Goal: Task Accomplishment & Management: Use online tool/utility

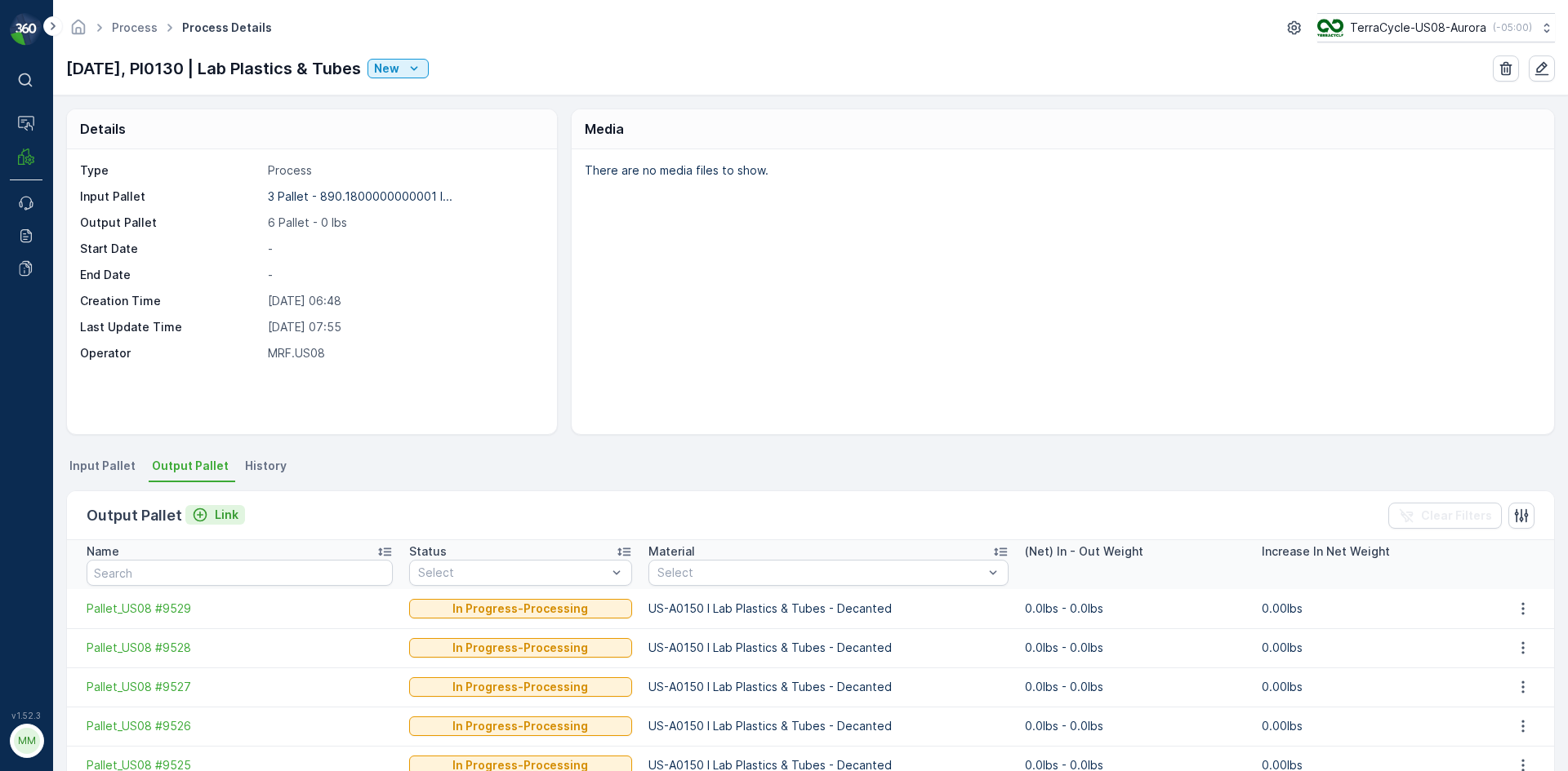
click at [223, 515] on p "Link" at bounding box center [226, 515] width 24 height 17
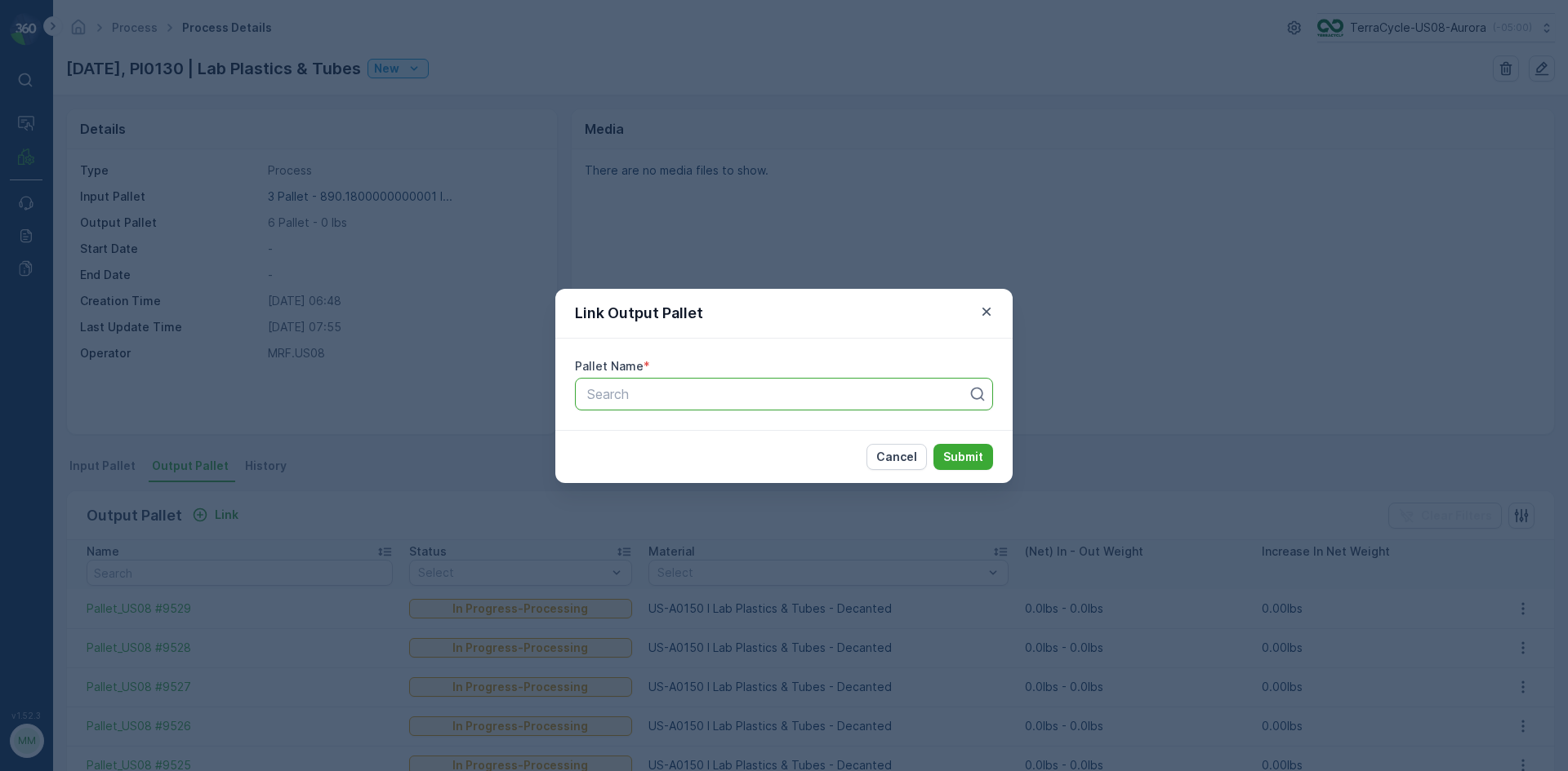
click at [634, 387] on div at bounding box center [777, 394] width 383 height 15
type input "9524"
click at [833, 436] on div "Pallet_US08 #9524" at bounding box center [784, 434] width 398 height 15
click at [934, 444] on button "Submit" at bounding box center [963, 457] width 60 height 26
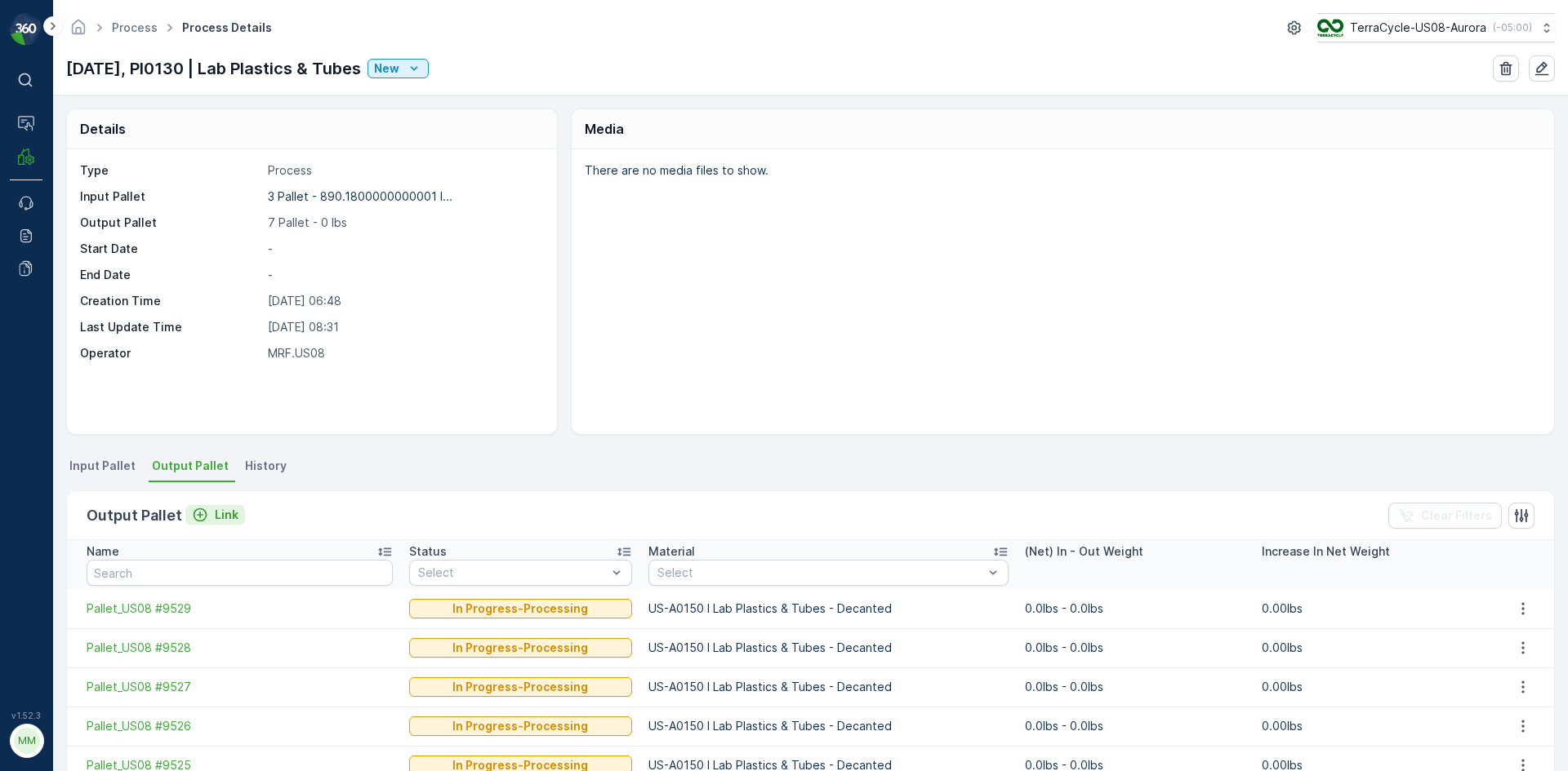
click at [227, 509] on p "Link" at bounding box center [226, 515] width 24 height 17
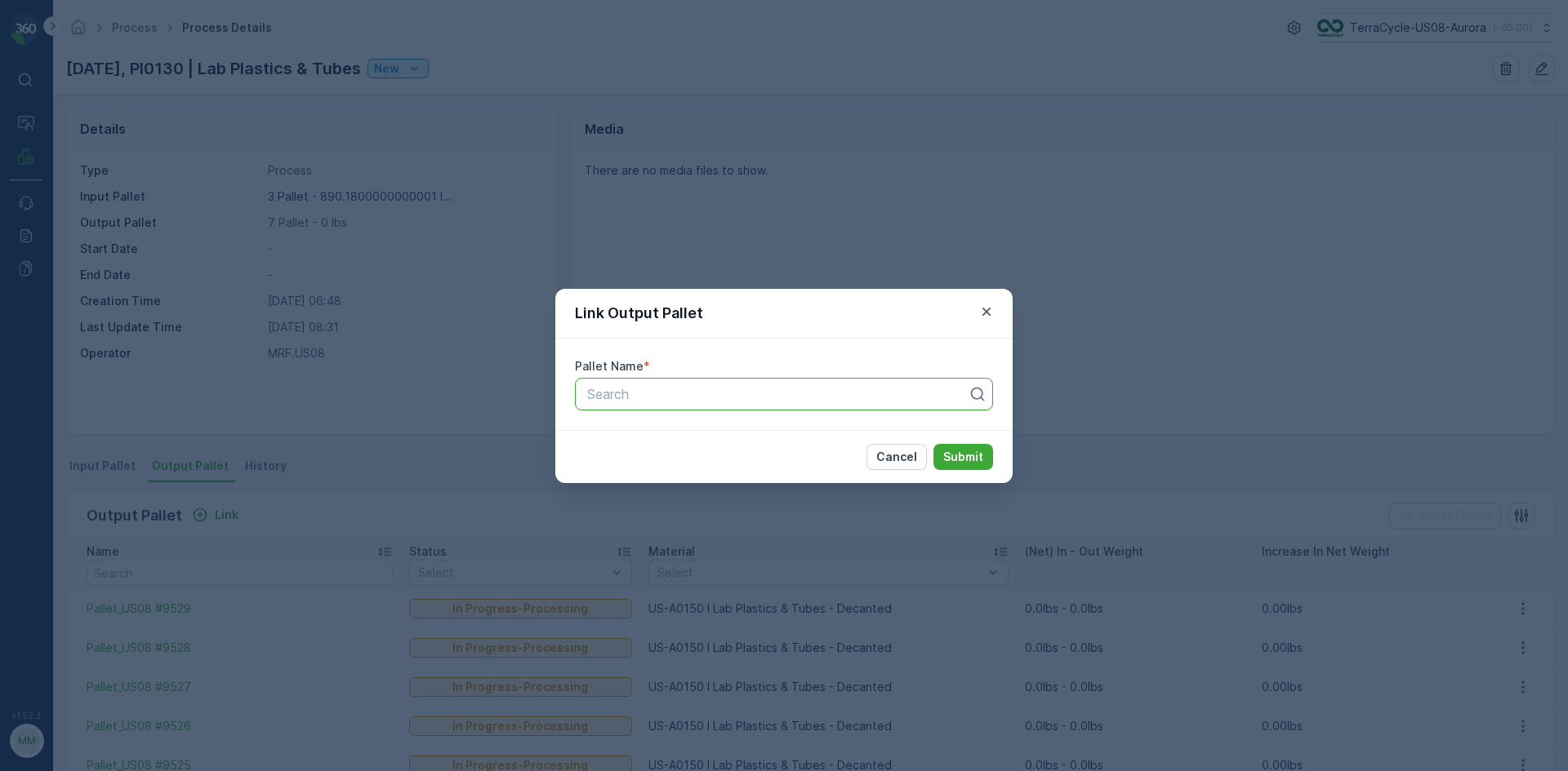
click at [634, 401] on div at bounding box center [777, 394] width 383 height 15
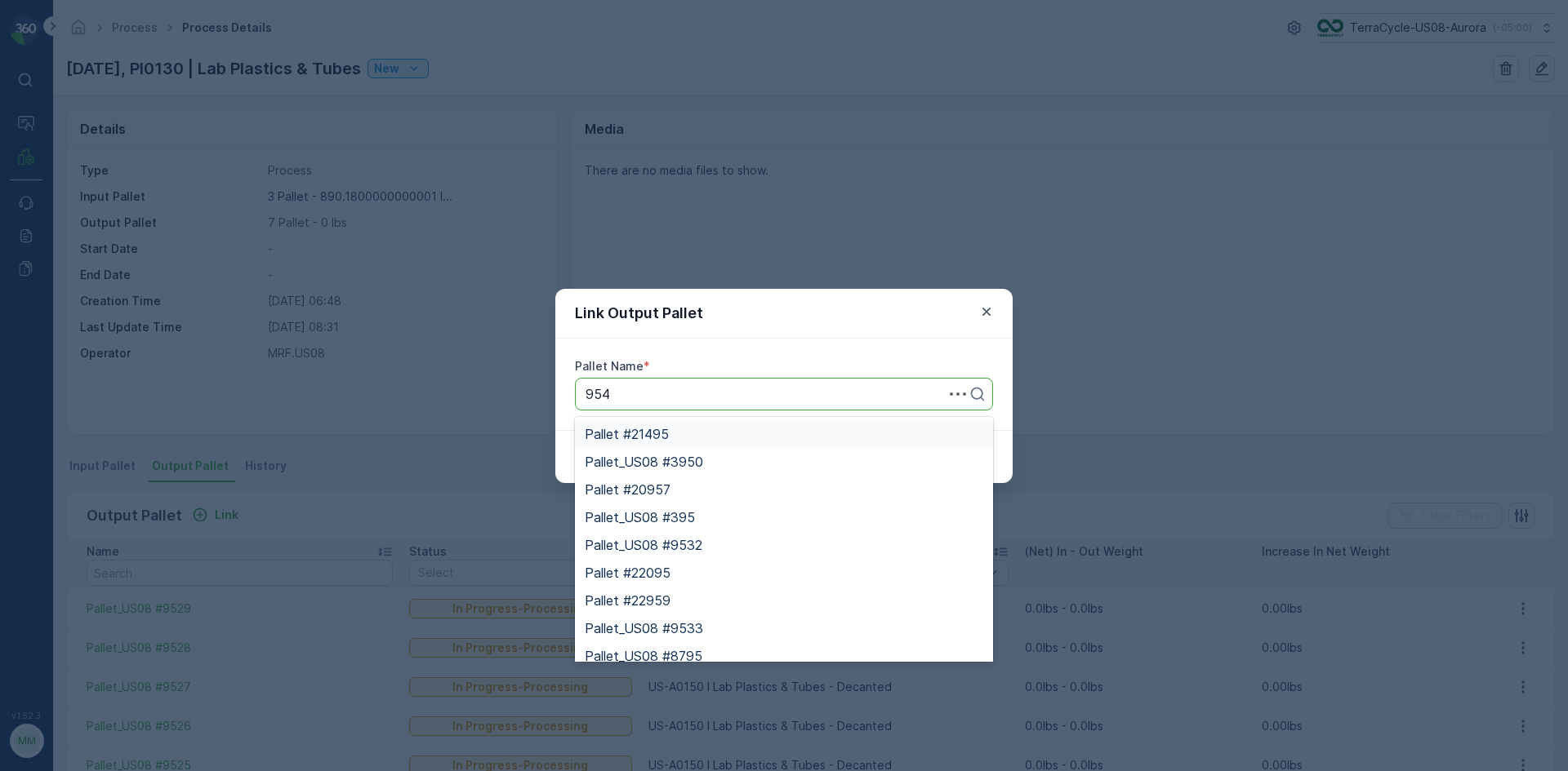
type input "9547"
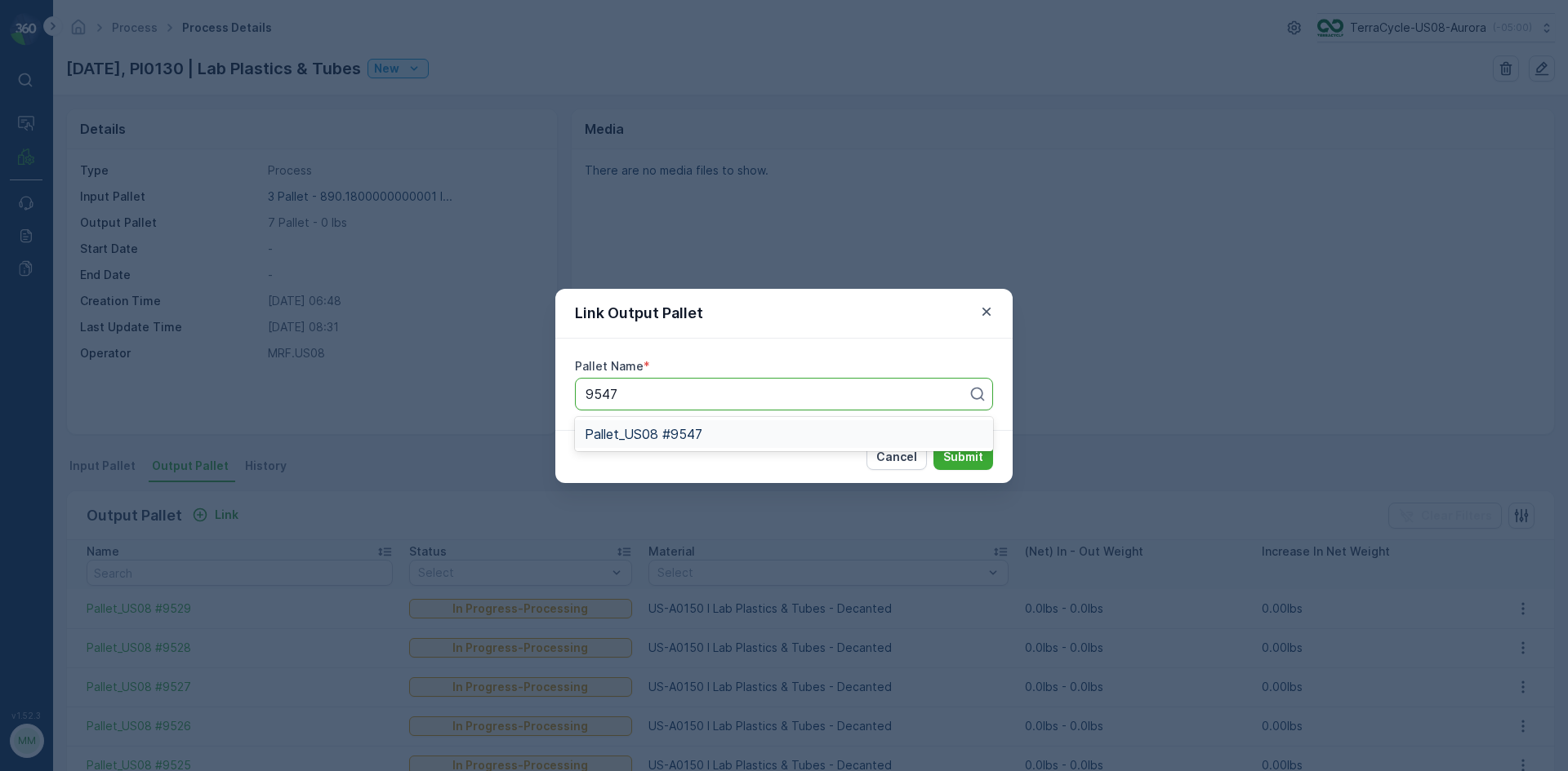
click at [666, 434] on span "Pallet_US08 #9547" at bounding box center [643, 434] width 118 height 15
click at [945, 450] on p "Submit" at bounding box center [963, 457] width 40 height 17
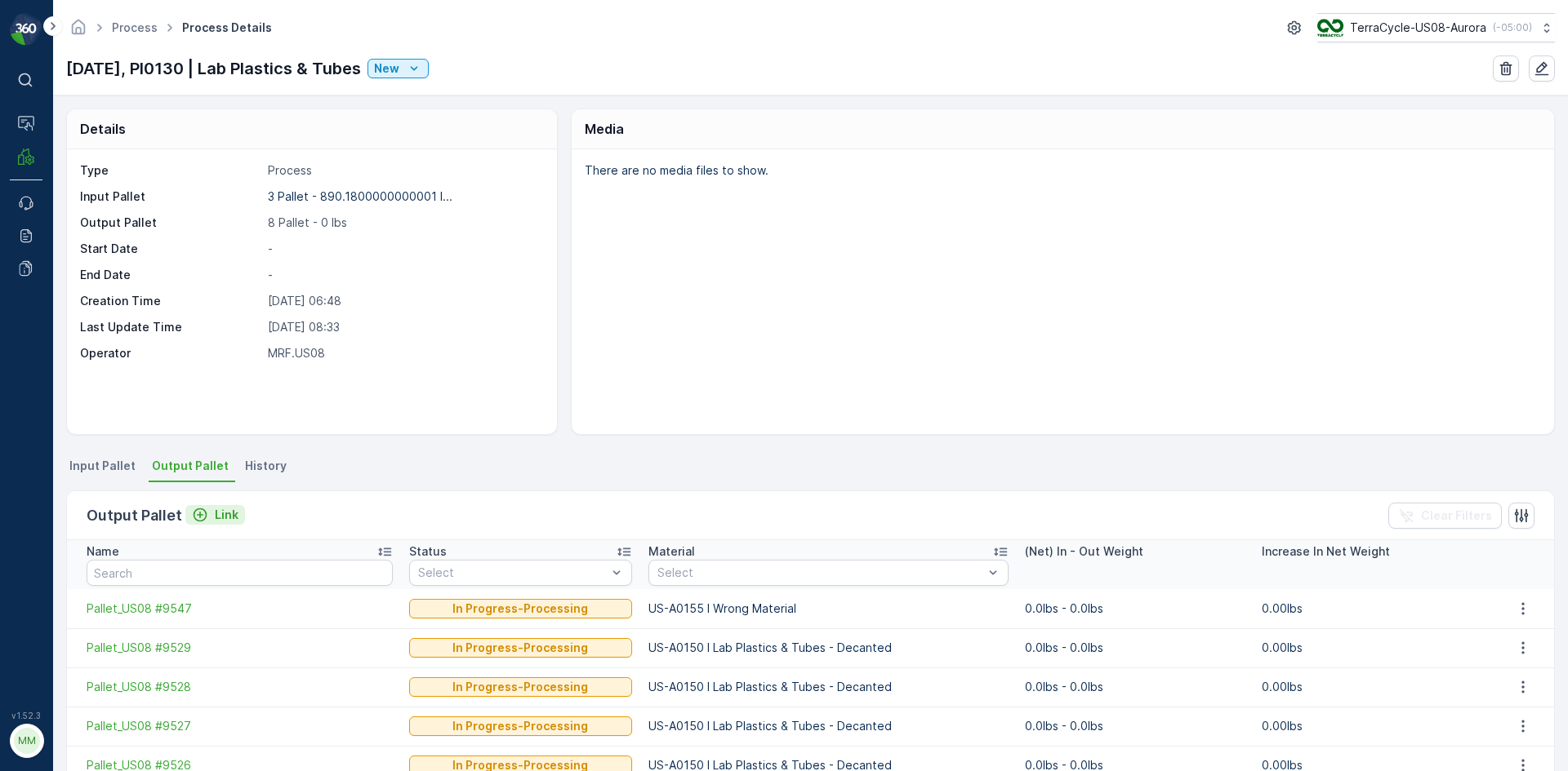
click at [215, 516] on p "Link" at bounding box center [226, 515] width 24 height 17
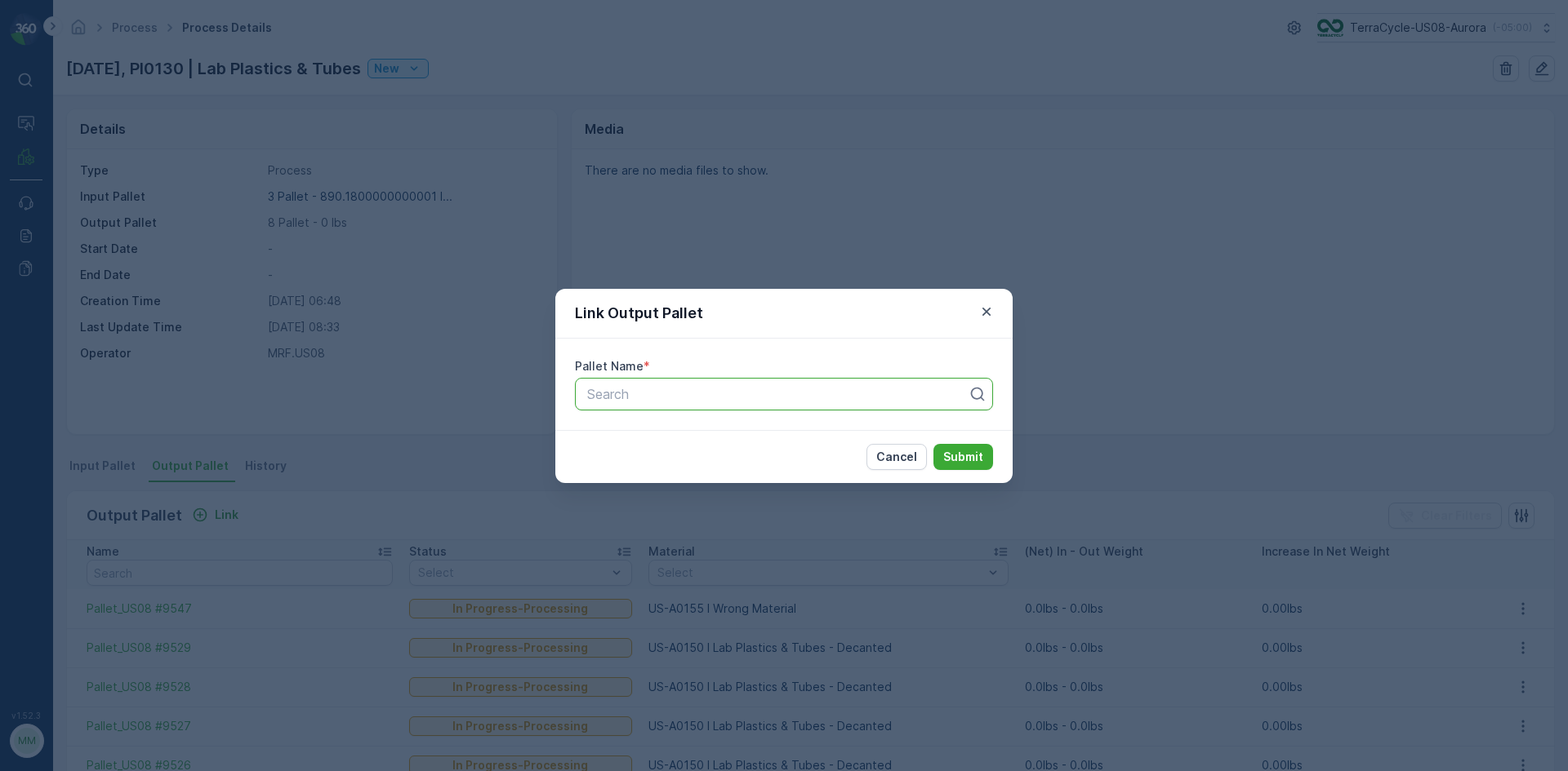
click at [602, 387] on div at bounding box center [777, 394] width 383 height 15
type input "9549"
click at [655, 442] on div "Pallet_US08 #9549" at bounding box center [784, 434] width 418 height 28
click at [955, 456] on p "Submit" at bounding box center [963, 457] width 40 height 17
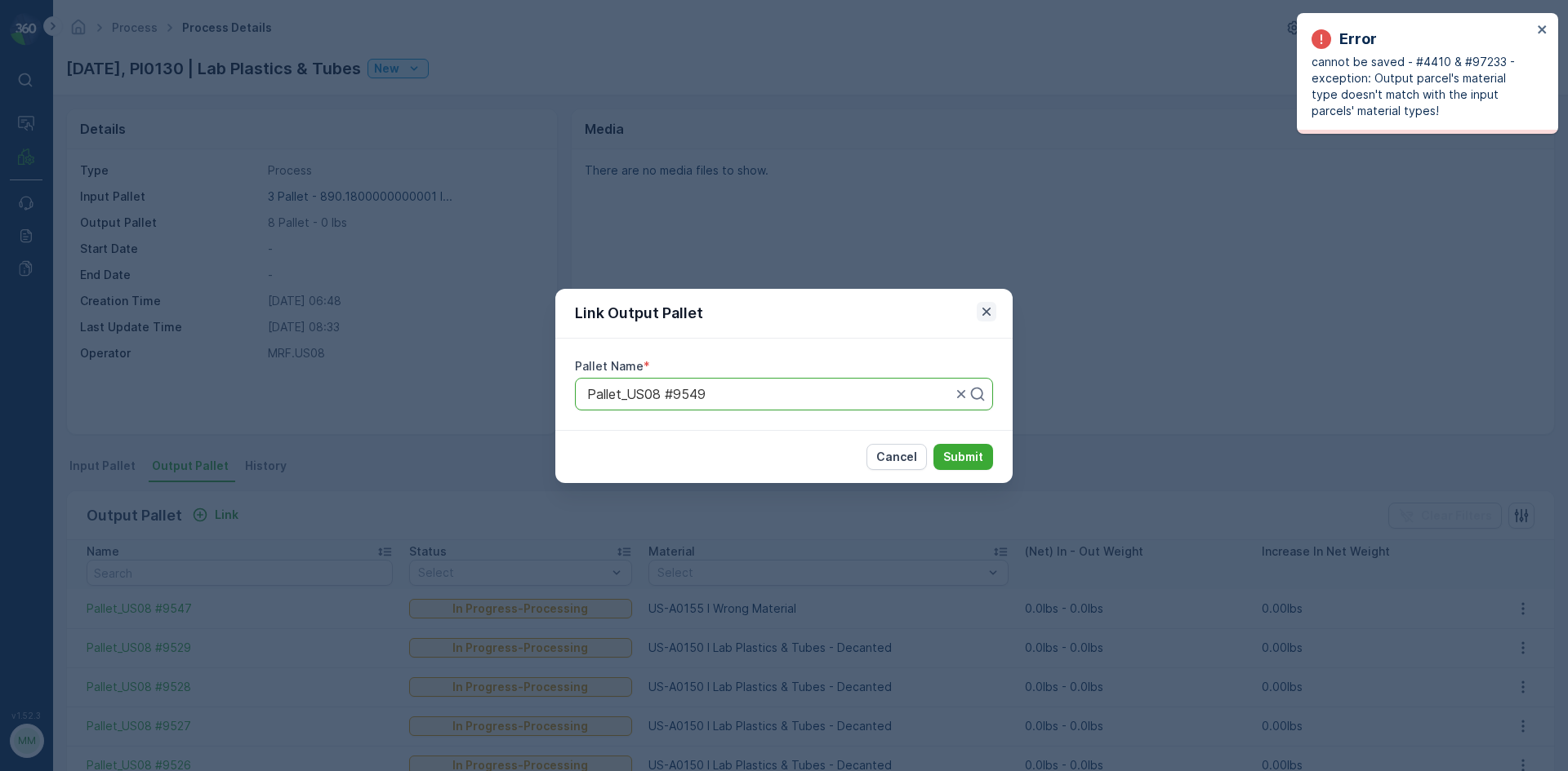
click at [989, 309] on icon "button" at bounding box center [986, 311] width 17 height 17
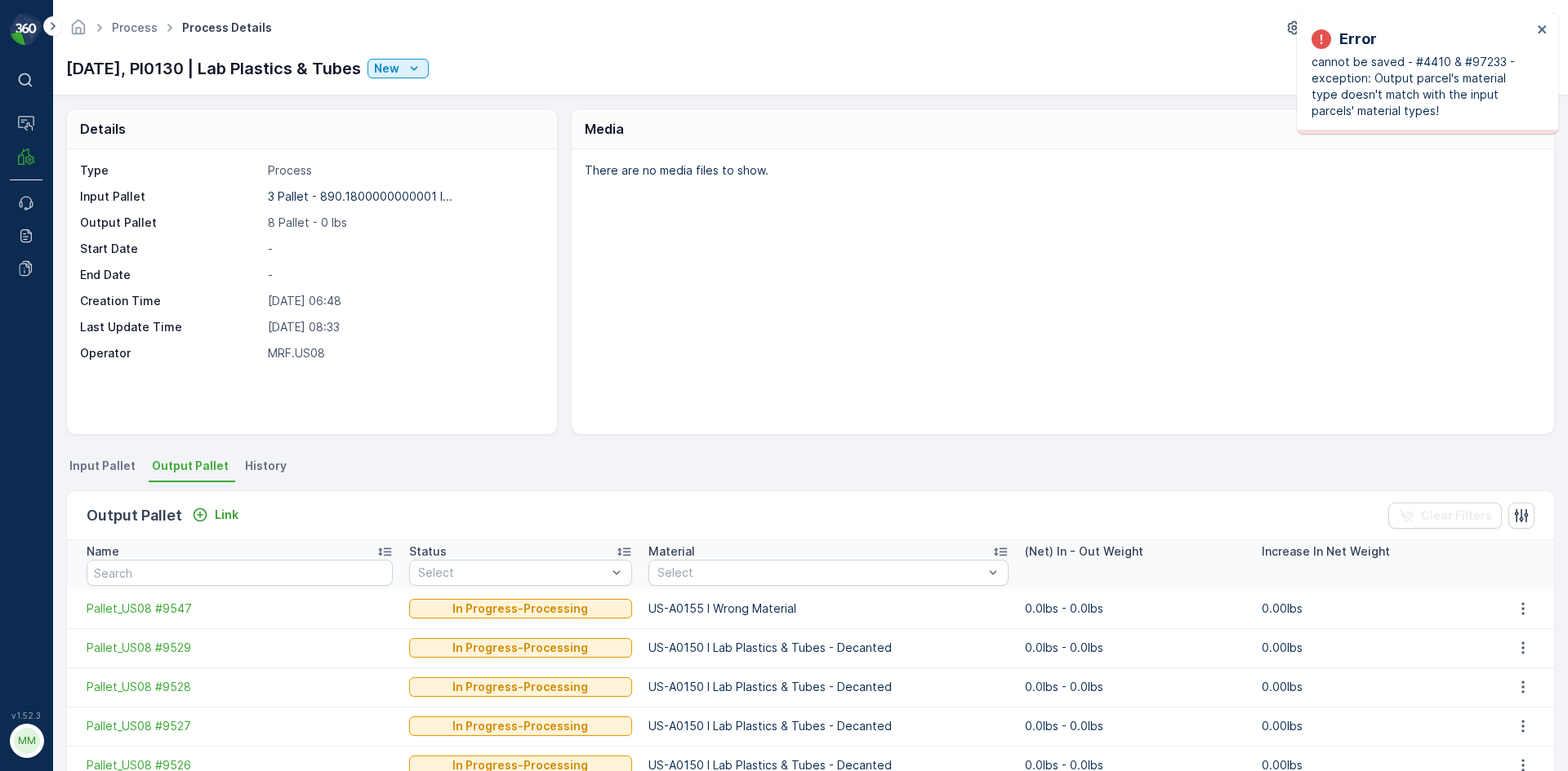
click at [111, 471] on span "Input Pallet" at bounding box center [102, 466] width 66 height 17
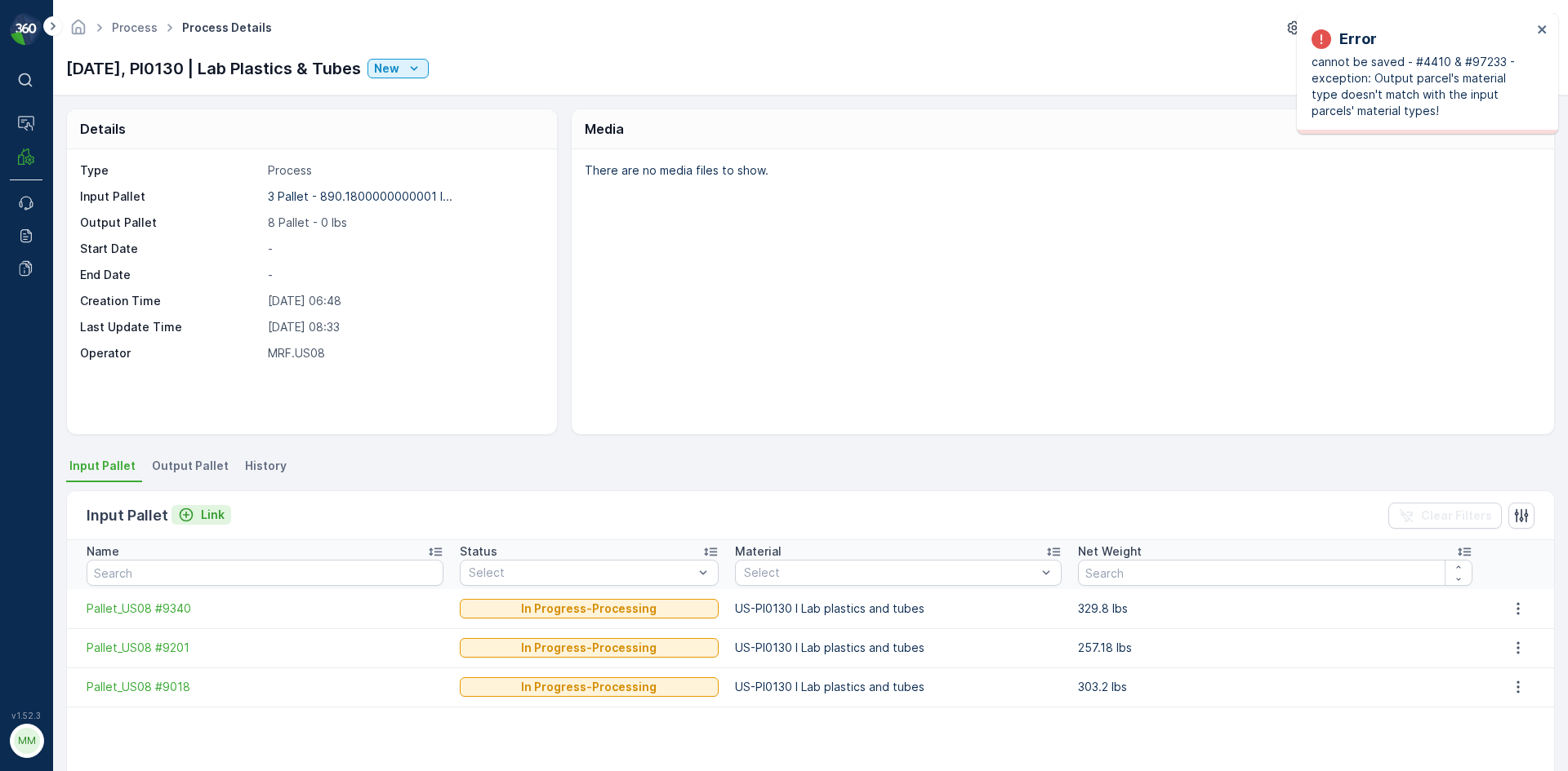
click at [192, 520] on icon "Link" at bounding box center [186, 515] width 17 height 17
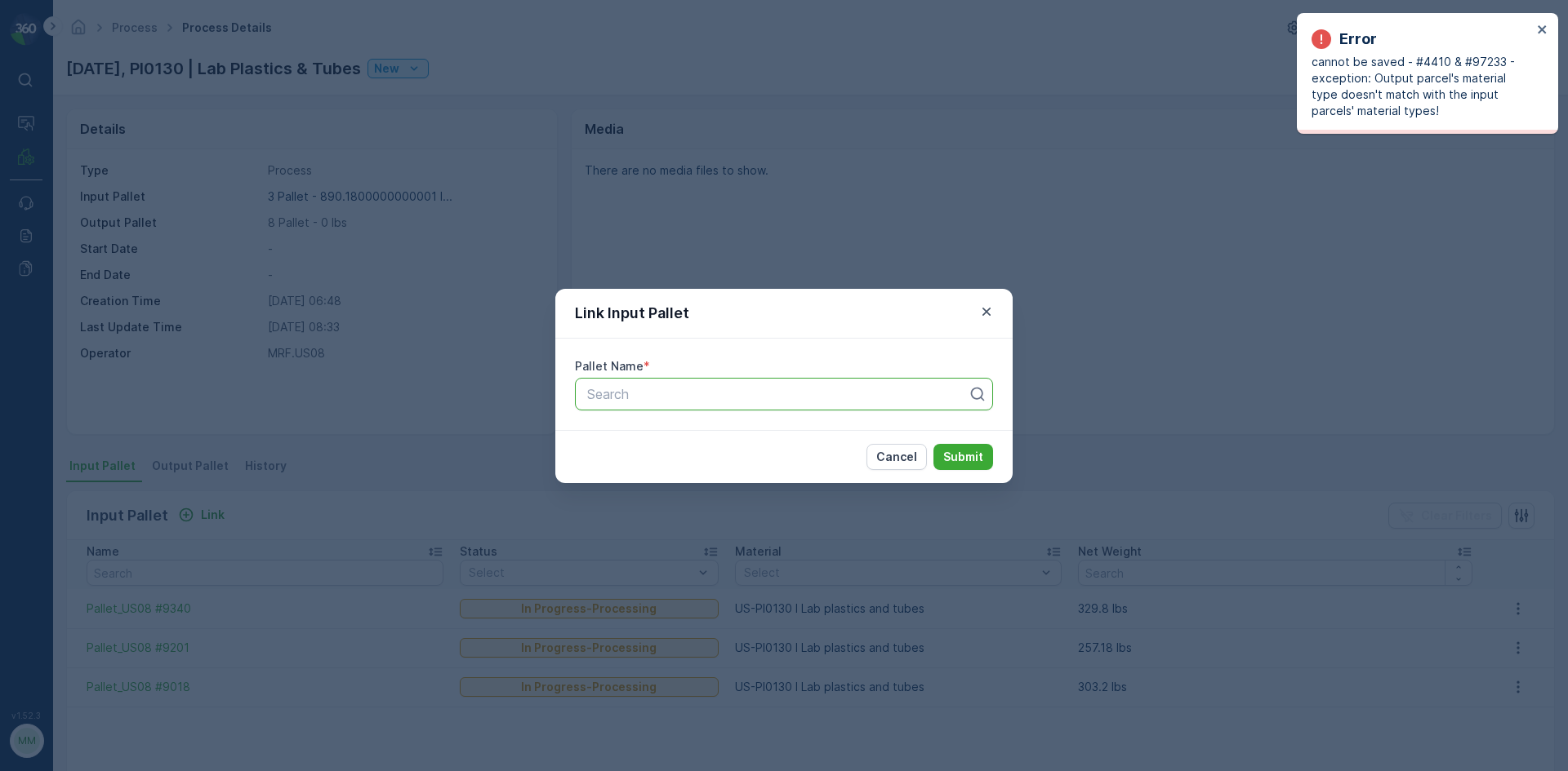
click at [654, 397] on div at bounding box center [777, 394] width 383 height 15
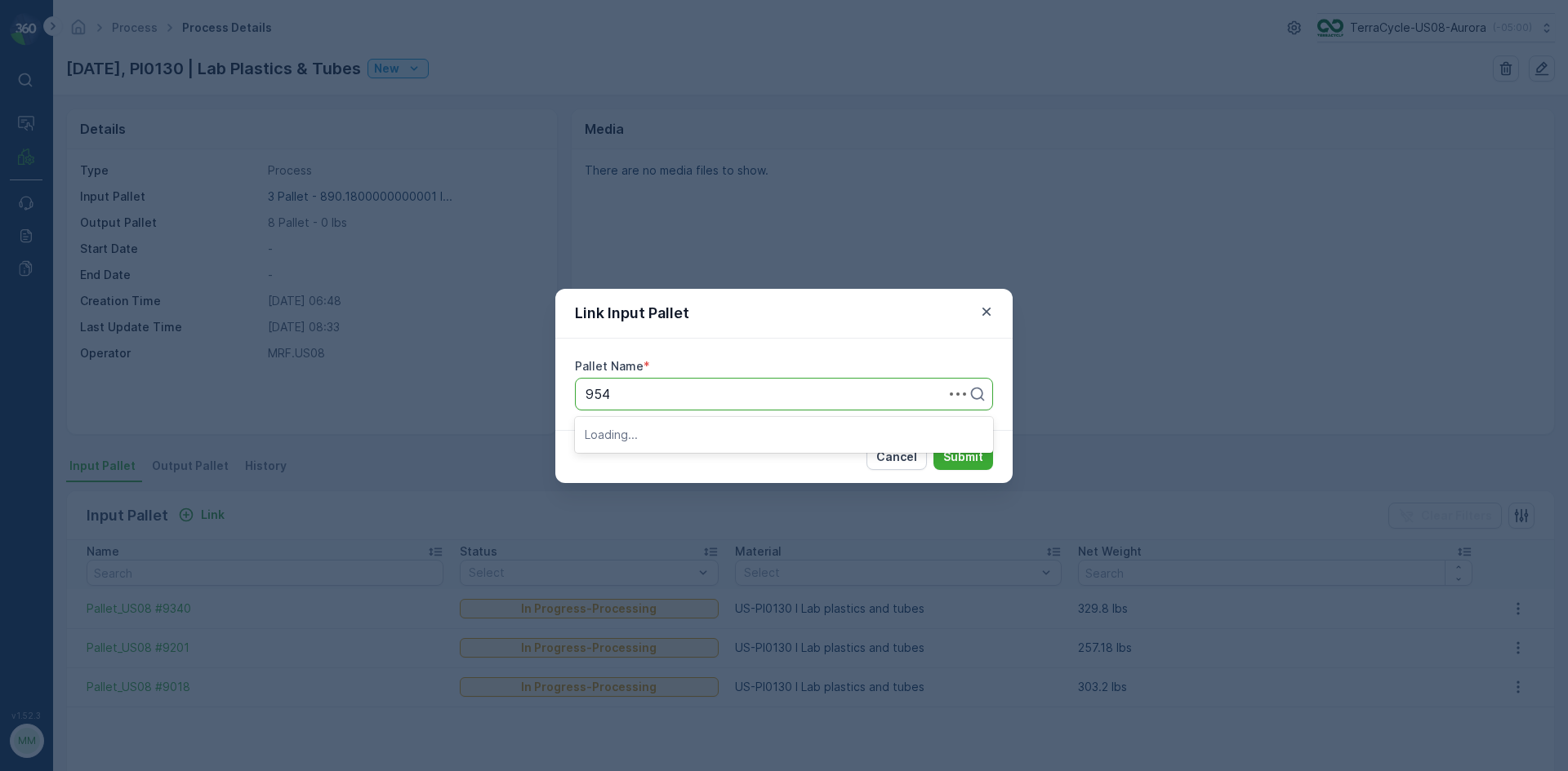
type input "9549"
click at [685, 438] on span "Pallet_US08 #9549" at bounding box center [643, 434] width 118 height 15
click at [957, 453] on p "Submit" at bounding box center [963, 457] width 40 height 17
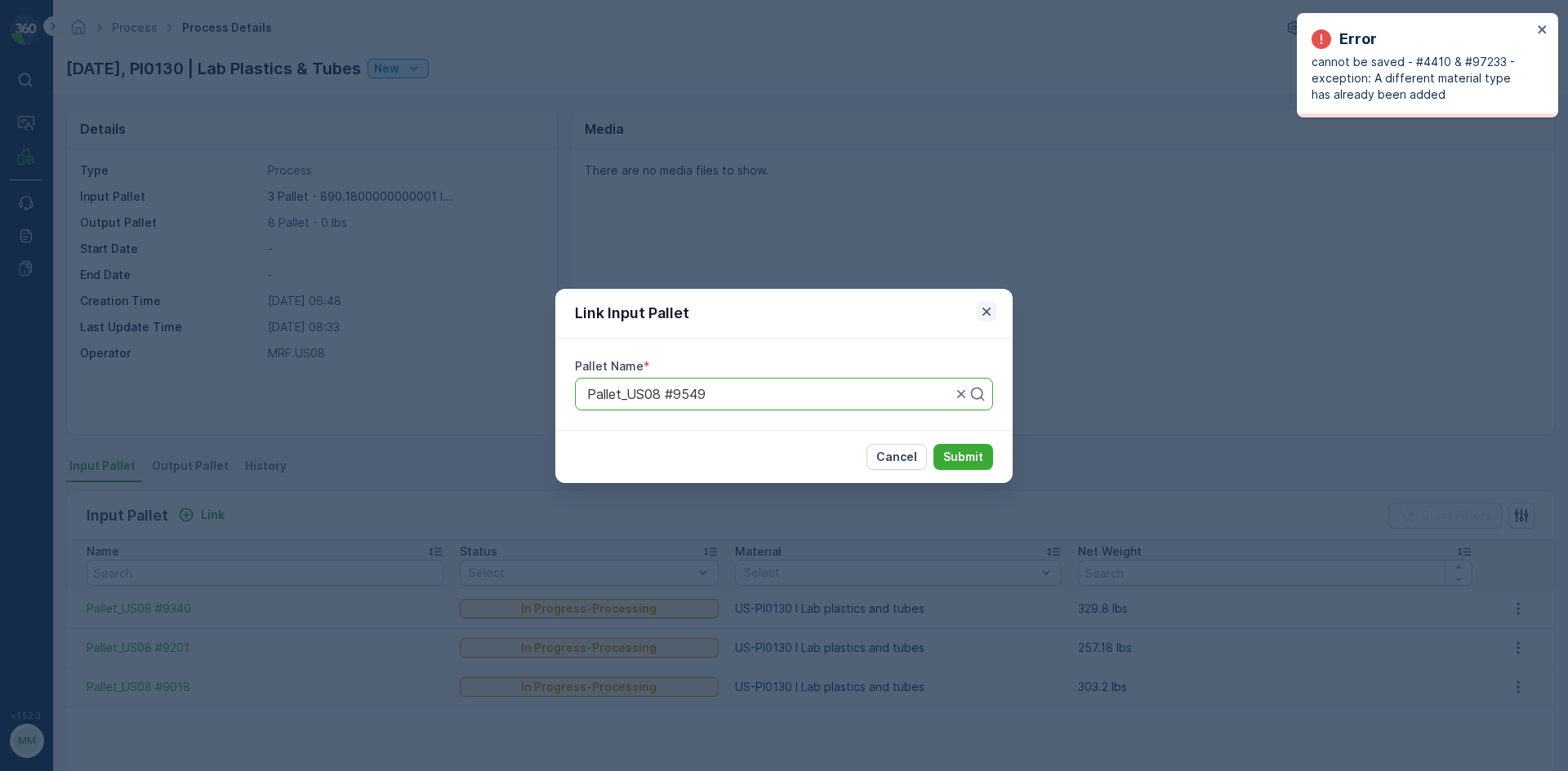
click at [992, 309] on icon "button" at bounding box center [986, 311] width 17 height 17
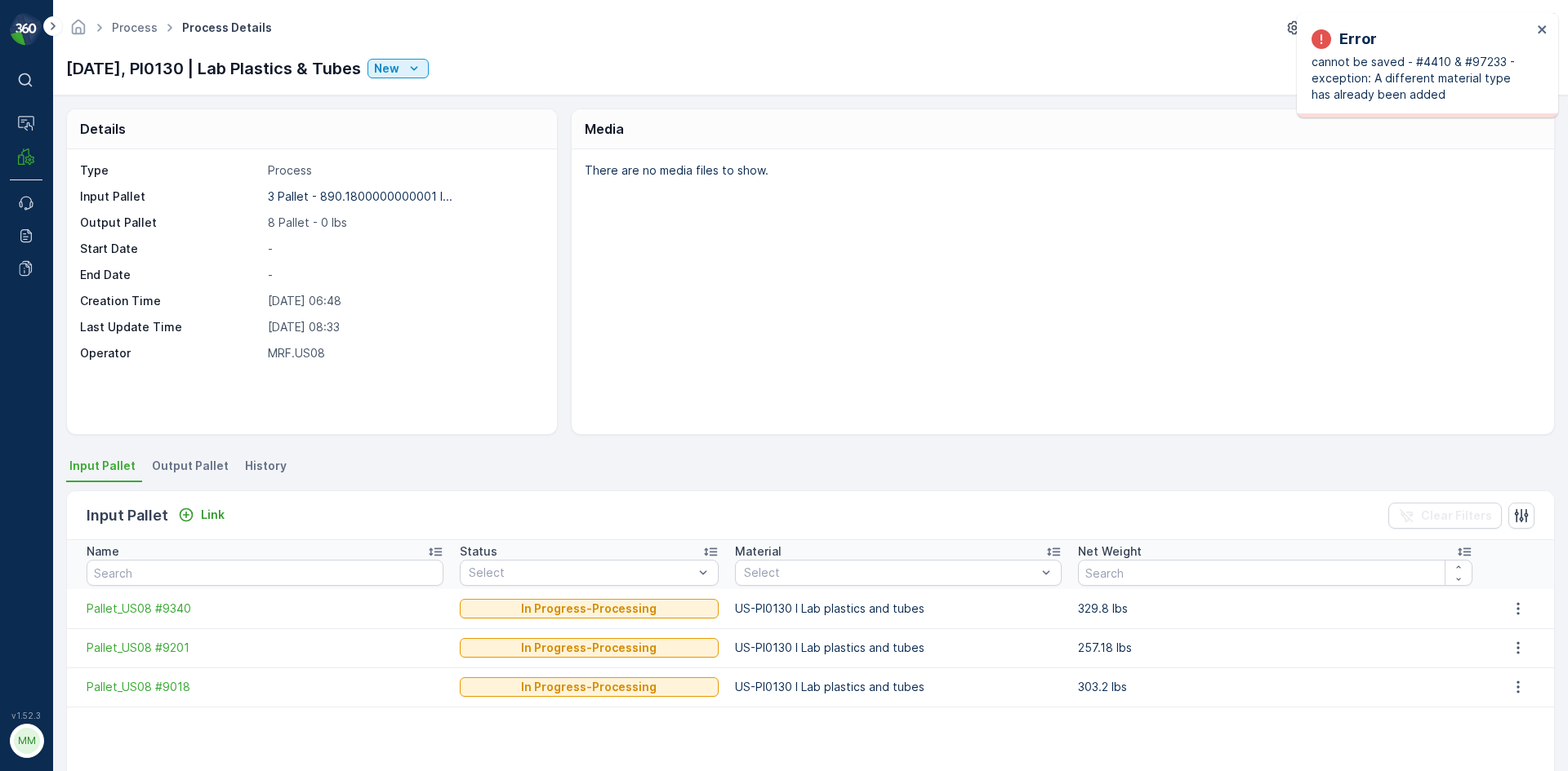
click at [209, 454] on li "Output Pallet" at bounding box center [191, 468] width 87 height 28
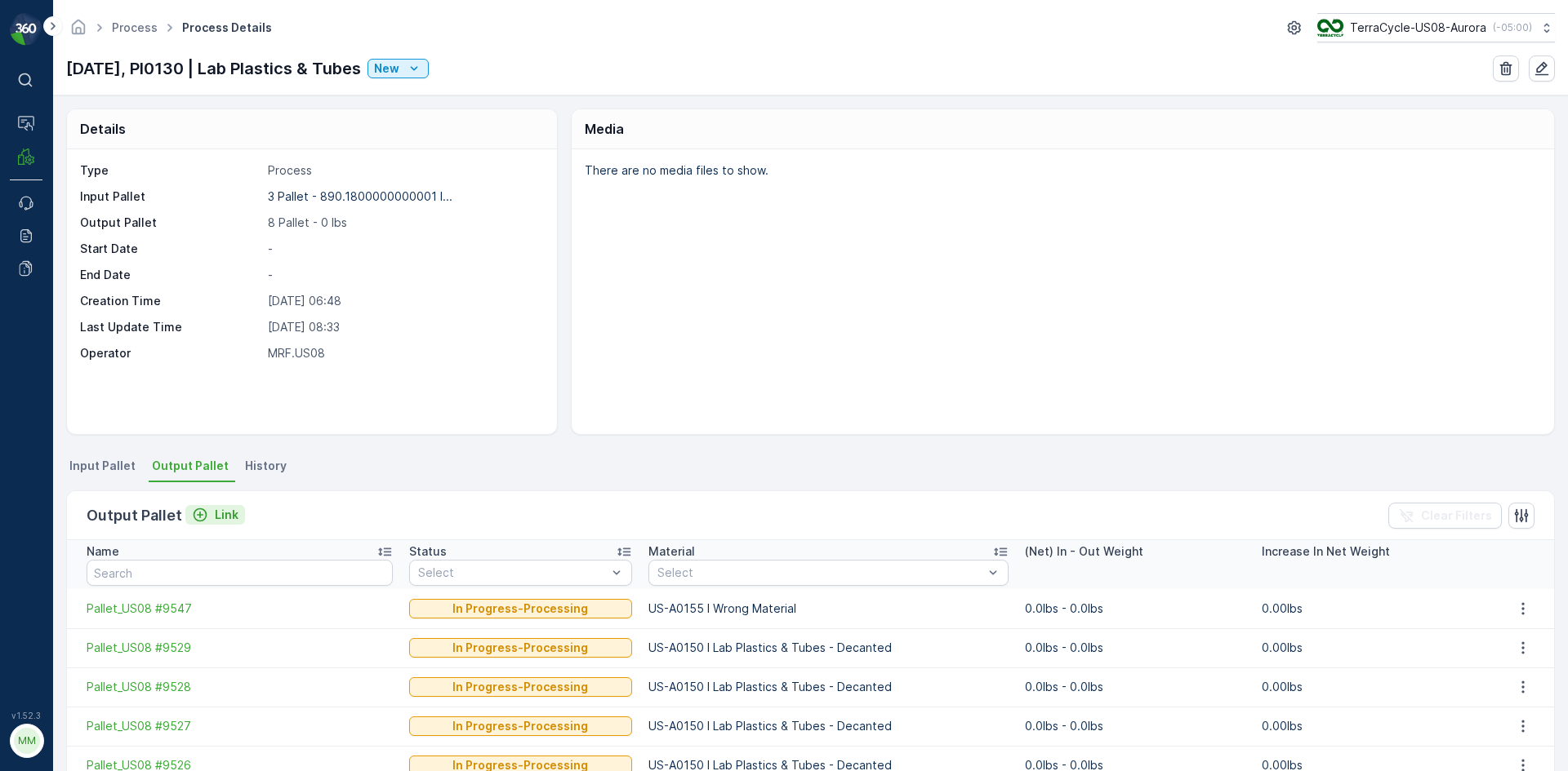
click at [215, 513] on p "Link" at bounding box center [226, 515] width 24 height 17
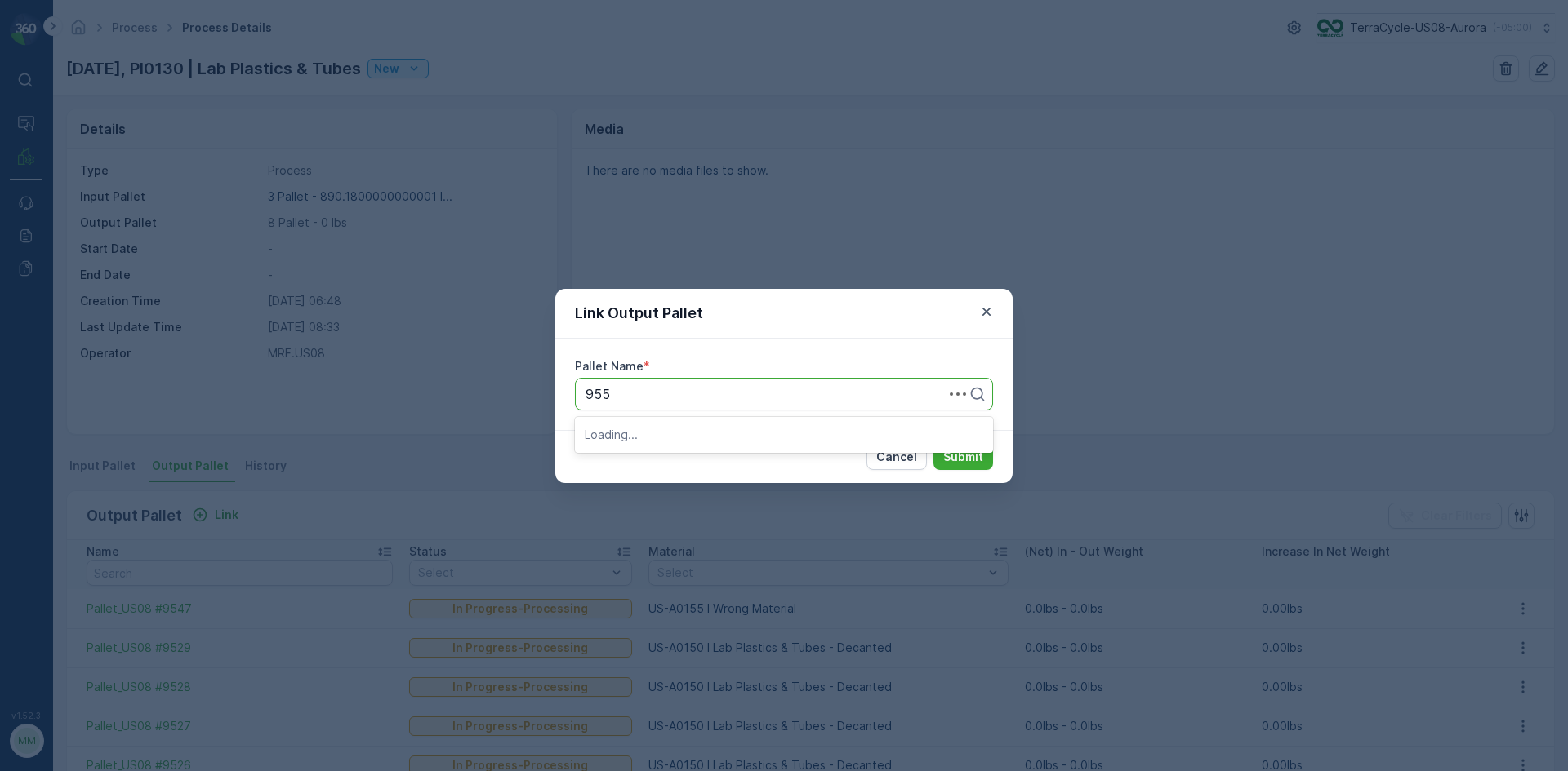
type input "9552"
click at [652, 440] on span "Pallet_US08 #9552" at bounding box center [643, 434] width 118 height 15
click at [950, 453] on p "Submit" at bounding box center [963, 457] width 40 height 17
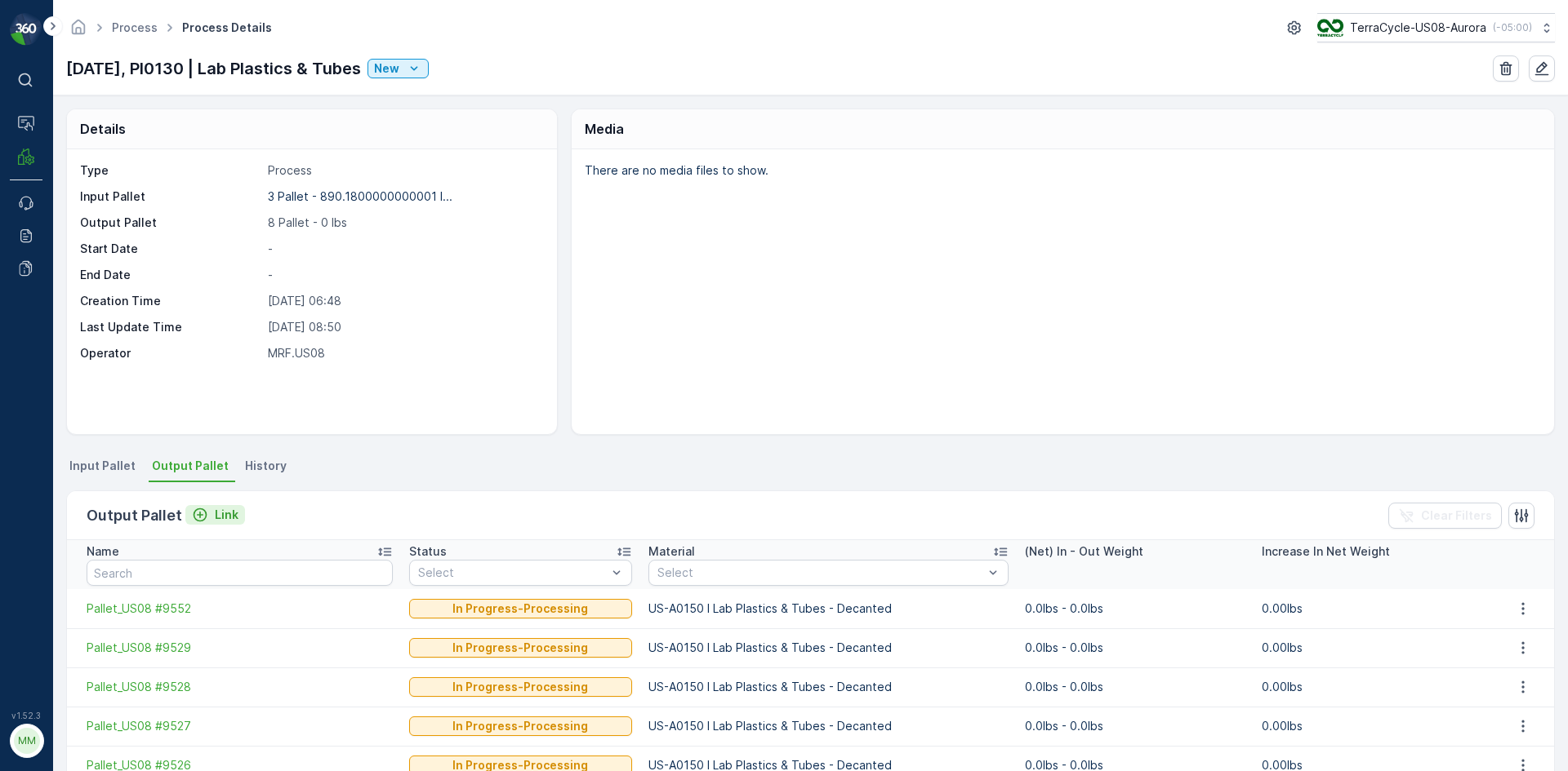
click at [199, 516] on icon "Link" at bounding box center [200, 515] width 17 height 17
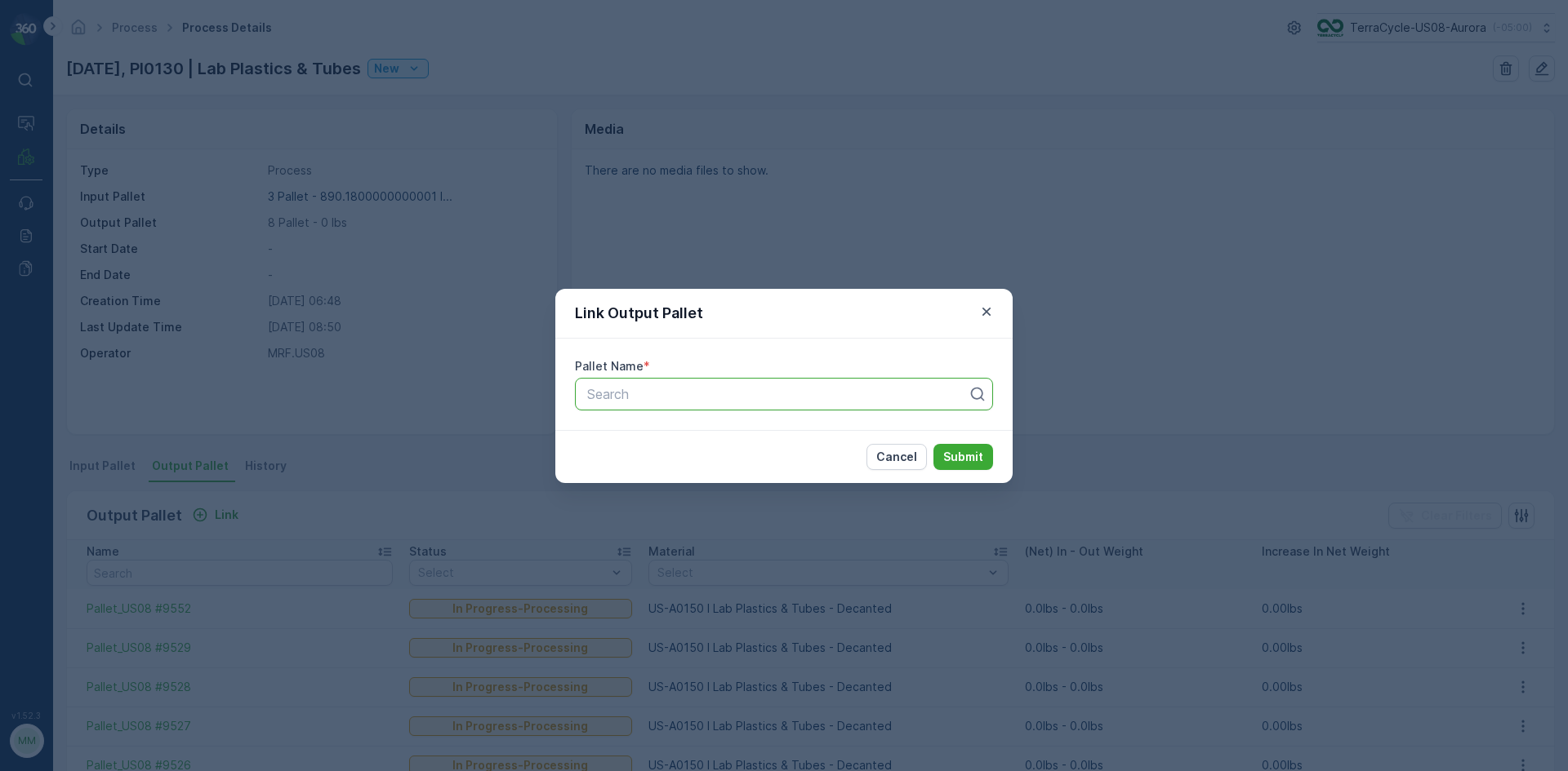
click at [712, 393] on div at bounding box center [777, 394] width 383 height 15
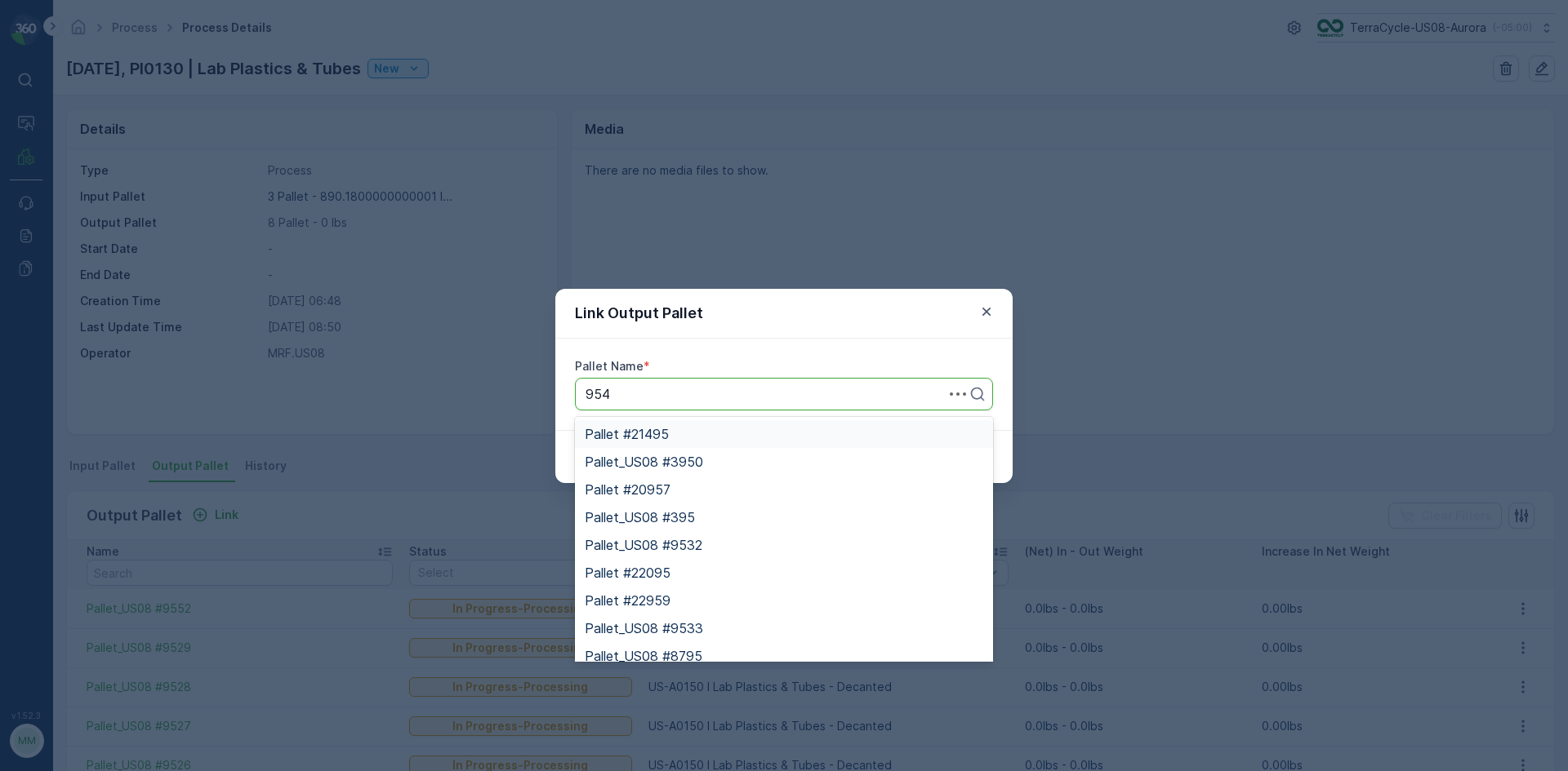
type input "9540"
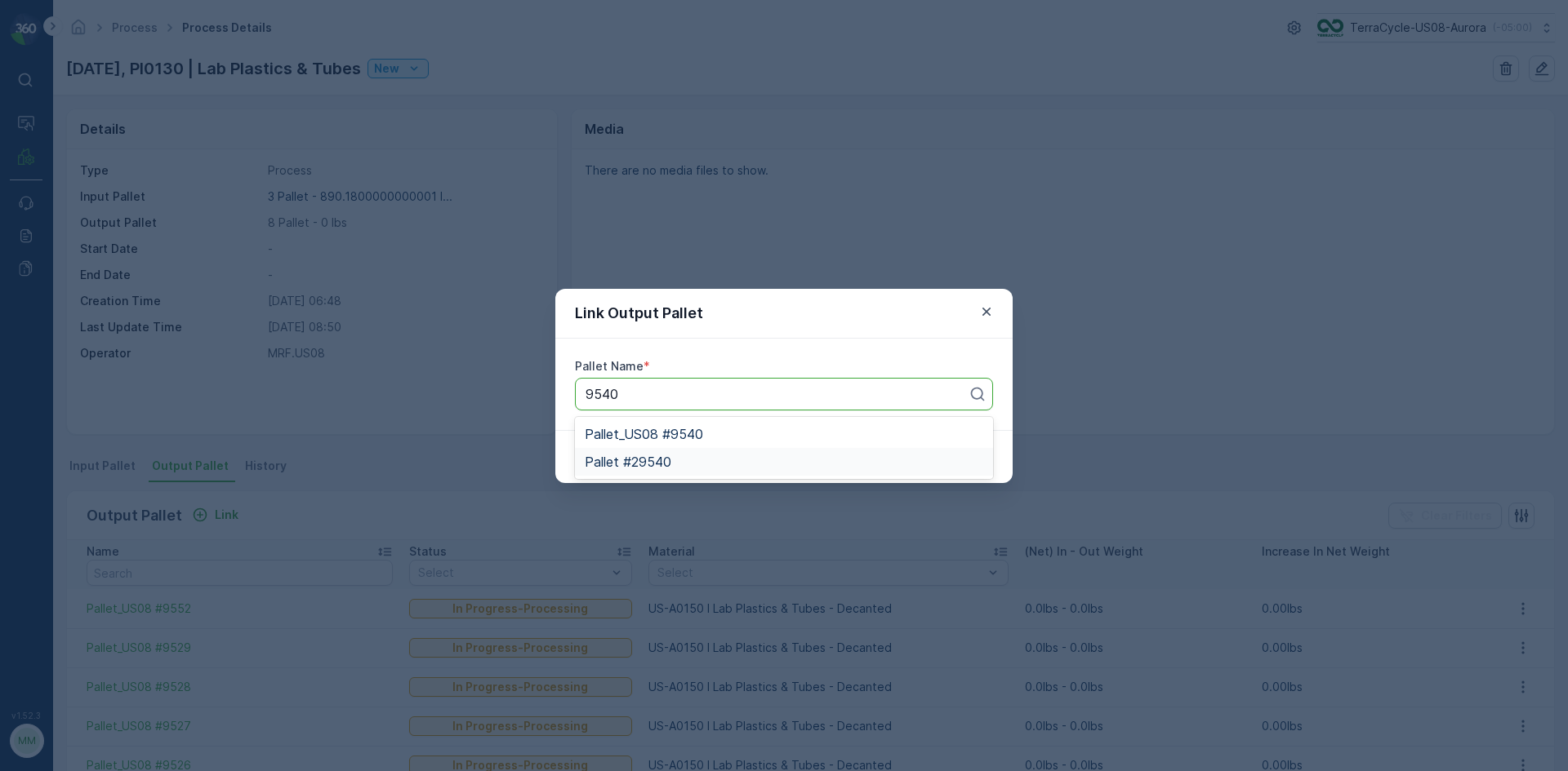
click at [632, 464] on span "Pallet #29540" at bounding box center [627, 461] width 87 height 15
click at [966, 455] on p "Submit" at bounding box center [963, 457] width 40 height 17
click at [986, 311] on icon "button" at bounding box center [986, 311] width 17 height 17
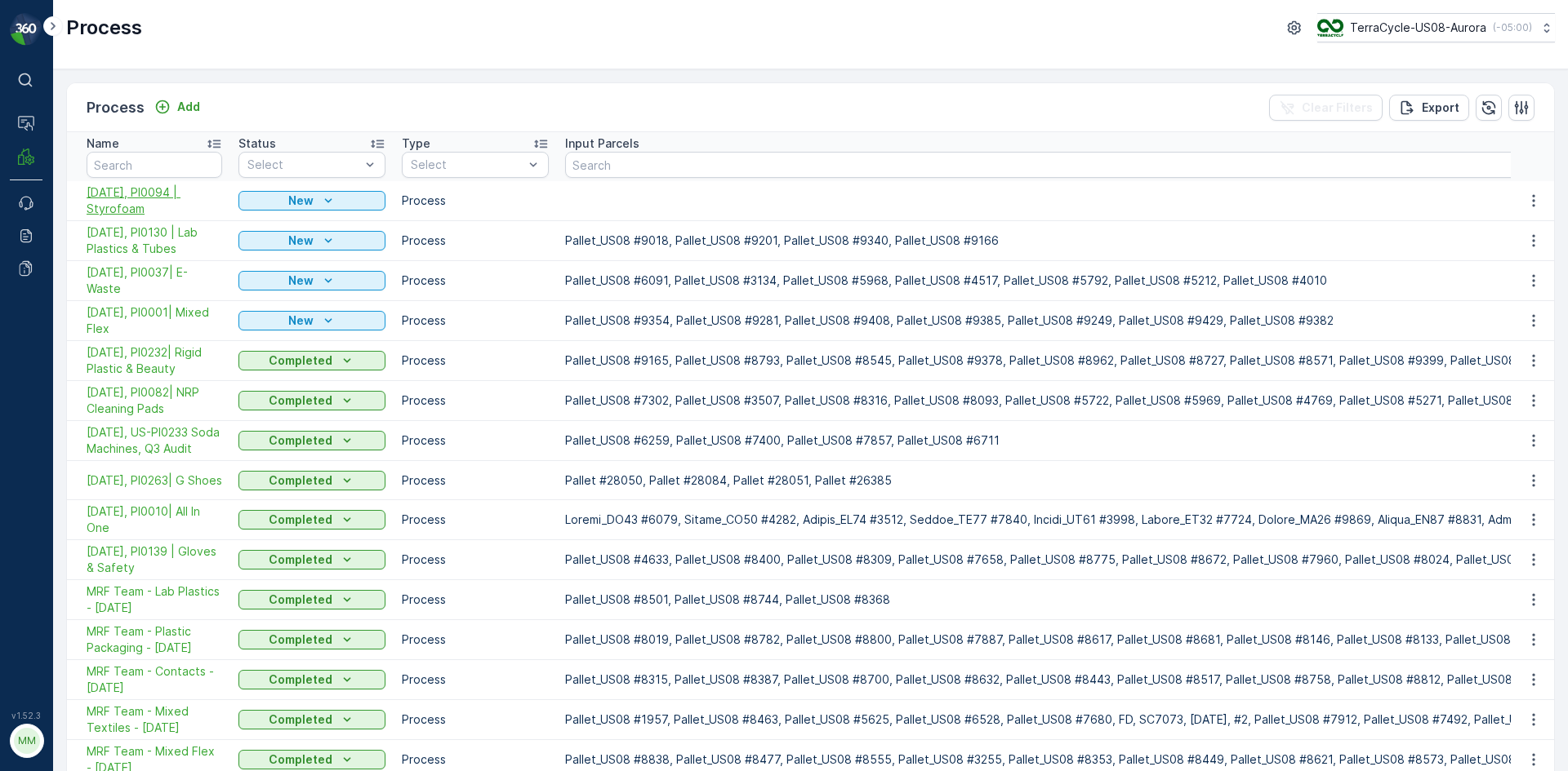
click at [140, 190] on span "10/15/25, PI0094 | Styrofoam" at bounding box center [154, 200] width 135 height 32
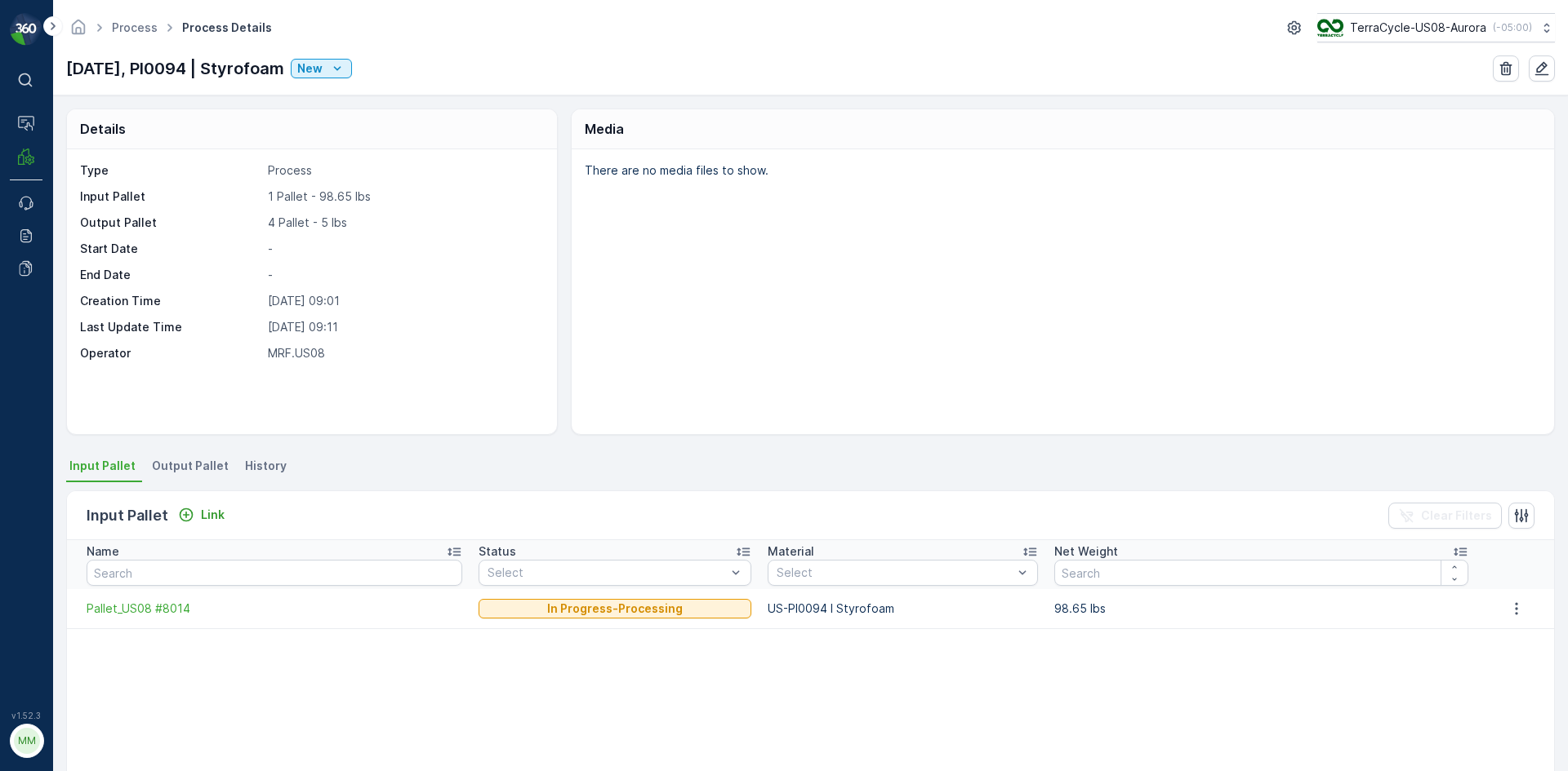
click at [194, 466] on span "Output Pallet" at bounding box center [190, 466] width 76 height 17
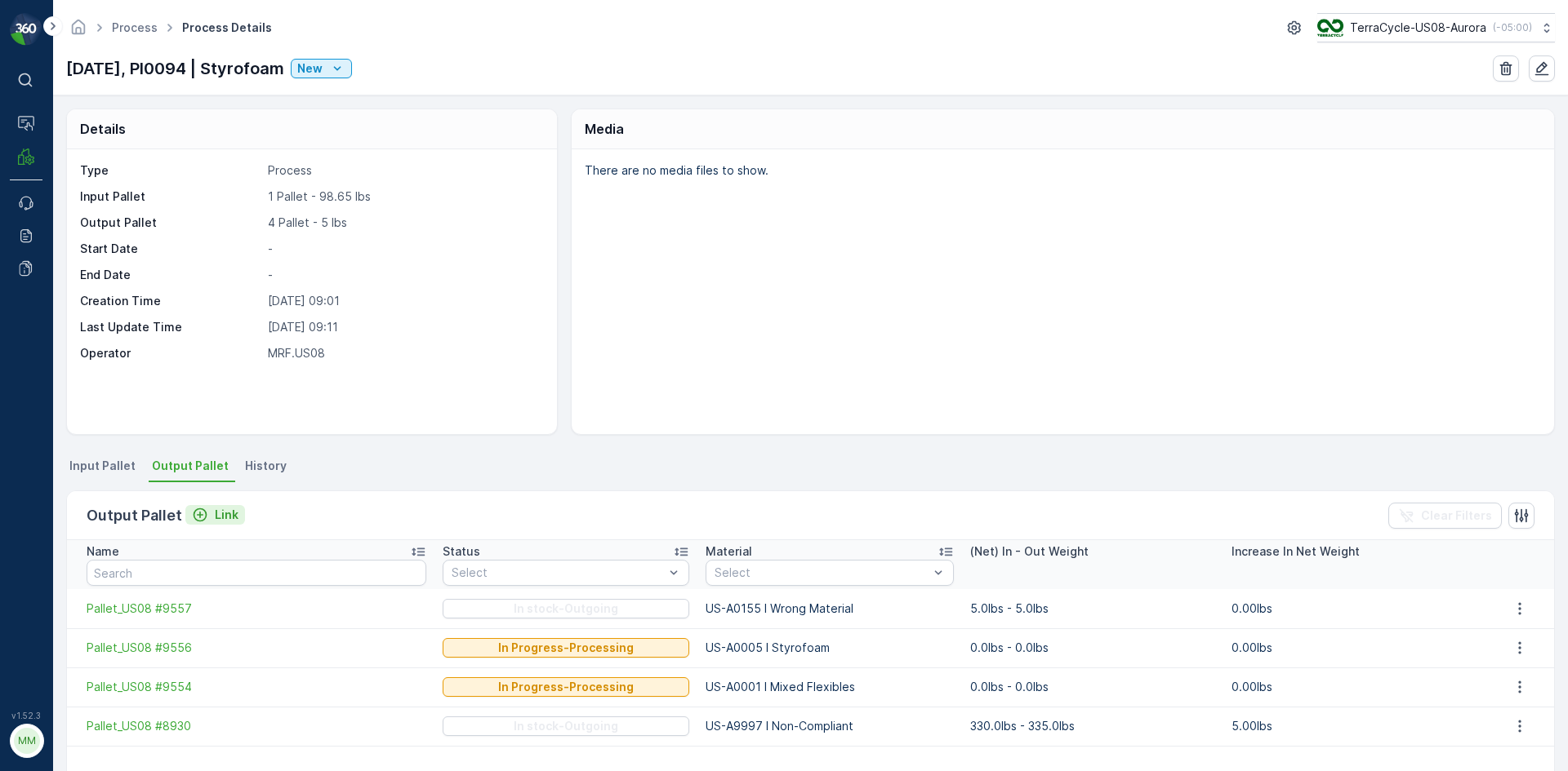
click at [223, 523] on button "Link" at bounding box center [215, 515] width 60 height 19
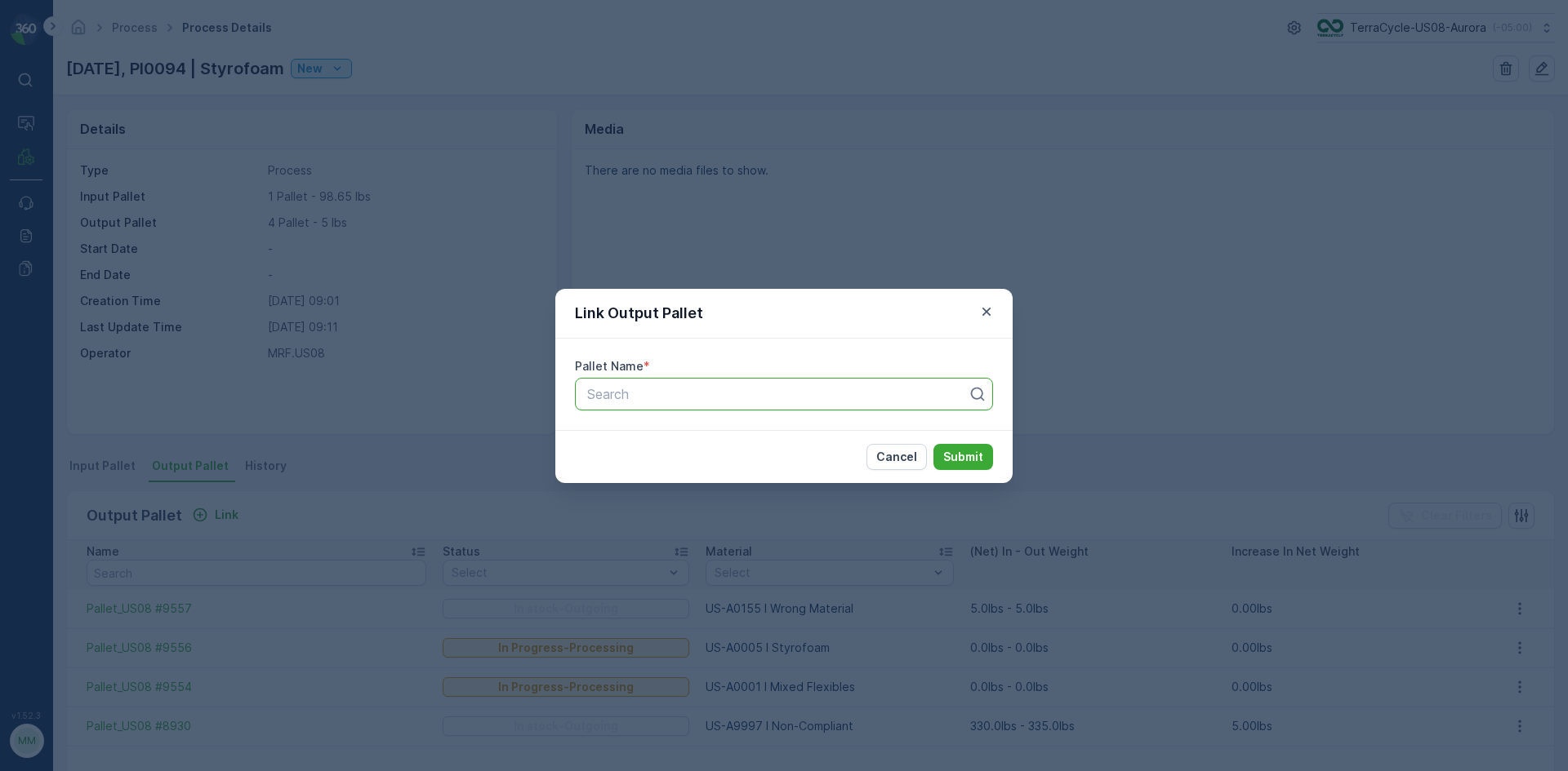
click at [678, 401] on div at bounding box center [777, 394] width 383 height 15
type input "9561"
click at [867, 455] on div "Pallet_US08 #9561" at bounding box center [784, 461] width 398 height 15
click at [934, 444] on button "Submit" at bounding box center [963, 457] width 60 height 26
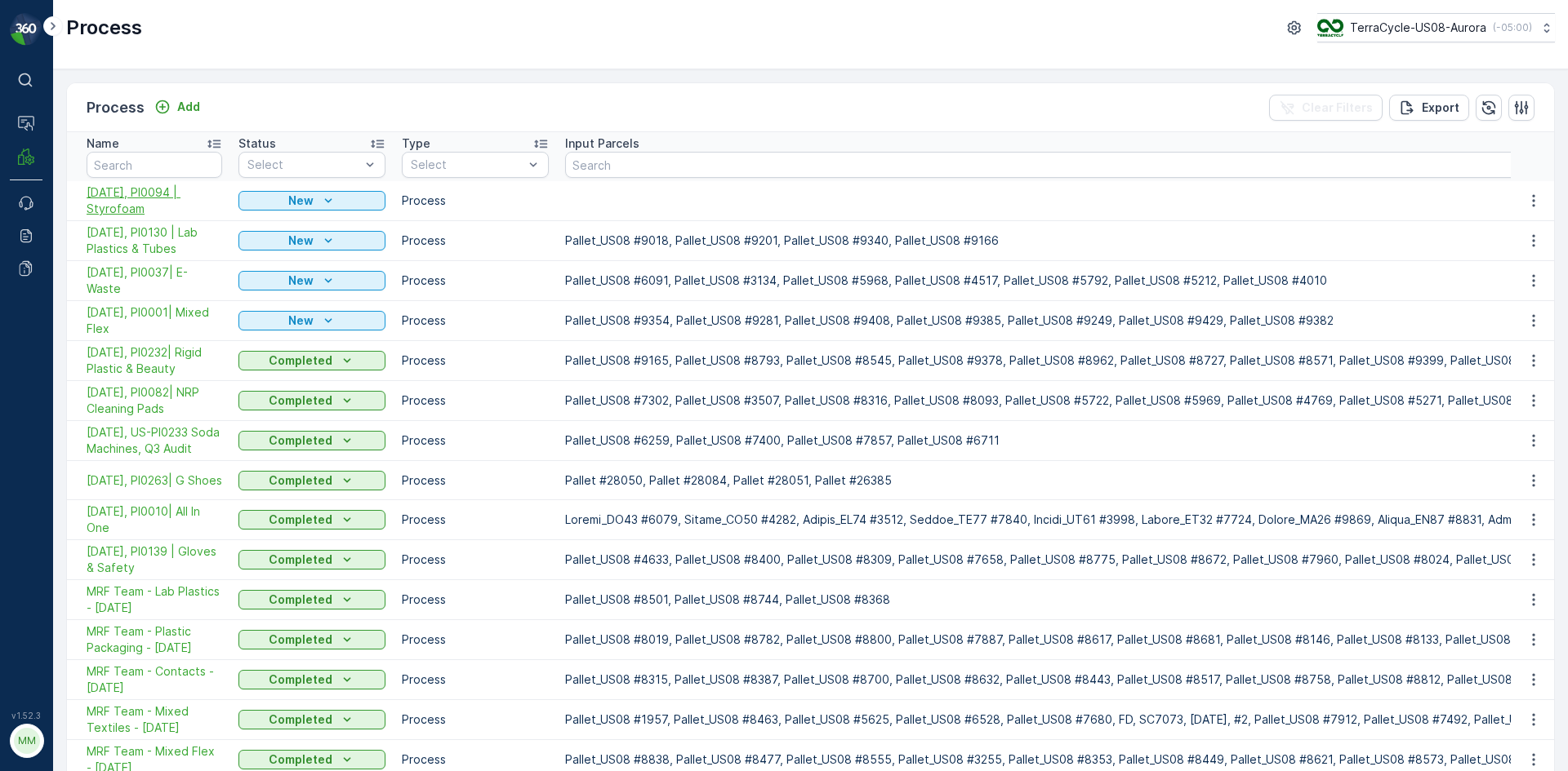
click at [124, 200] on span "10/15/25, PI0094 | Styrofoam" at bounding box center [154, 200] width 135 height 32
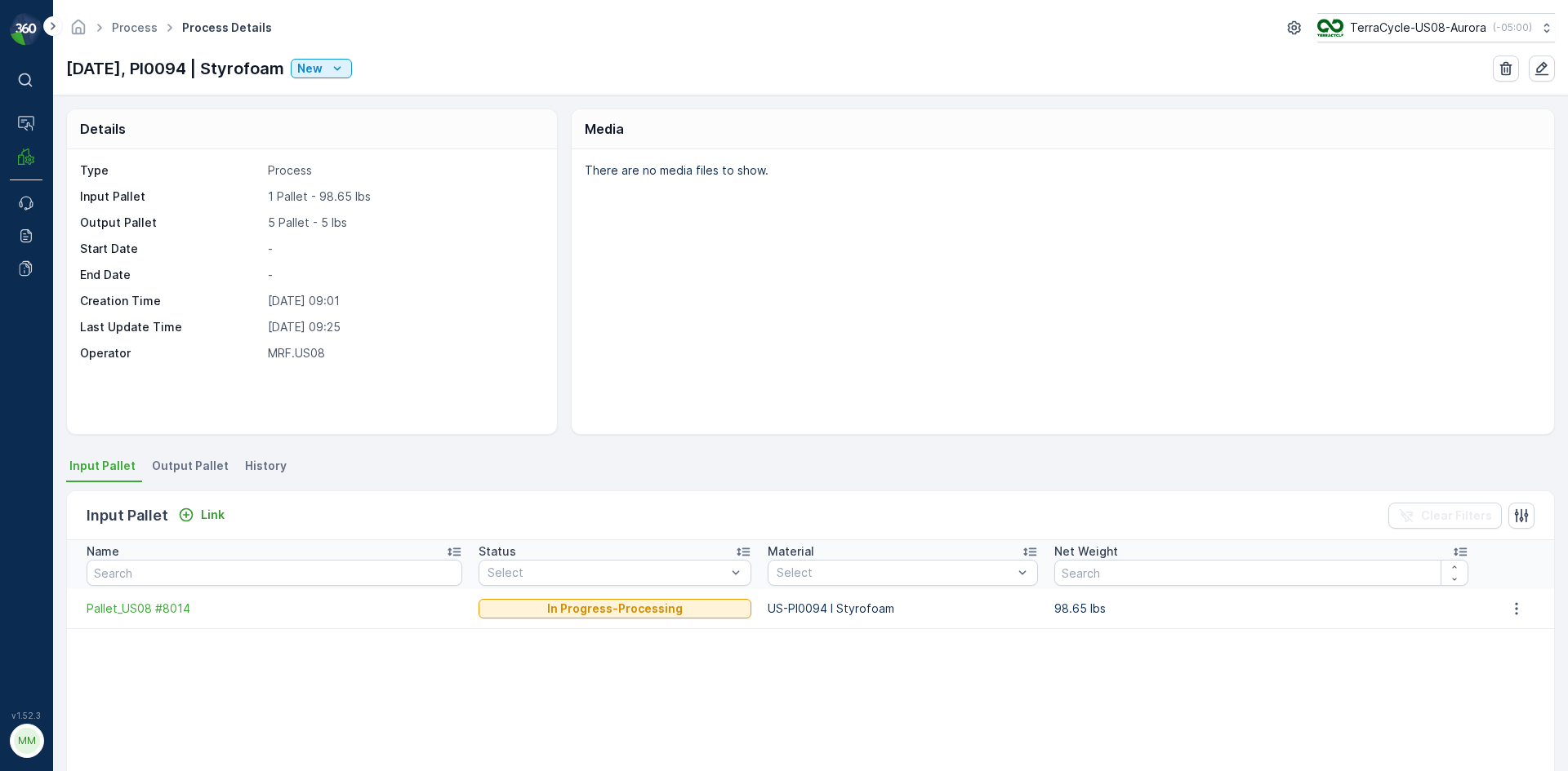
click at [182, 458] on span "Output Pallet" at bounding box center [190, 466] width 76 height 17
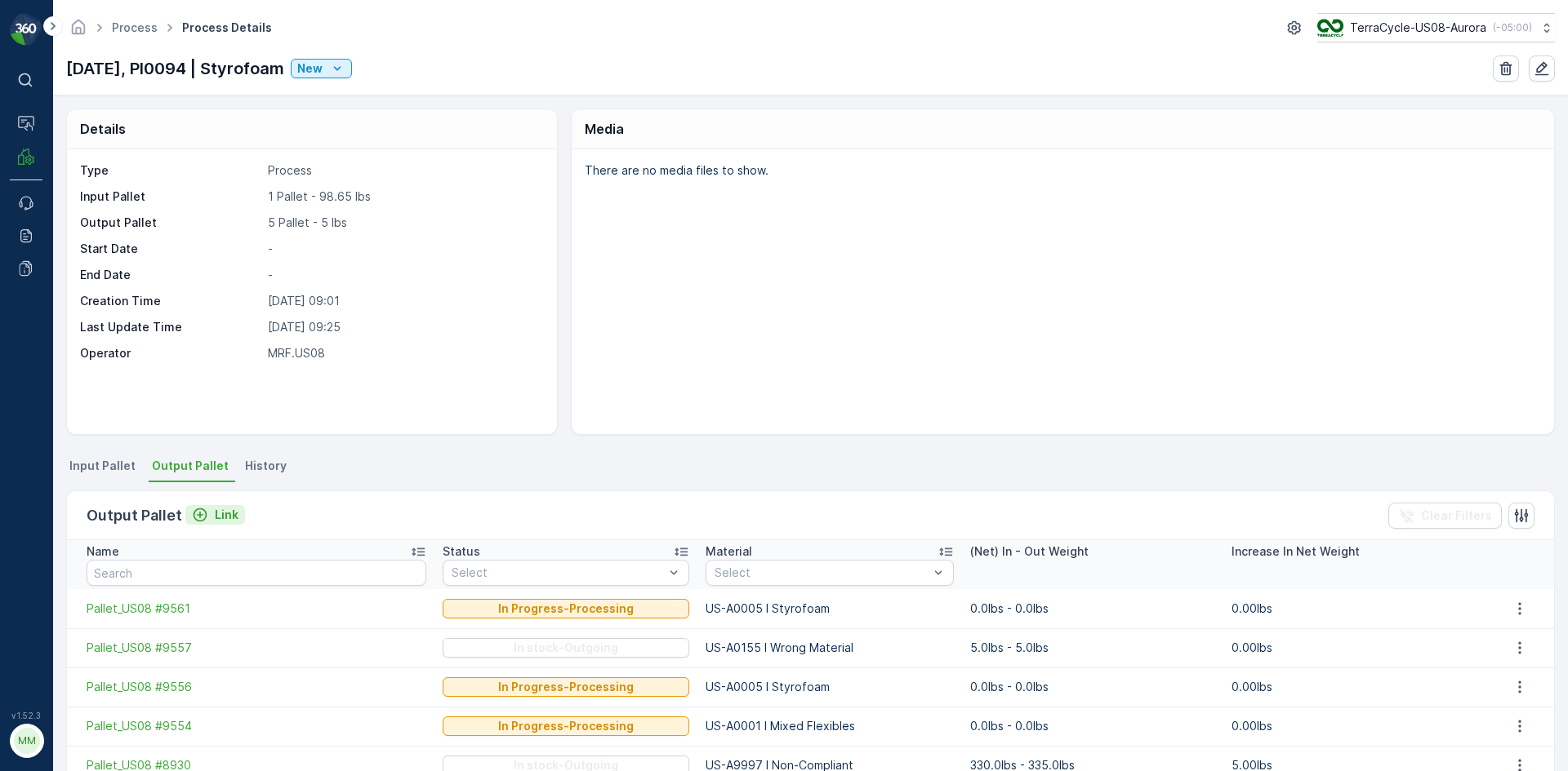
click at [221, 515] on p "Link" at bounding box center [226, 515] width 24 height 17
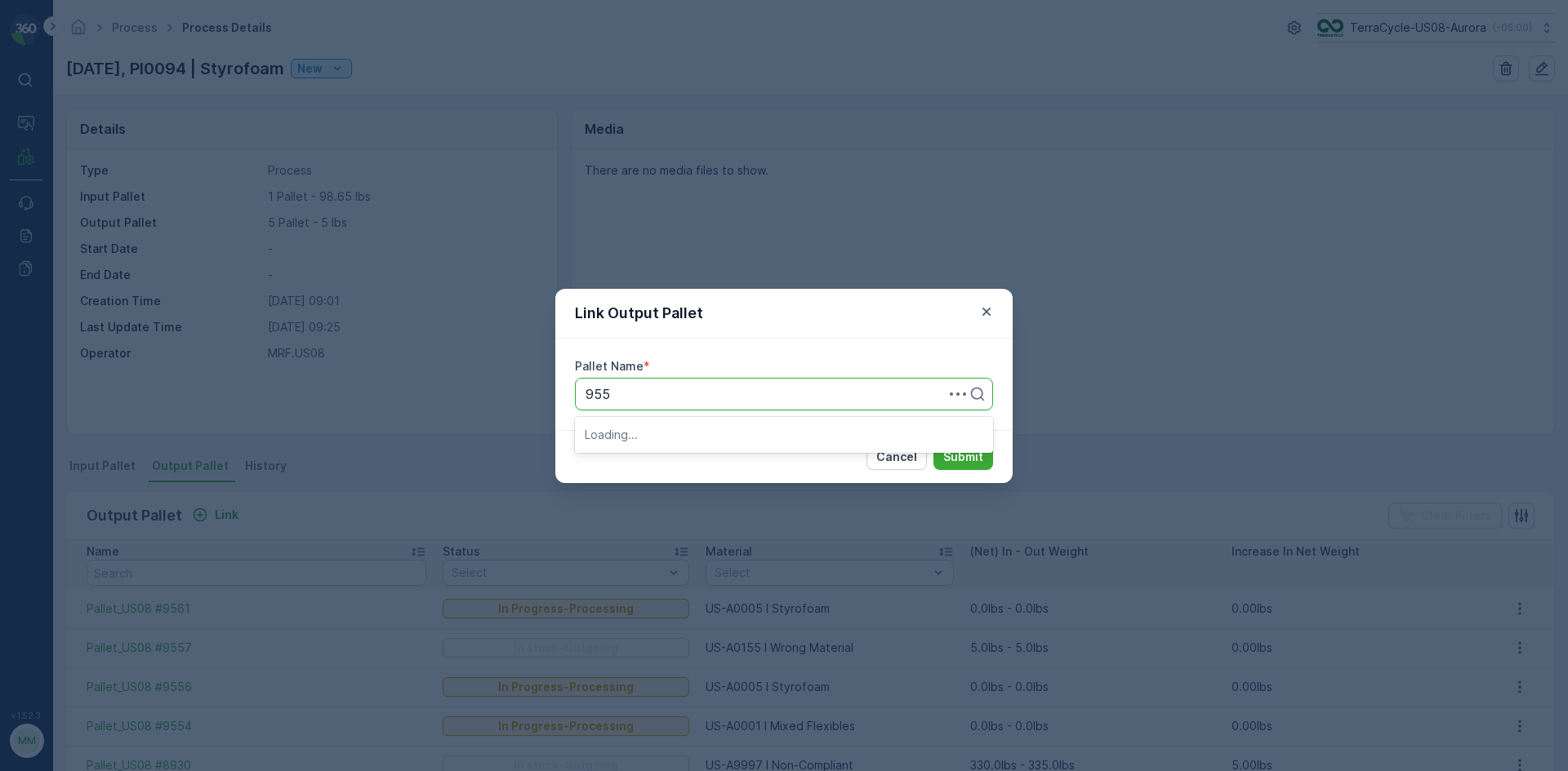
type input "9558"
click at [748, 429] on div "Pallet_US08 #9558" at bounding box center [784, 434] width 398 height 15
click at [934, 444] on button "Submit" at bounding box center [963, 457] width 60 height 26
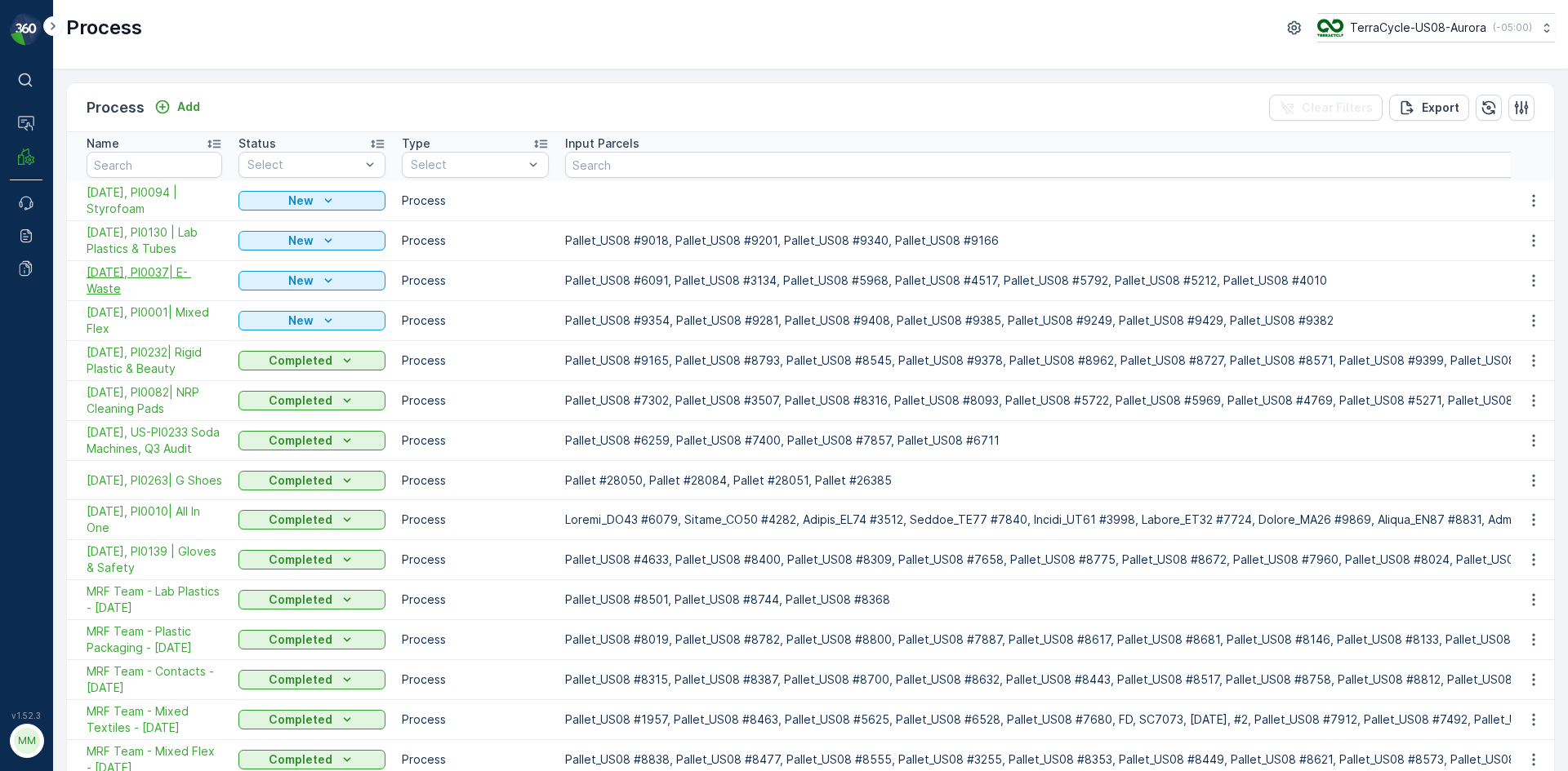
click at [181, 275] on span "[DATE], PI0037| E- Waste" at bounding box center [154, 280] width 135 height 32
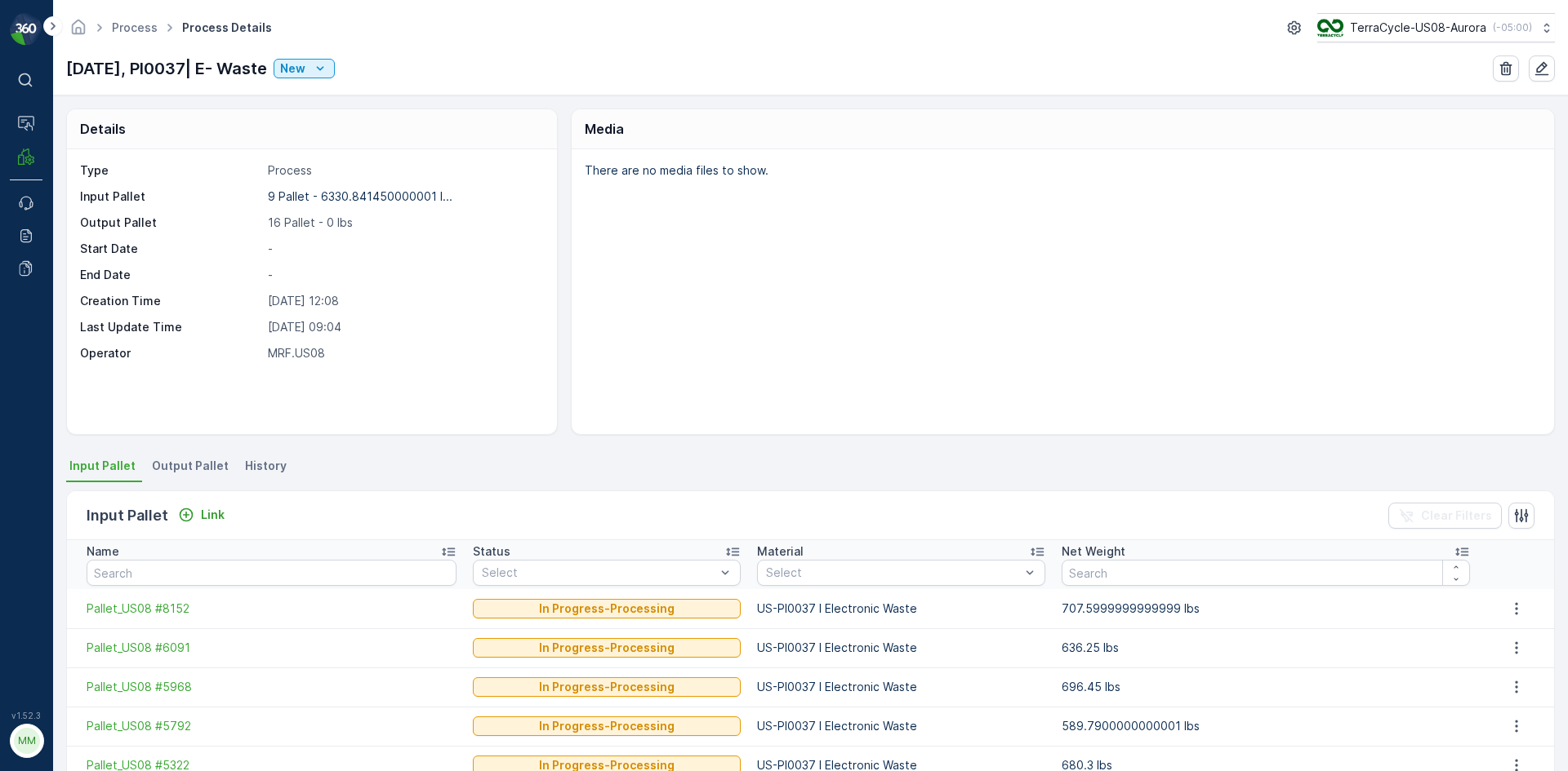
click at [190, 468] on span "Output Pallet" at bounding box center [190, 466] width 76 height 17
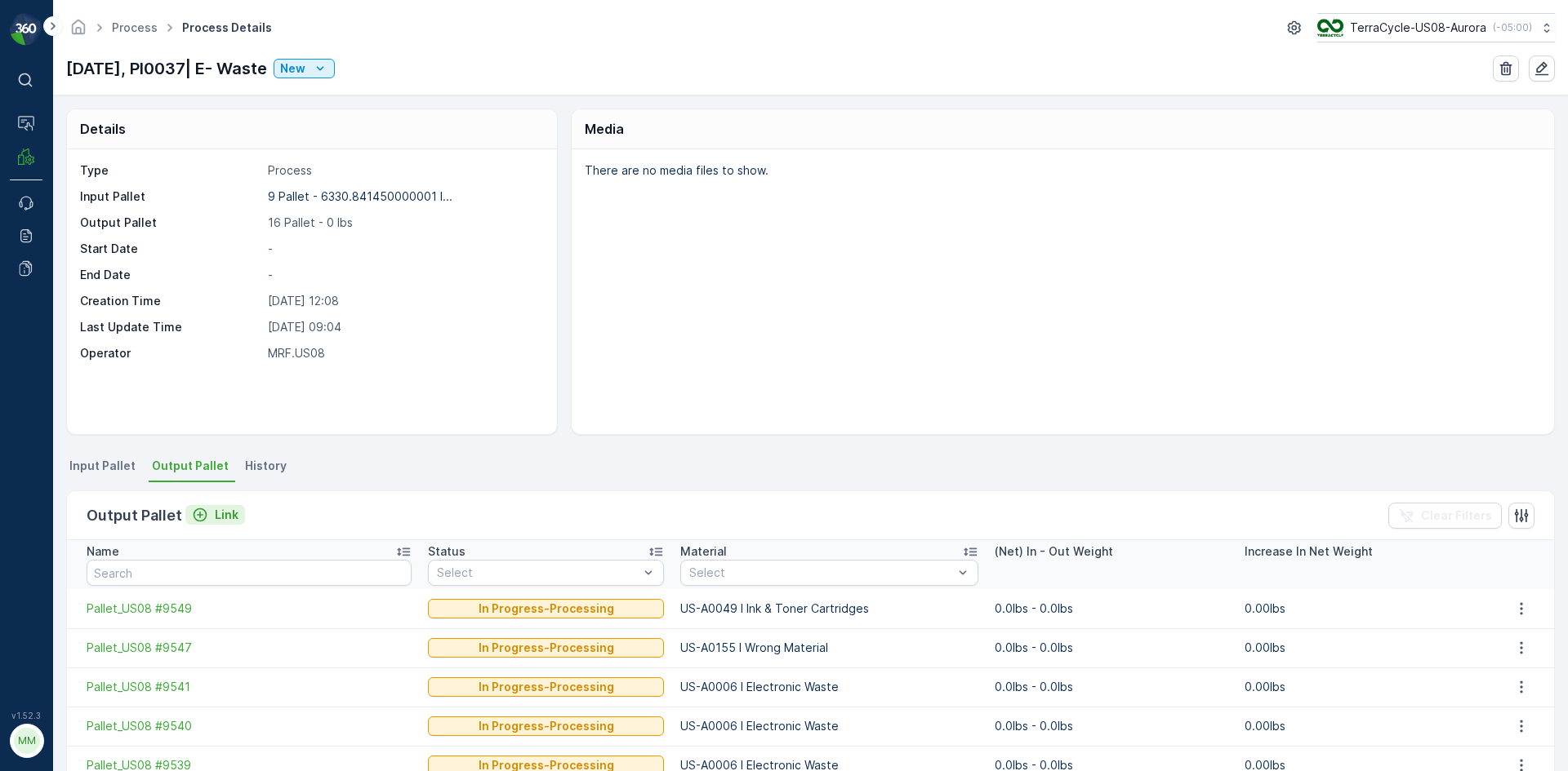
click at [228, 515] on p "Link" at bounding box center [226, 515] width 24 height 17
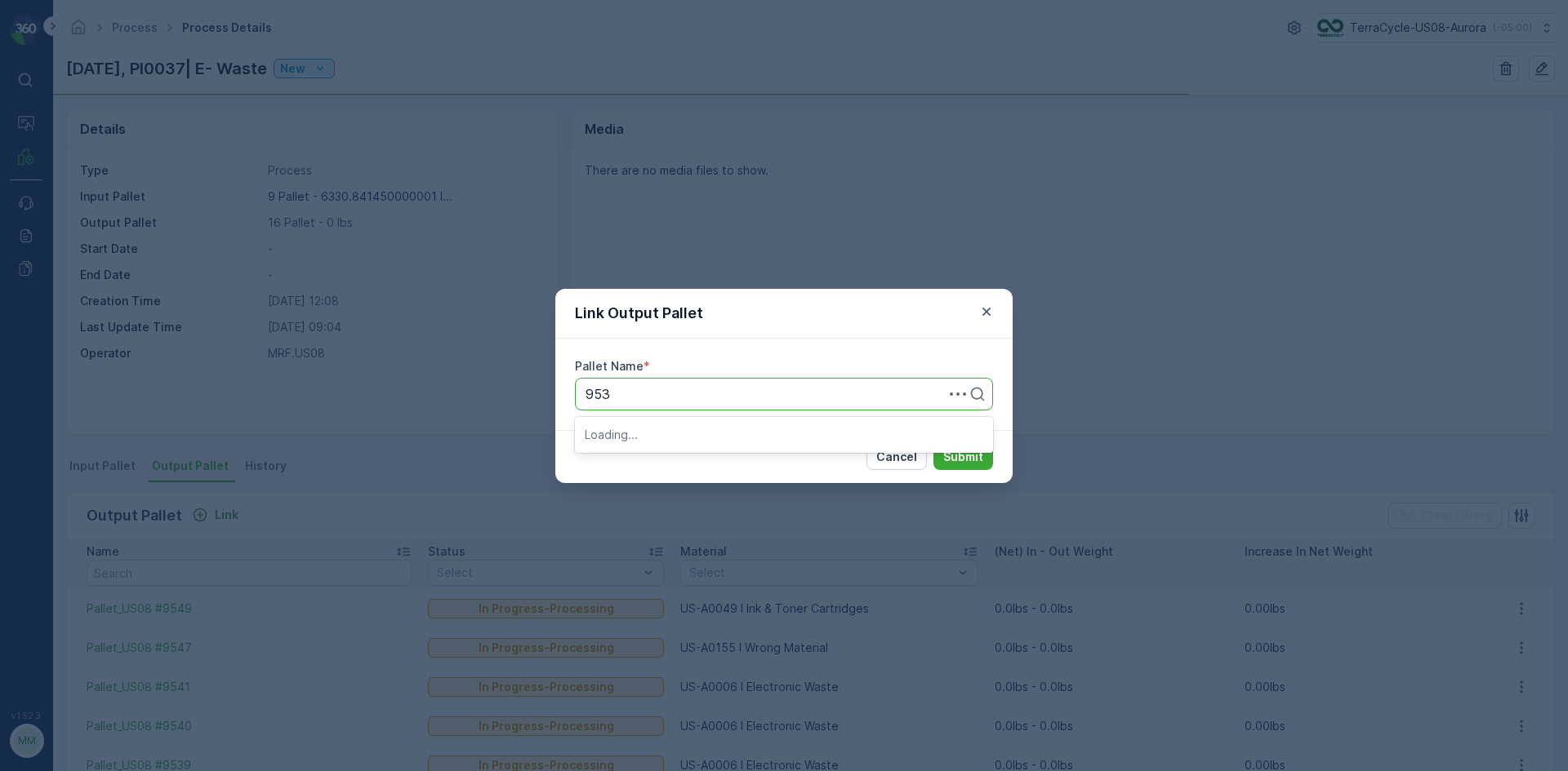
type input "9533"
click at [683, 432] on span "Pallet_US08 #9533" at bounding box center [643, 434] width 118 height 15
click at [977, 457] on p "Submit" at bounding box center [963, 457] width 40 height 17
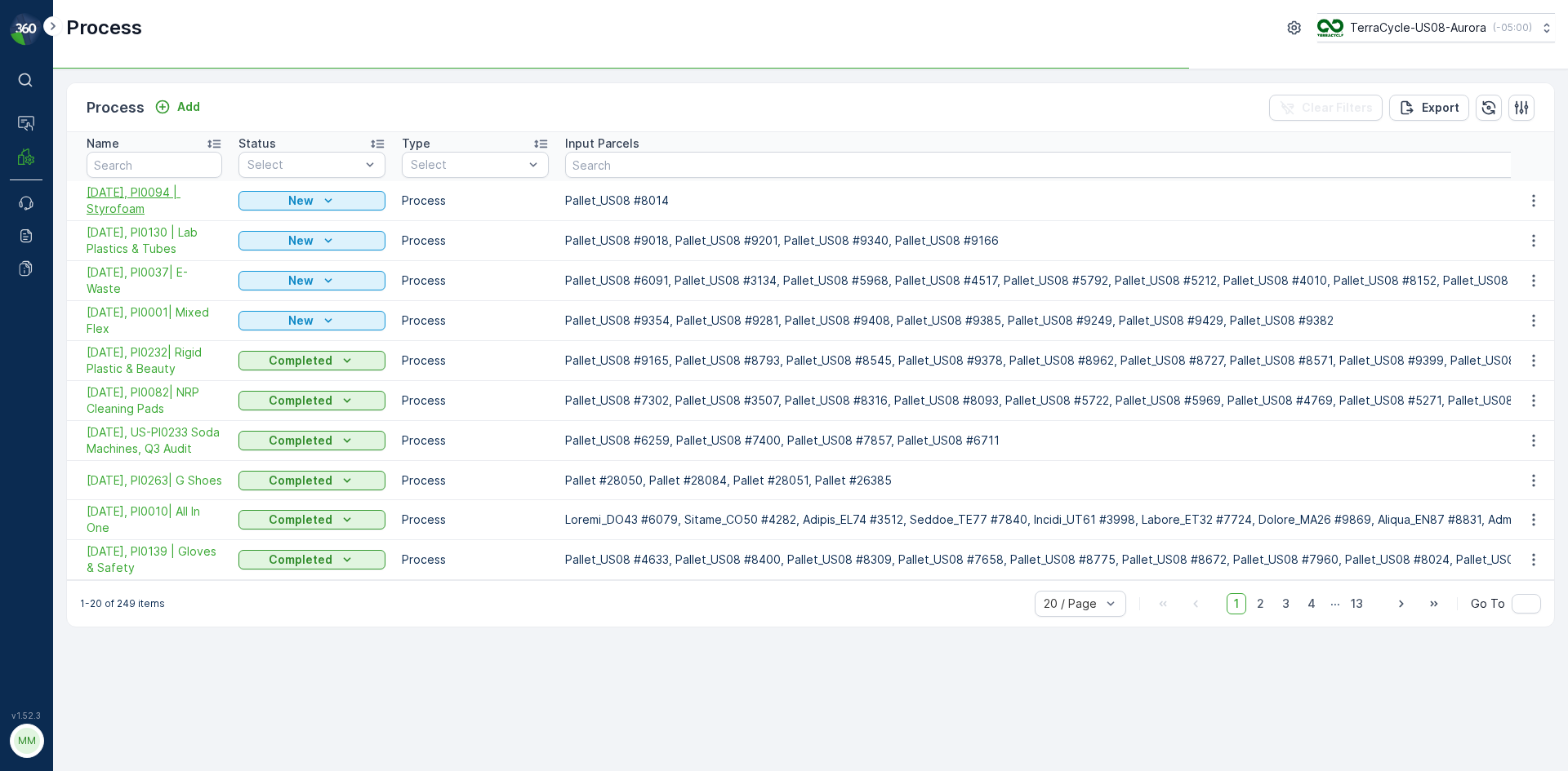
click at [135, 196] on span "10/15/25, PI0094 | Styrofoam" at bounding box center [154, 200] width 135 height 32
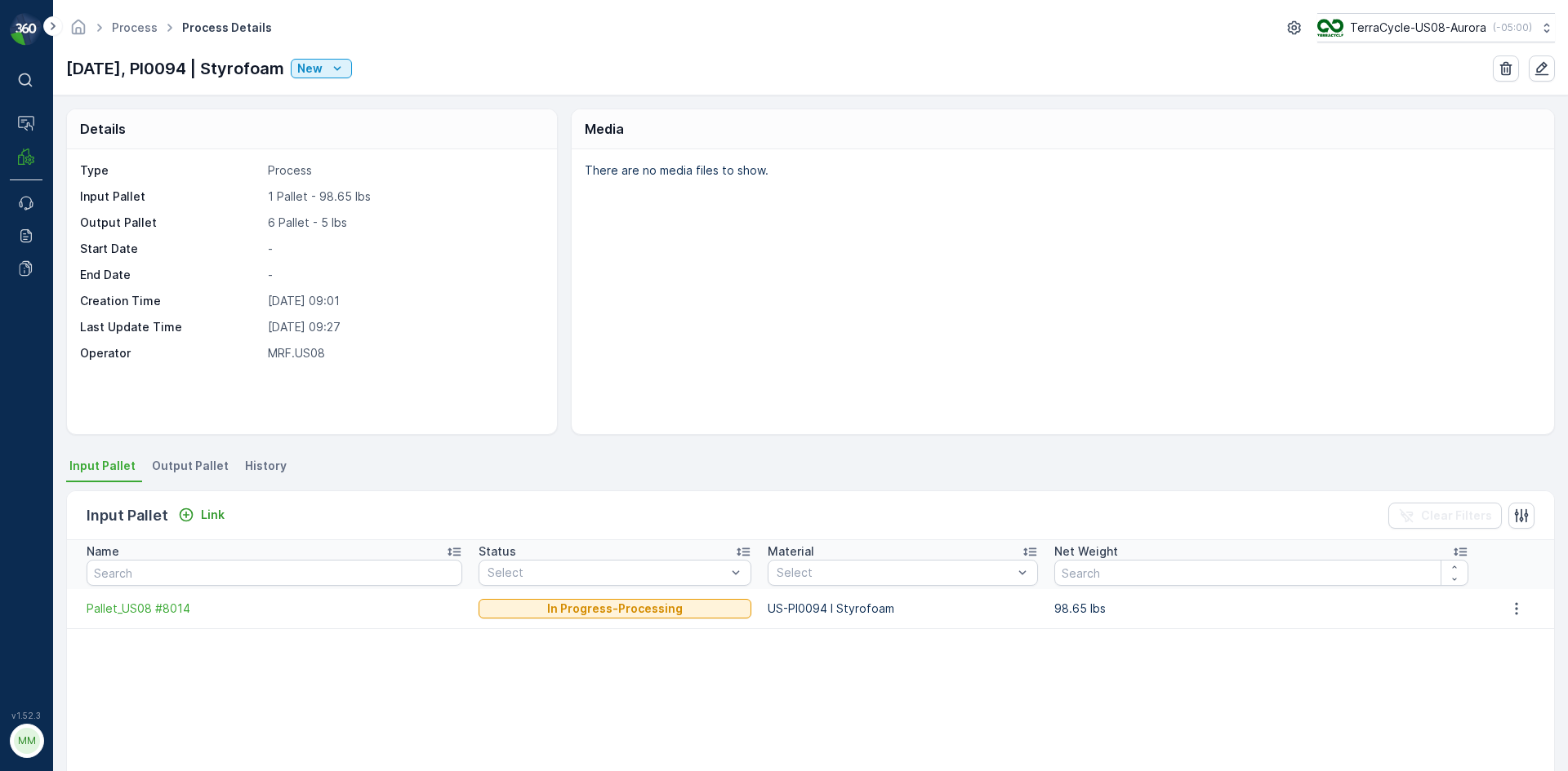
click at [205, 449] on div "Details Type Process Input Pallet 1 Pallet - 98.65 lbs Output Pallet 6 Pallet -…" at bounding box center [810, 433] width 1514 height 675
click at [190, 461] on span "Output Pallet" at bounding box center [190, 466] width 76 height 17
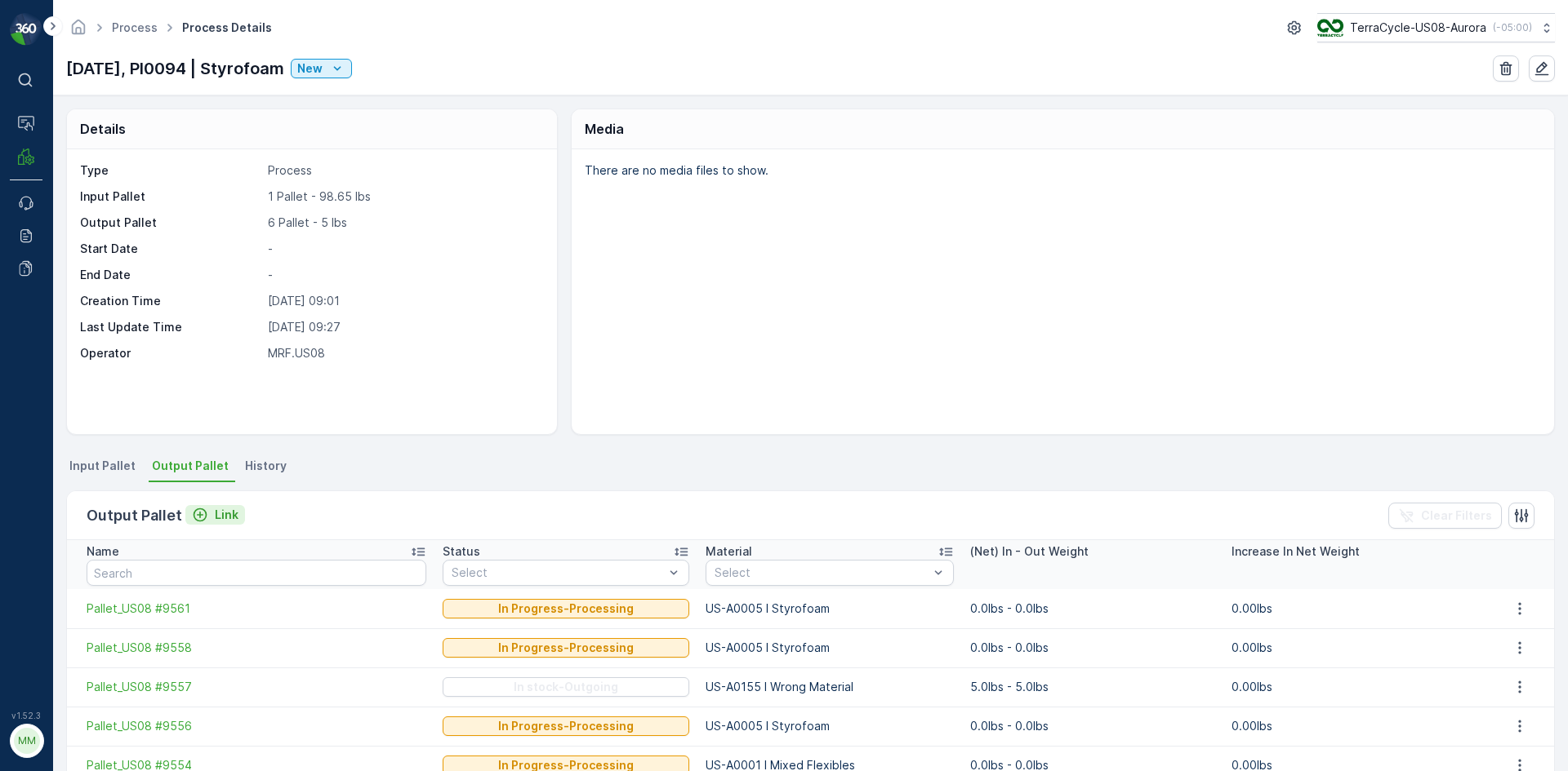
click at [227, 513] on p "Link" at bounding box center [226, 515] width 24 height 17
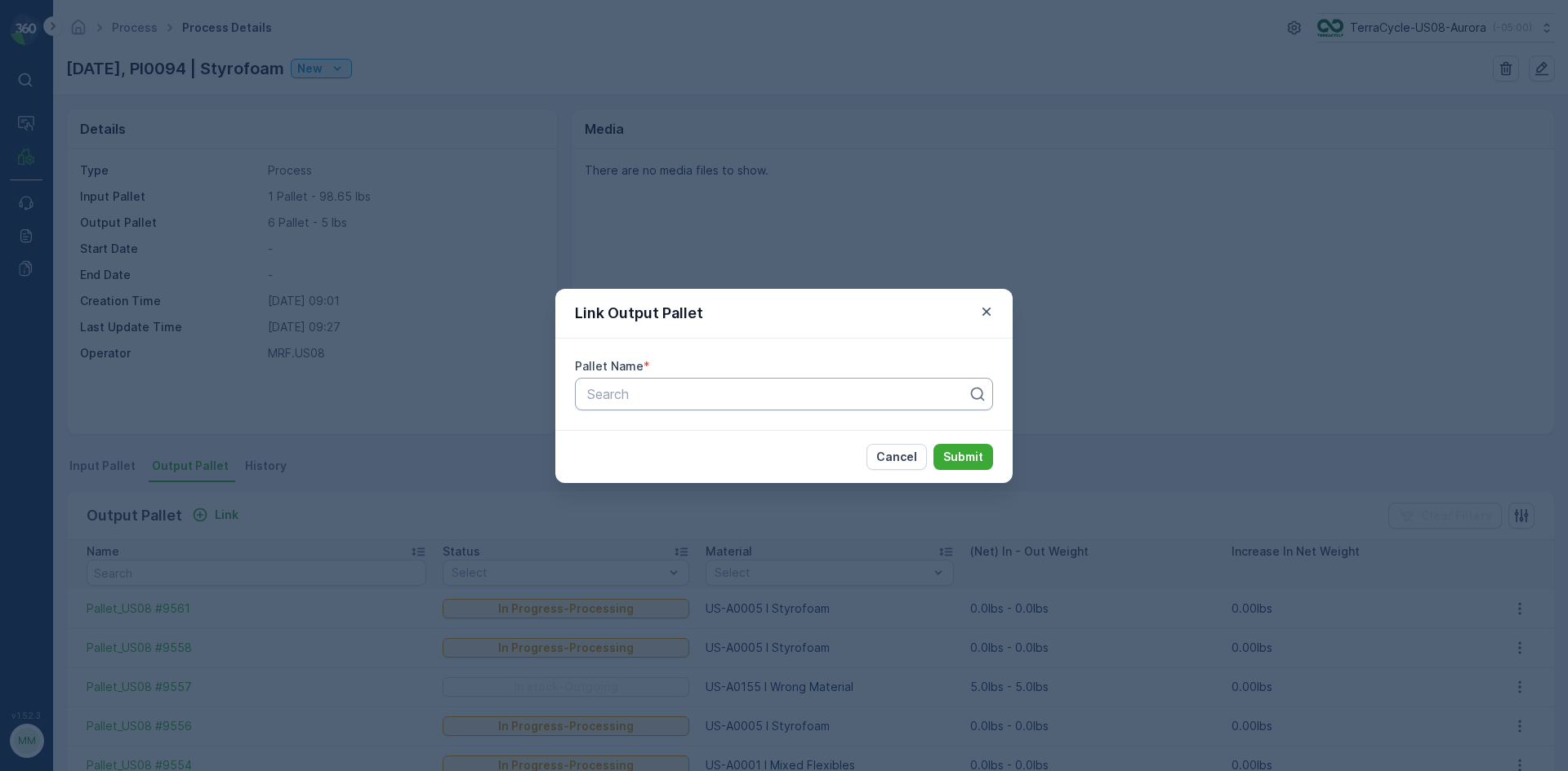
click at [774, 396] on div at bounding box center [777, 394] width 383 height 15
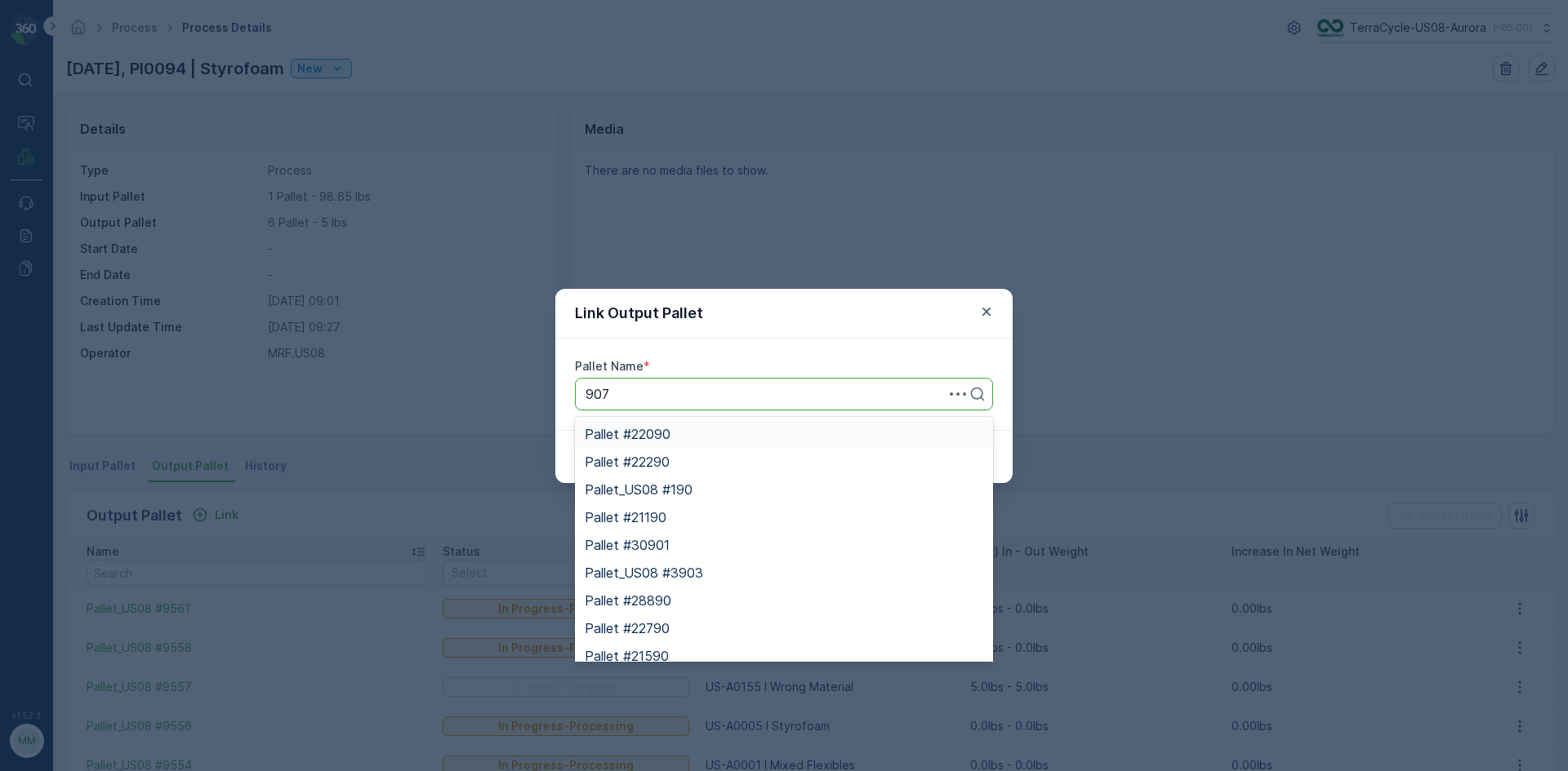
type input "9074"
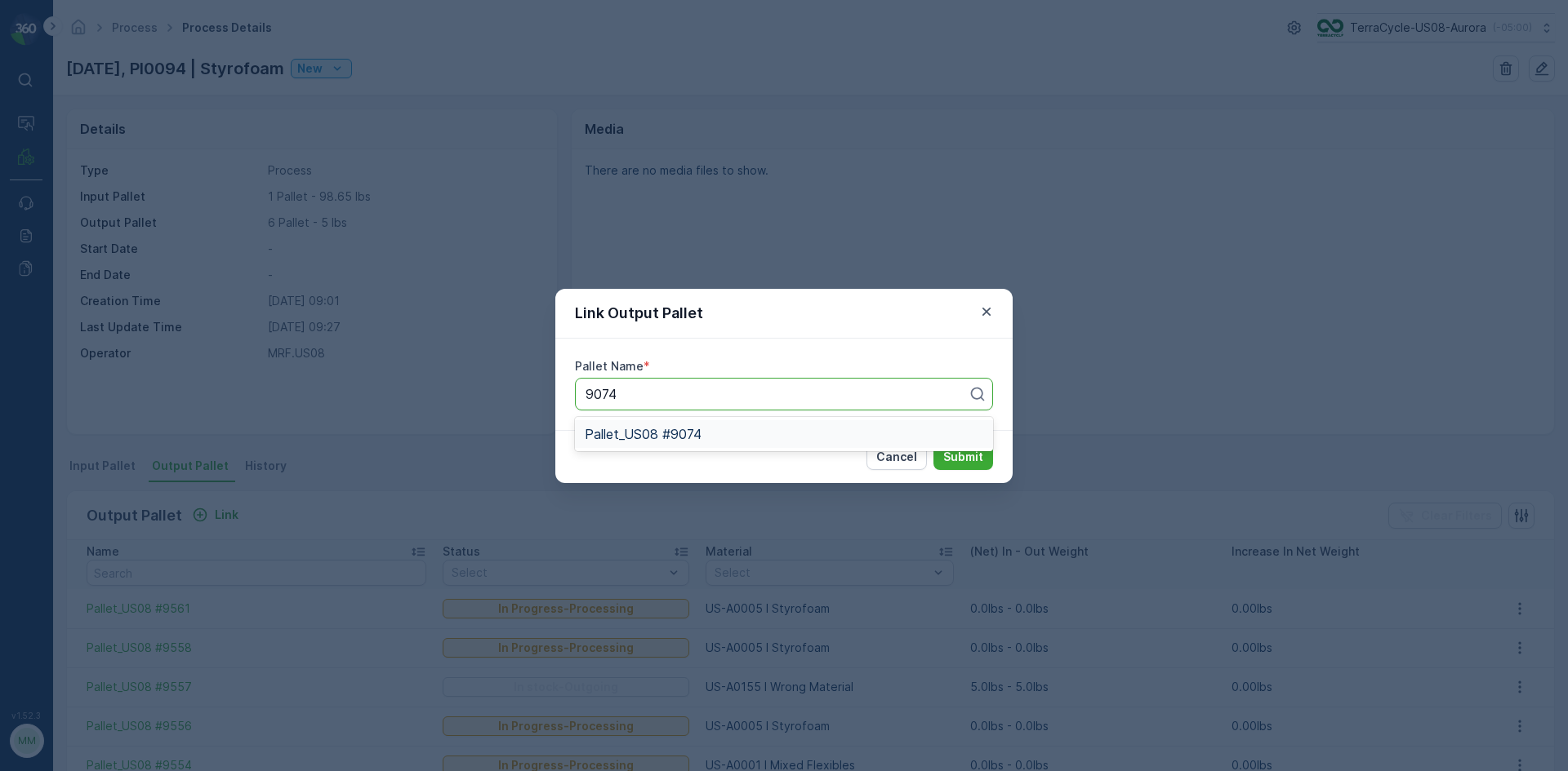
click at [731, 428] on div "Pallet_US08 #9074" at bounding box center [784, 434] width 398 height 15
click at [934, 444] on button "Submit" at bounding box center [963, 457] width 60 height 26
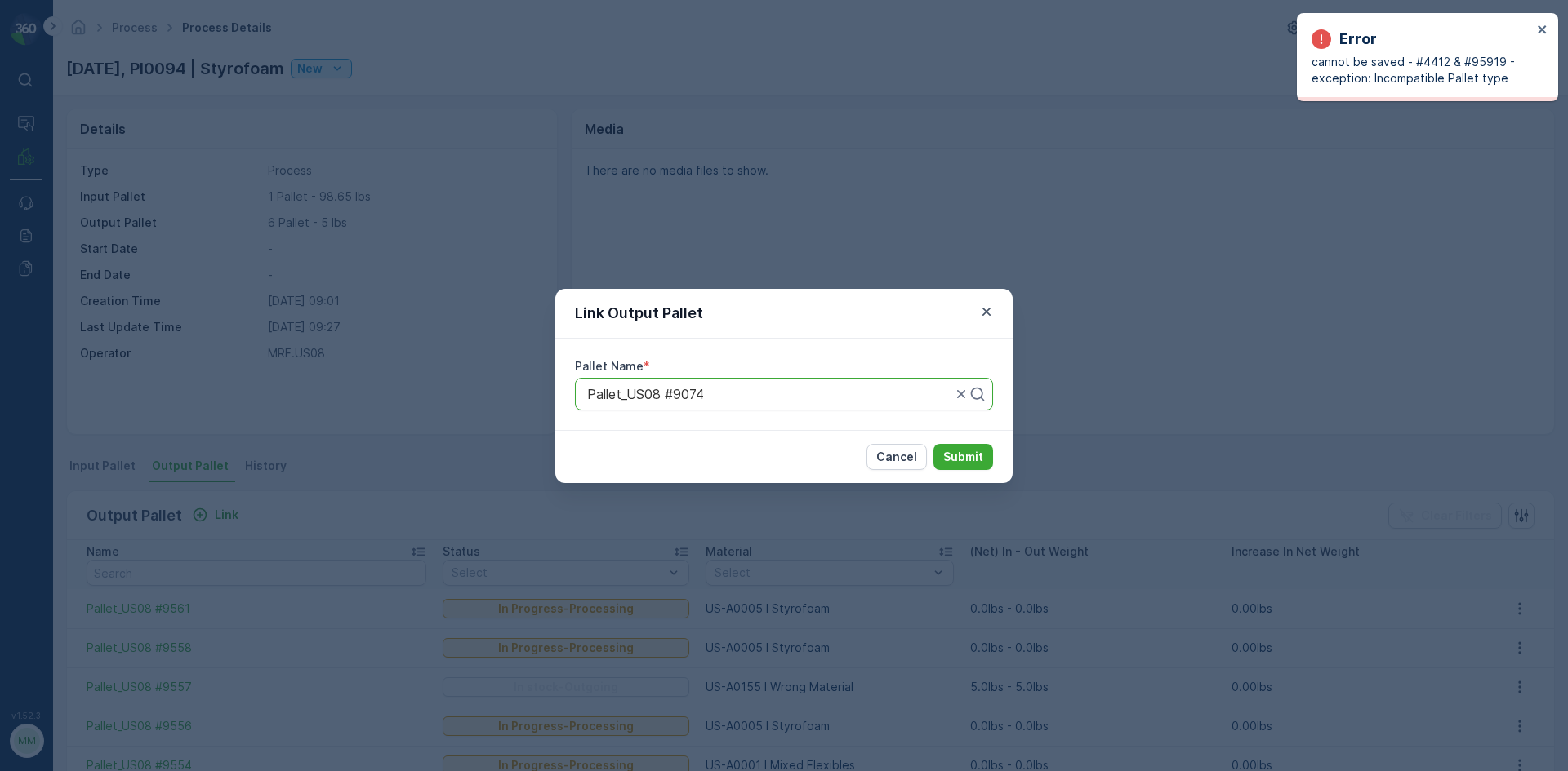
click at [1547, 20] on div "Error cannot be saved - #4412 & #95919 - exception: Incompatible Pallet type" at bounding box center [1428, 57] width 261 height 88
click at [1541, 25] on icon "close" at bounding box center [1542, 29] width 11 height 13
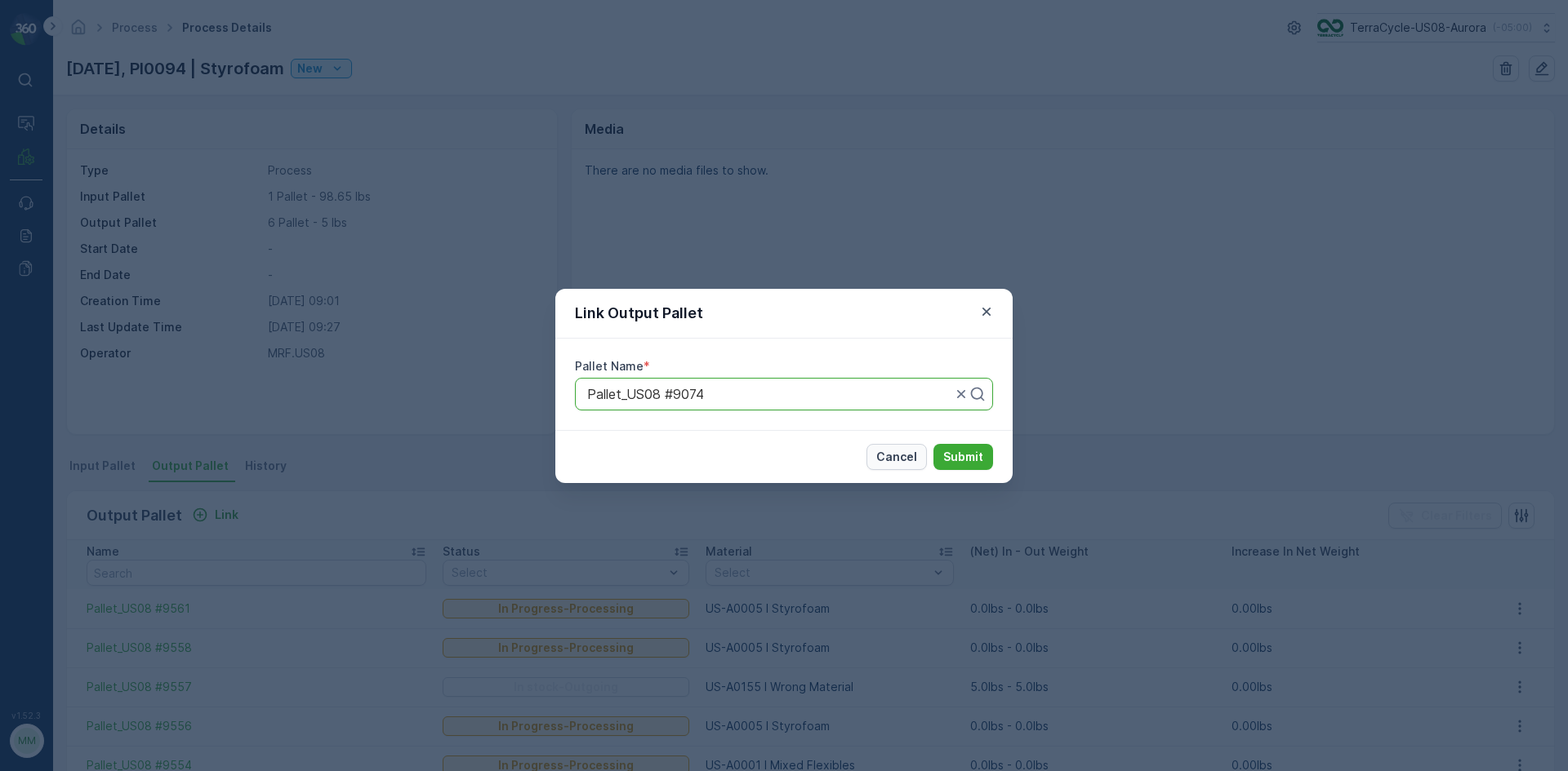
click at [891, 459] on p "Cancel" at bounding box center [896, 457] width 41 height 17
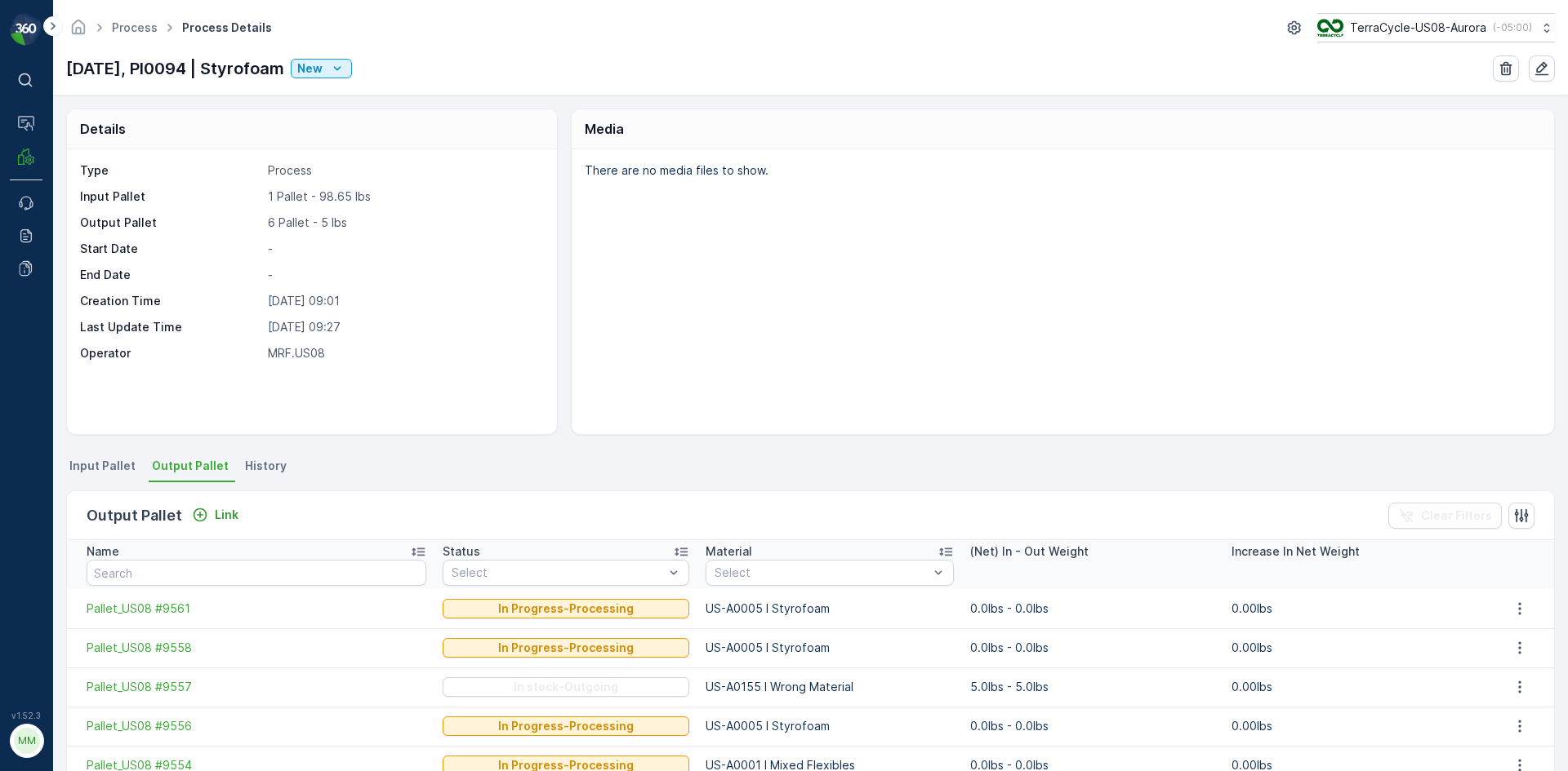
click at [102, 463] on span "Input Pallet" at bounding box center [102, 466] width 66 height 17
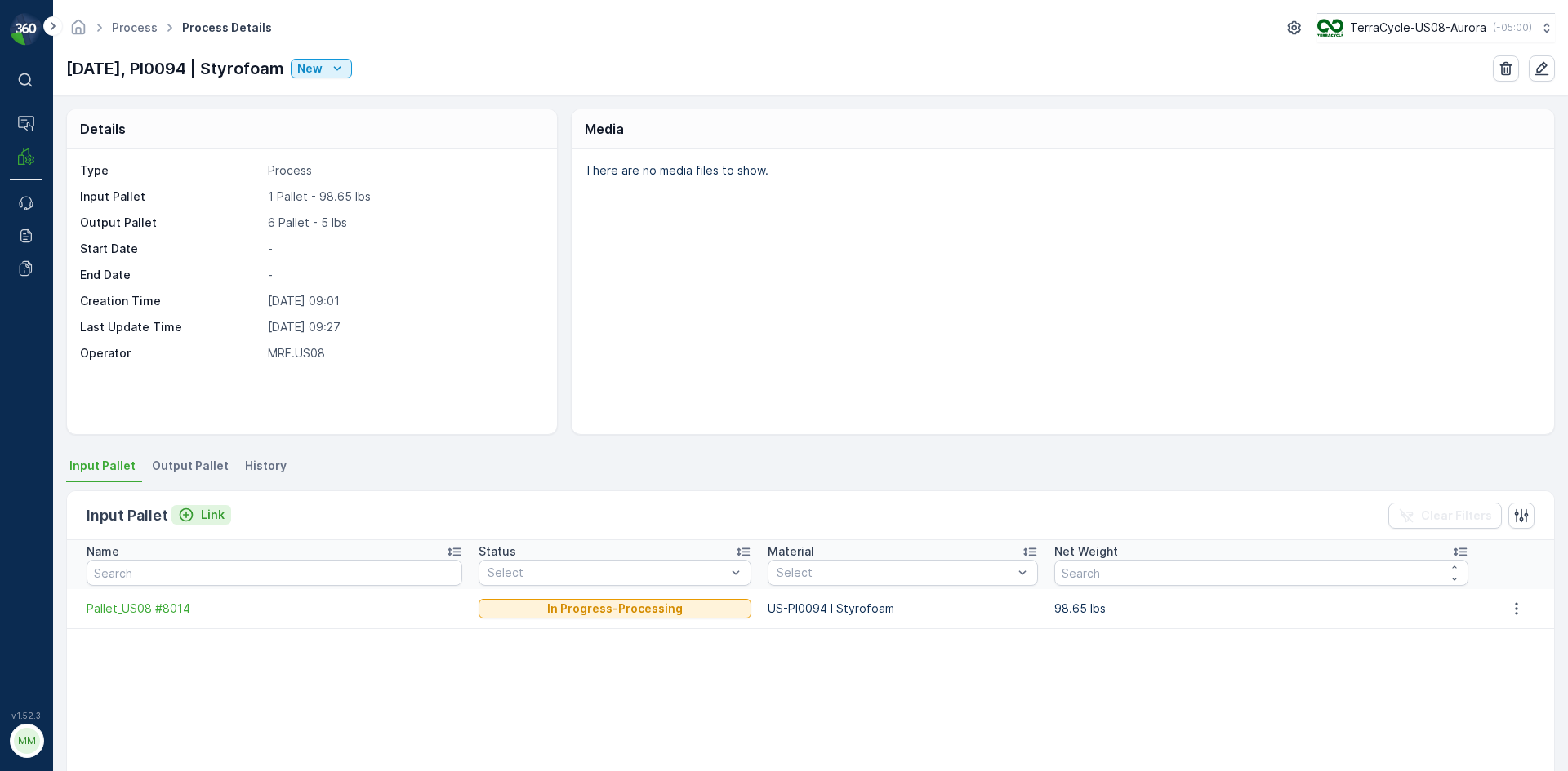
click at [207, 512] on p "Link" at bounding box center [212, 515] width 24 height 17
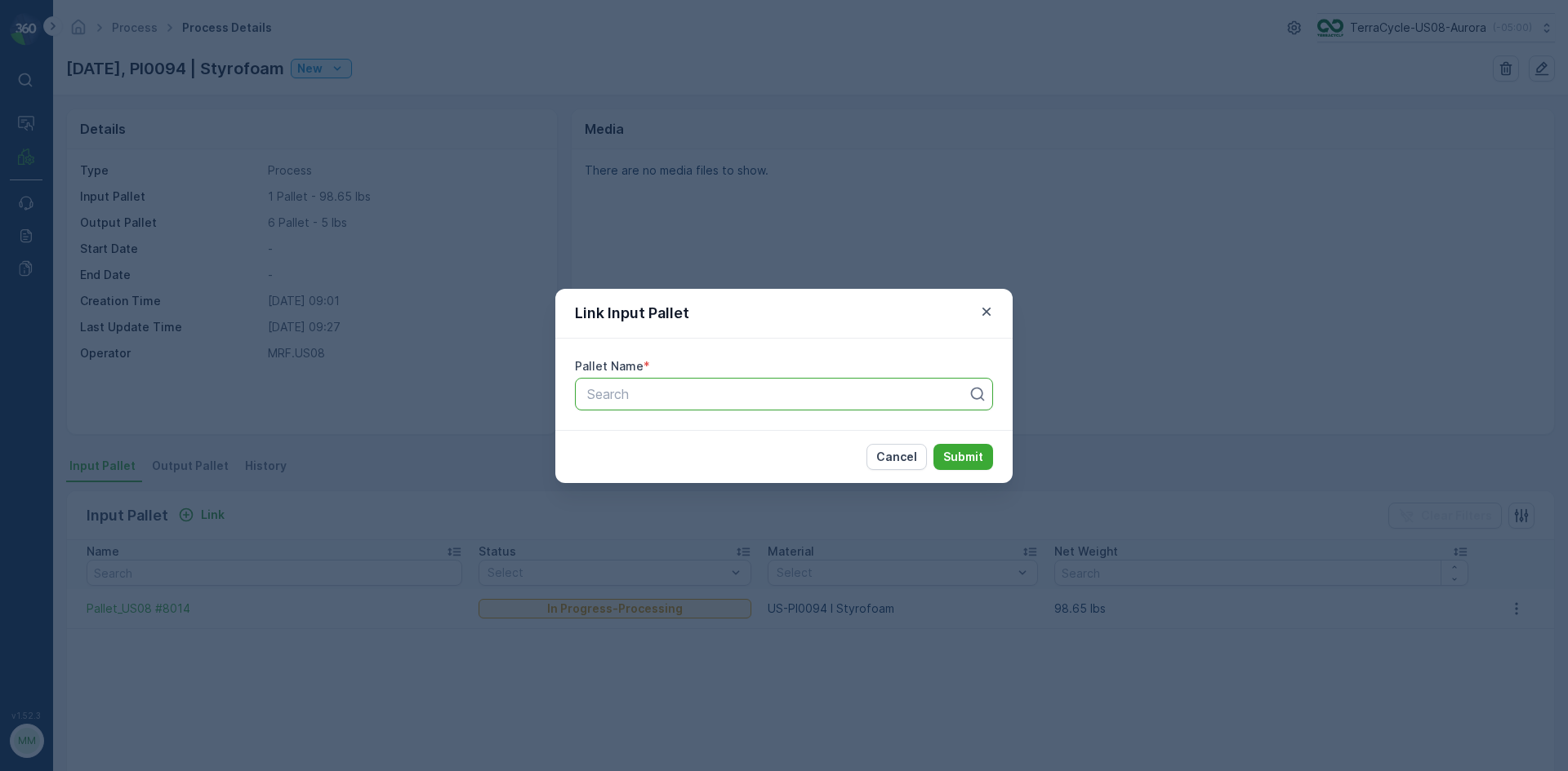
click at [668, 393] on div at bounding box center [777, 394] width 383 height 15
type input "9074"
click at [680, 444] on div "Pallet_US08 #9074" at bounding box center [784, 434] width 418 height 28
click at [934, 444] on button "Submit" at bounding box center [963, 457] width 60 height 26
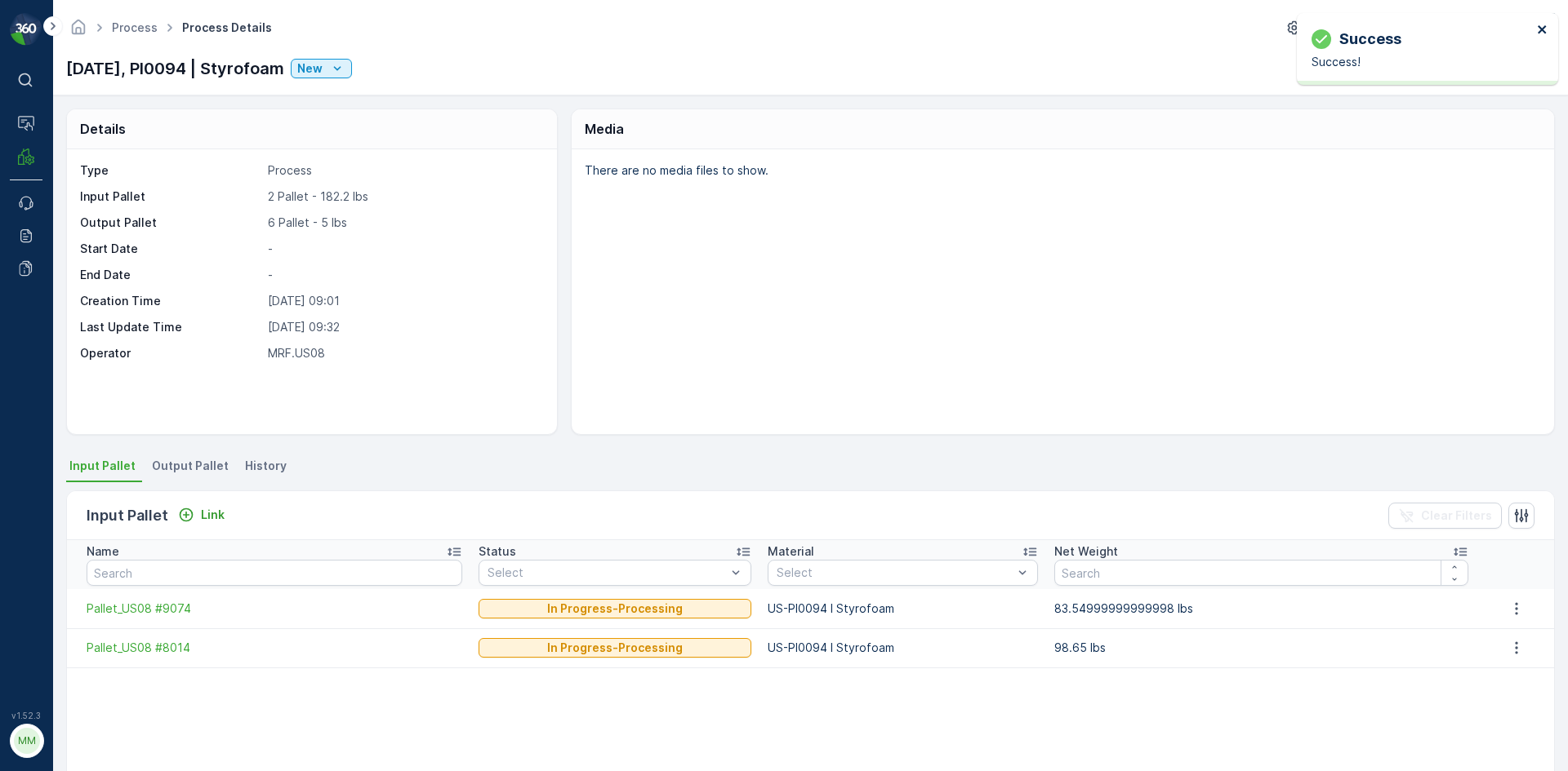
click at [1543, 25] on icon "close" at bounding box center [1542, 29] width 11 height 13
click at [210, 460] on span "Output Pallet" at bounding box center [190, 466] width 76 height 17
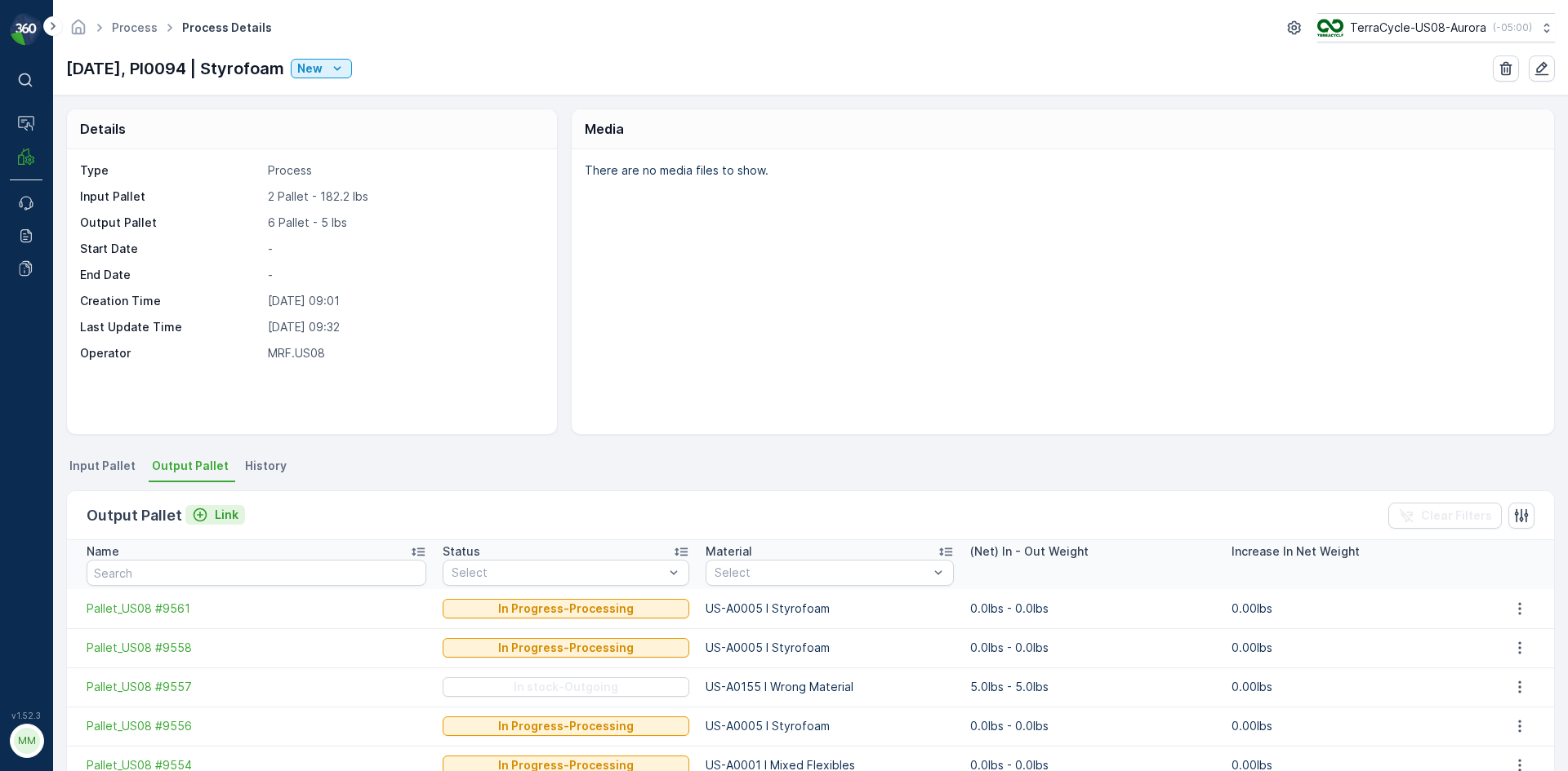
click at [219, 516] on p "Link" at bounding box center [226, 515] width 24 height 17
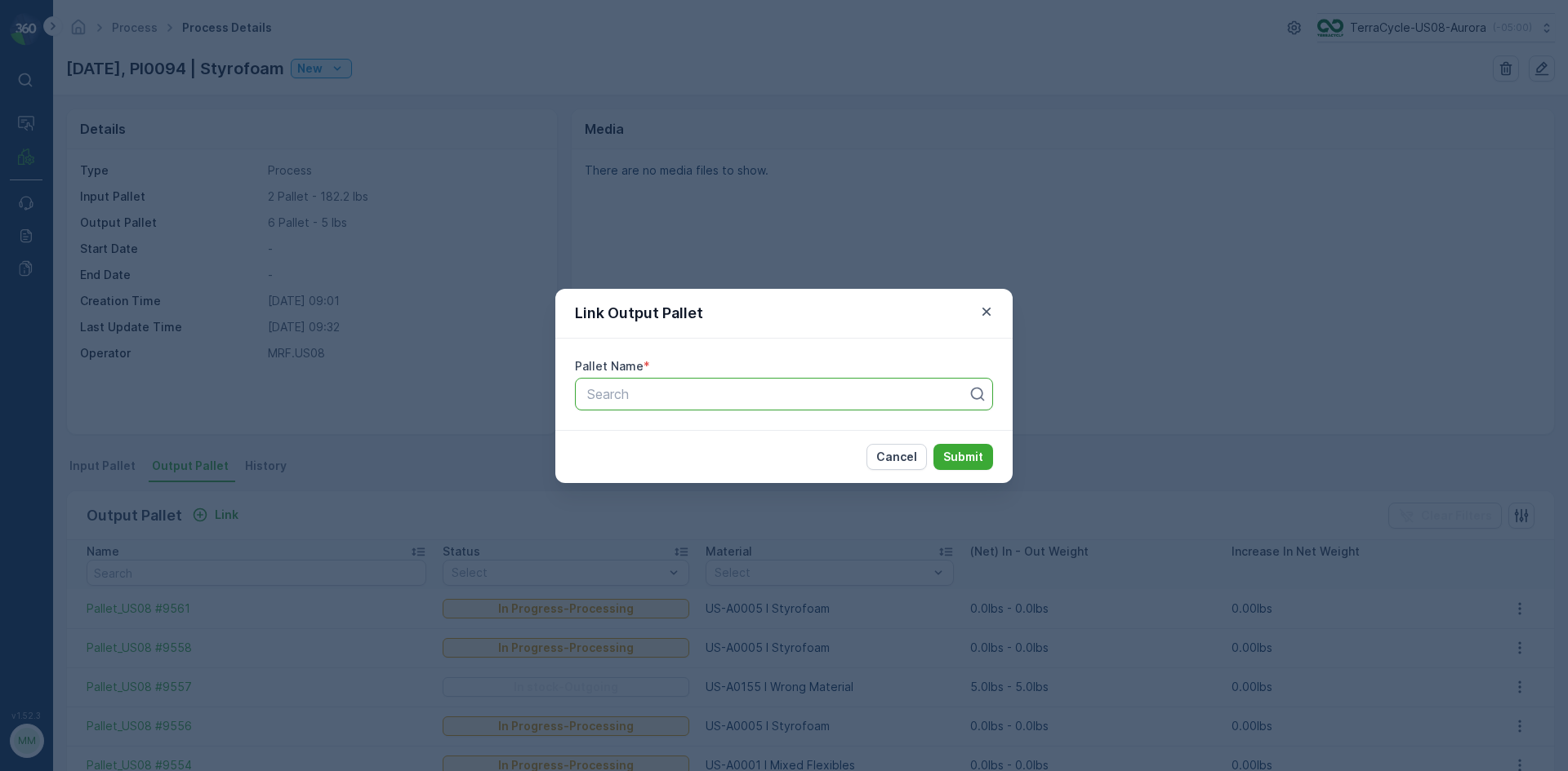
click at [803, 396] on div at bounding box center [777, 394] width 383 height 15
type input "9559"
click at [827, 445] on div "Pallet_US08 #9559" at bounding box center [784, 434] width 418 height 28
click at [934, 444] on button "Submit" at bounding box center [963, 457] width 60 height 26
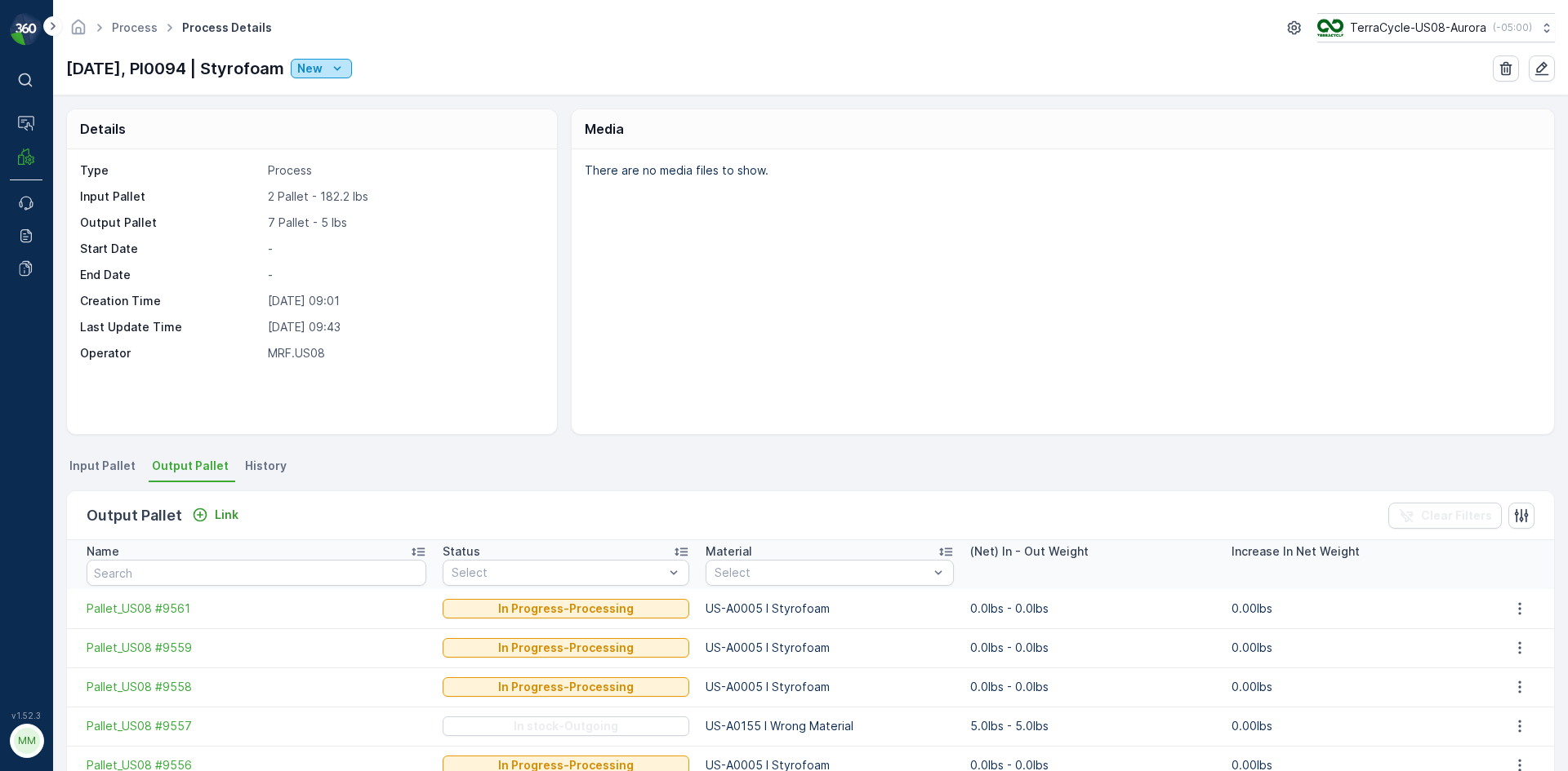
click at [346, 71] on icon "New" at bounding box center [337, 68] width 17 height 17
click at [412, 40] on div "Process Process Details TerraCycle-US08-Aurora ( -05:00 )" at bounding box center [810, 27] width 1488 height 29
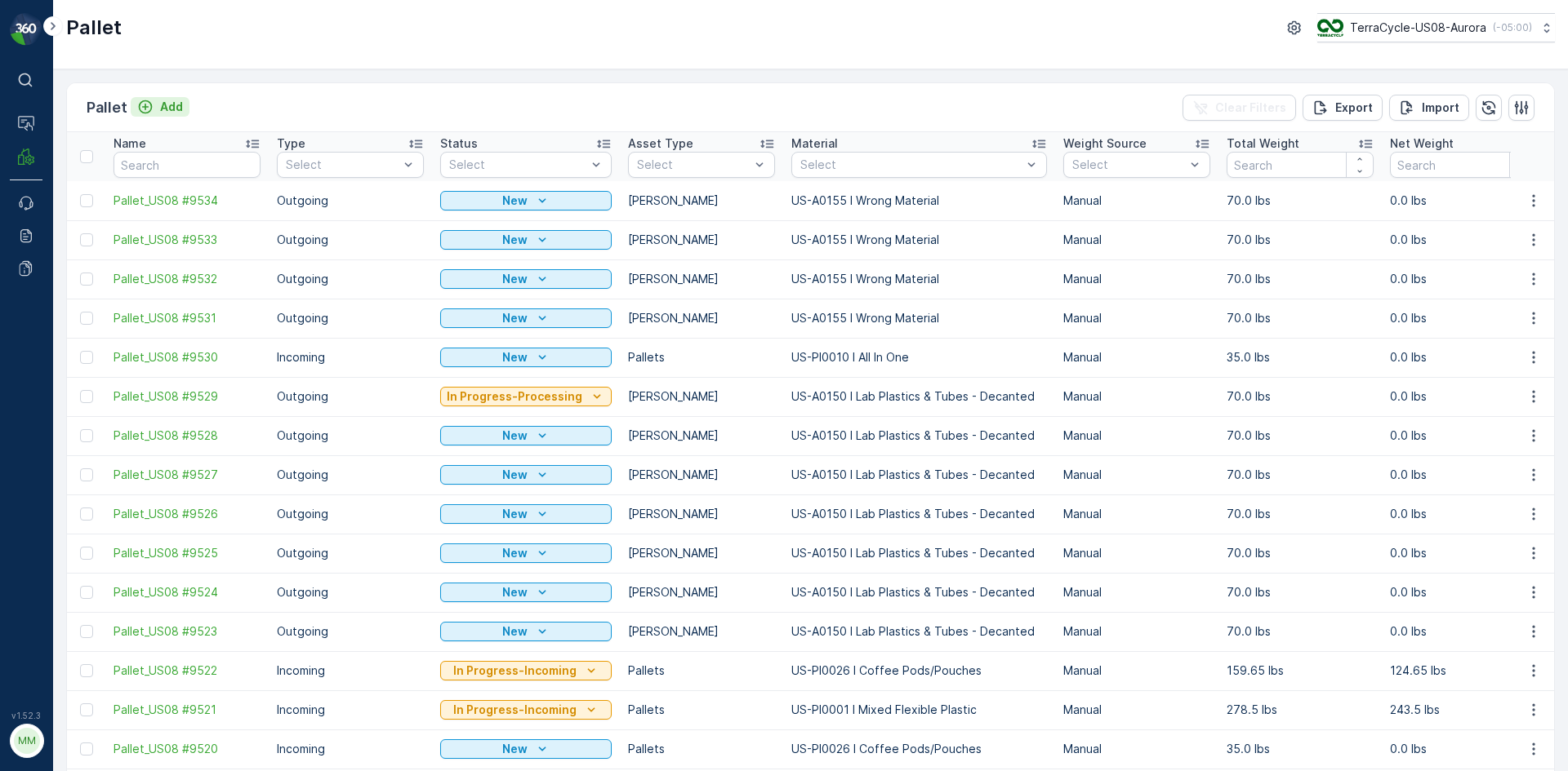
click at [179, 107] on p "Add" at bounding box center [171, 107] width 23 height 17
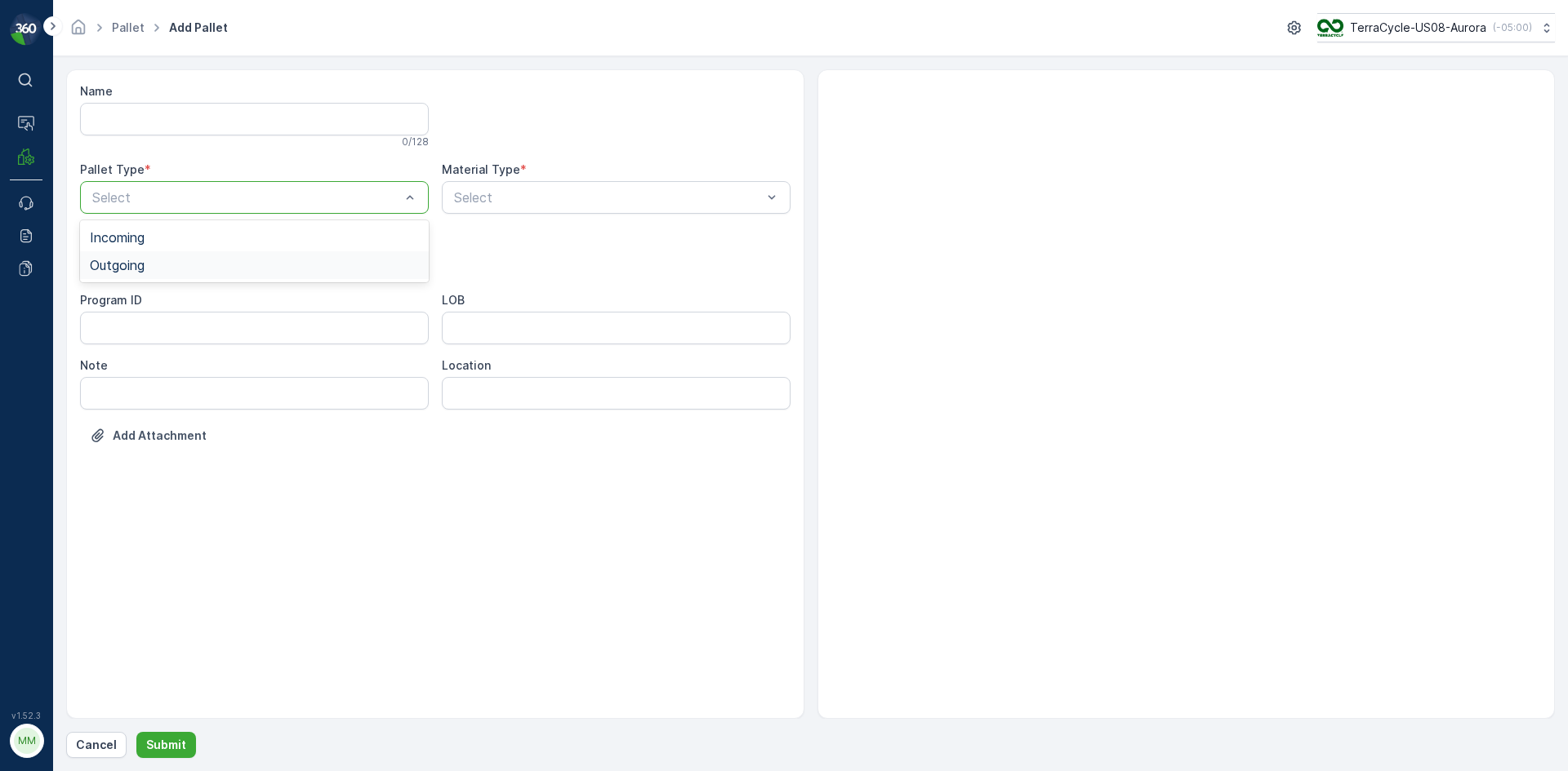
click at [135, 263] on span "Outgoing" at bounding box center [117, 265] width 54 height 15
click at [528, 210] on div "Select" at bounding box center [615, 197] width 348 height 32
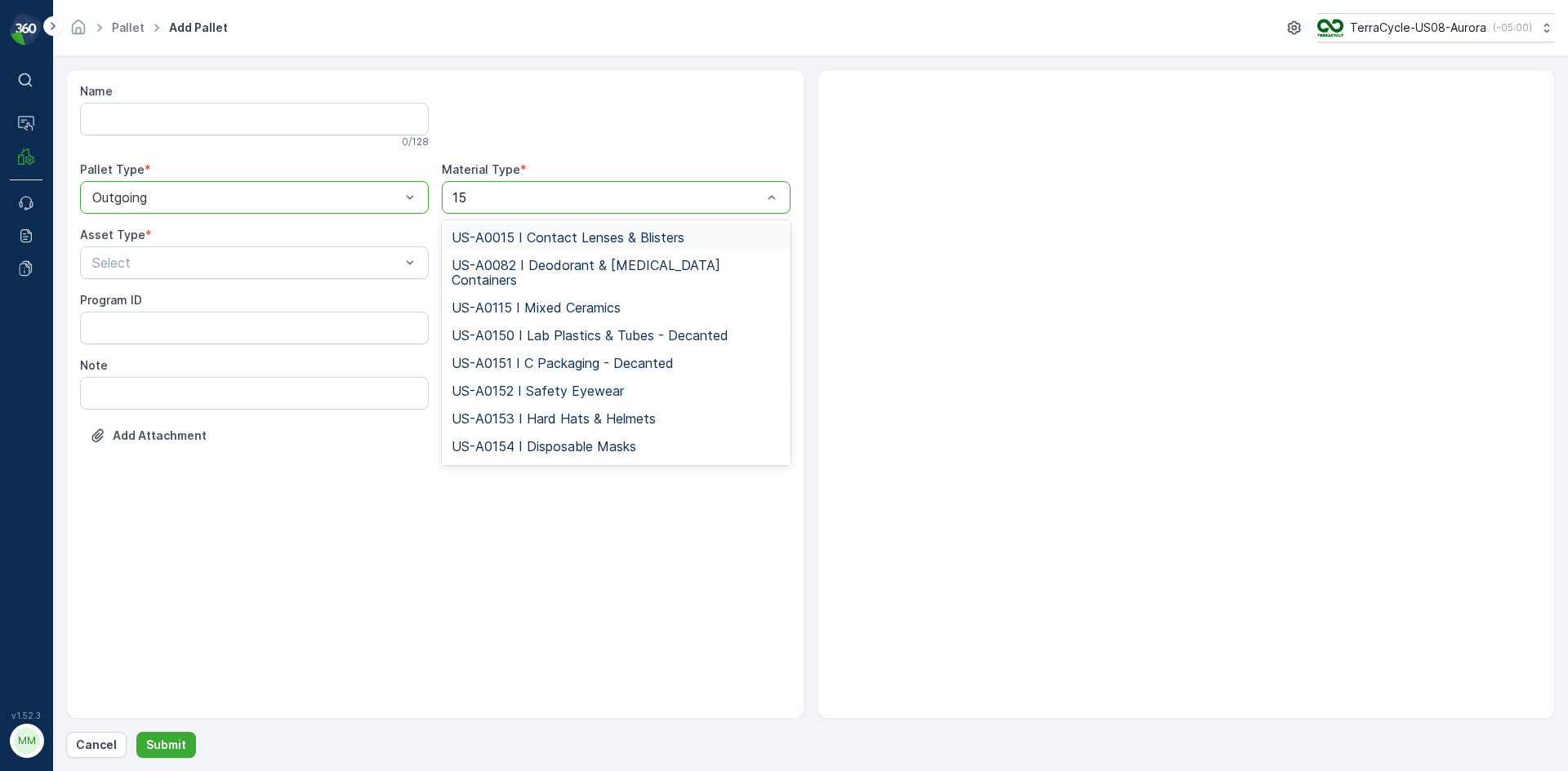
type input "155"
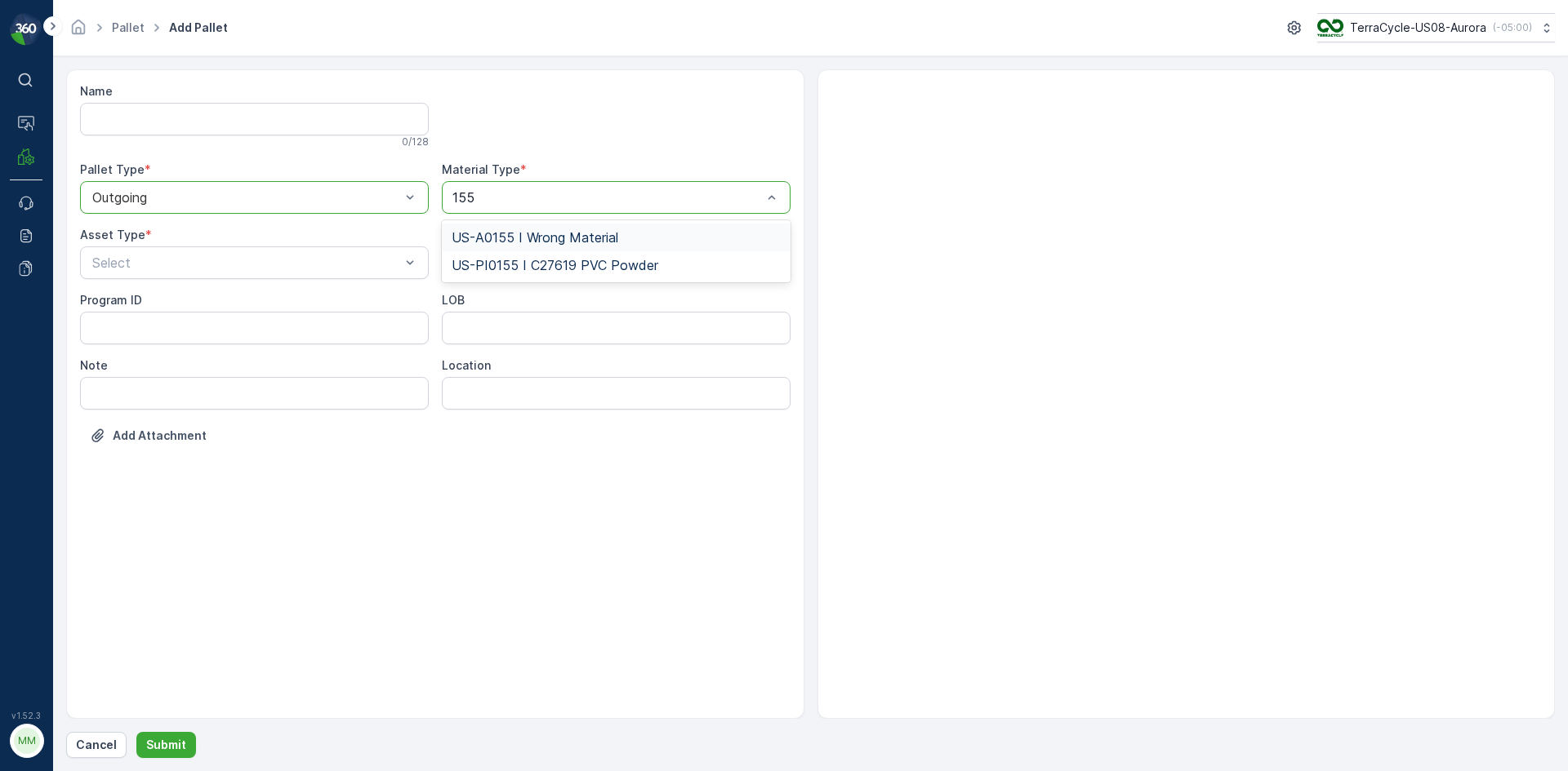
click at [540, 228] on div "US-A0155 I Wrong Material" at bounding box center [615, 238] width 348 height 28
click at [301, 273] on div "Select" at bounding box center [254, 262] width 348 height 32
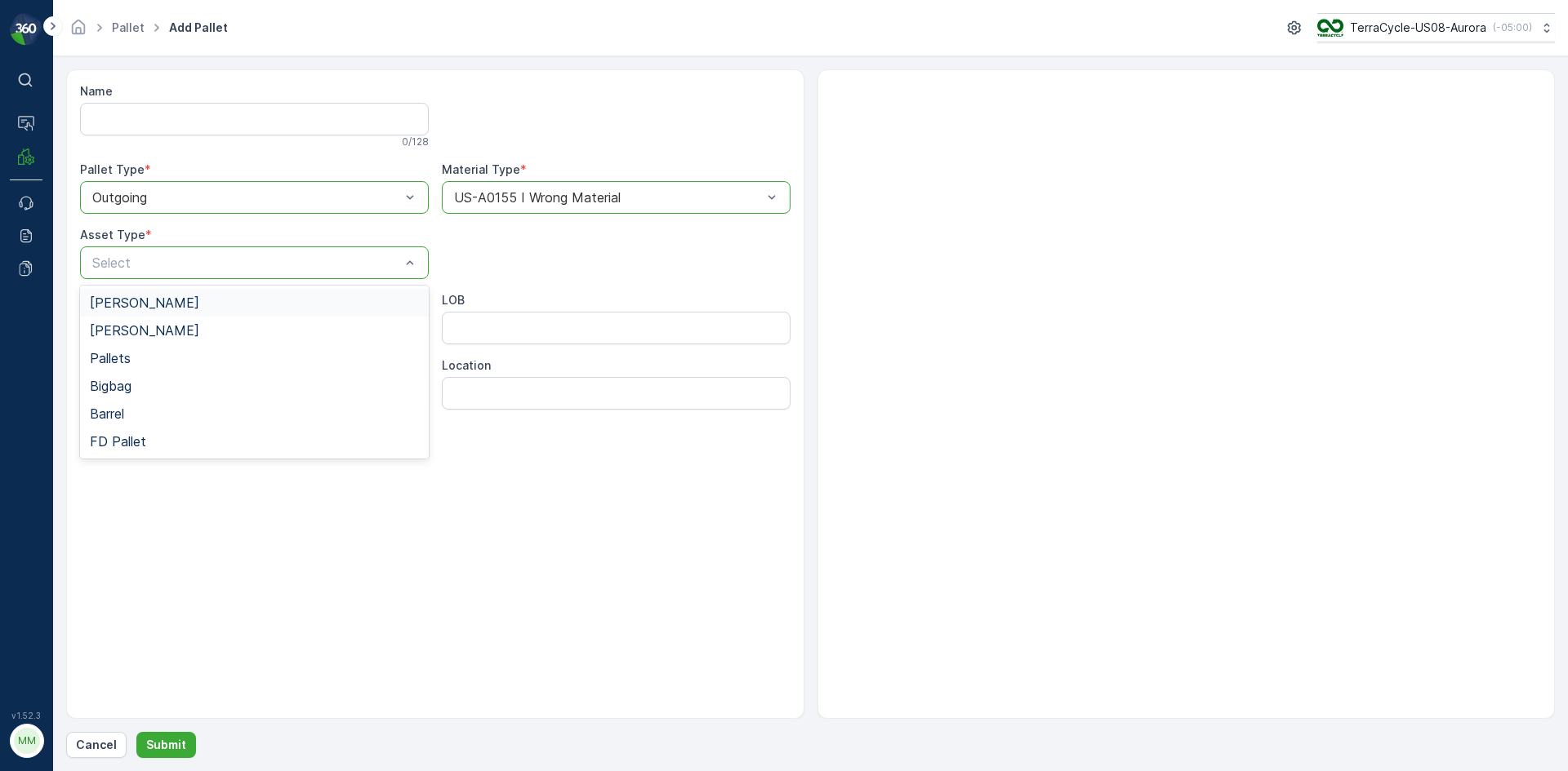
click at [157, 311] on div "[PERSON_NAME]" at bounding box center [254, 303] width 348 height 28
click at [171, 739] on p "Submit" at bounding box center [167, 745] width 40 height 17
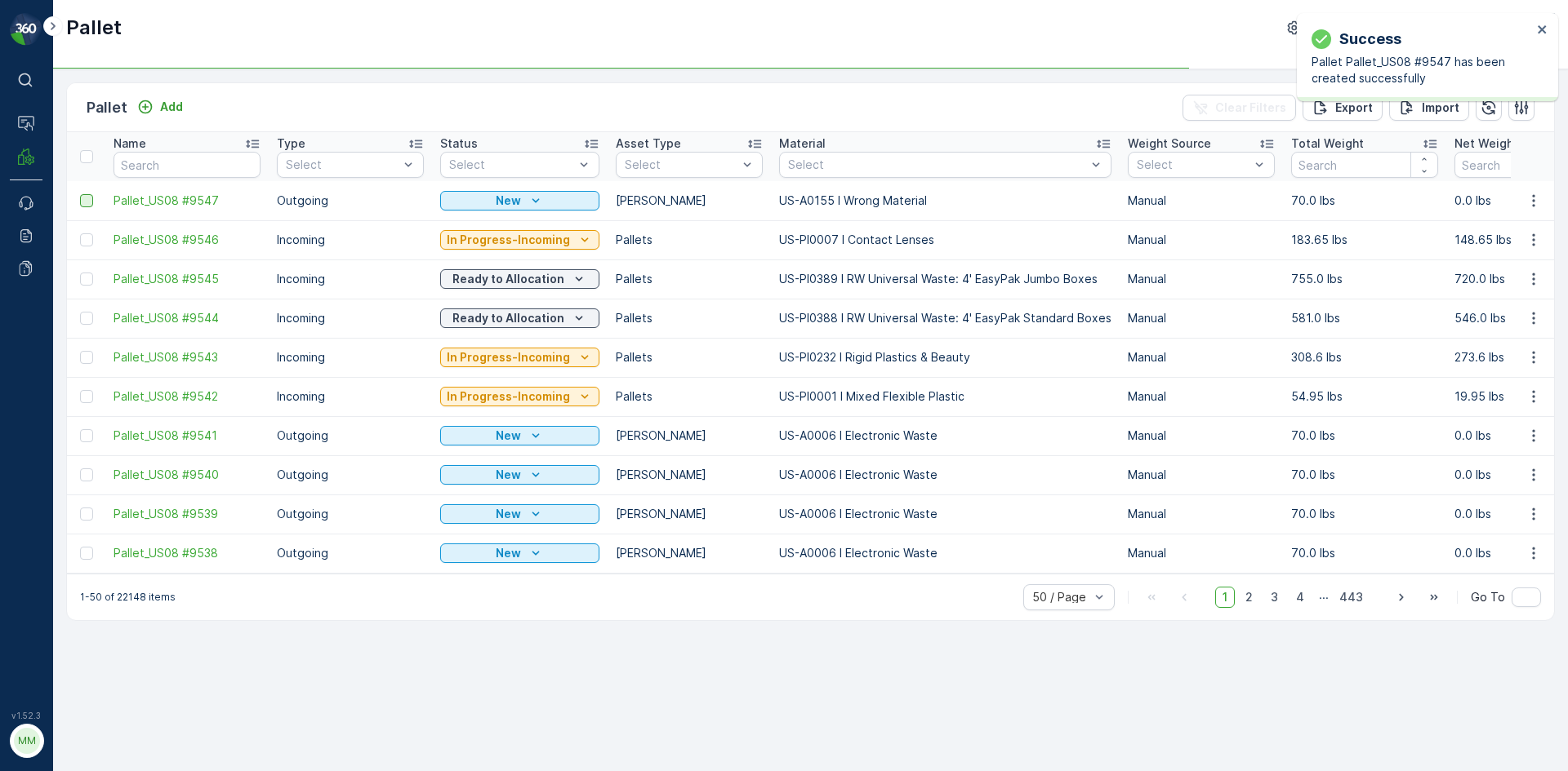
click at [91, 202] on div at bounding box center [86, 200] width 13 height 13
click at [80, 194] on input "checkbox" at bounding box center [80, 194] width 0 height 0
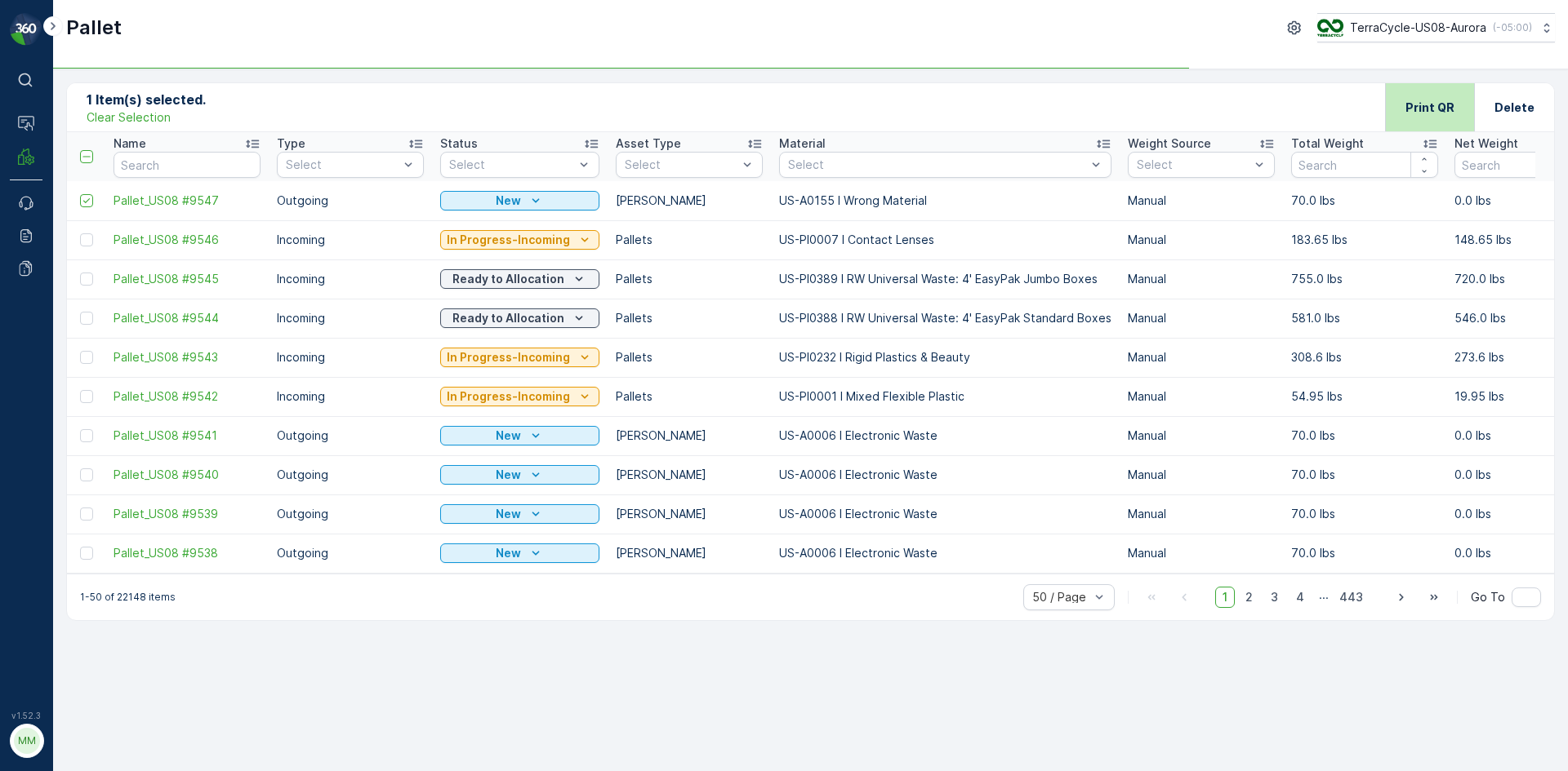
click at [1423, 109] on p "Print QR" at bounding box center [1429, 108] width 49 height 17
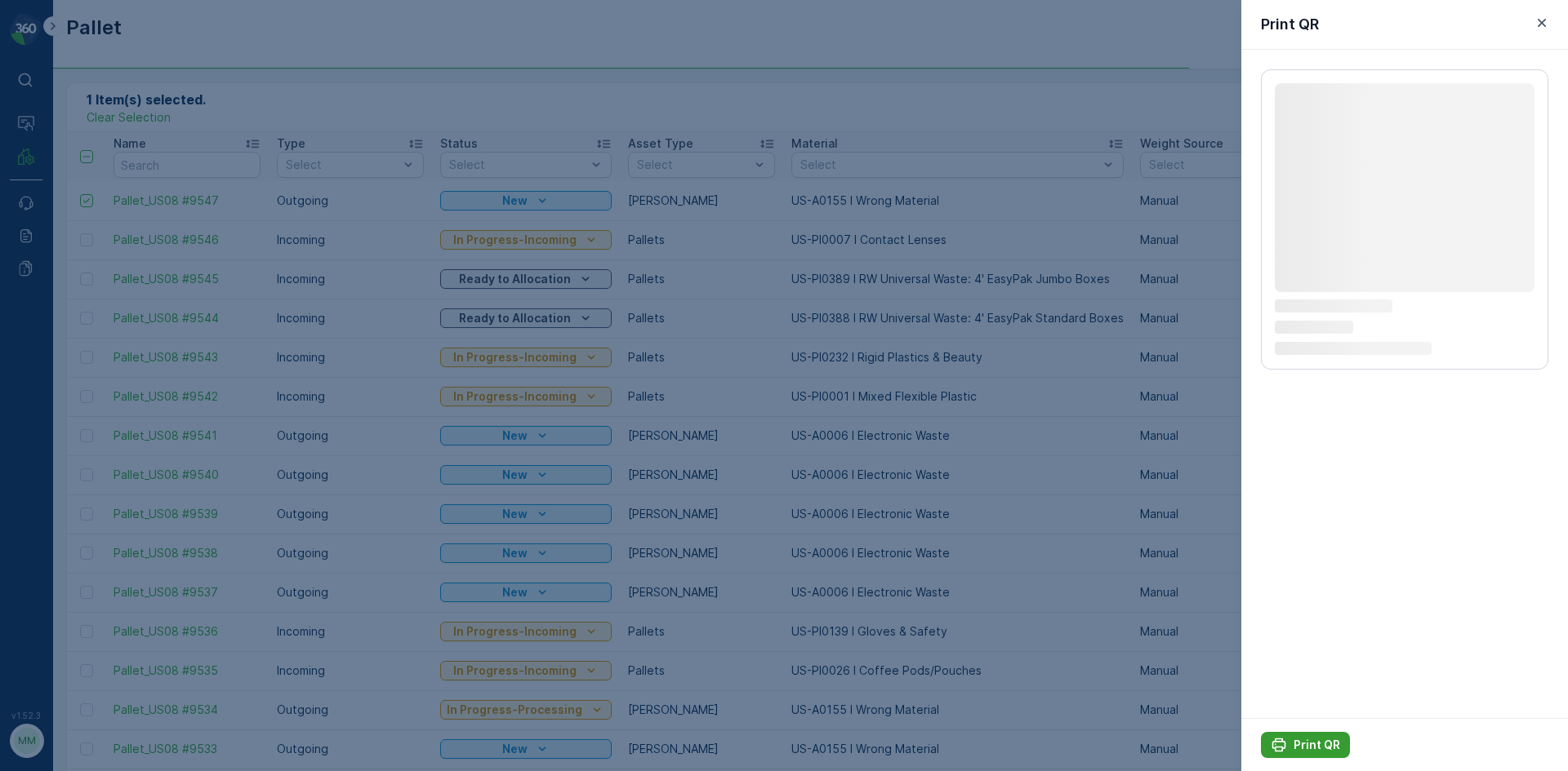
click at [1318, 741] on p "Print QR" at bounding box center [1316, 745] width 47 height 17
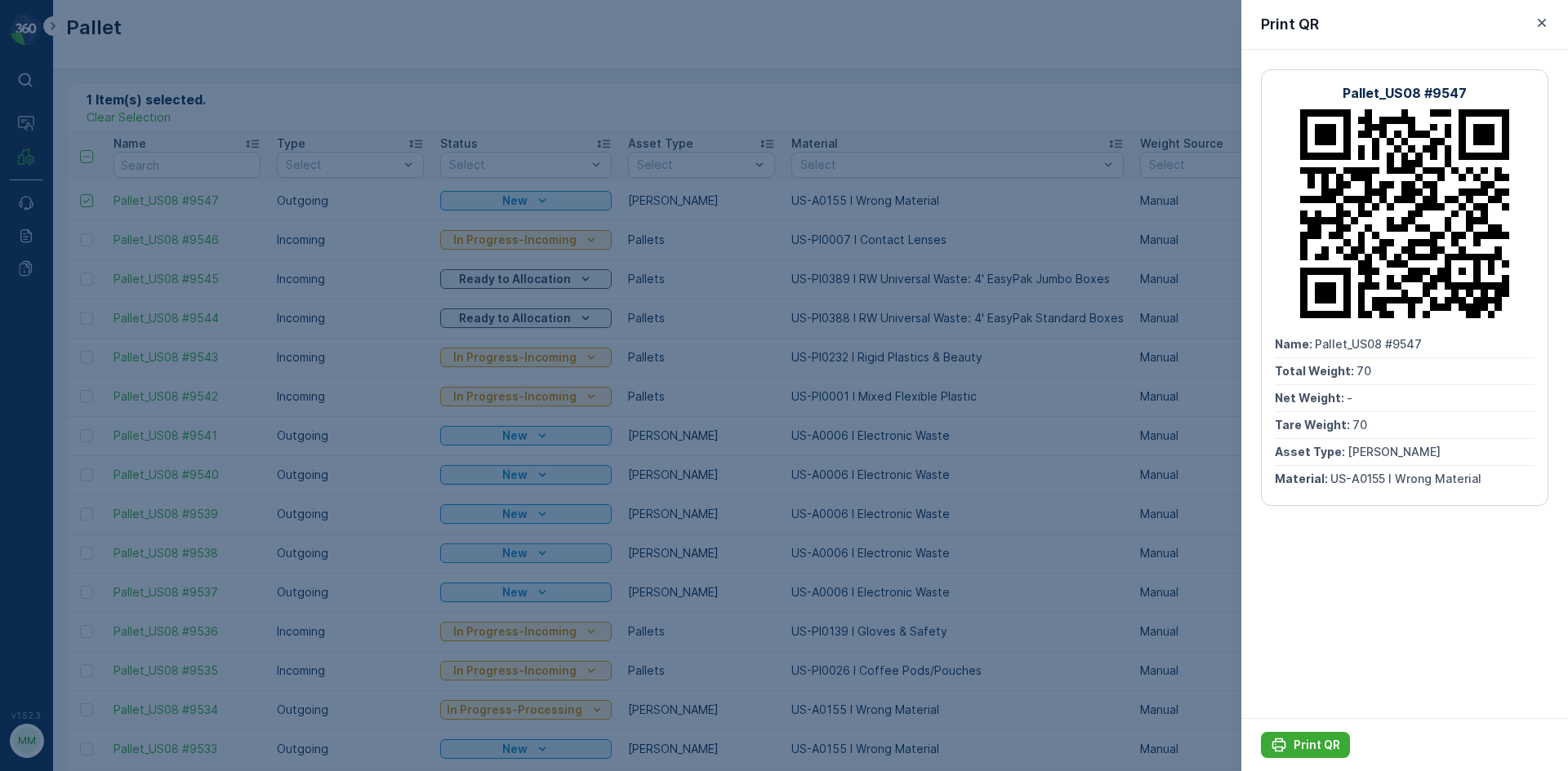
click at [72, 253] on div at bounding box center [784, 385] width 1568 height 771
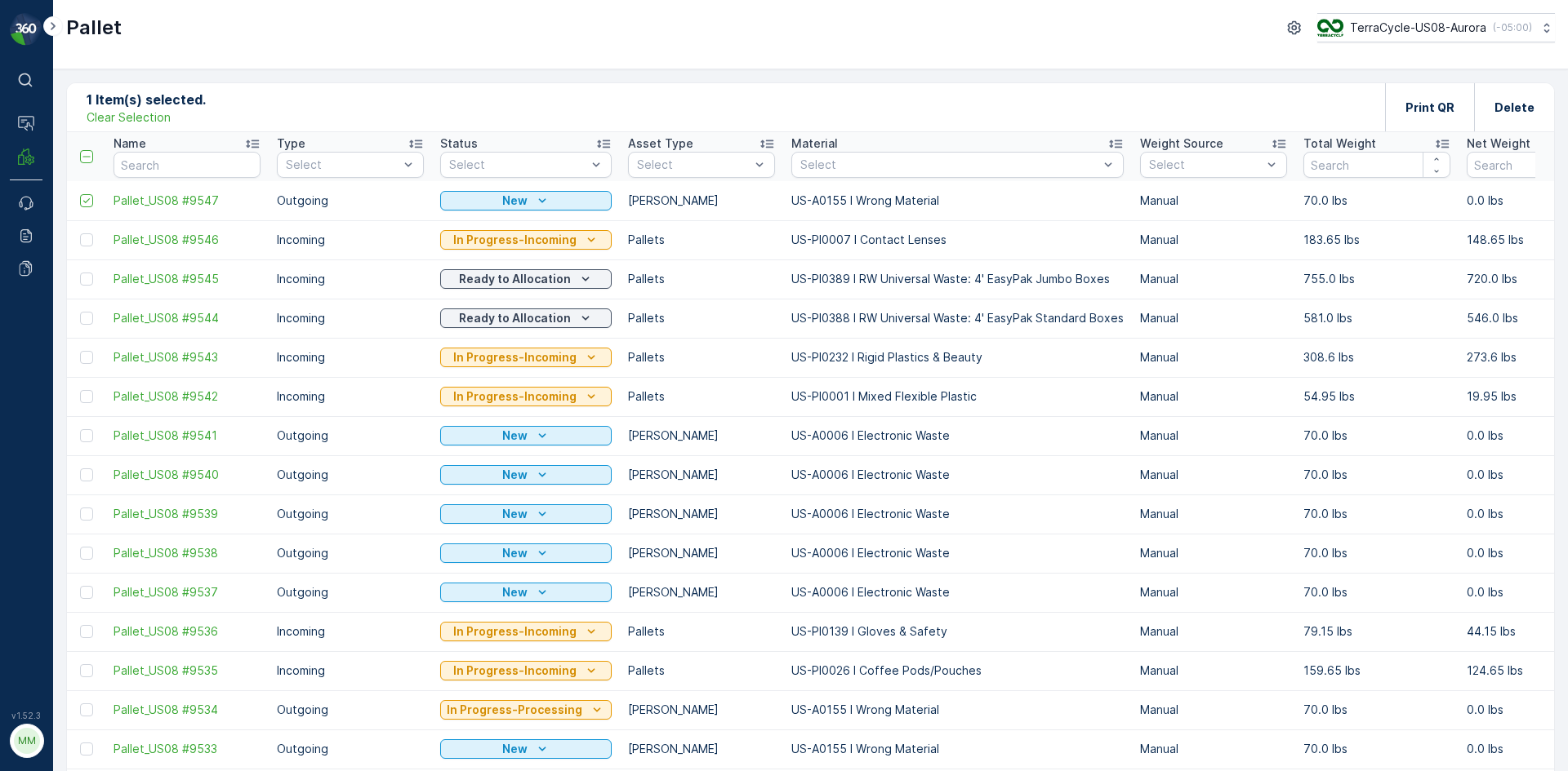
drag, startPoint x: 124, startPoint y: 119, endPoint x: 233, endPoint y: 185, distance: 127.4
click at [124, 118] on p "Clear Selection" at bounding box center [129, 118] width 84 height 17
click at [158, 108] on div "Add" at bounding box center [160, 107] width 46 height 17
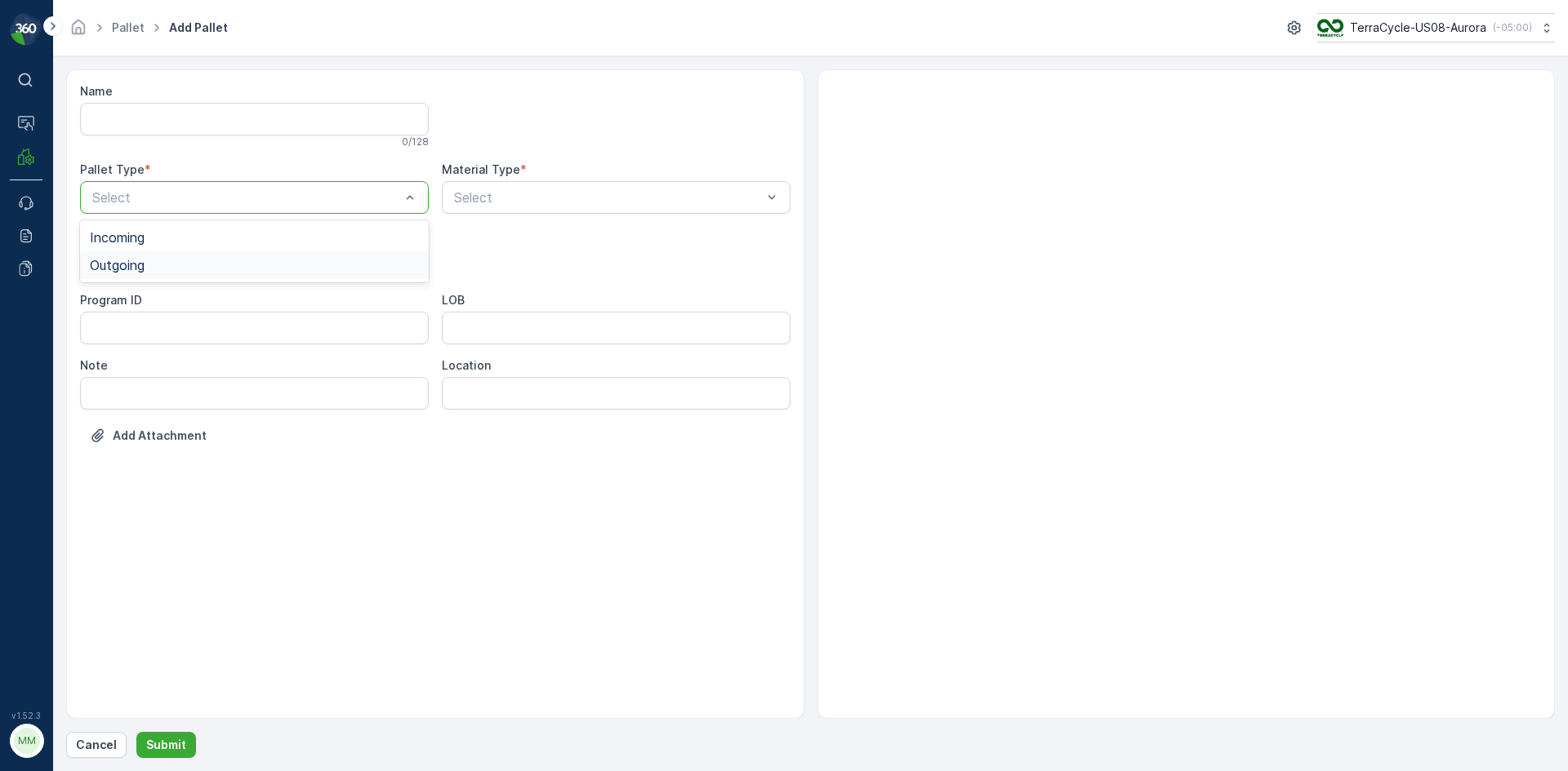
click at [196, 266] on div "Outgoing" at bounding box center [254, 265] width 329 height 15
click at [159, 308] on div "[PERSON_NAME]" at bounding box center [254, 303] width 329 height 15
type input "0049"
click at [713, 211] on div at bounding box center [615, 197] width 348 height 32
click at [713, 211] on div "Select" at bounding box center [615, 197] width 348 height 32
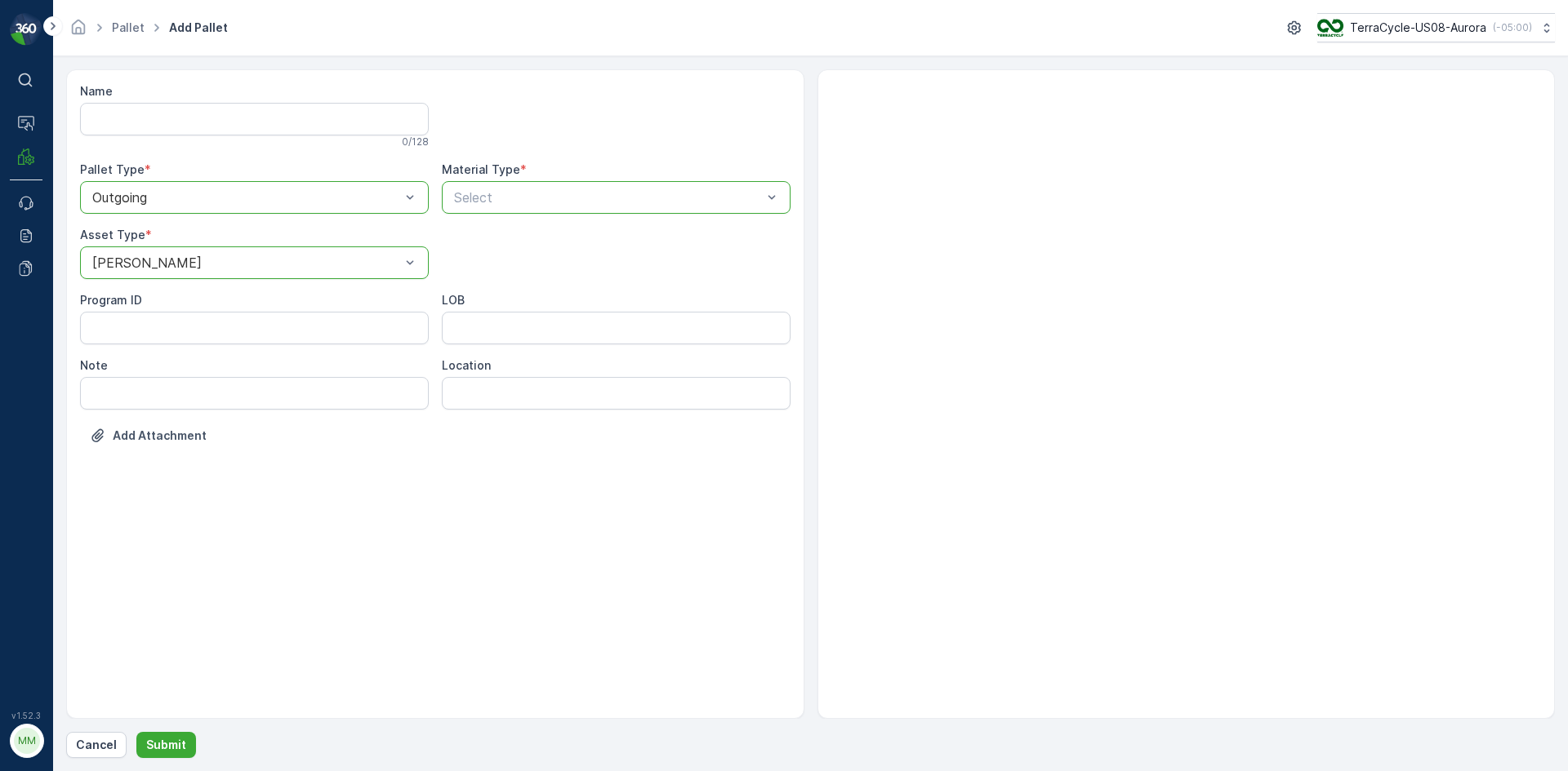
click at [713, 211] on div "Select" at bounding box center [615, 197] width 348 height 32
click at [713, 209] on div "Select" at bounding box center [615, 197] width 348 height 32
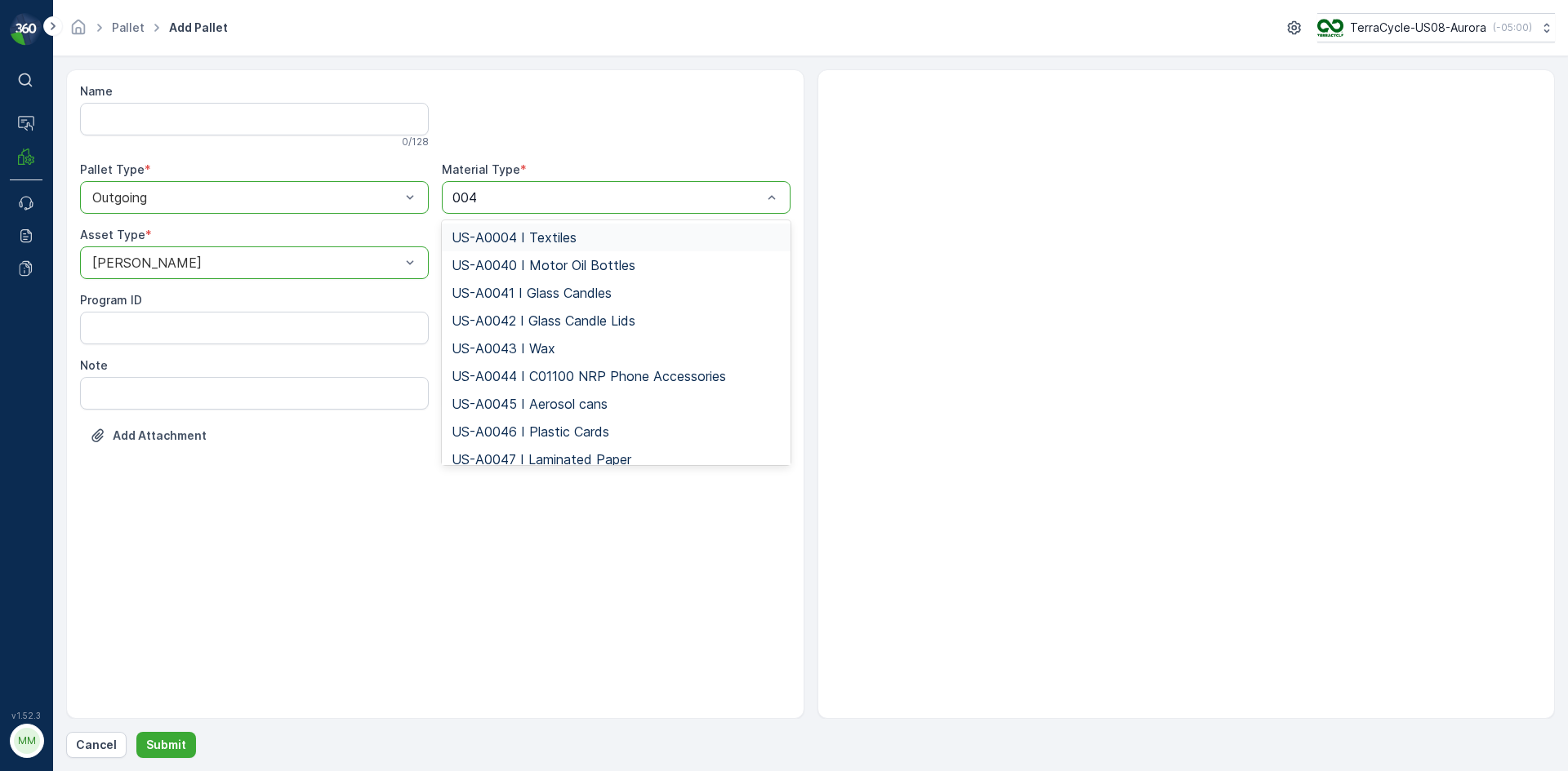
type input "0049"
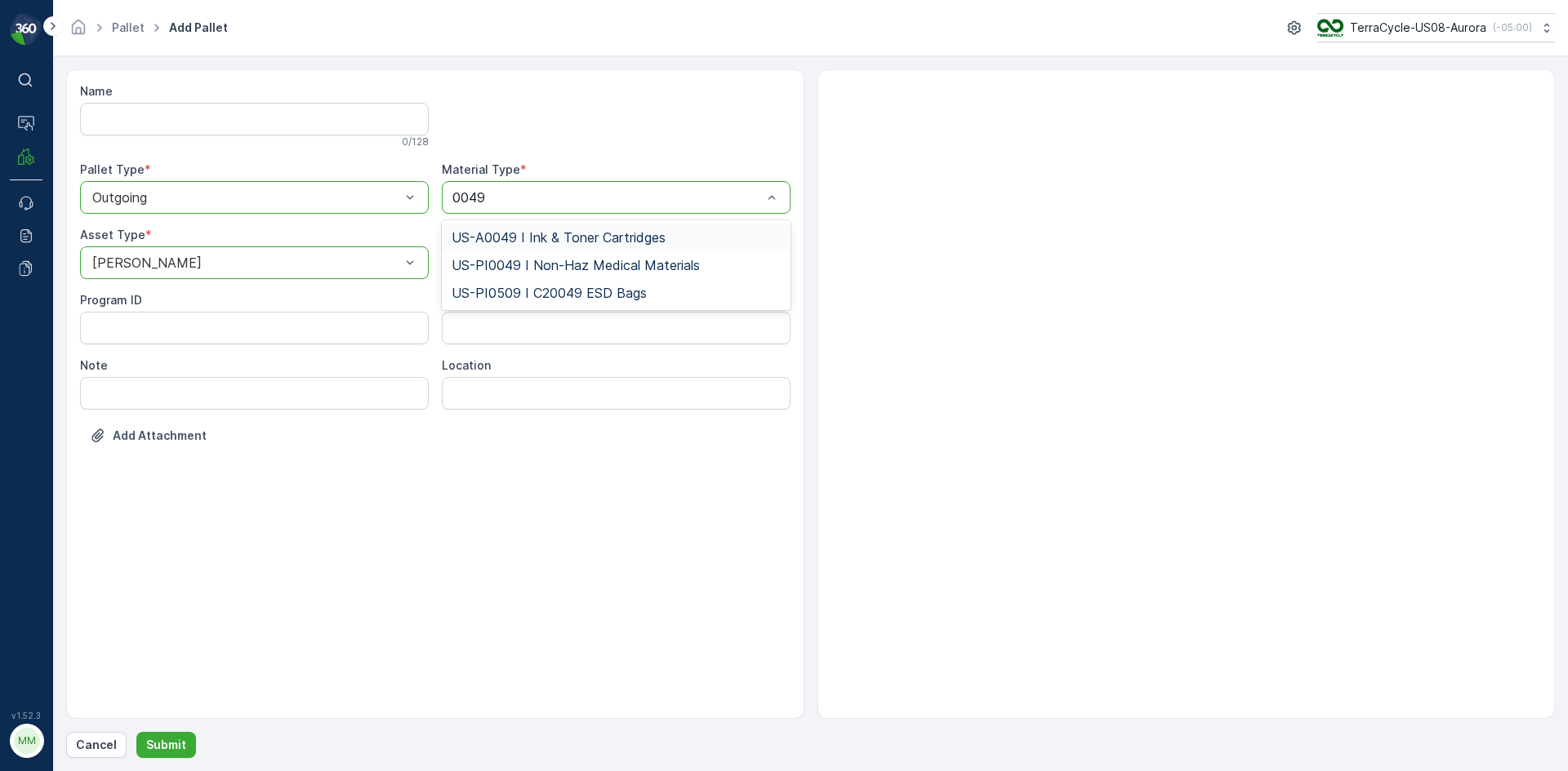
click at [508, 239] on span "US-A0049 I Ink & Toner Cartridges" at bounding box center [559, 237] width 214 height 15
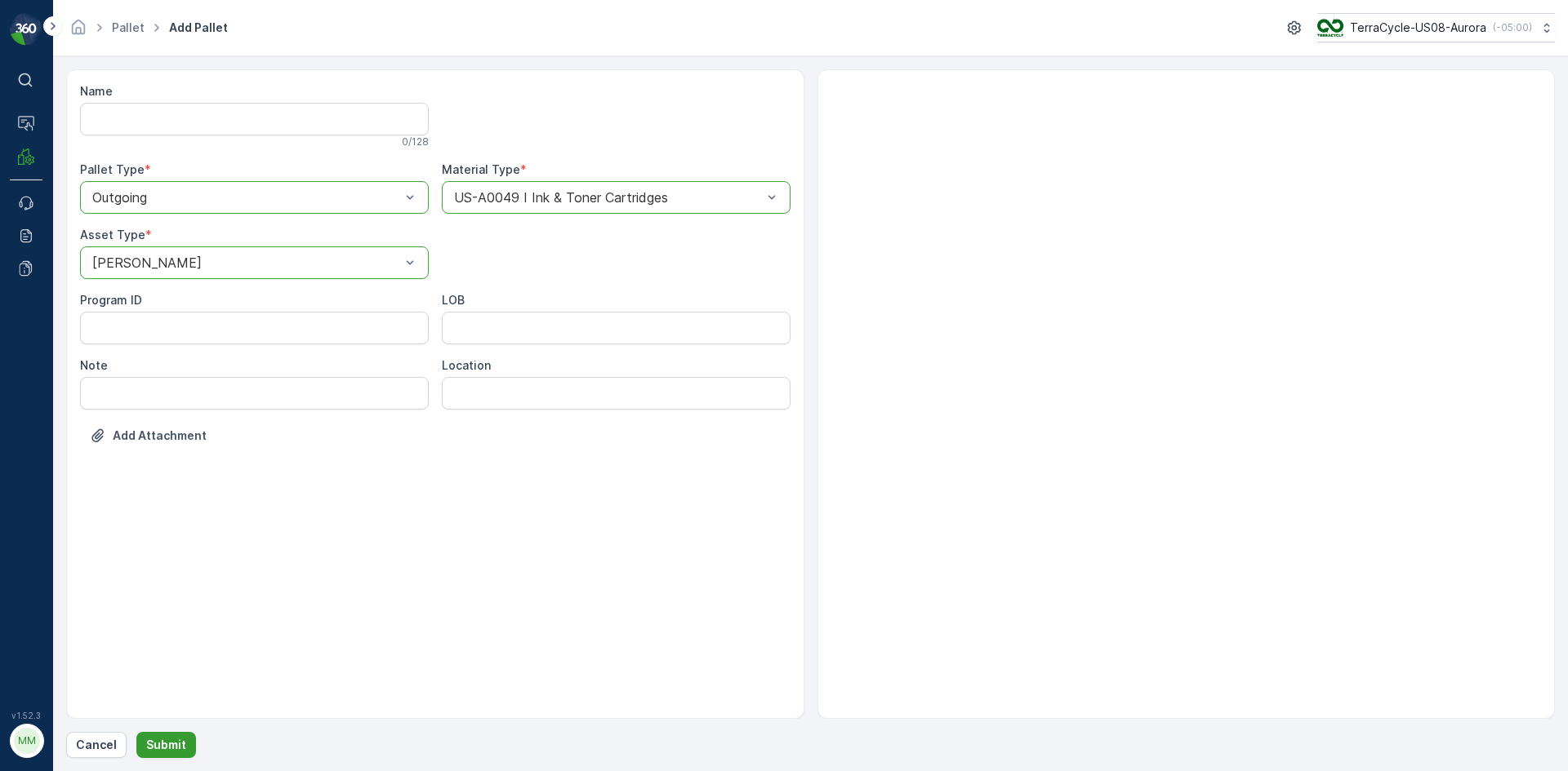
click at [186, 743] on button "Submit" at bounding box center [166, 746] width 60 height 26
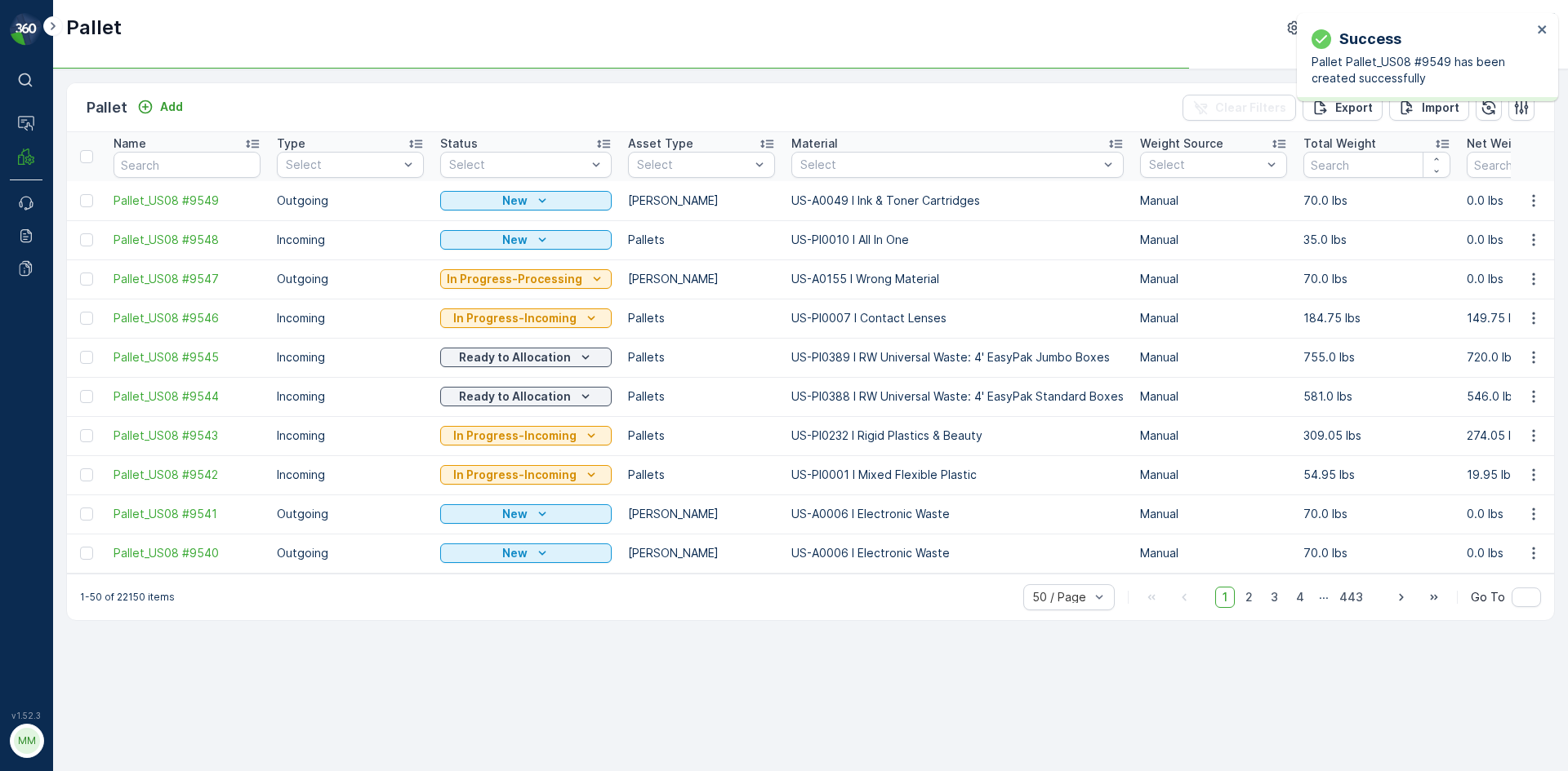
click at [93, 202] on div at bounding box center [89, 200] width 18 height 13
click at [80, 194] on input "checkbox" at bounding box center [80, 194] width 0 height 0
click at [93, 202] on div at bounding box center [89, 200] width 18 height 13
click at [80, 194] on input "checkbox" at bounding box center [80, 194] width 0 height 0
drag, startPoint x: 88, startPoint y: 196, endPoint x: 144, endPoint y: 191, distance: 56.2
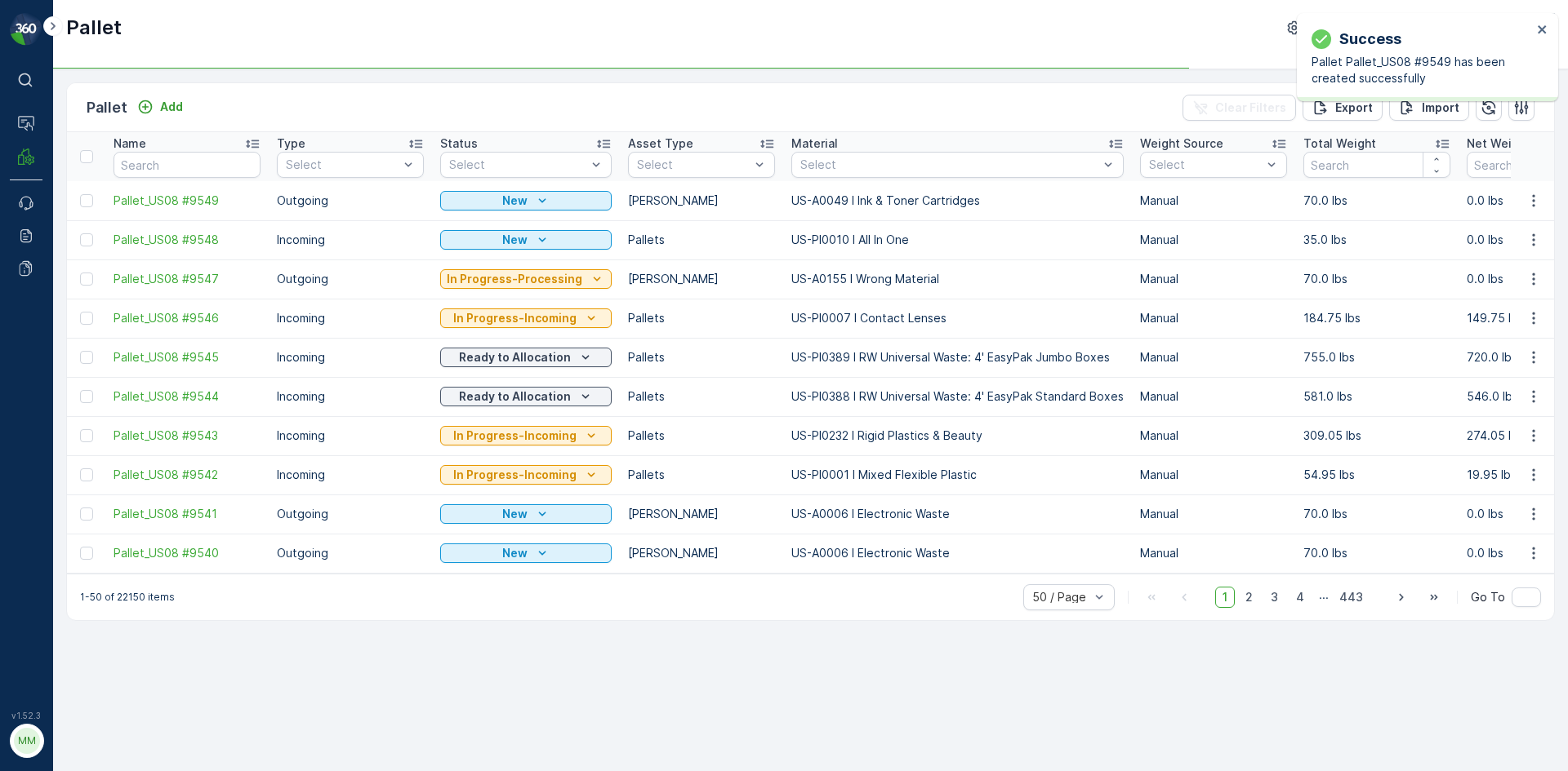
click at [88, 196] on div at bounding box center [86, 200] width 13 height 13
click at [80, 194] on input "checkbox" at bounding box center [80, 194] width 0 height 0
click at [1414, 108] on p "Print QR" at bounding box center [1429, 108] width 49 height 17
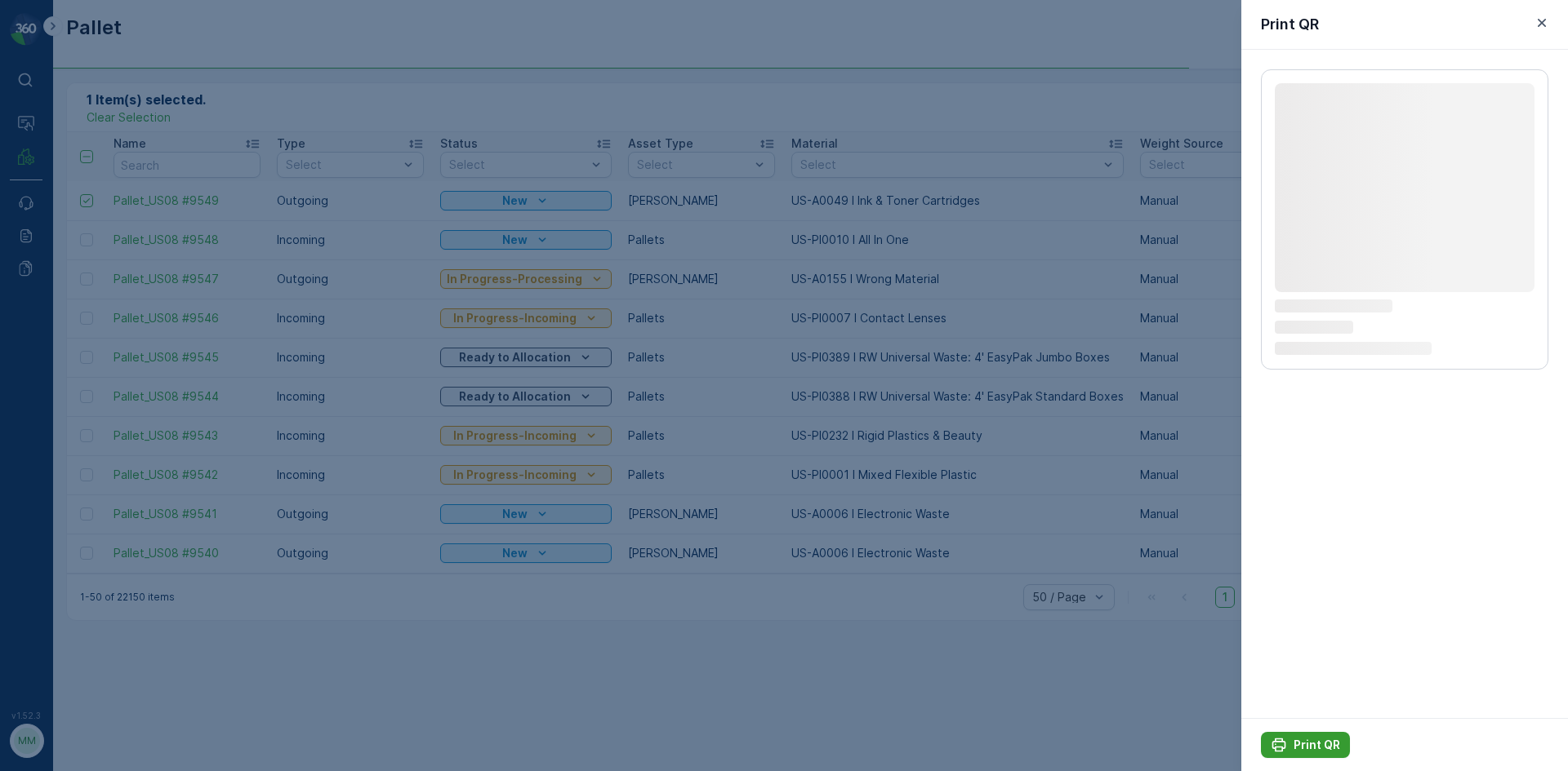
click at [1295, 748] on p "Print QR" at bounding box center [1316, 745] width 47 height 17
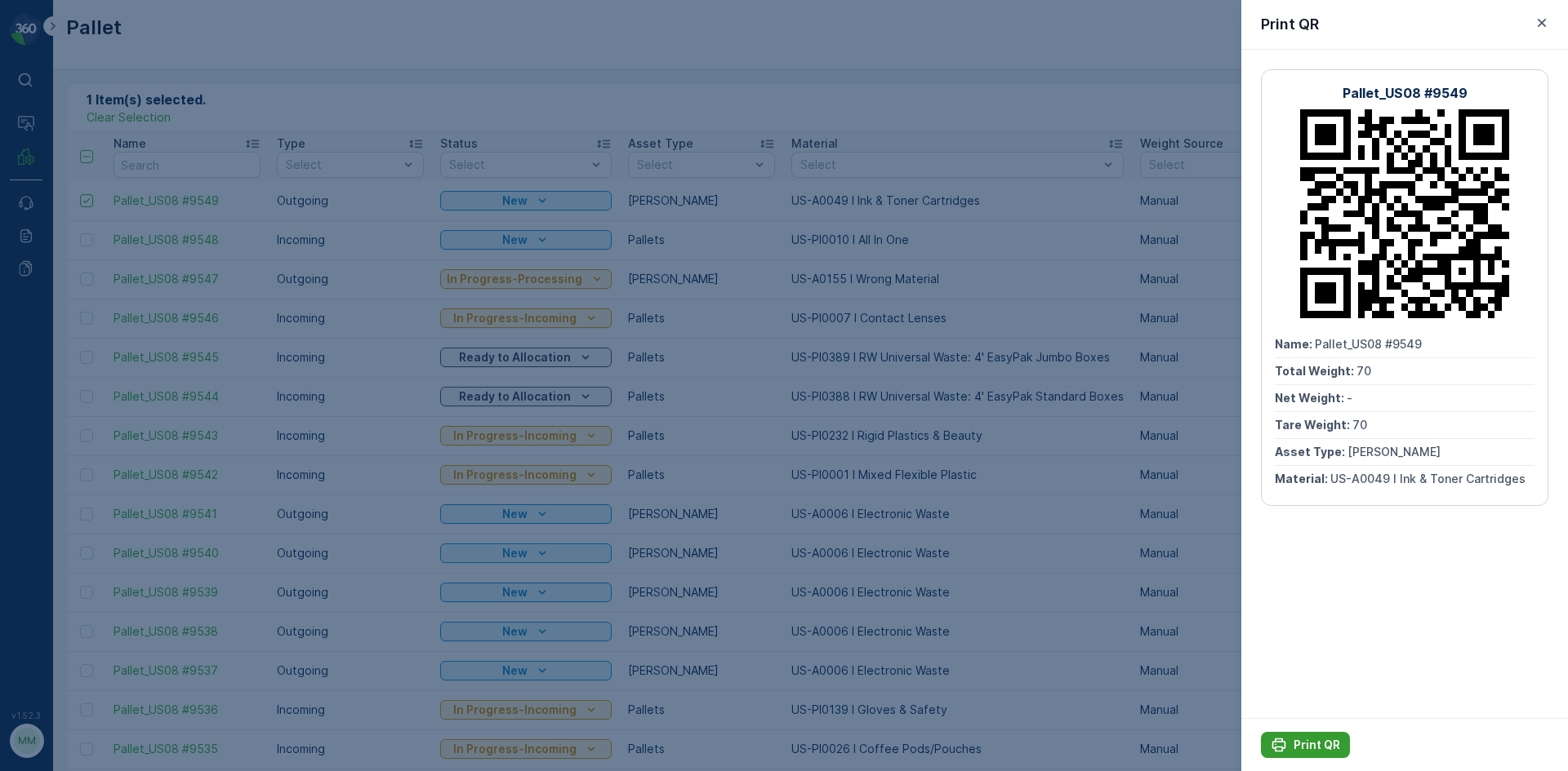
click at [1282, 749] on icon "Print QR" at bounding box center [1279, 746] width 14 height 14
click at [473, 191] on div at bounding box center [784, 385] width 1568 height 771
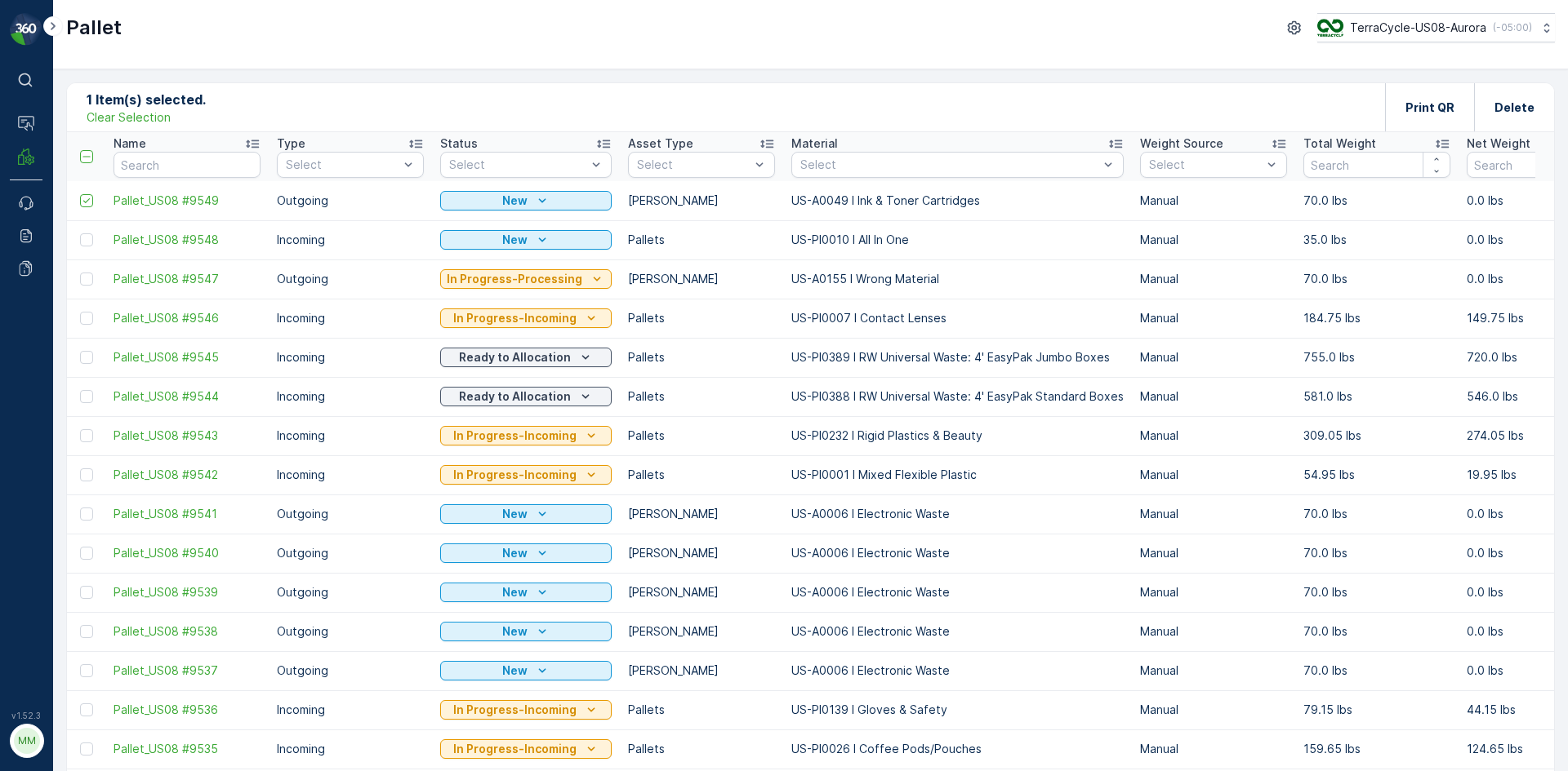
click at [145, 122] on p "Clear Selection" at bounding box center [129, 118] width 84 height 17
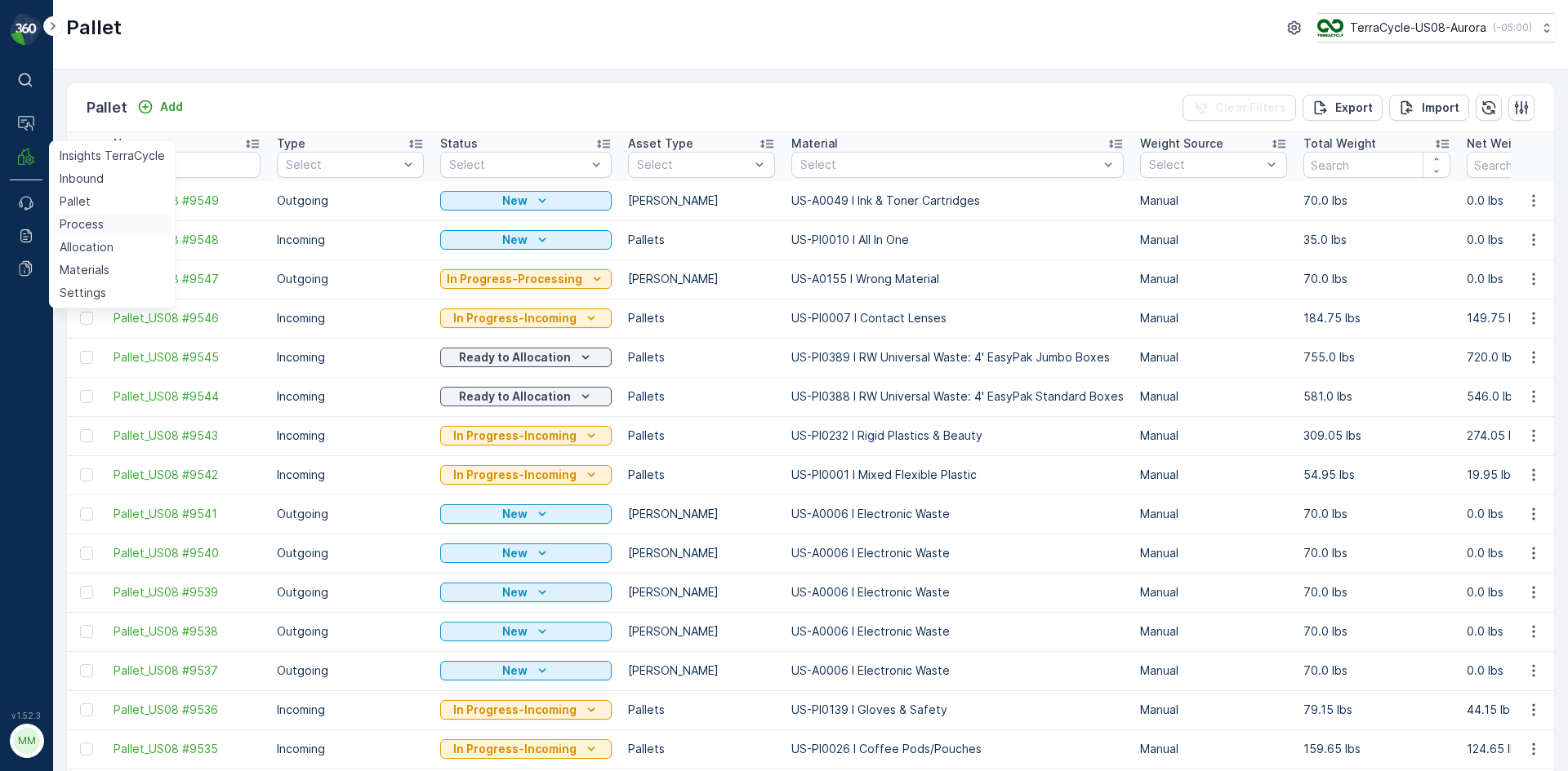
click at [95, 225] on p "Process" at bounding box center [82, 225] width 44 height 17
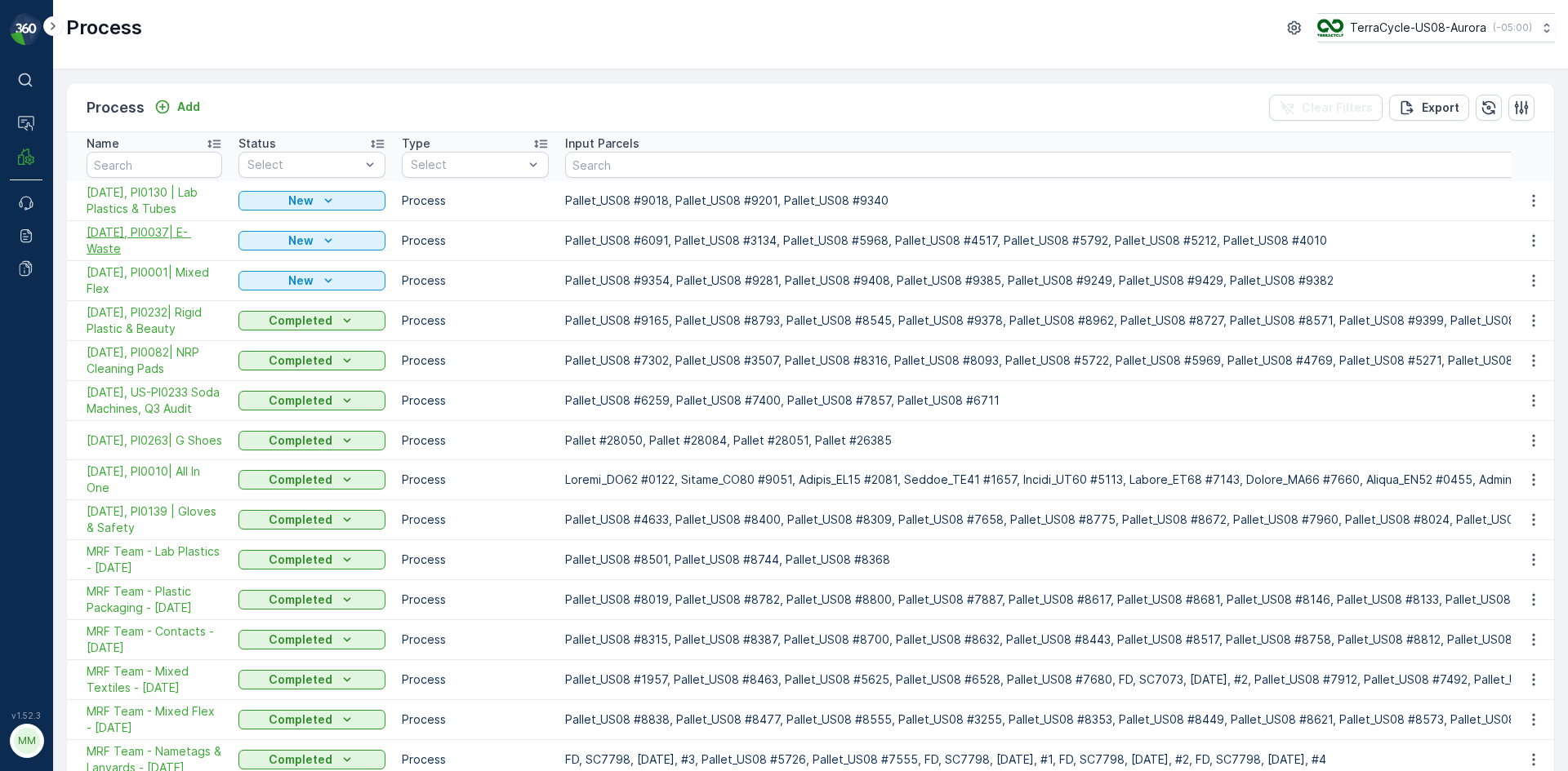
click at [150, 229] on span "10/14/25, PI0037| E- Waste" at bounding box center [154, 240] width 135 height 32
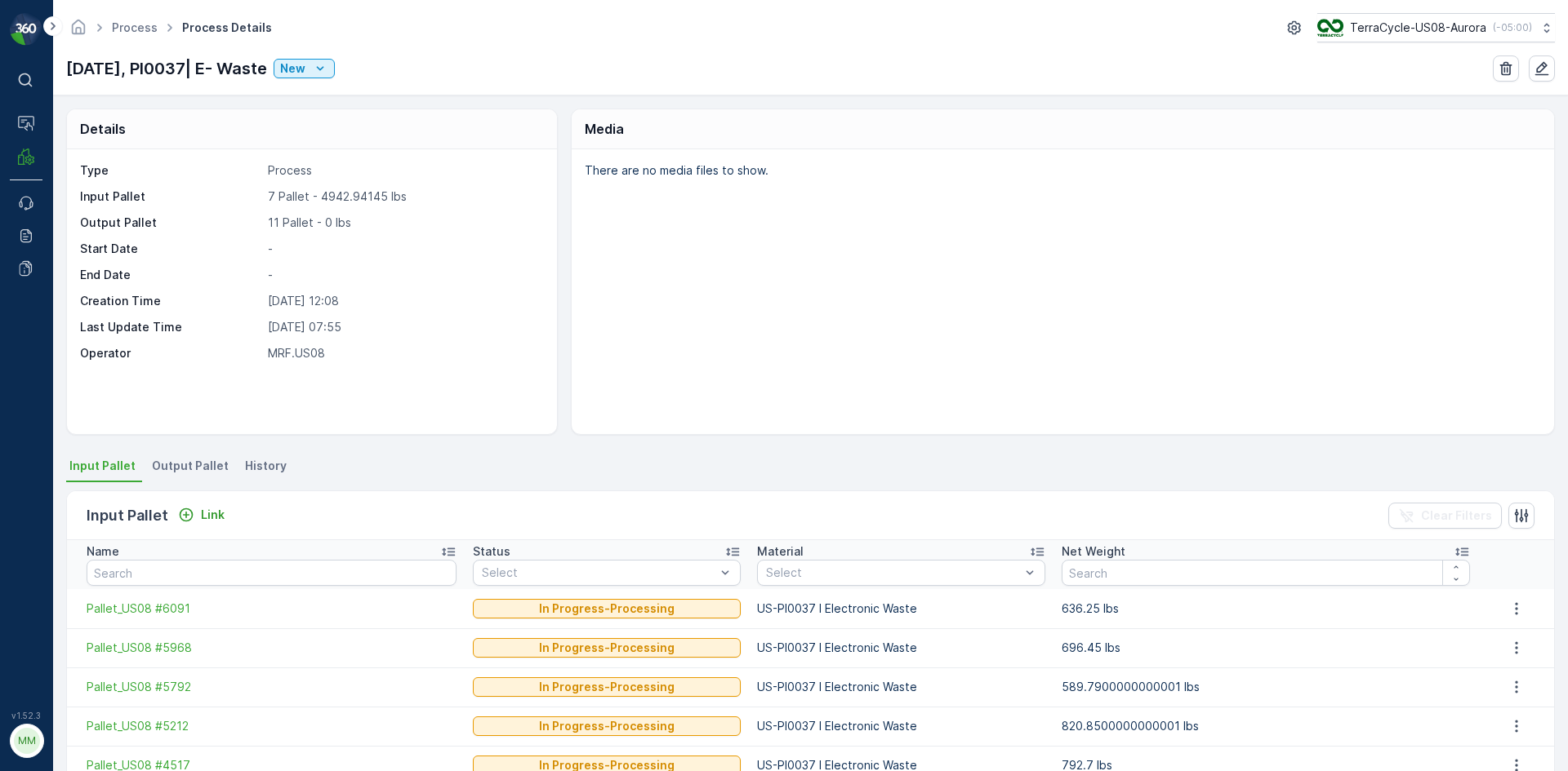
click at [168, 468] on span "Output Pallet" at bounding box center [190, 466] width 76 height 17
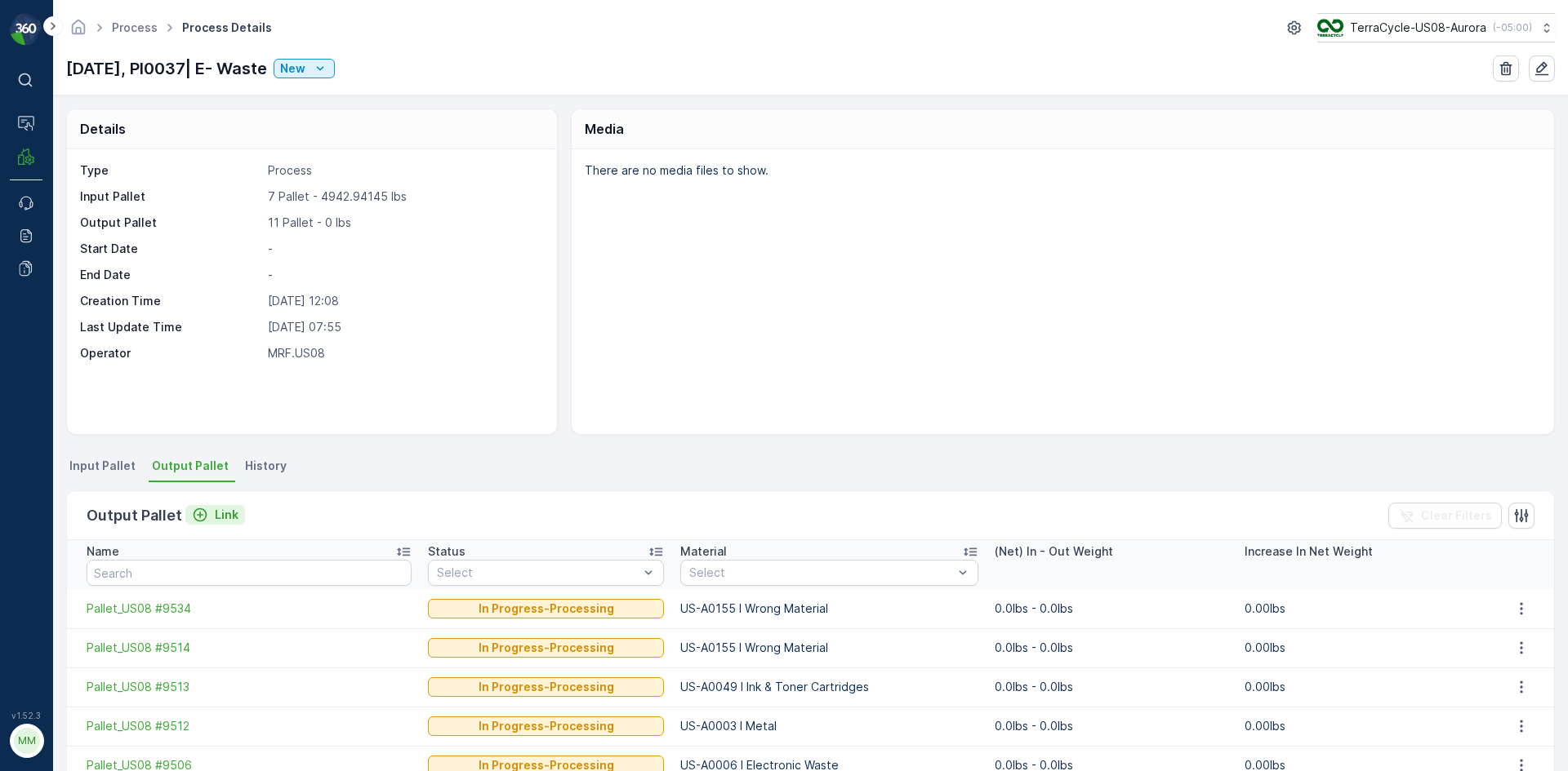
click at [215, 515] on p "Link" at bounding box center [226, 515] width 24 height 17
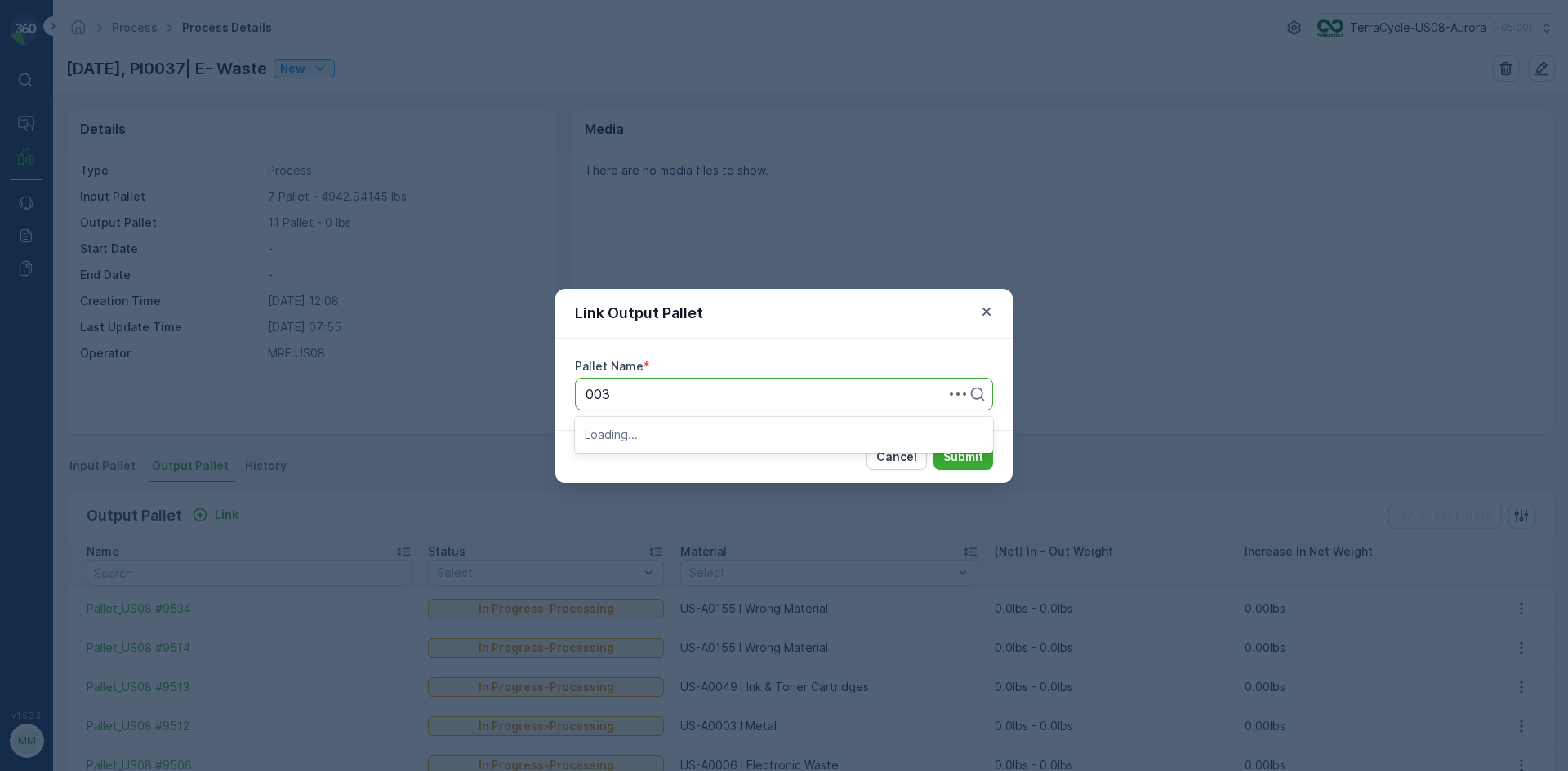
type input "0037"
click at [794, 397] on div at bounding box center [777, 394] width 383 height 15
type input "9549"
click at [738, 450] on div "Pallet_US08 #9549" at bounding box center [784, 433] width 418 height 34
click at [751, 436] on div "Pallet_US08 #9549" at bounding box center [784, 434] width 398 height 15
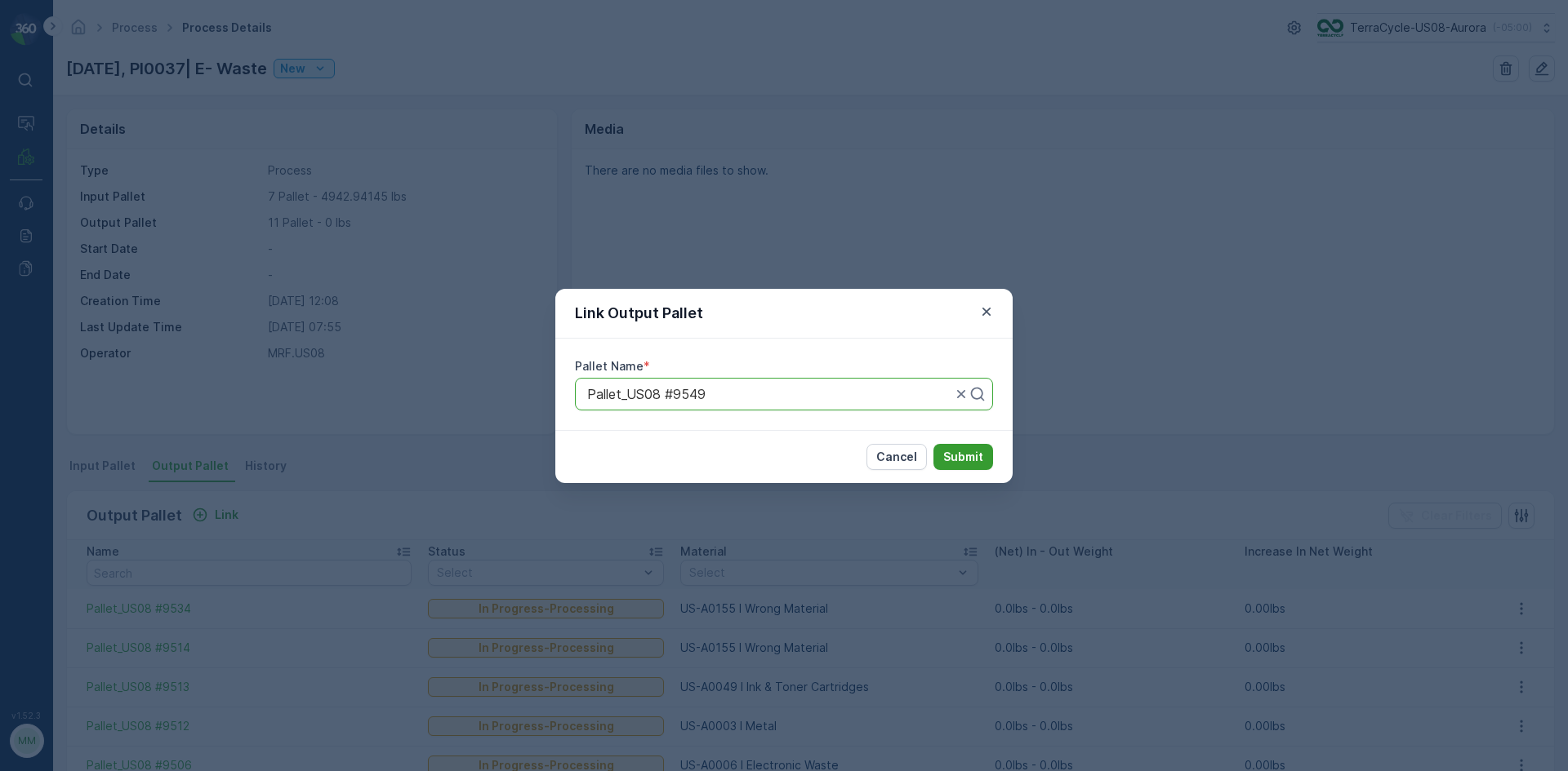
click at [955, 459] on p "Submit" at bounding box center [963, 457] width 40 height 17
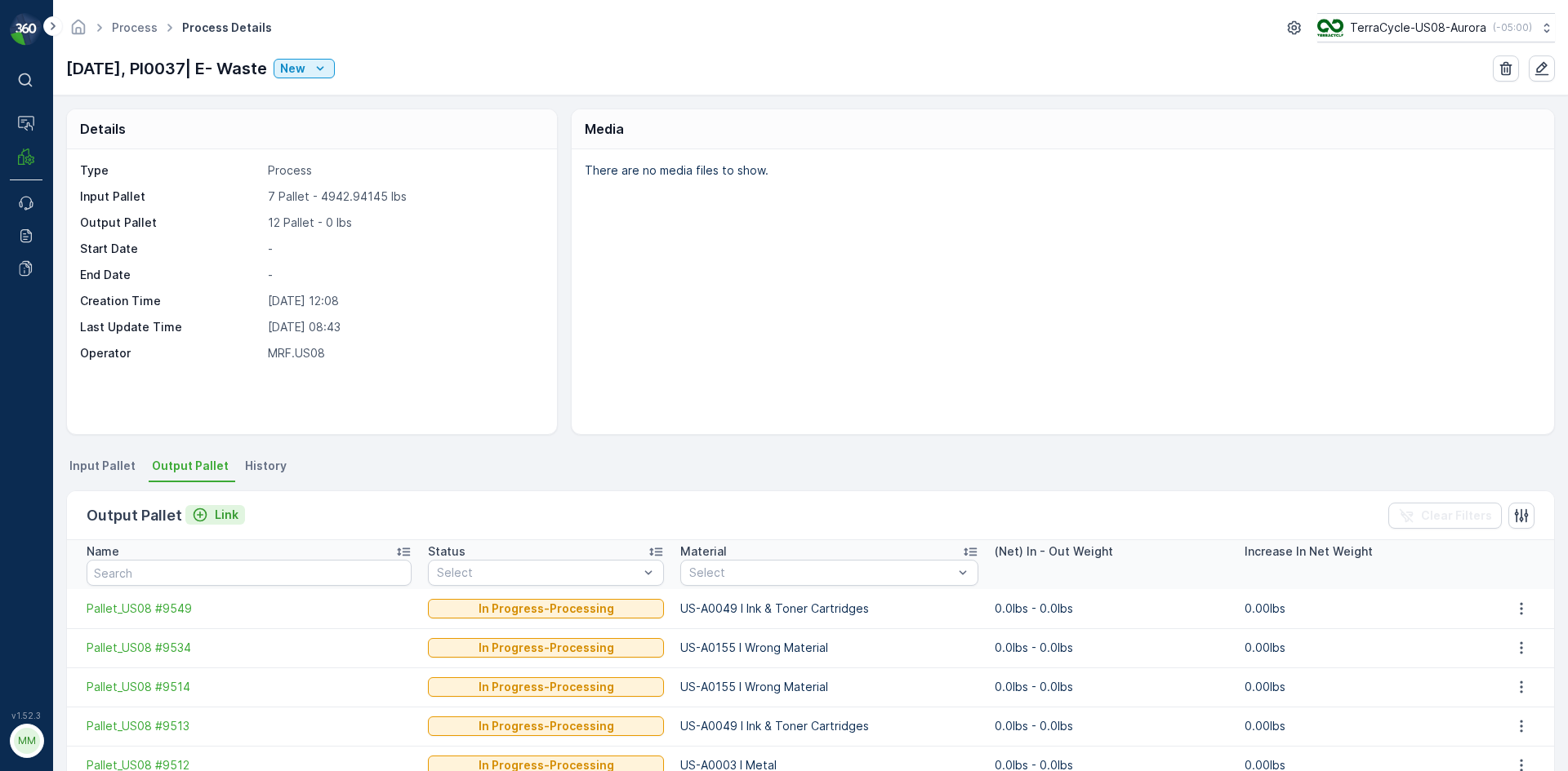
click at [210, 514] on div "Link" at bounding box center [215, 515] width 47 height 17
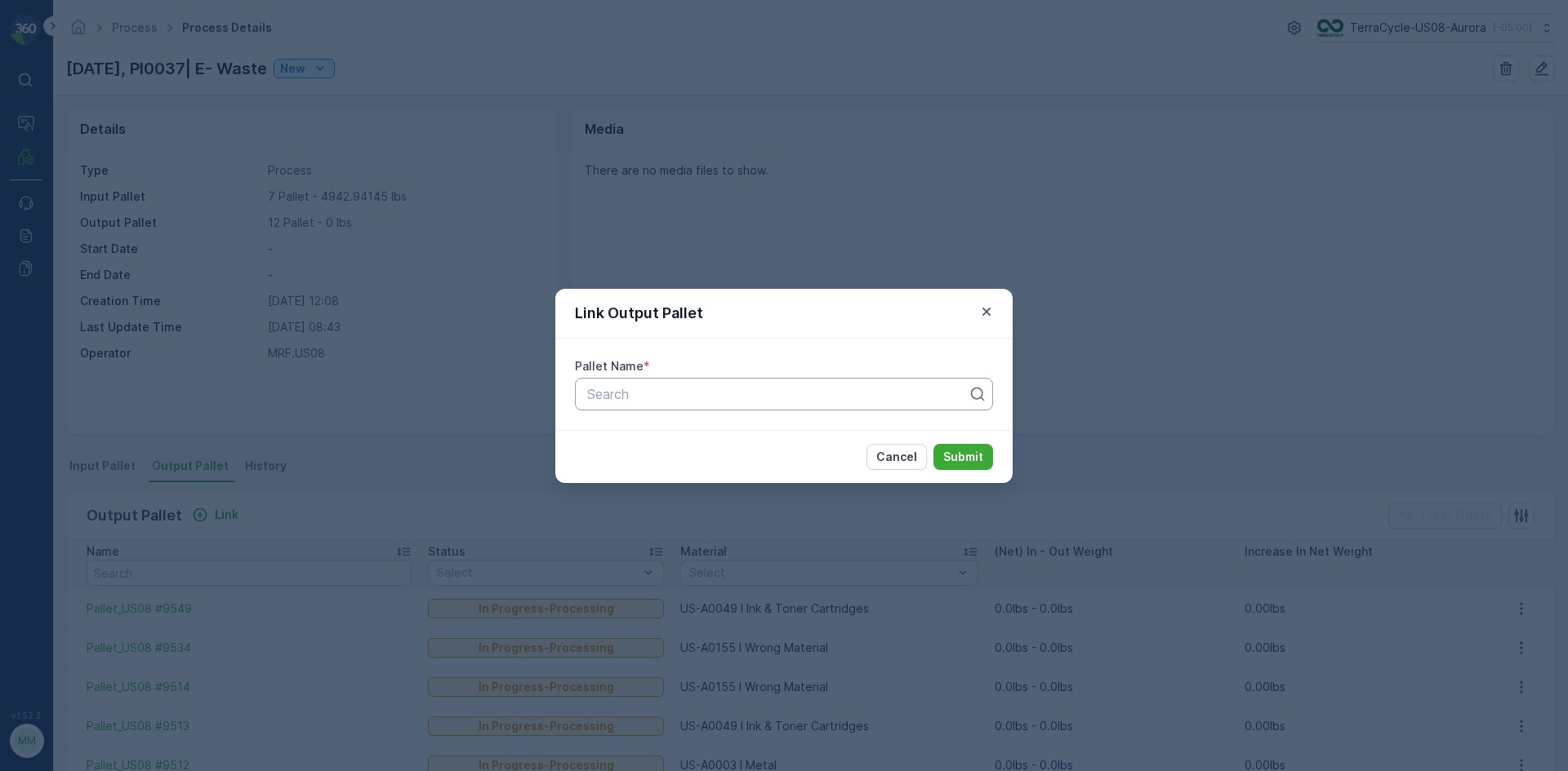
click at [603, 387] on div at bounding box center [777, 394] width 383 height 15
type input "9539"
click at [683, 439] on span "Pallet_US08 #9539" at bounding box center [643, 434] width 118 height 15
click at [958, 452] on p "Submit" at bounding box center [963, 457] width 40 height 17
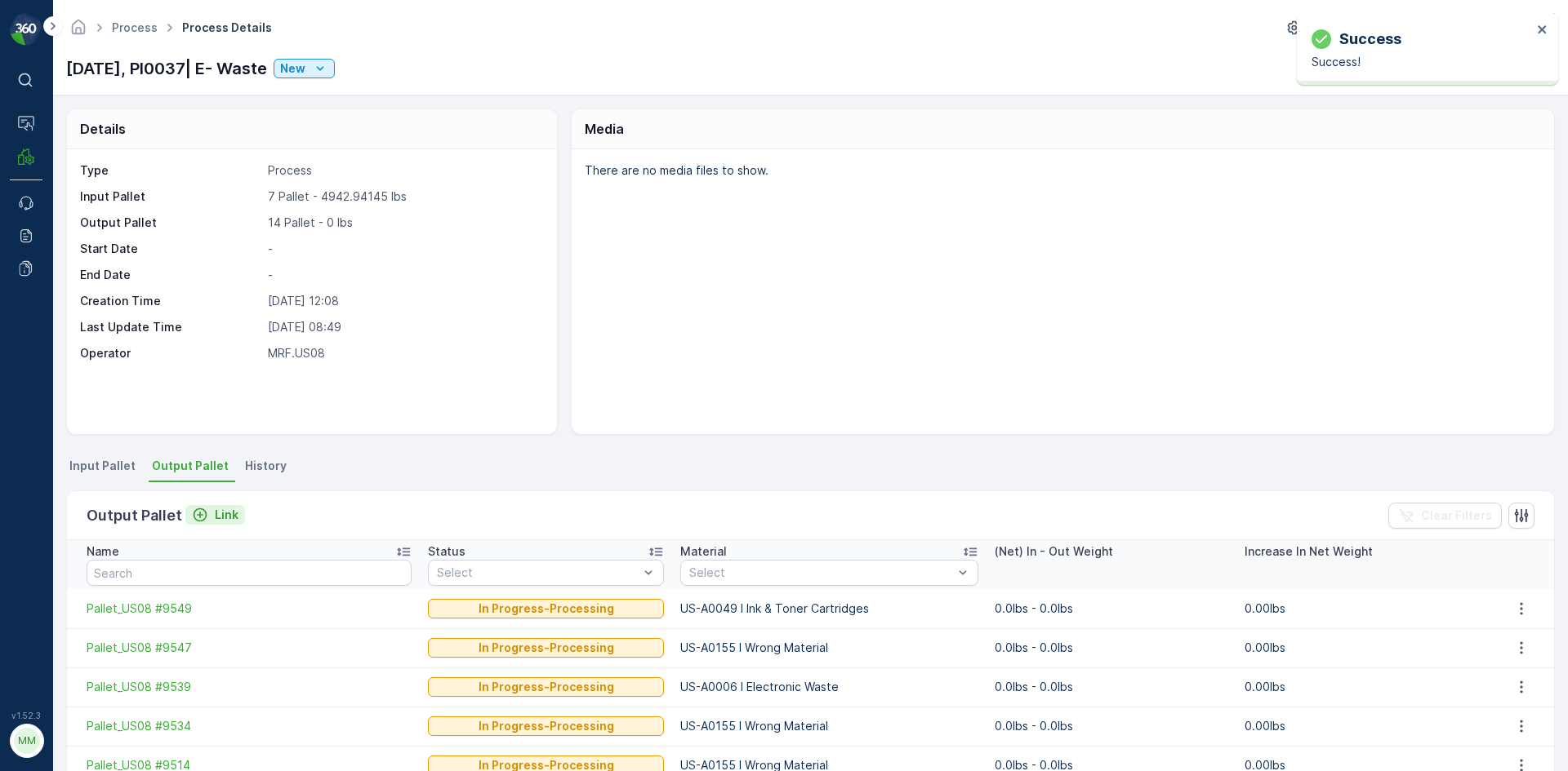
click at [229, 509] on p "Link" at bounding box center [226, 515] width 24 height 17
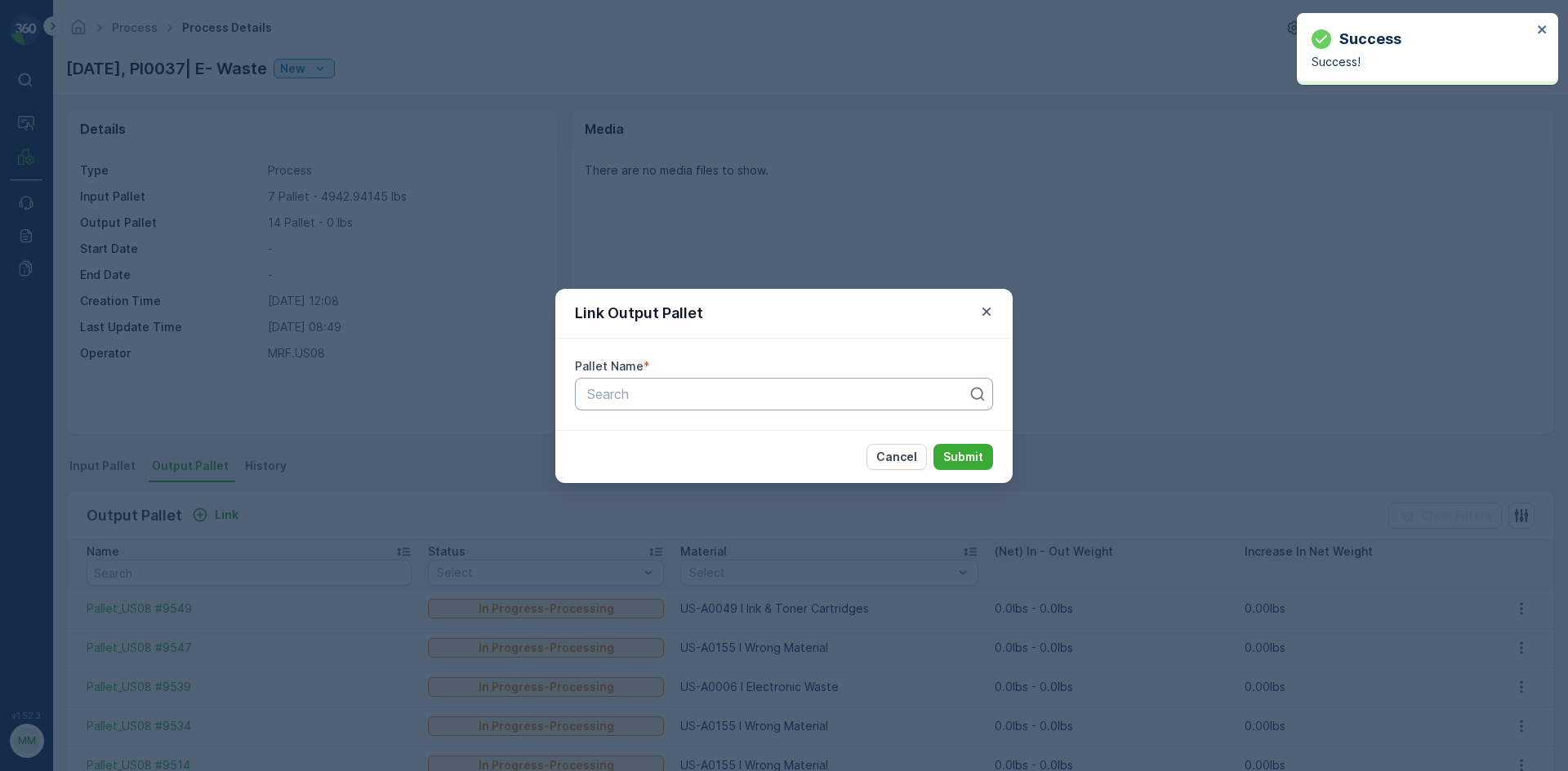
click at [581, 394] on div "Search" at bounding box center [784, 394] width 418 height 32
type input "9541"
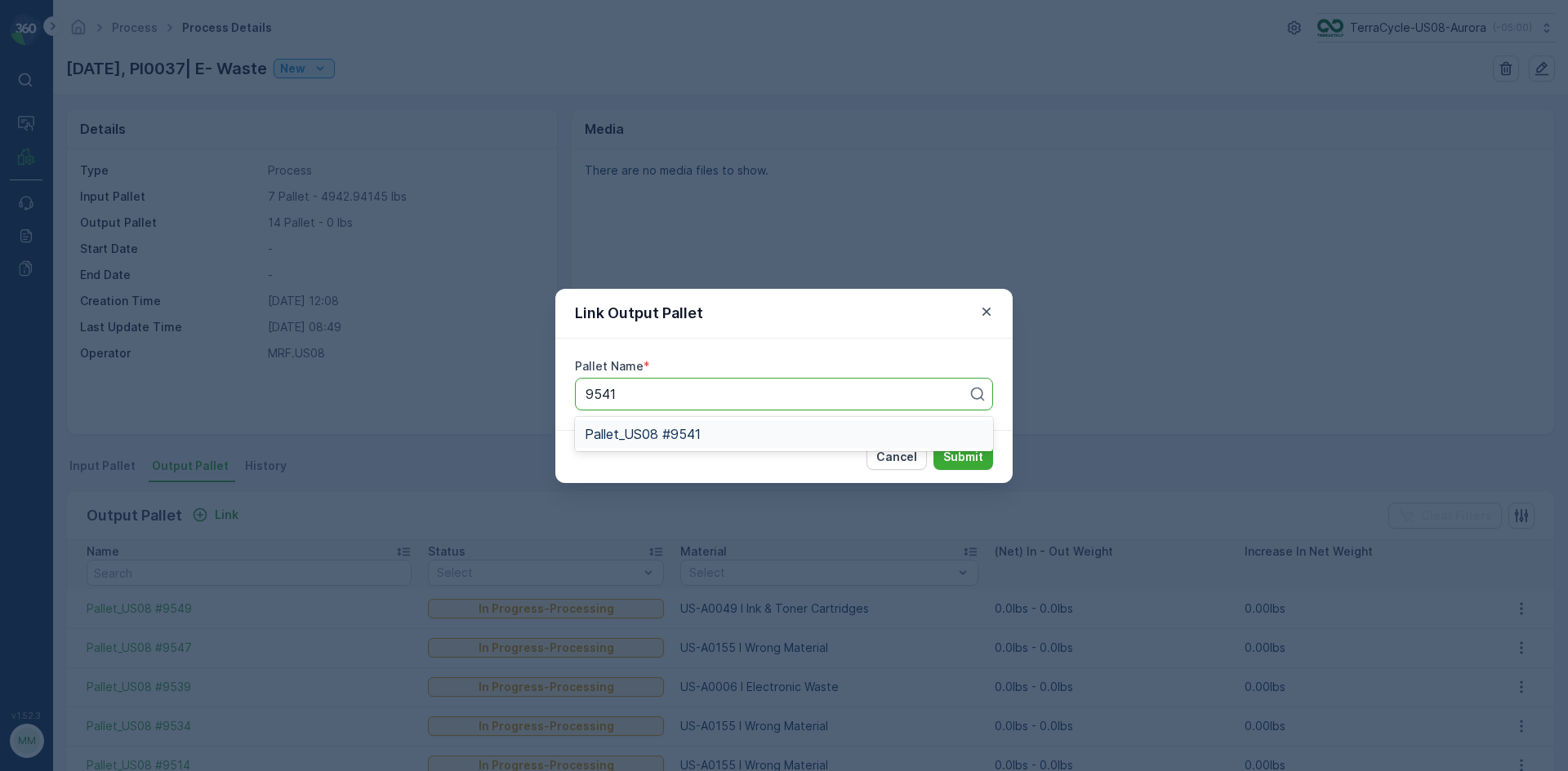
click at [636, 439] on span "Pallet_US08 #9541" at bounding box center [642, 434] width 116 height 15
click at [982, 460] on p "Submit" at bounding box center [963, 457] width 40 height 17
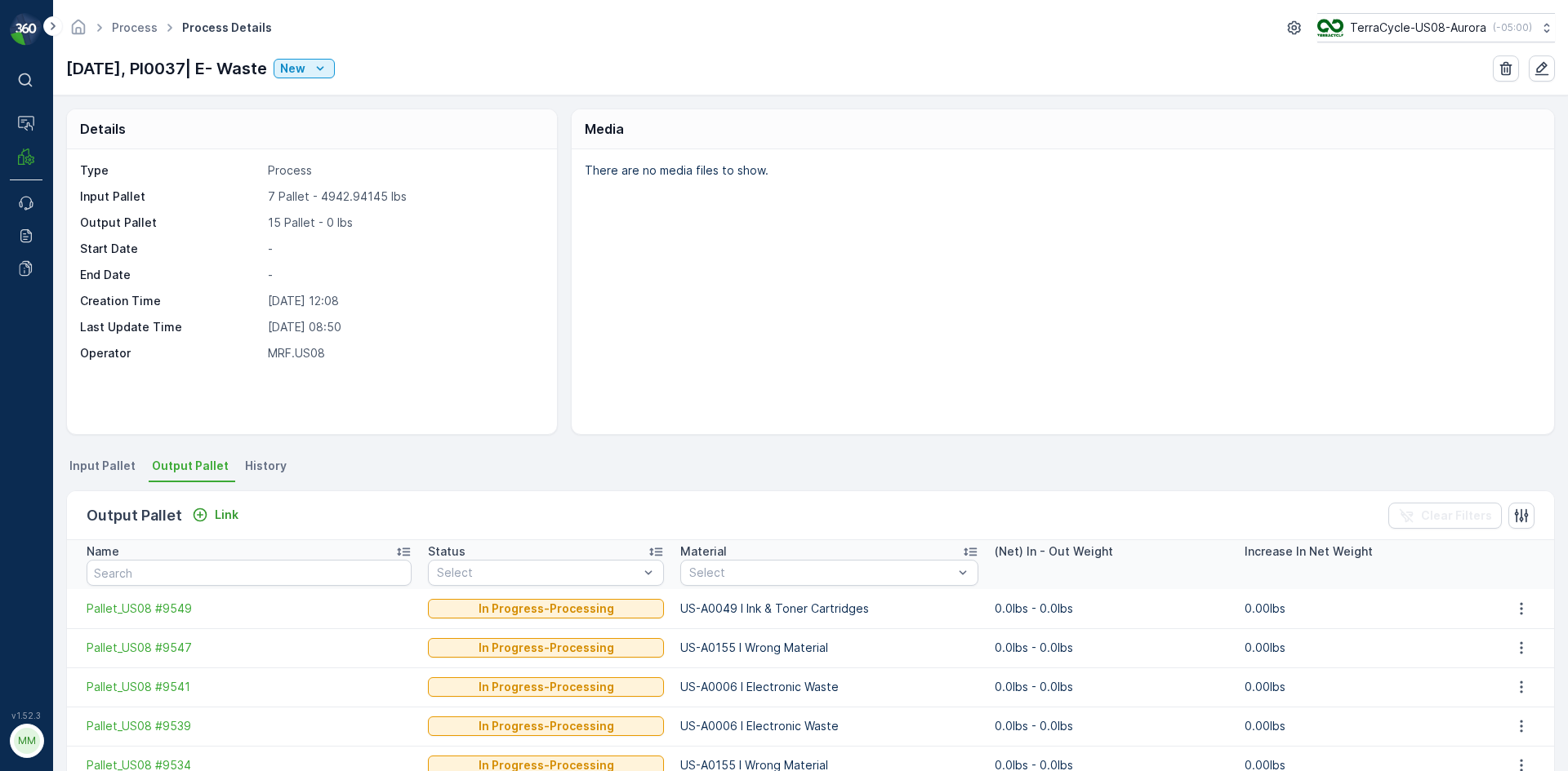
click at [222, 63] on p "10/14/25, PI0037| E- Waste" at bounding box center [166, 68] width 201 height 25
click at [215, 517] on p "Link" at bounding box center [226, 515] width 24 height 17
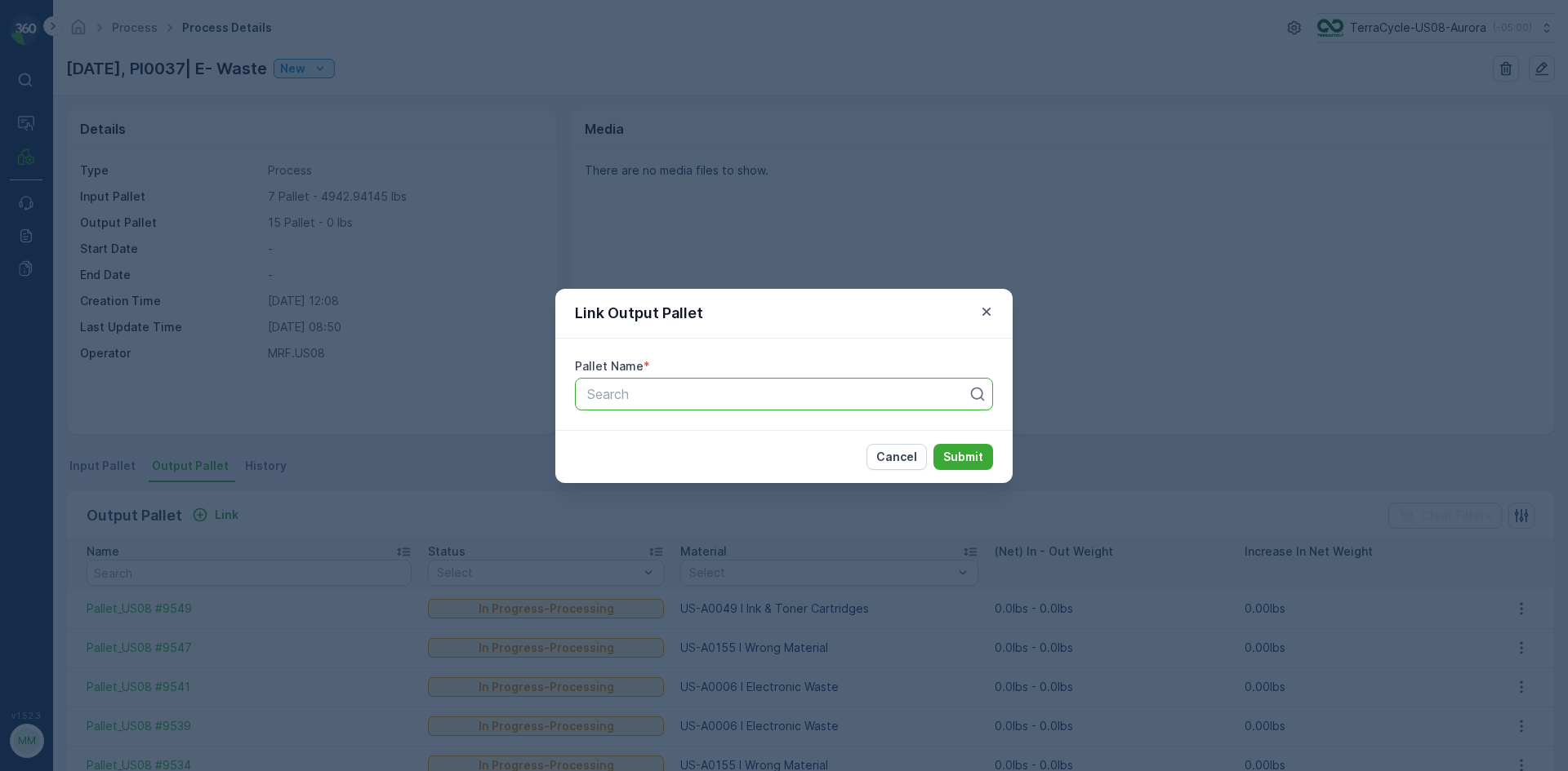
click at [621, 404] on div "Search" at bounding box center [784, 394] width 418 height 32
type input "9540"
click at [645, 459] on span "Pallet #29540" at bounding box center [627, 461] width 87 height 15
click at [683, 381] on div "Pallet #29540" at bounding box center [784, 394] width 418 height 32
type input "9540"
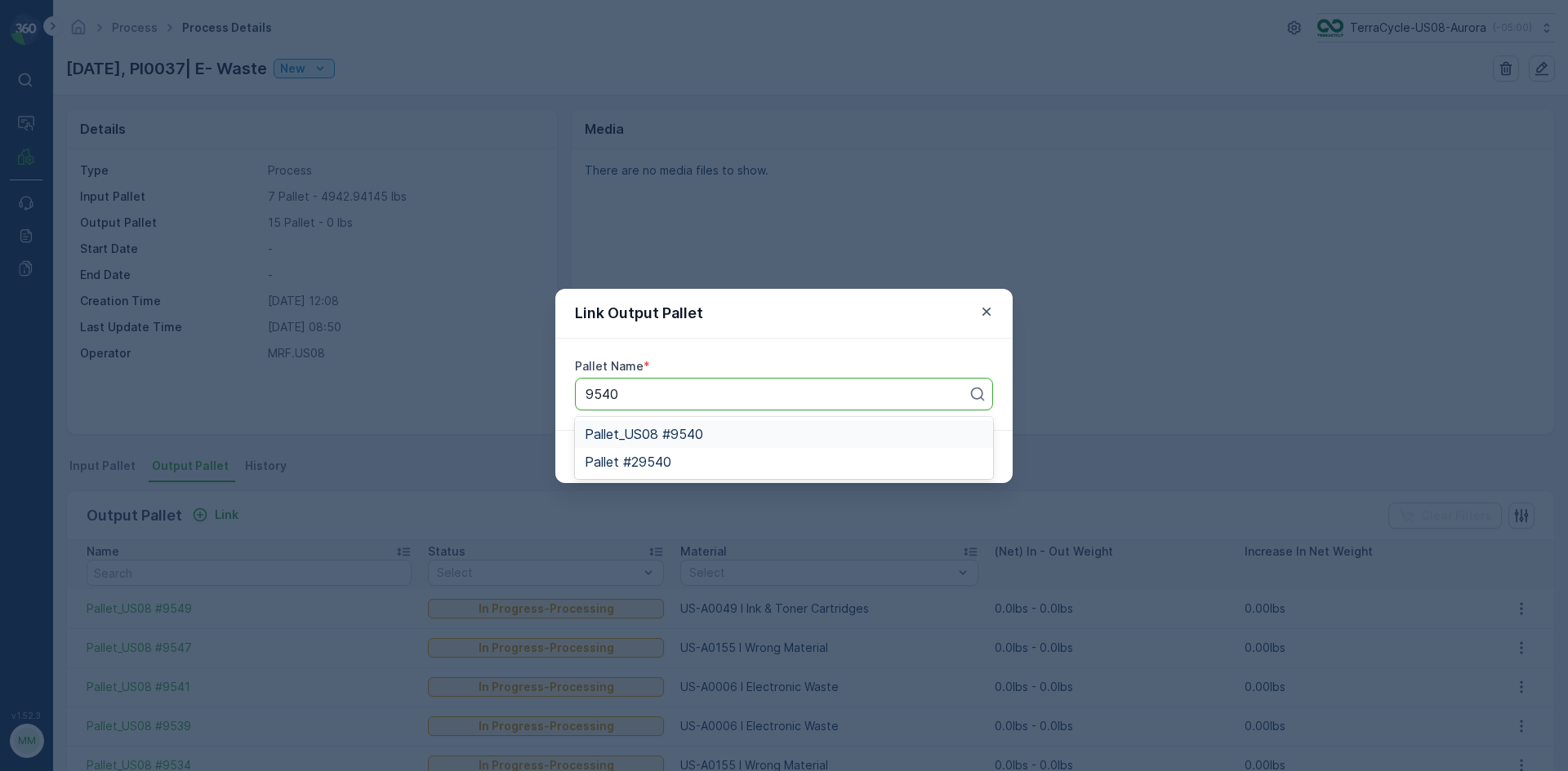
click at [656, 434] on span "Pallet_US08 #9540" at bounding box center [643, 434] width 118 height 15
click at [971, 465] on button "Submit" at bounding box center [963, 457] width 60 height 26
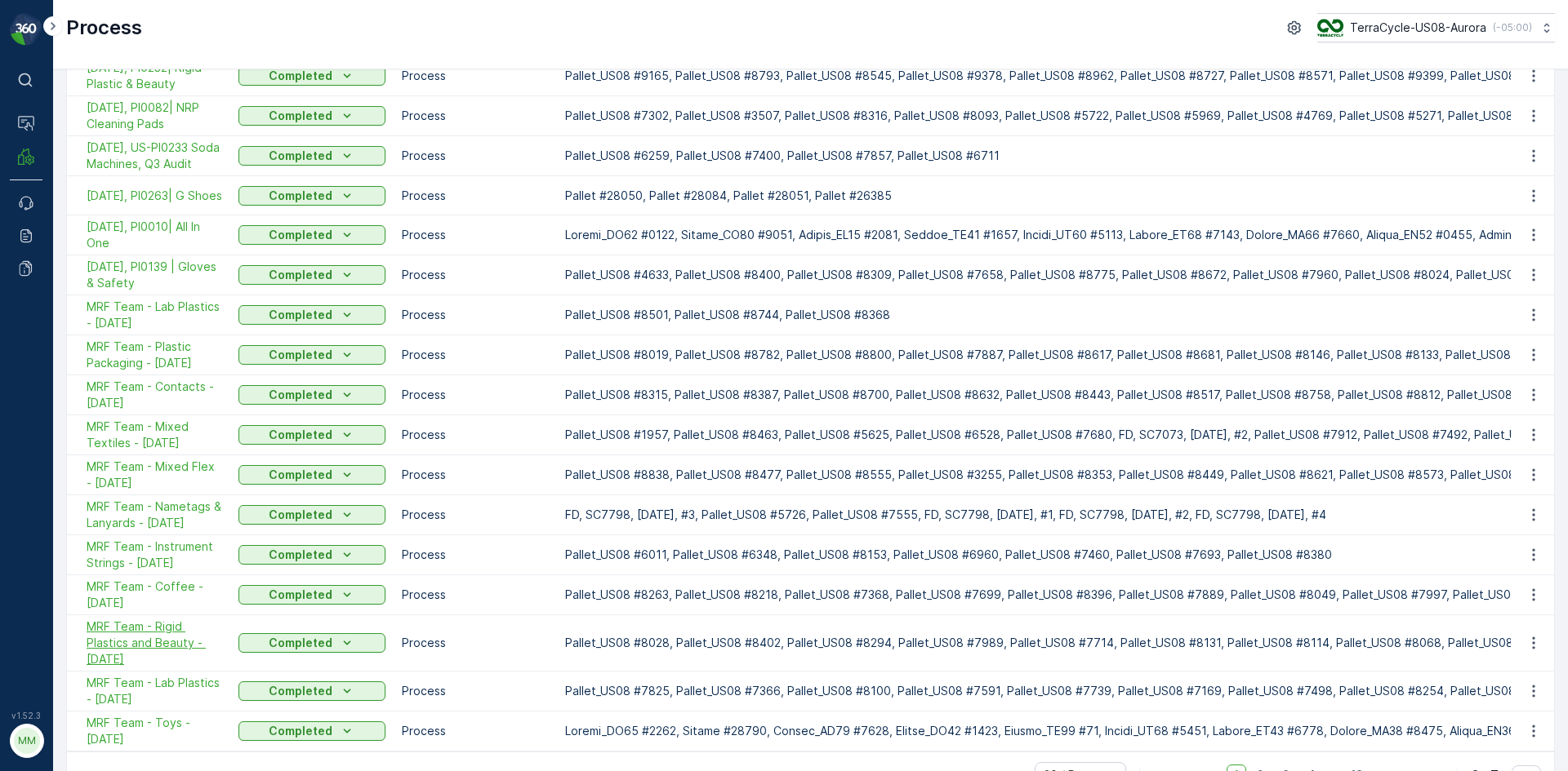
scroll to position [311, 0]
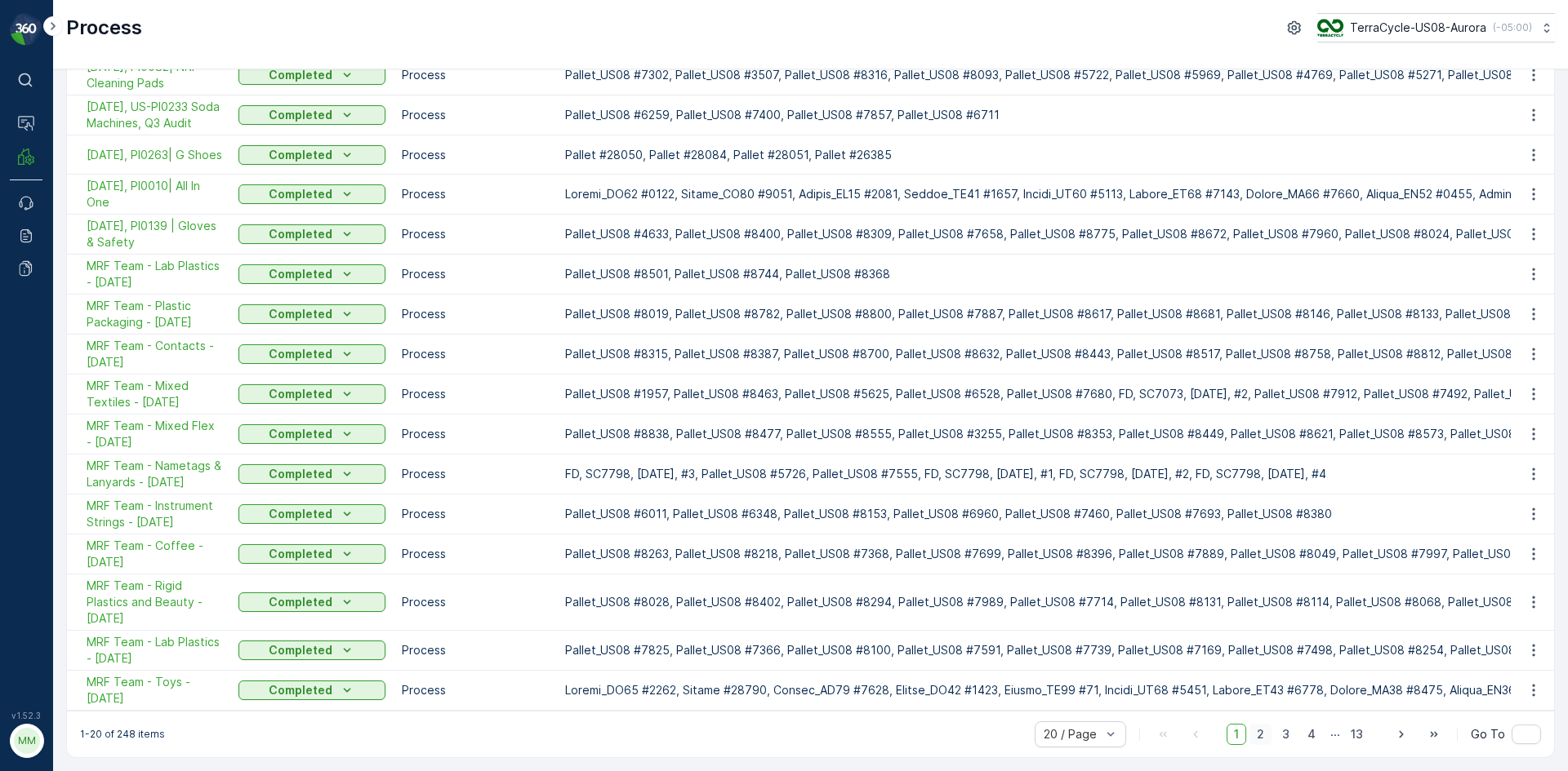
click at [1261, 732] on span "2" at bounding box center [1260, 734] width 22 height 21
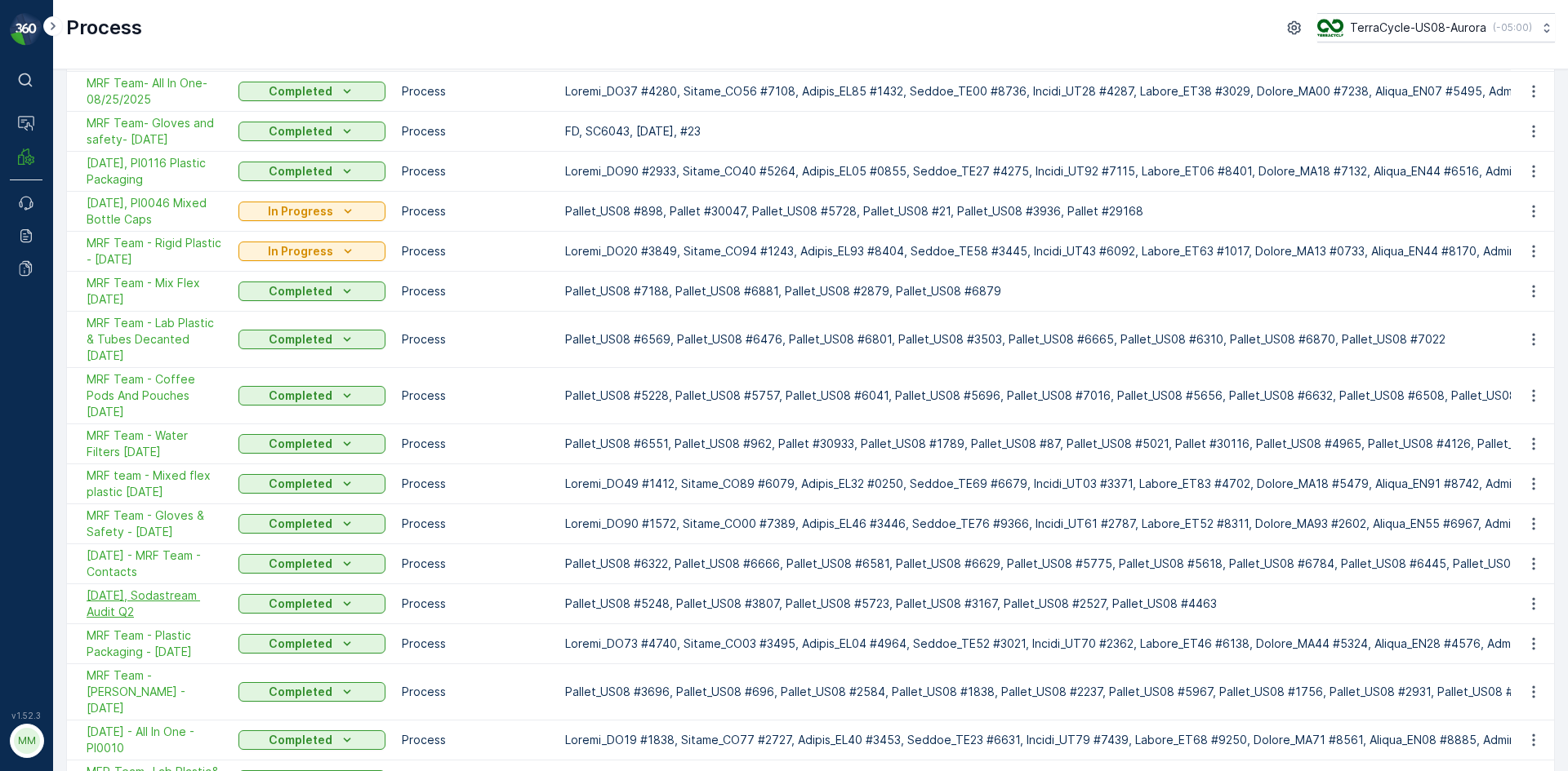
scroll to position [295, 0]
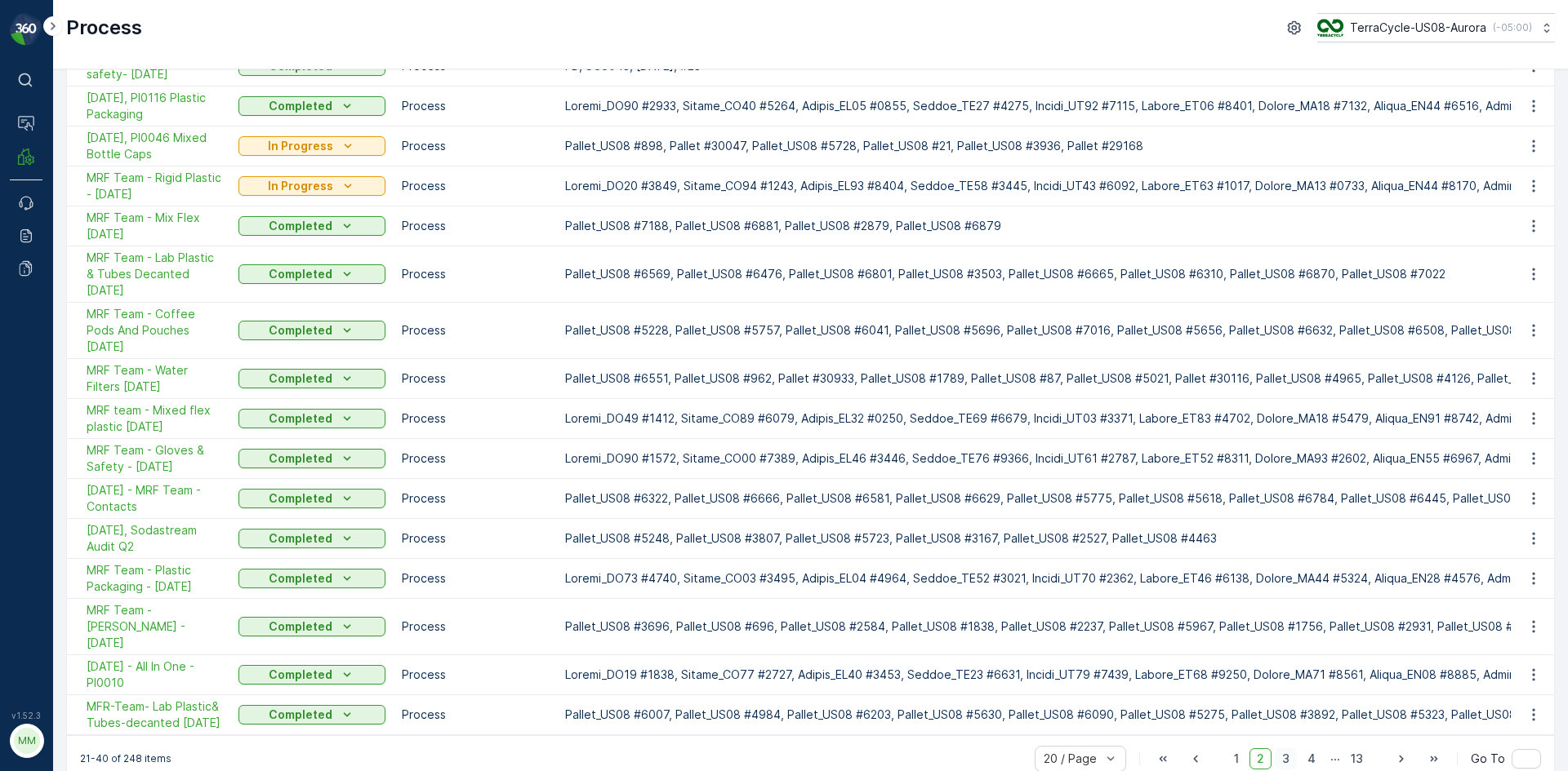
click at [1283, 748] on span "3" at bounding box center [1285, 759] width 22 height 21
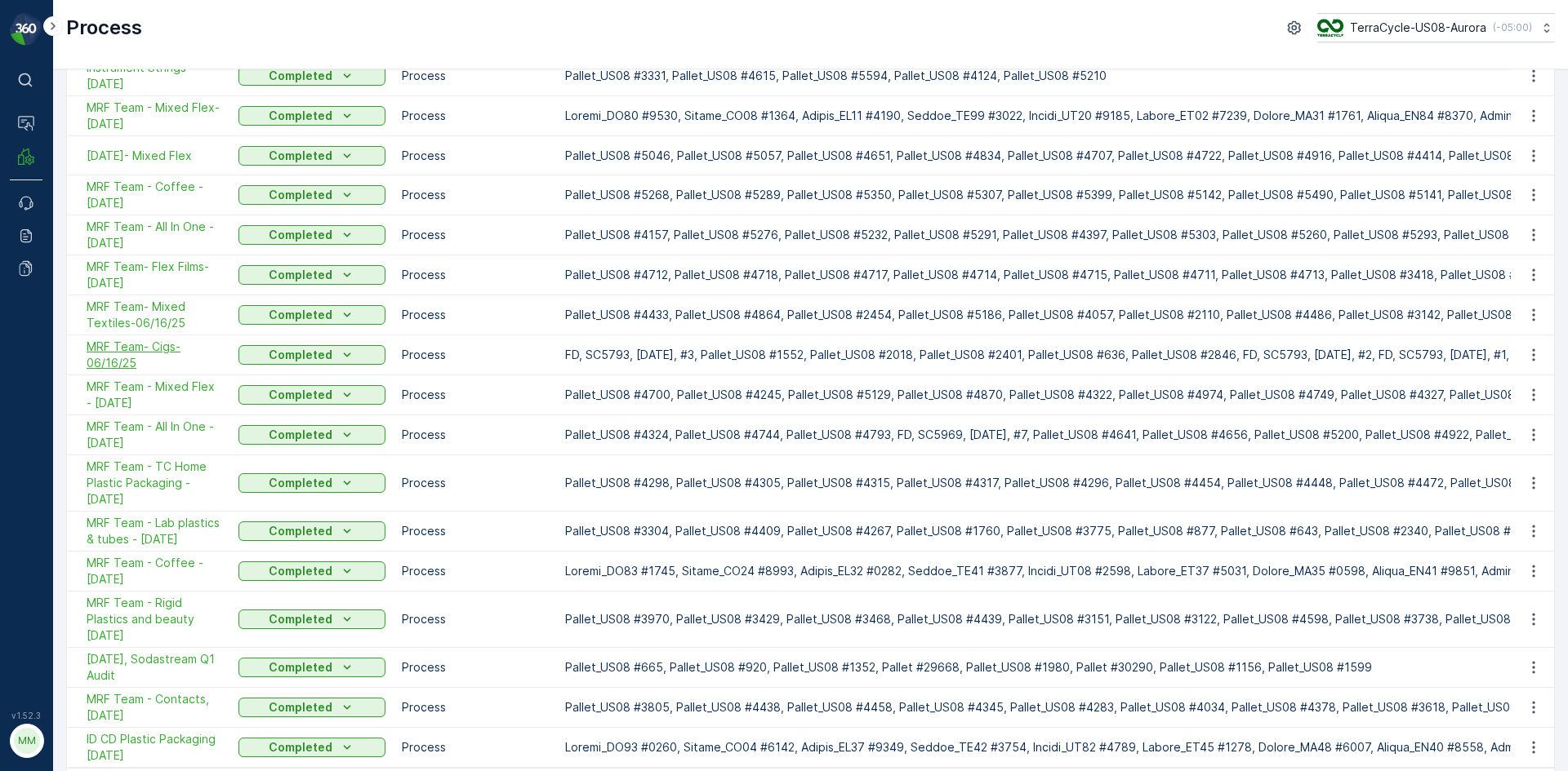
scroll to position [311, 0]
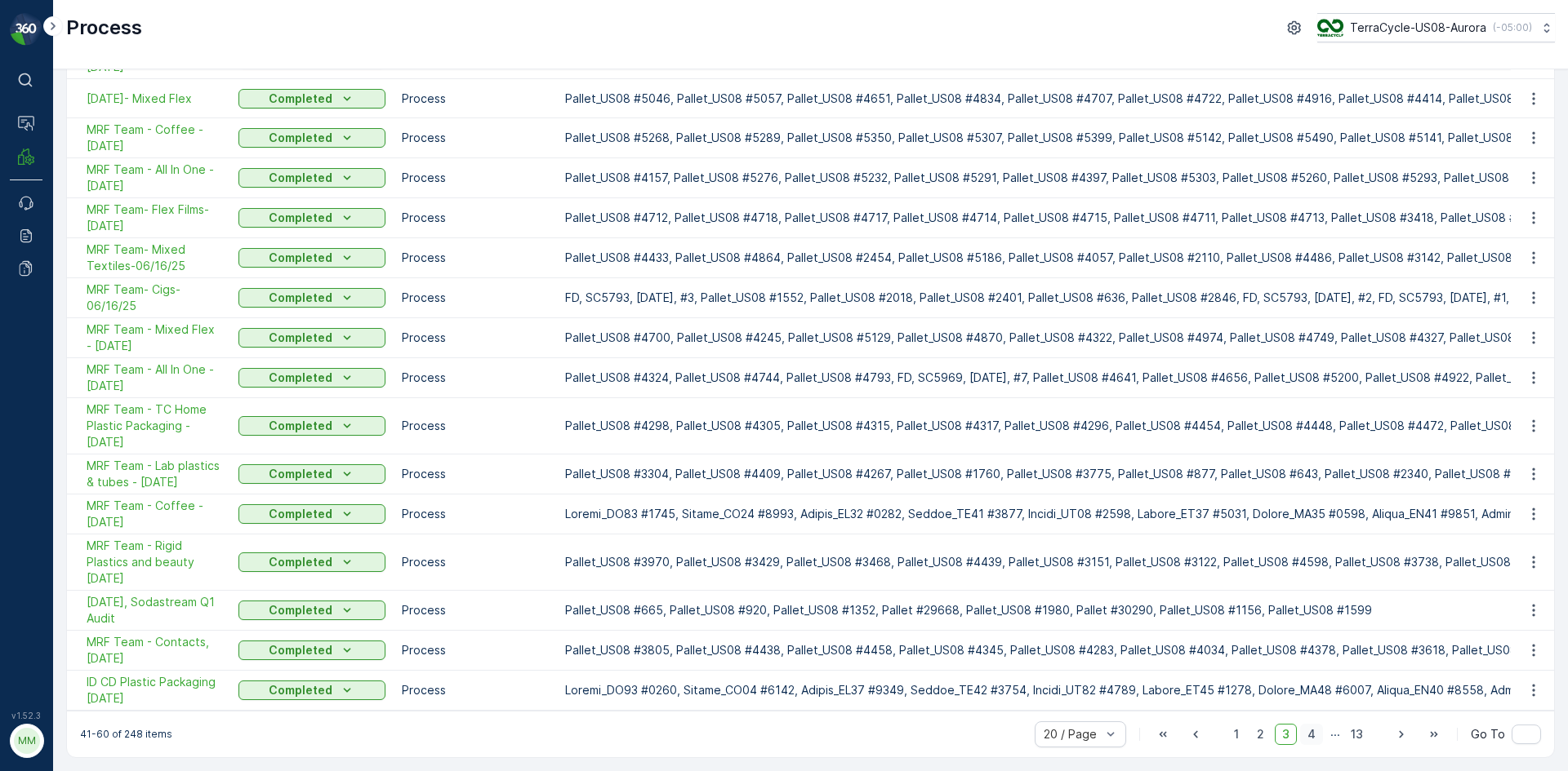
click at [1303, 730] on span "4" at bounding box center [1311, 734] width 23 height 21
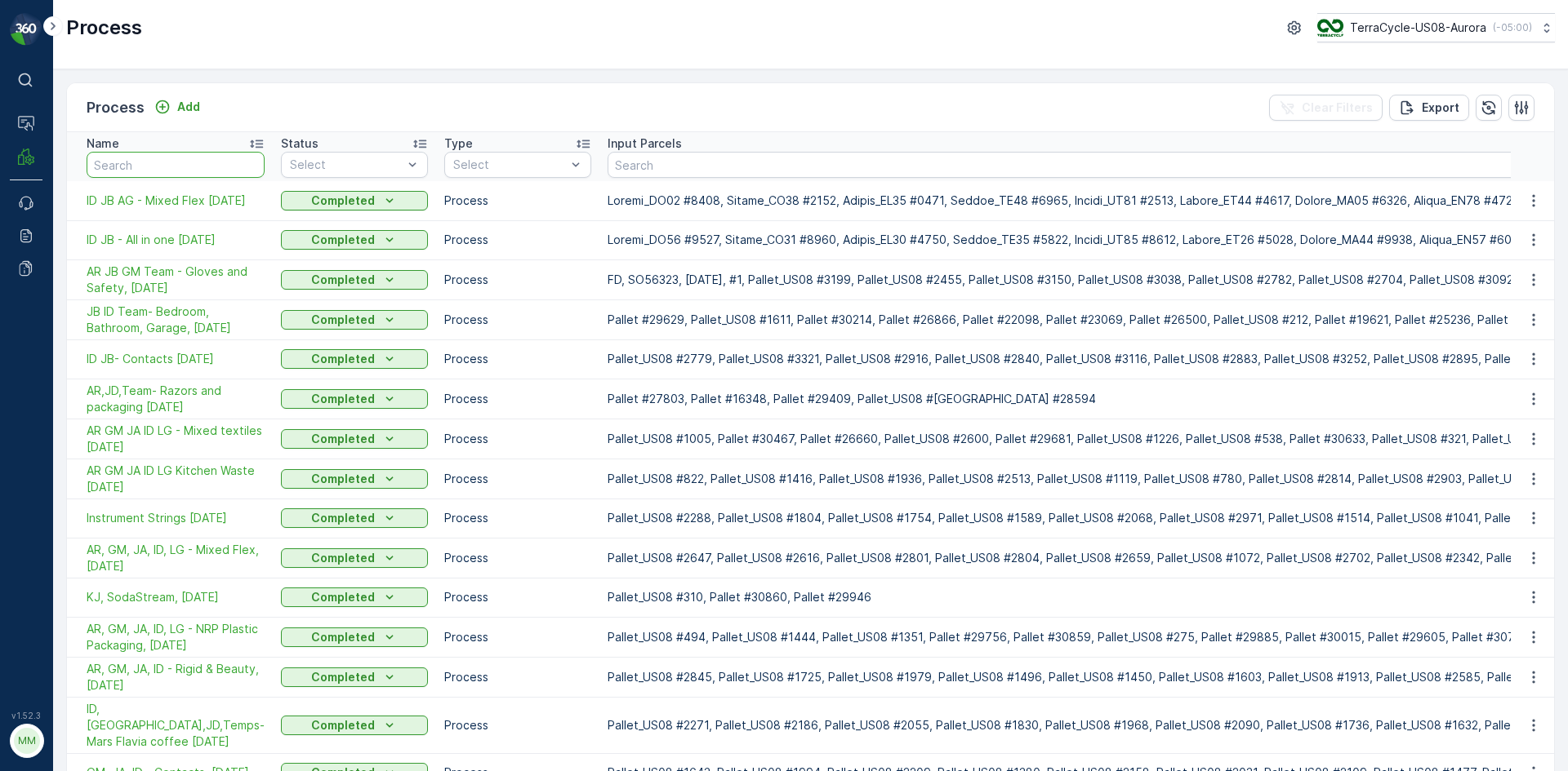
click at [176, 167] on input "text" at bounding box center [175, 165] width 178 height 26
type input "s"
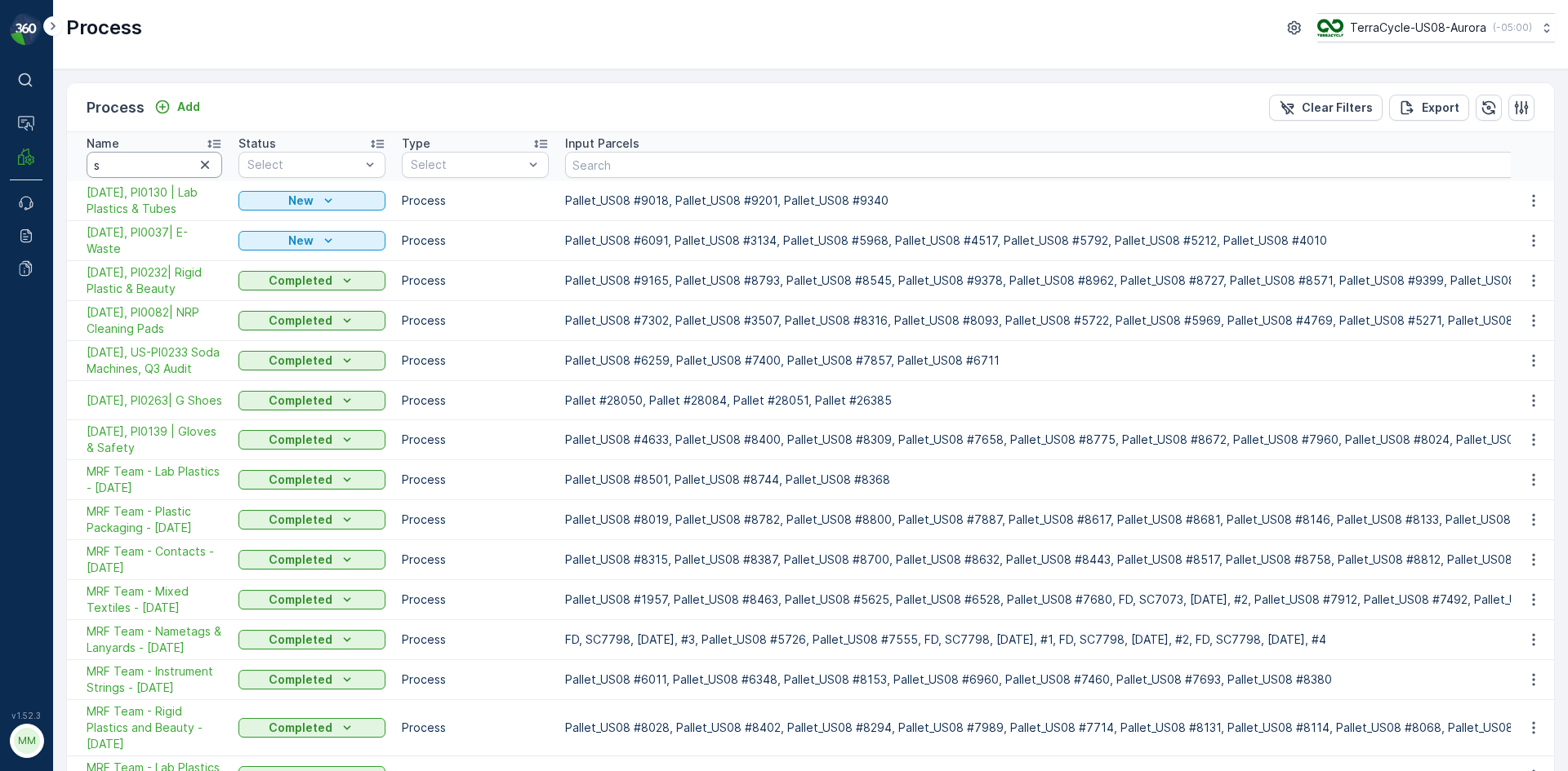
click at [125, 164] on input "s" at bounding box center [154, 165] width 135 height 26
type input "sty"
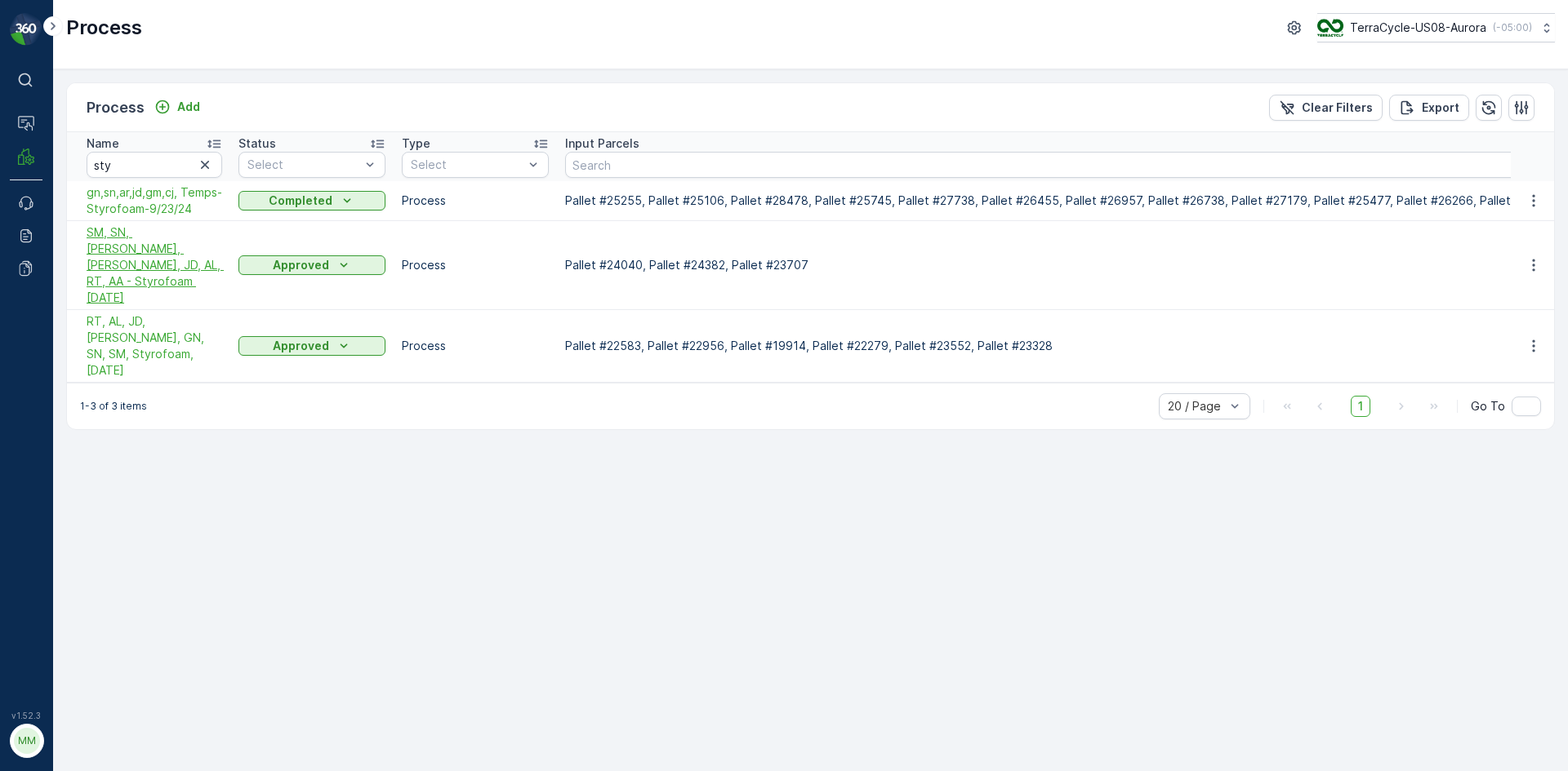
click at [154, 259] on span "SM, SN, GN, AR, JD, AL, RT, AA - Styrofoam 3/19/24" at bounding box center [154, 265] width 135 height 82
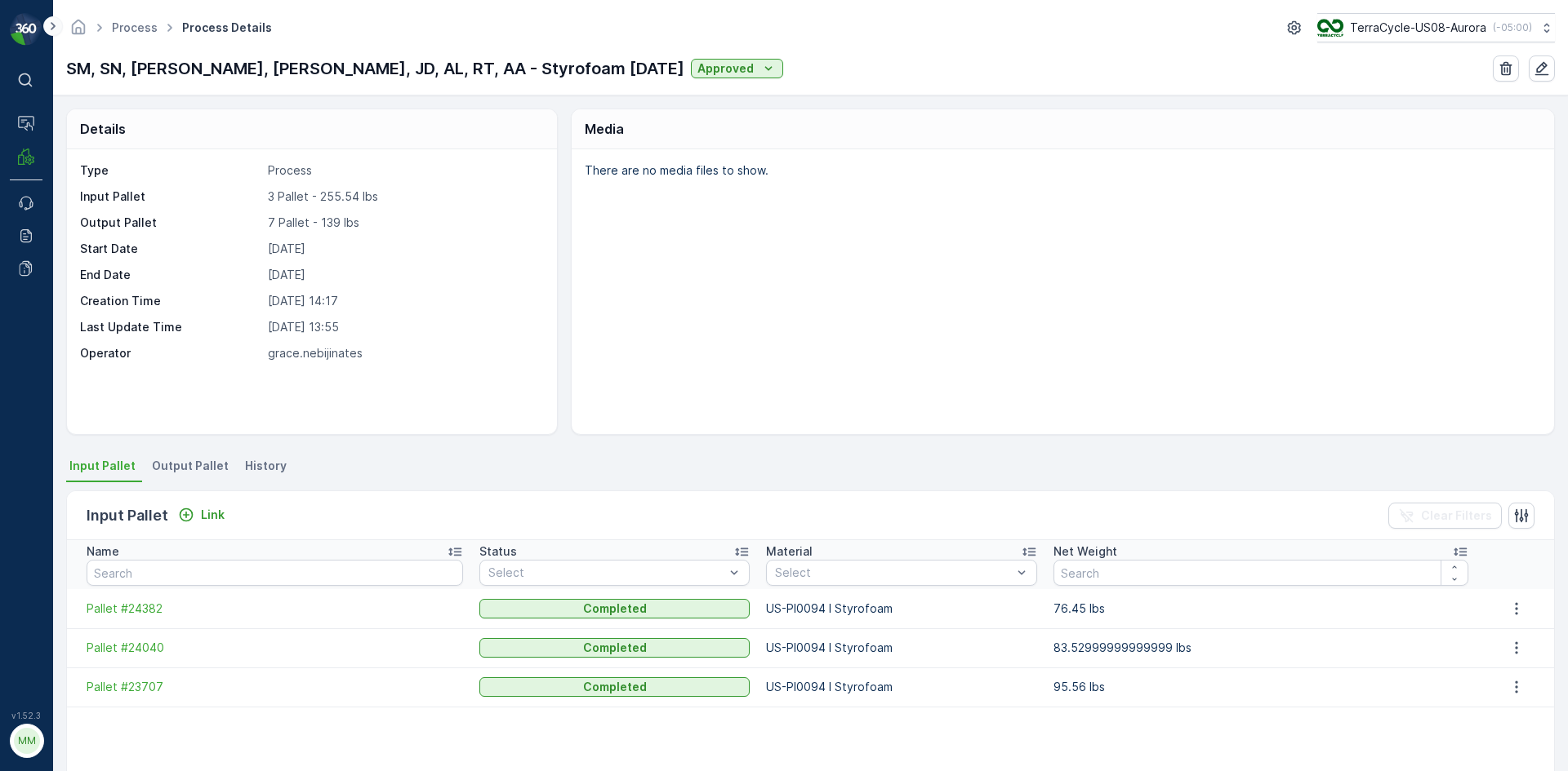
click at [53, 25] on icon at bounding box center [54, 25] width 5 height 8
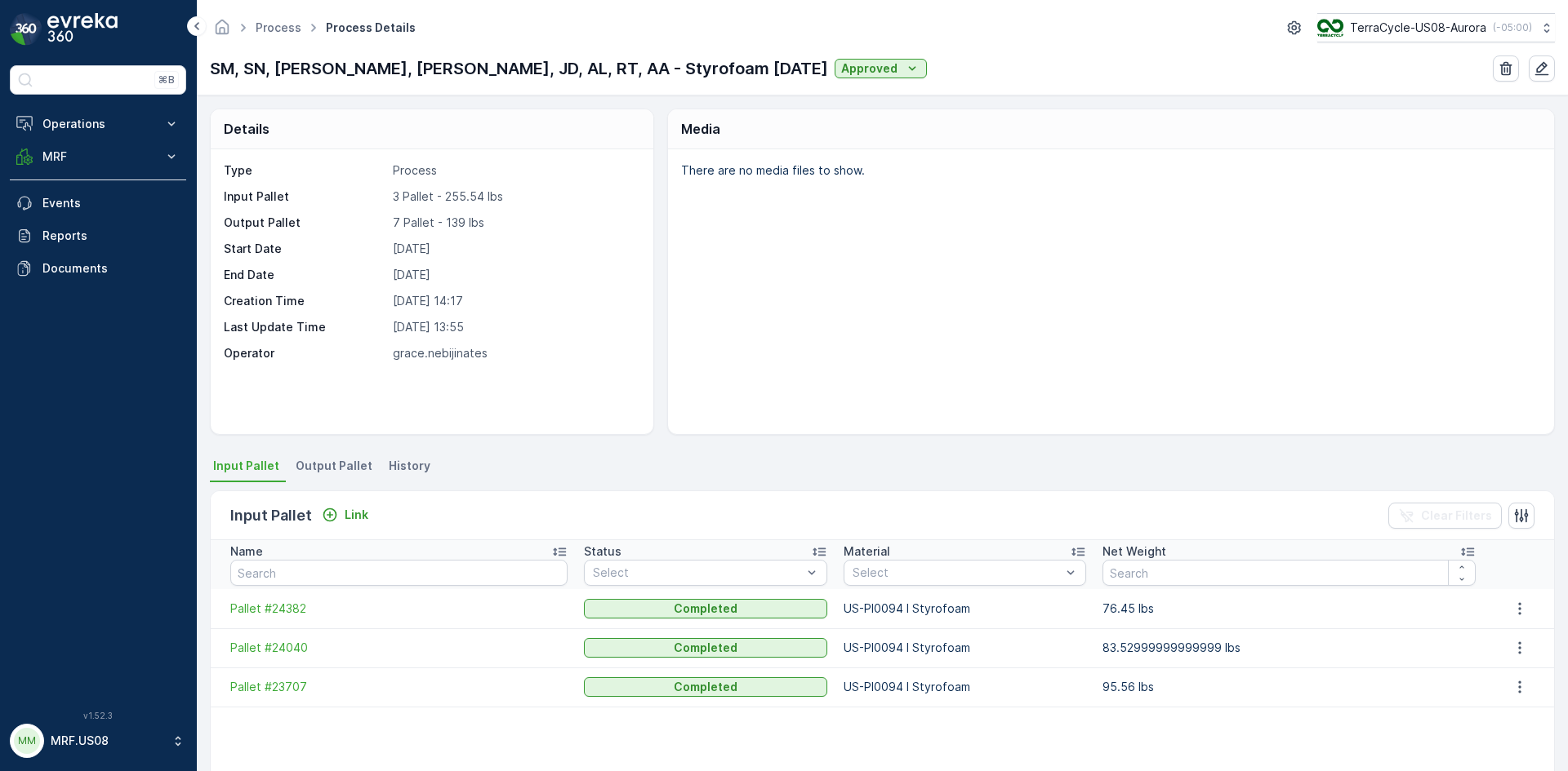
click at [633, 261] on div "Type Process Input Pallet 3 Pallet - 255.54 lbs Output Pallet 7 Pallet - 139 lb…" at bounding box center [430, 261] width 412 height 199
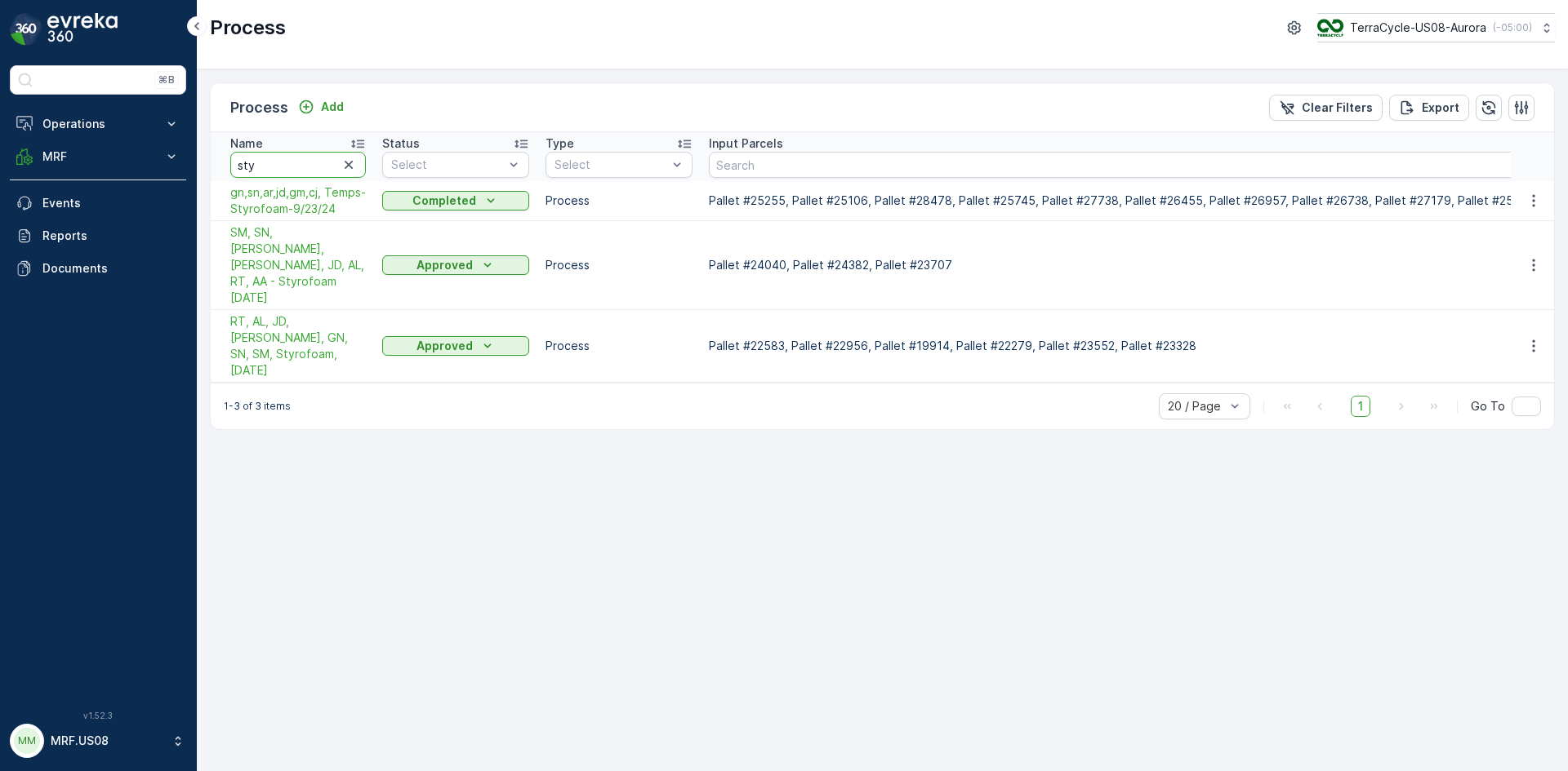
click at [293, 157] on input "sty" at bounding box center [297, 165] width 135 height 26
type input "s"
click at [301, 175] on input "text" at bounding box center [297, 165] width 135 height 26
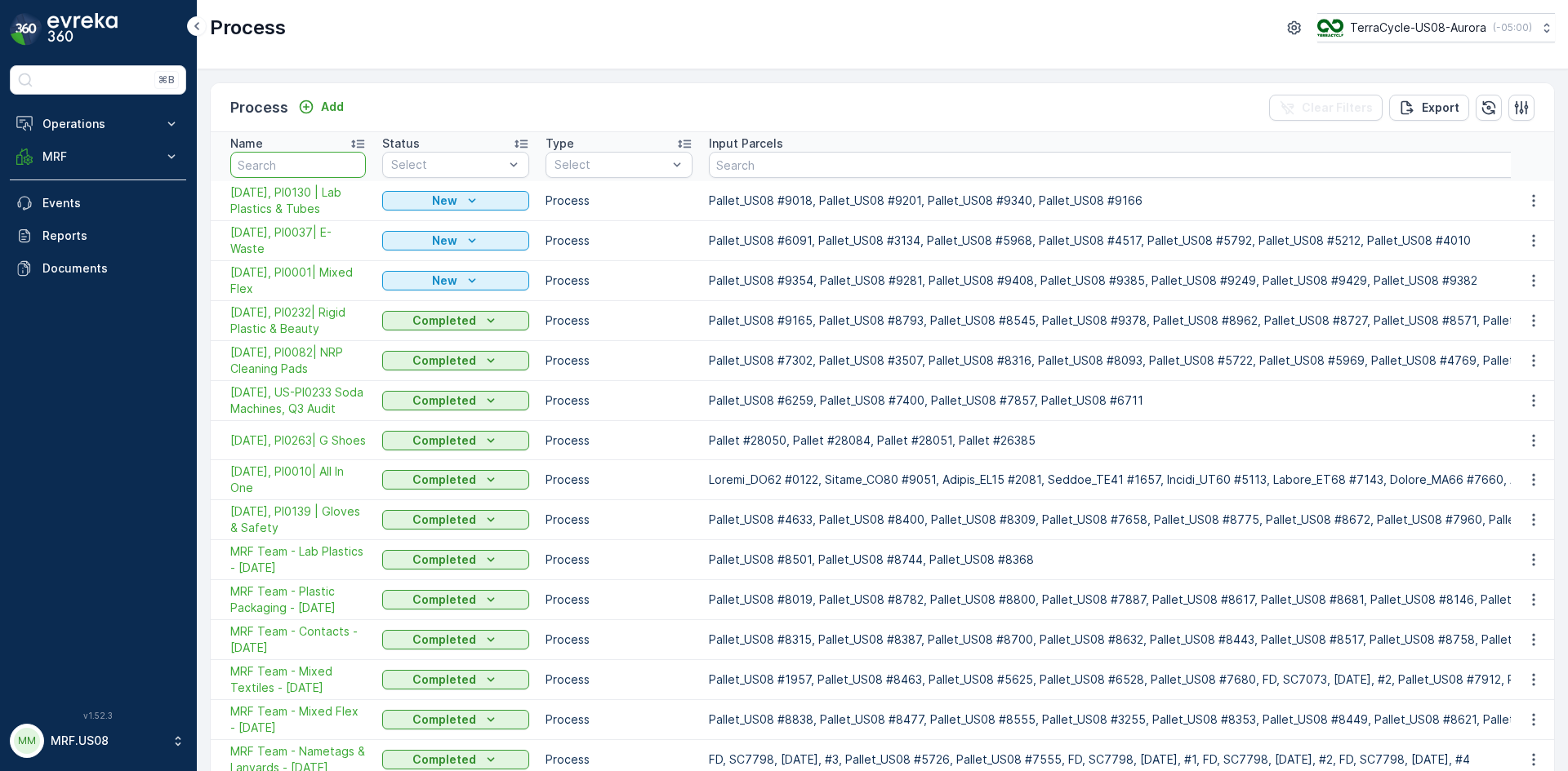
click at [301, 175] on input "text" at bounding box center [297, 165] width 135 height 26
type input "000"
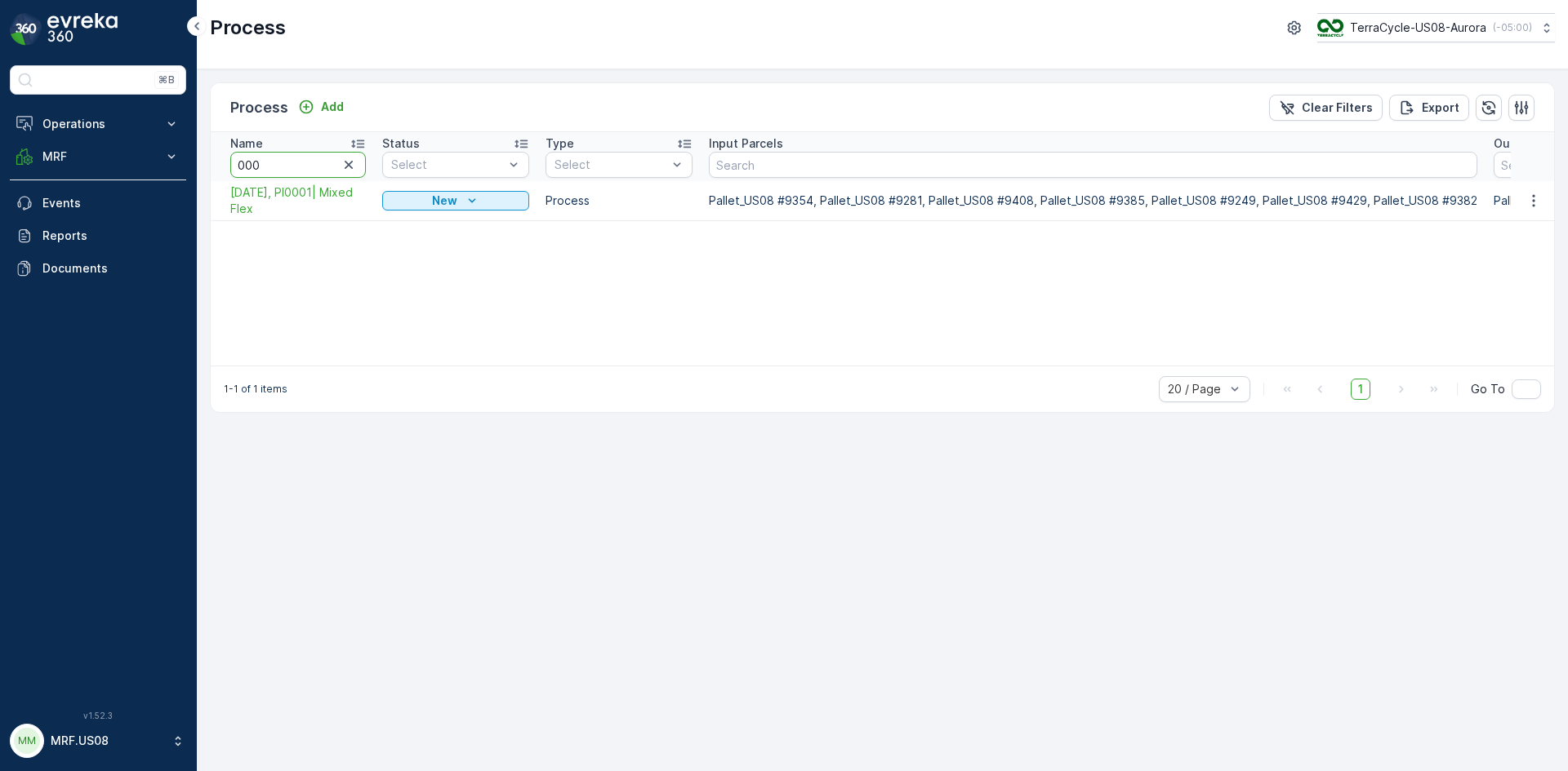
type input "0004"
click at [301, 175] on input "0004" at bounding box center [297, 165] width 135 height 26
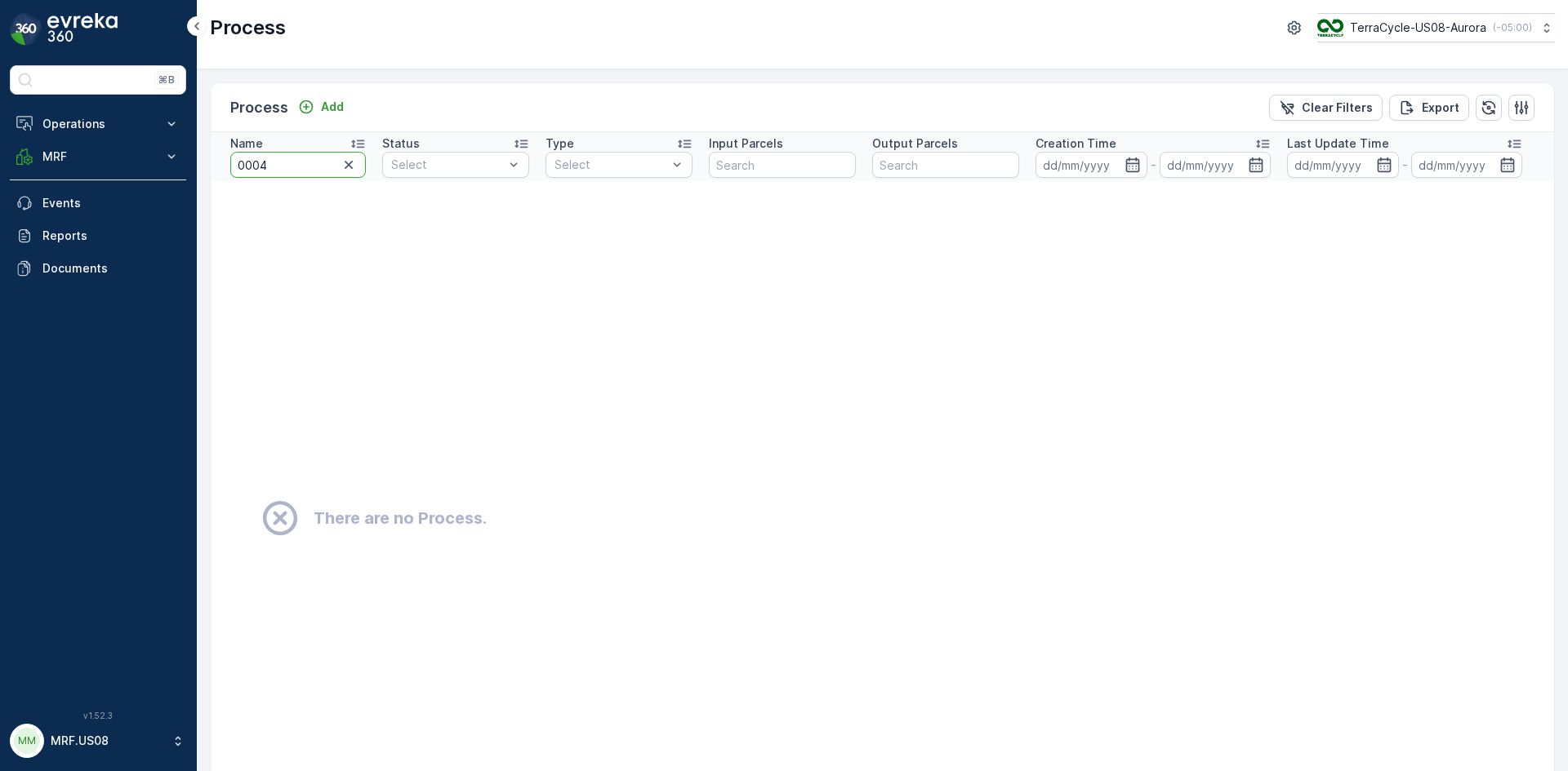
click at [285, 161] on input "0004" at bounding box center [297, 165] width 135 height 26
type input "00094"
click at [246, 165] on input "00094" at bounding box center [297, 165] width 135 height 26
type input "0094"
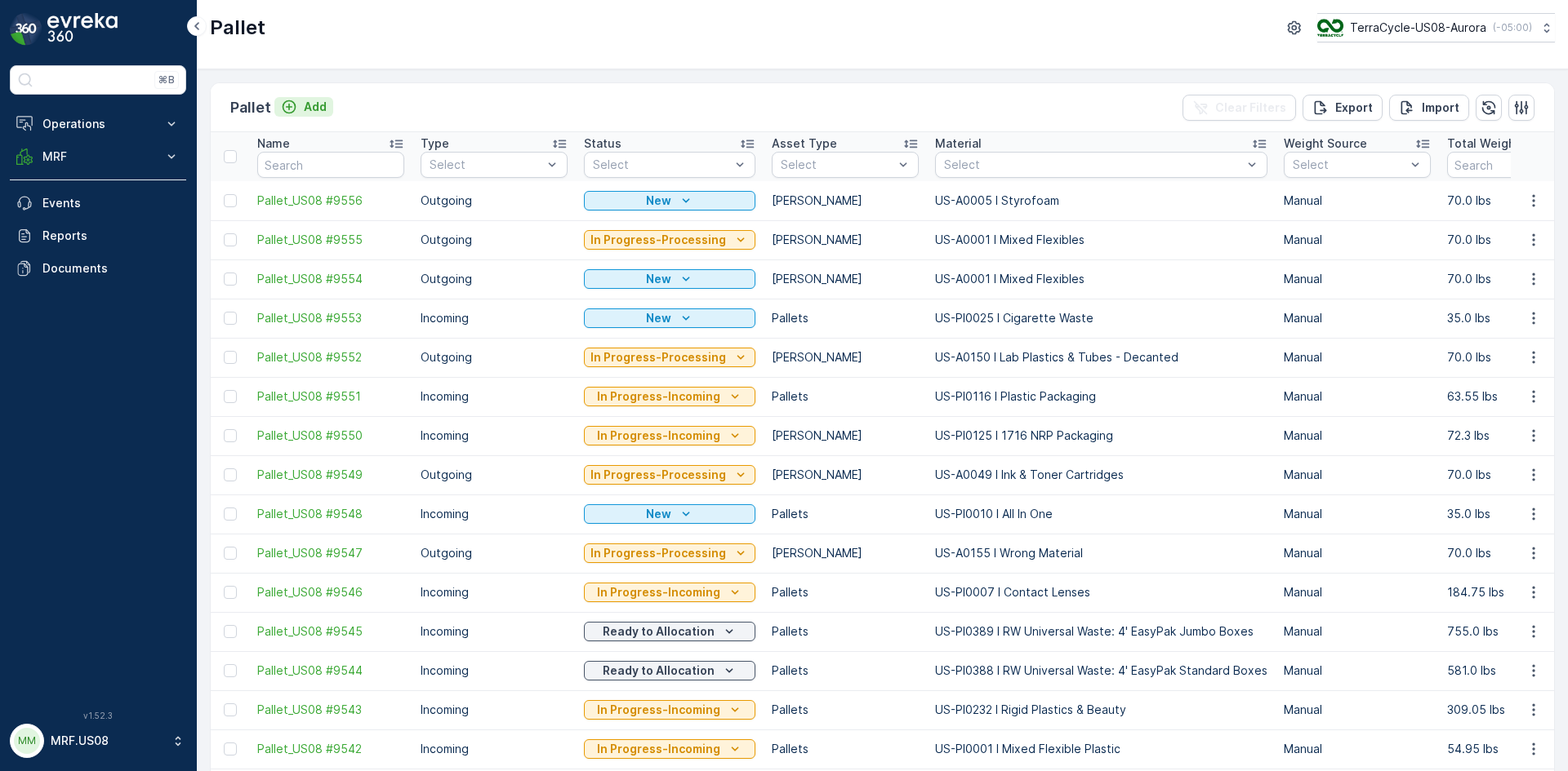
click at [304, 103] on p "Add" at bounding box center [315, 107] width 23 height 17
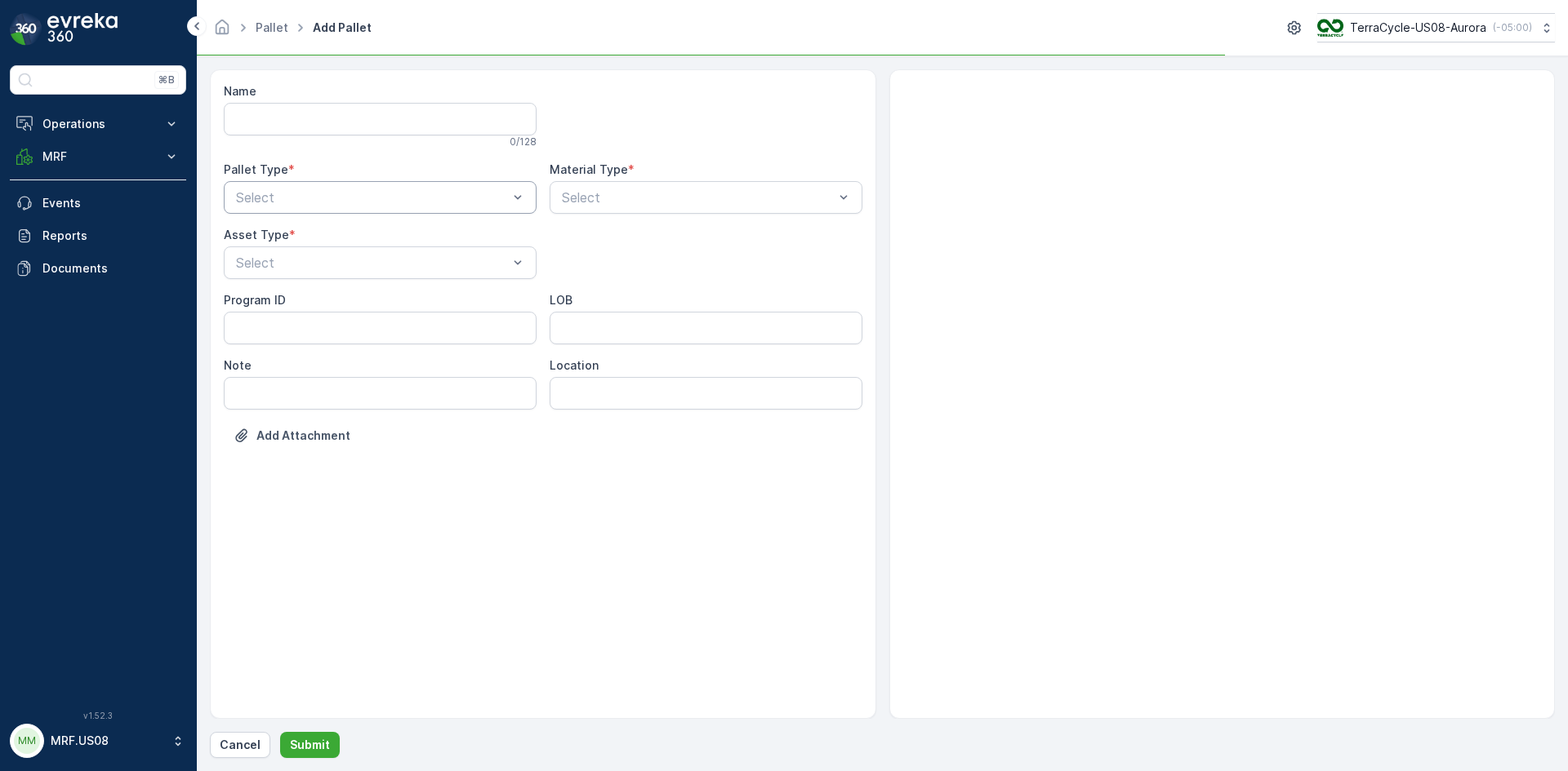
click at [444, 208] on div "Select" at bounding box center [380, 197] width 312 height 32
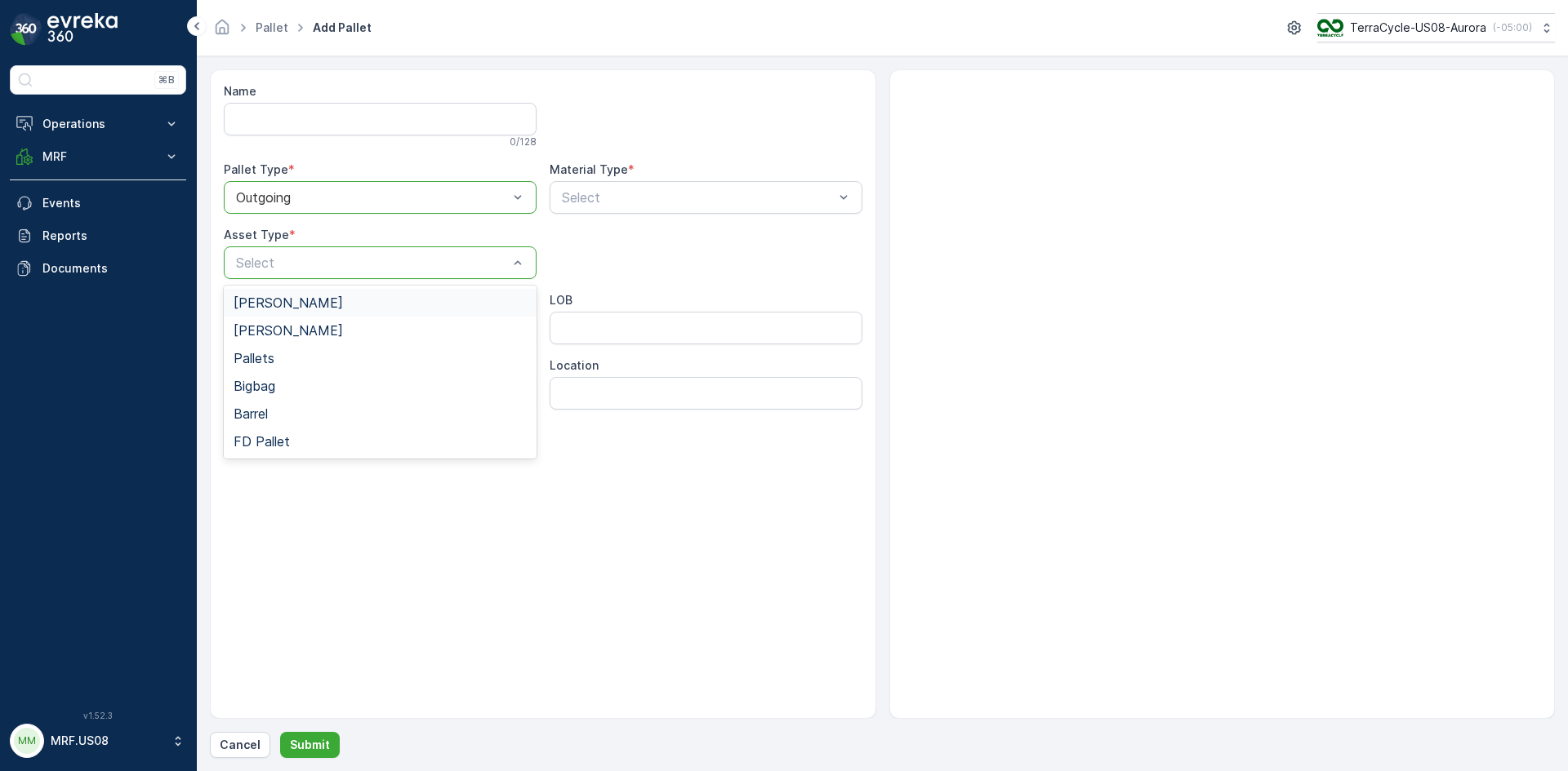
click at [349, 304] on div "[PERSON_NAME]" at bounding box center [380, 303] width 293 height 15
type input "0005"
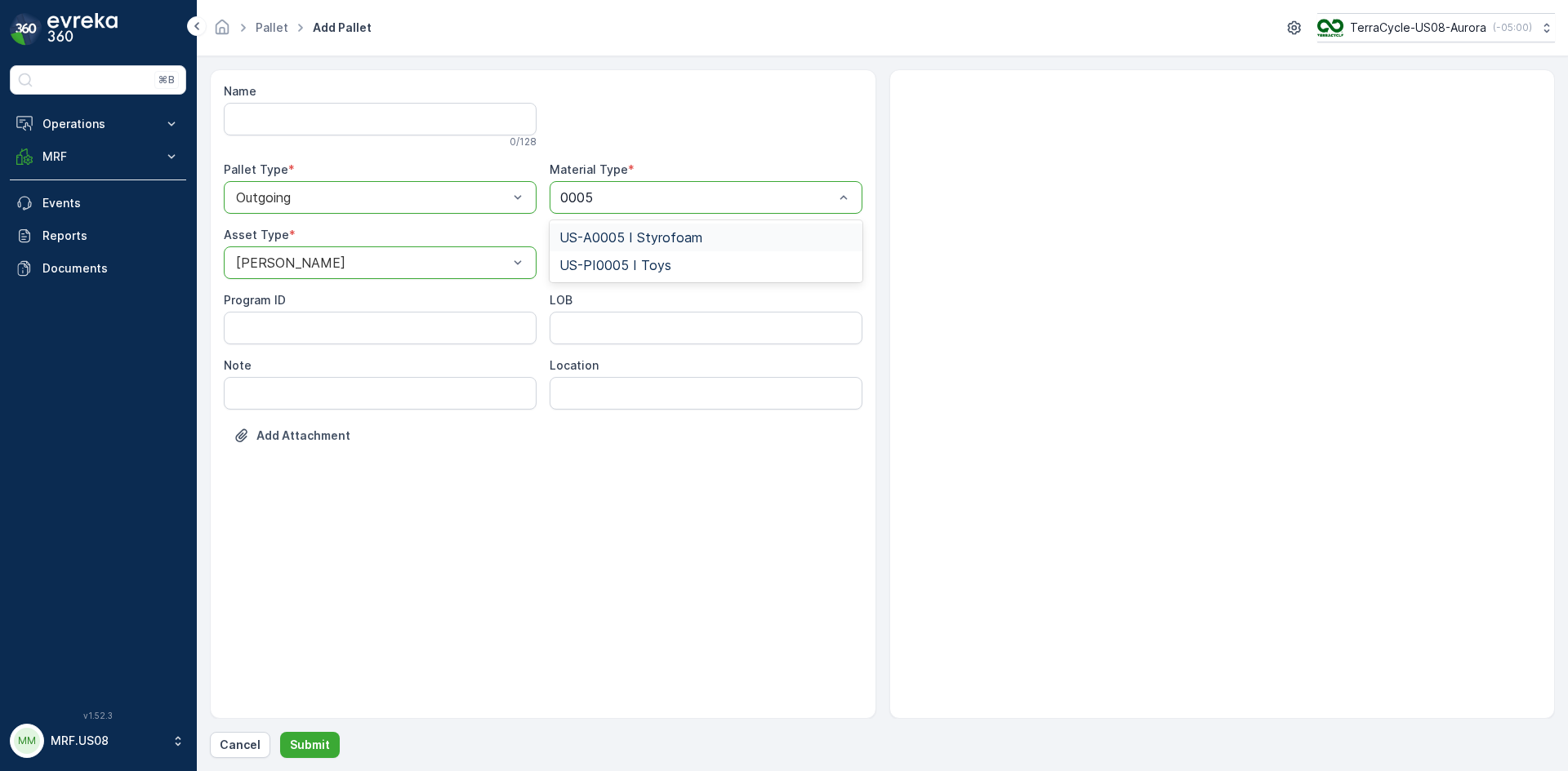
click at [658, 229] on div "US-A0005 I Styrofoam" at bounding box center [705, 238] width 312 height 28
click at [324, 739] on p "Submit" at bounding box center [310, 745] width 40 height 17
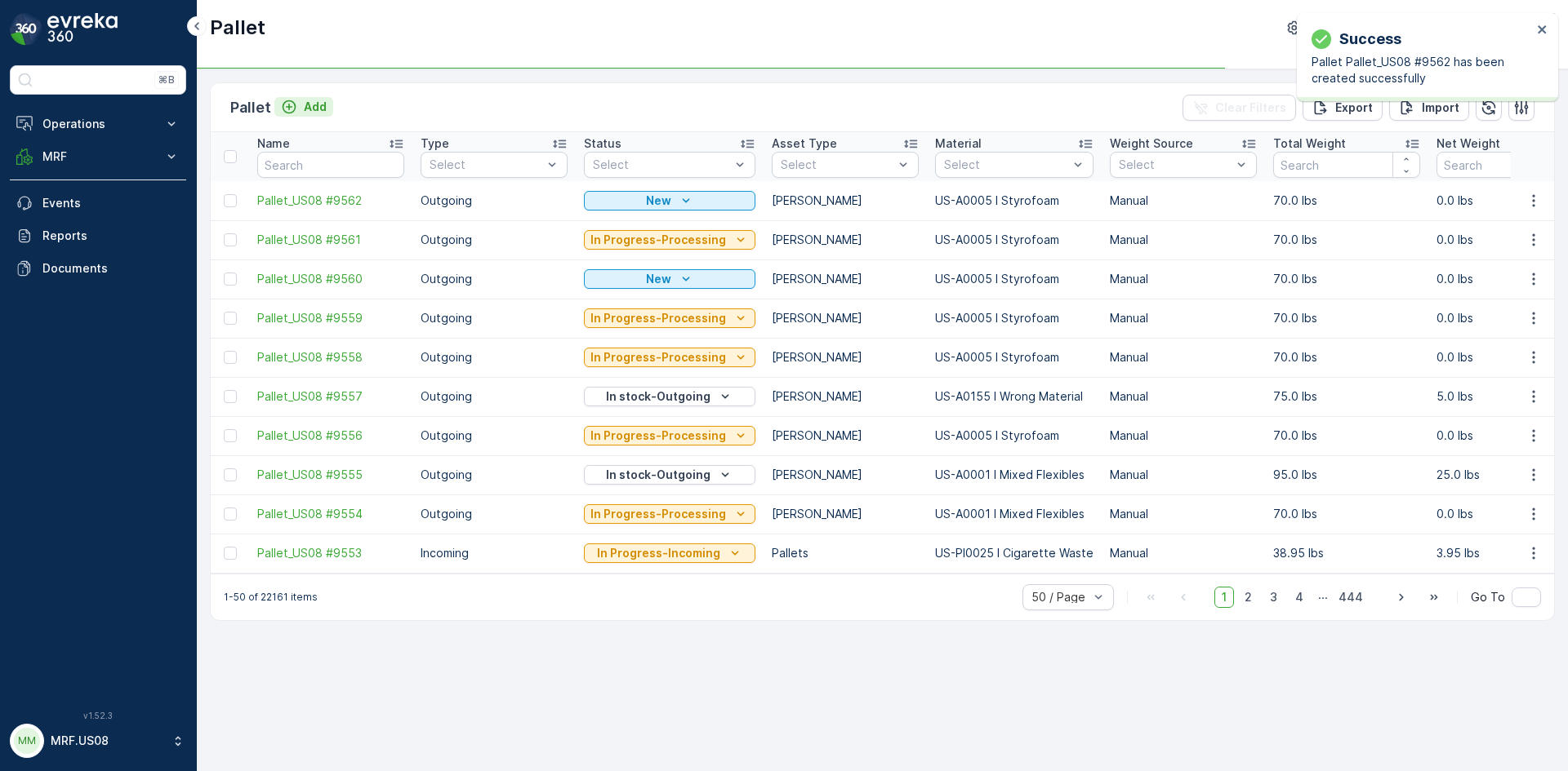
click at [315, 107] on p "Add" at bounding box center [315, 107] width 23 height 17
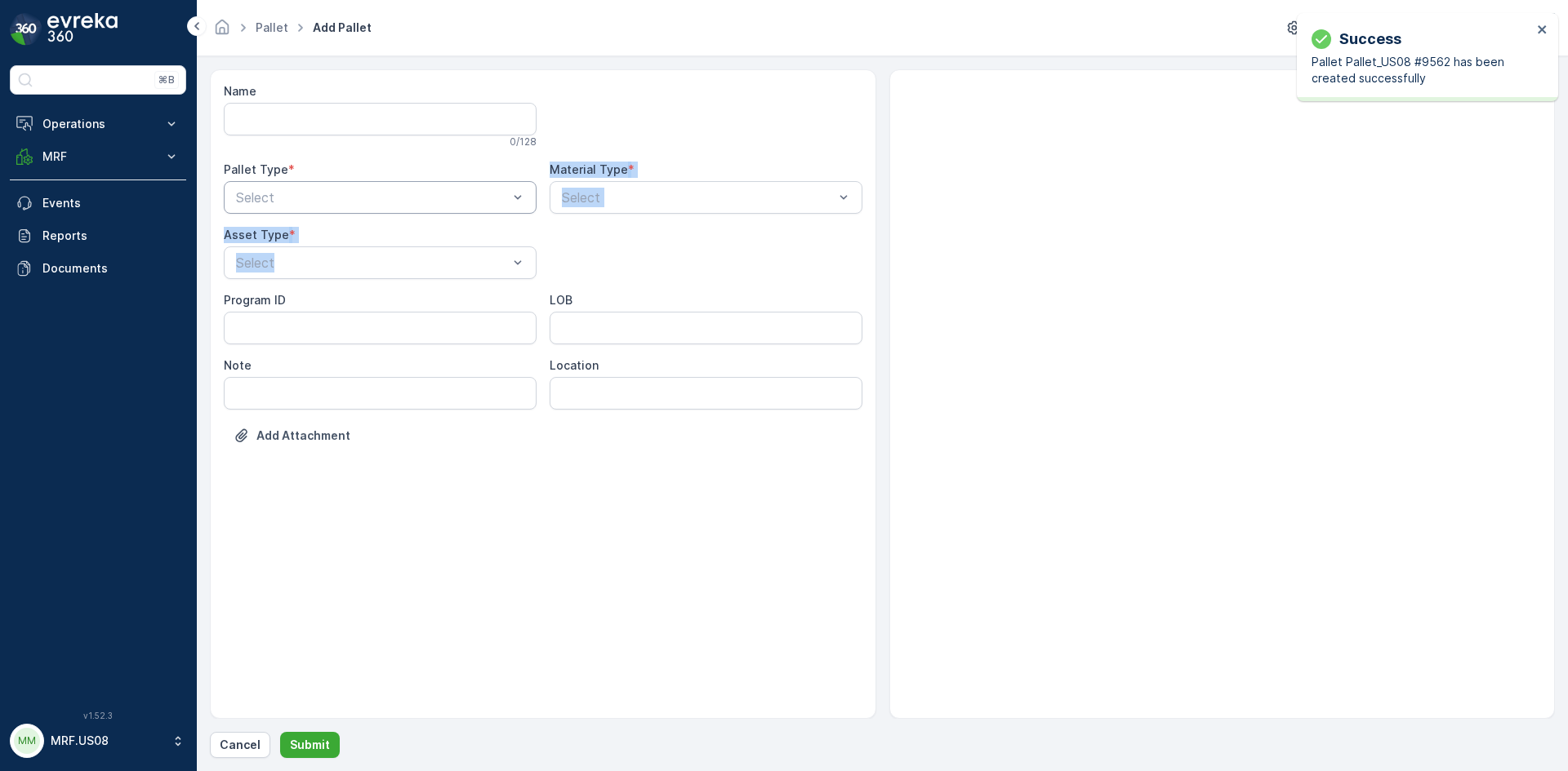
drag, startPoint x: 309, startPoint y: 285, endPoint x: 338, endPoint y: 213, distance: 77.6
click at [338, 213] on div "Name 0 / 128 Pallet Type * Select Material Type * Select Asset Type * Select Pr…" at bounding box center [543, 275] width 639 height 385
click at [332, 263] on div "Outgoing" at bounding box center [380, 265] width 293 height 15
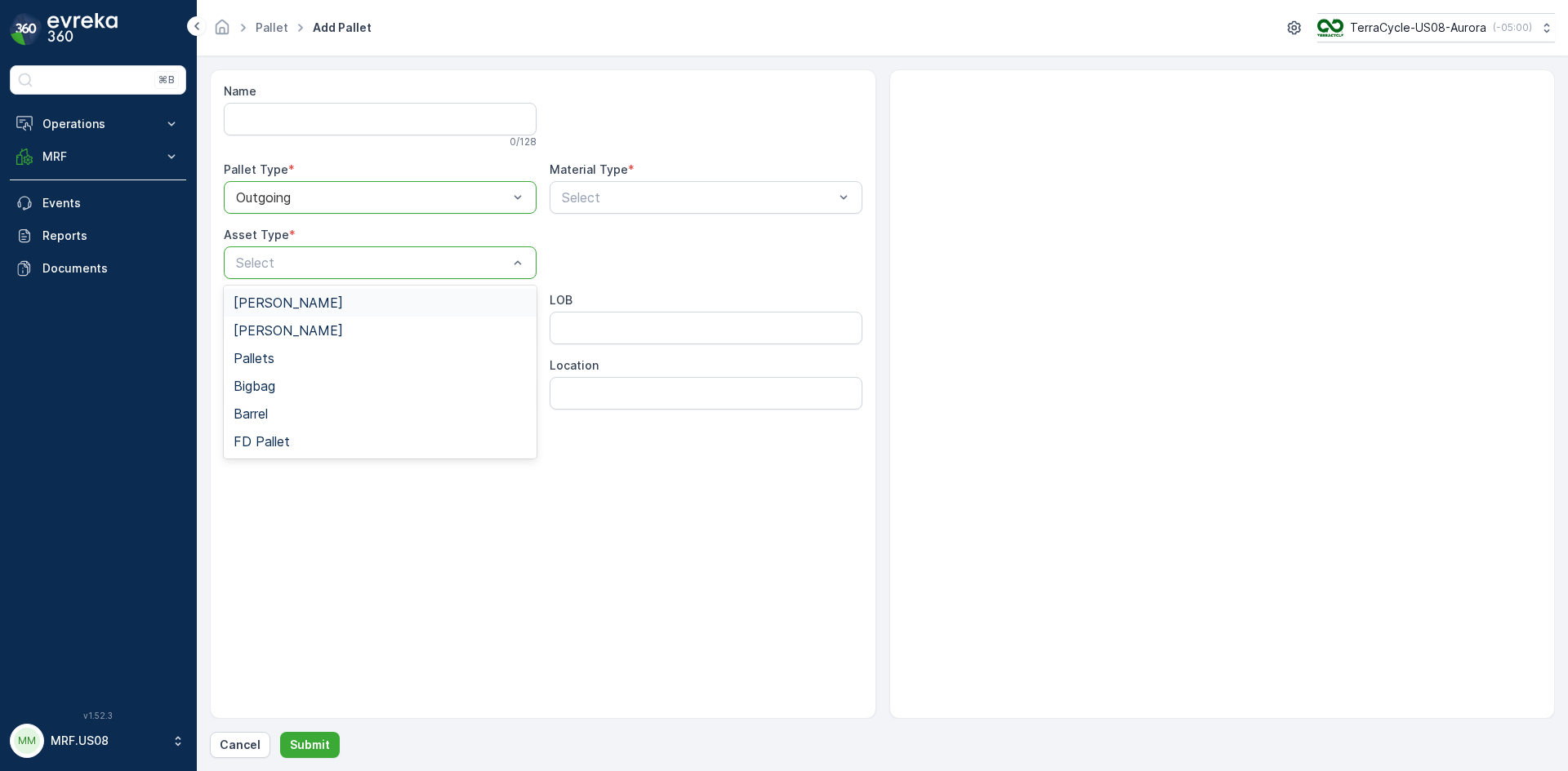
click at [297, 302] on div "[PERSON_NAME]" at bounding box center [380, 303] width 293 height 15
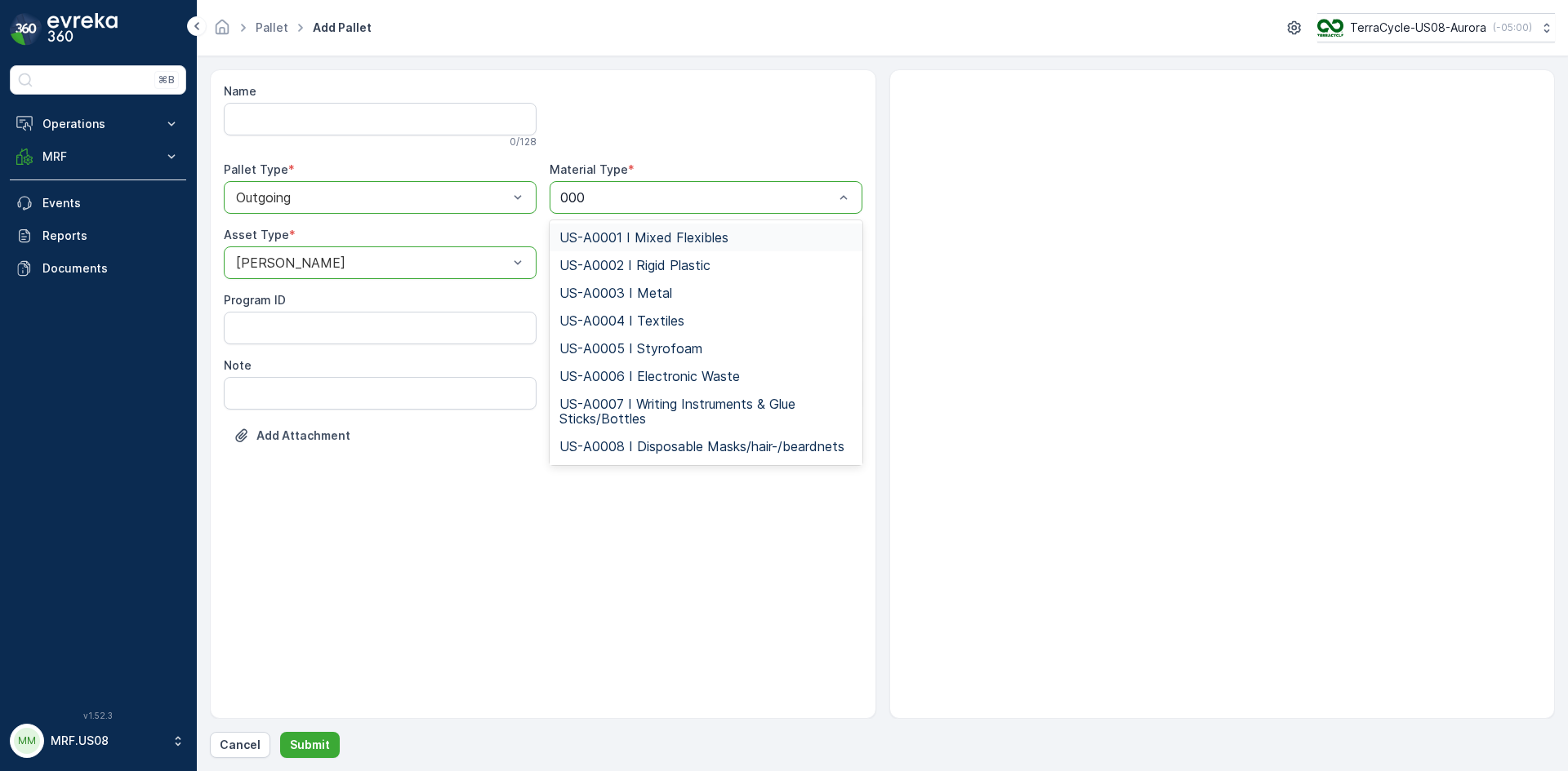
type input "0005"
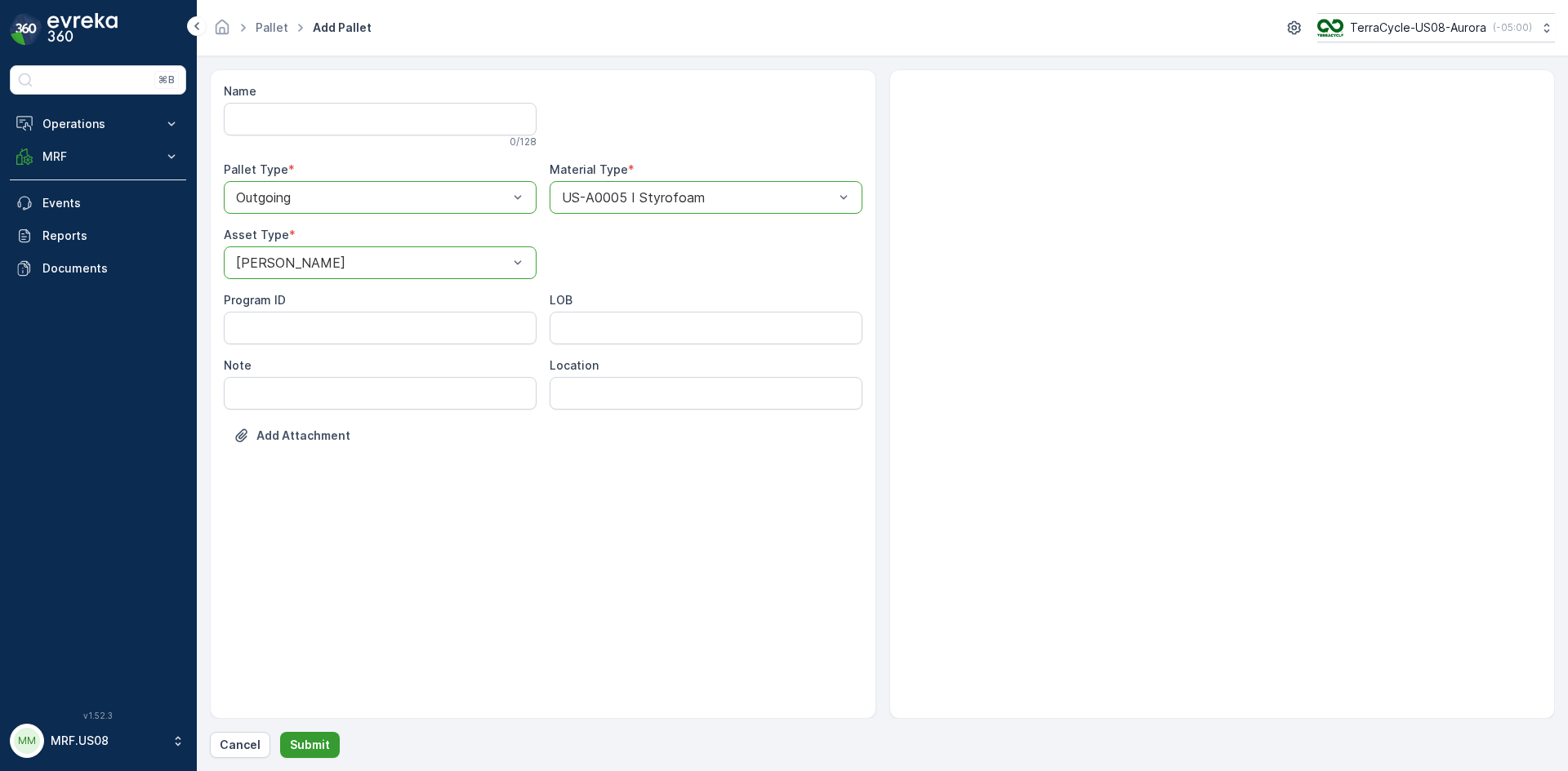
click at [304, 738] on p "Submit" at bounding box center [310, 745] width 40 height 17
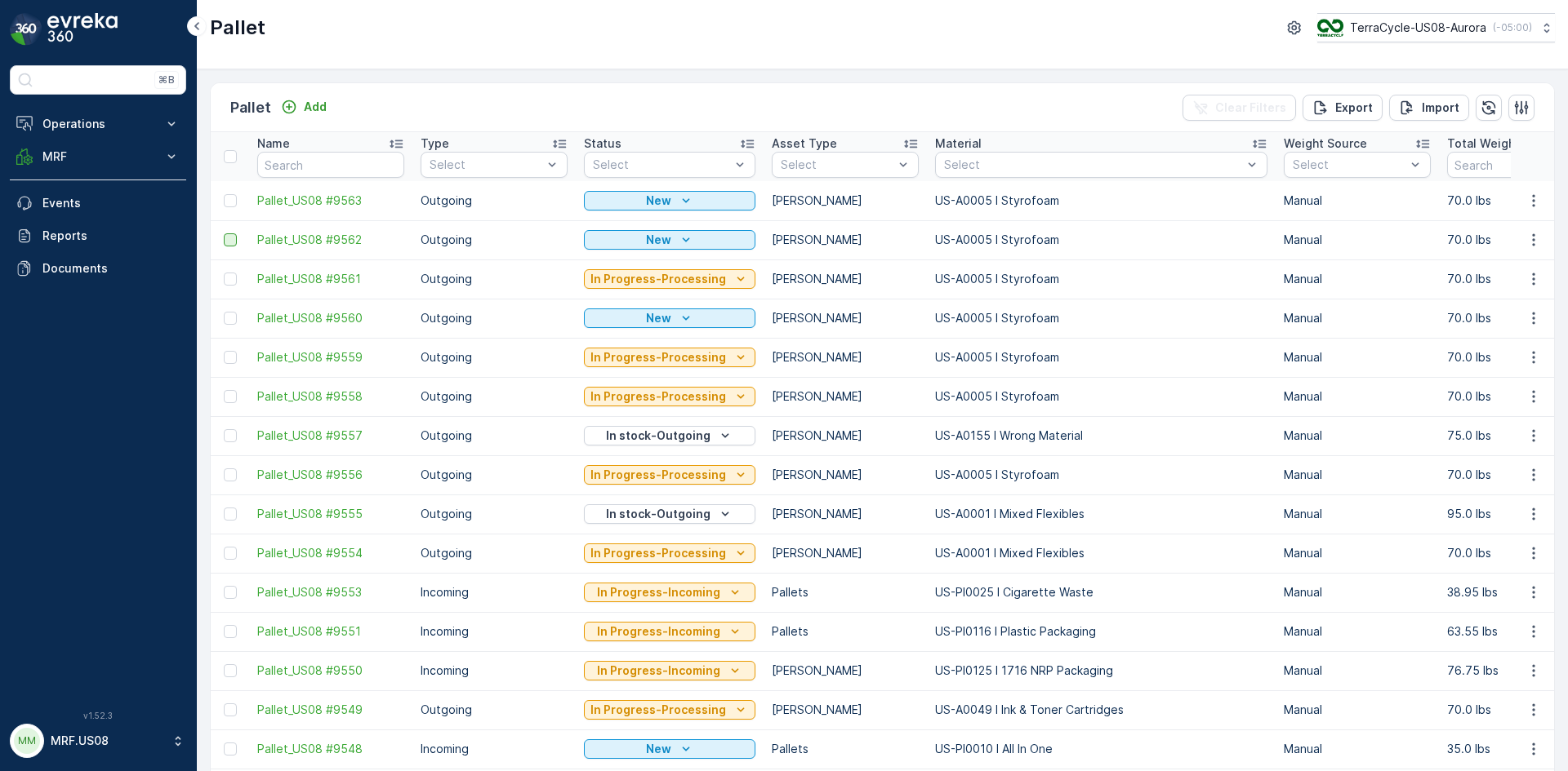
click at [226, 240] on div at bounding box center [230, 239] width 13 height 13
click at [224, 233] on input "checkbox" at bounding box center [224, 233] width 0 height 0
click at [233, 201] on div at bounding box center [230, 200] width 13 height 13
click at [224, 194] on input "checkbox" at bounding box center [224, 194] width 0 height 0
click at [1432, 101] on p "Print QR" at bounding box center [1429, 108] width 49 height 17
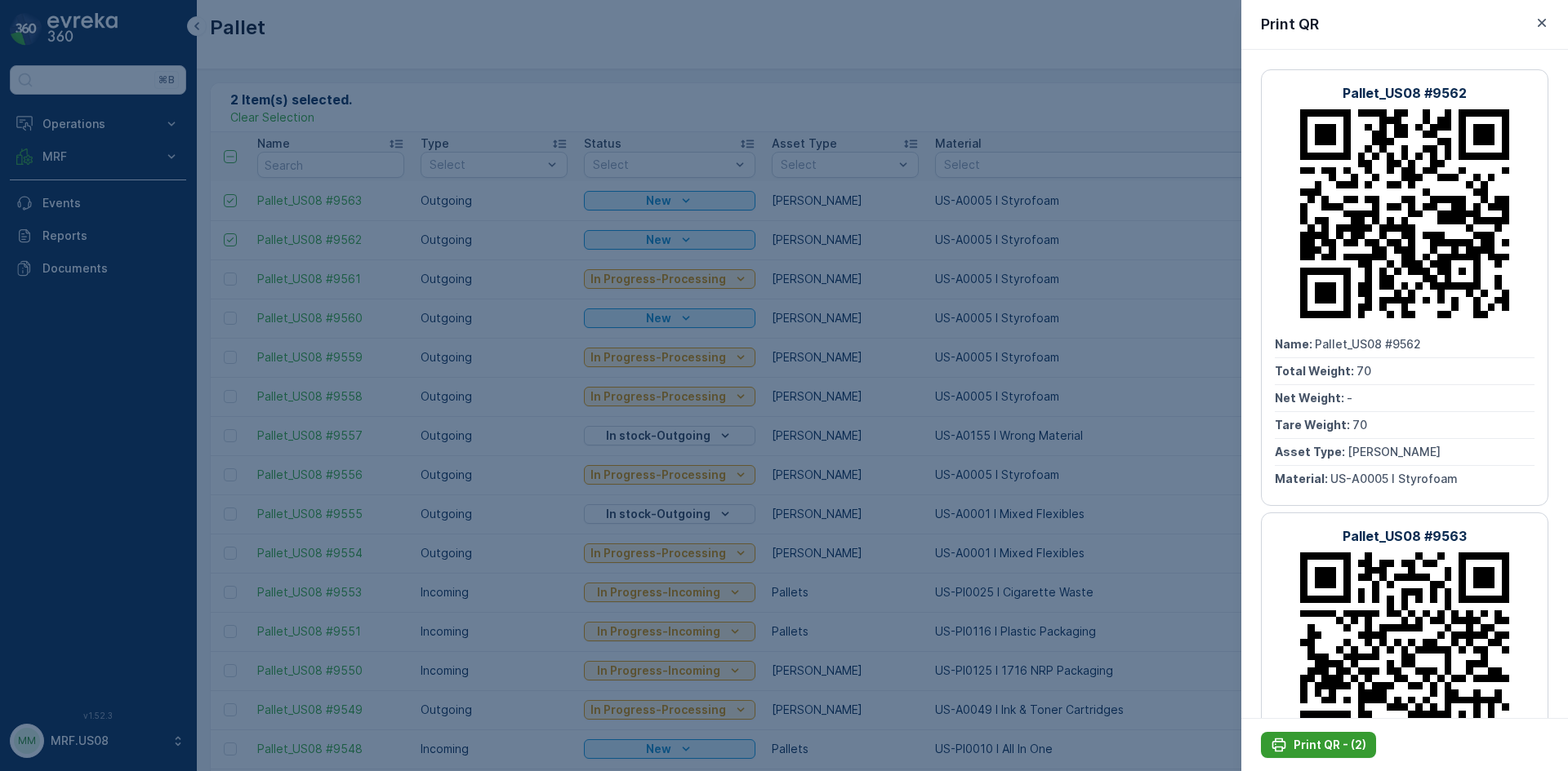
click at [1321, 746] on p "Print QR - (2)" at bounding box center [1329, 745] width 73 height 17
click at [1085, 276] on div at bounding box center [784, 385] width 1568 height 771
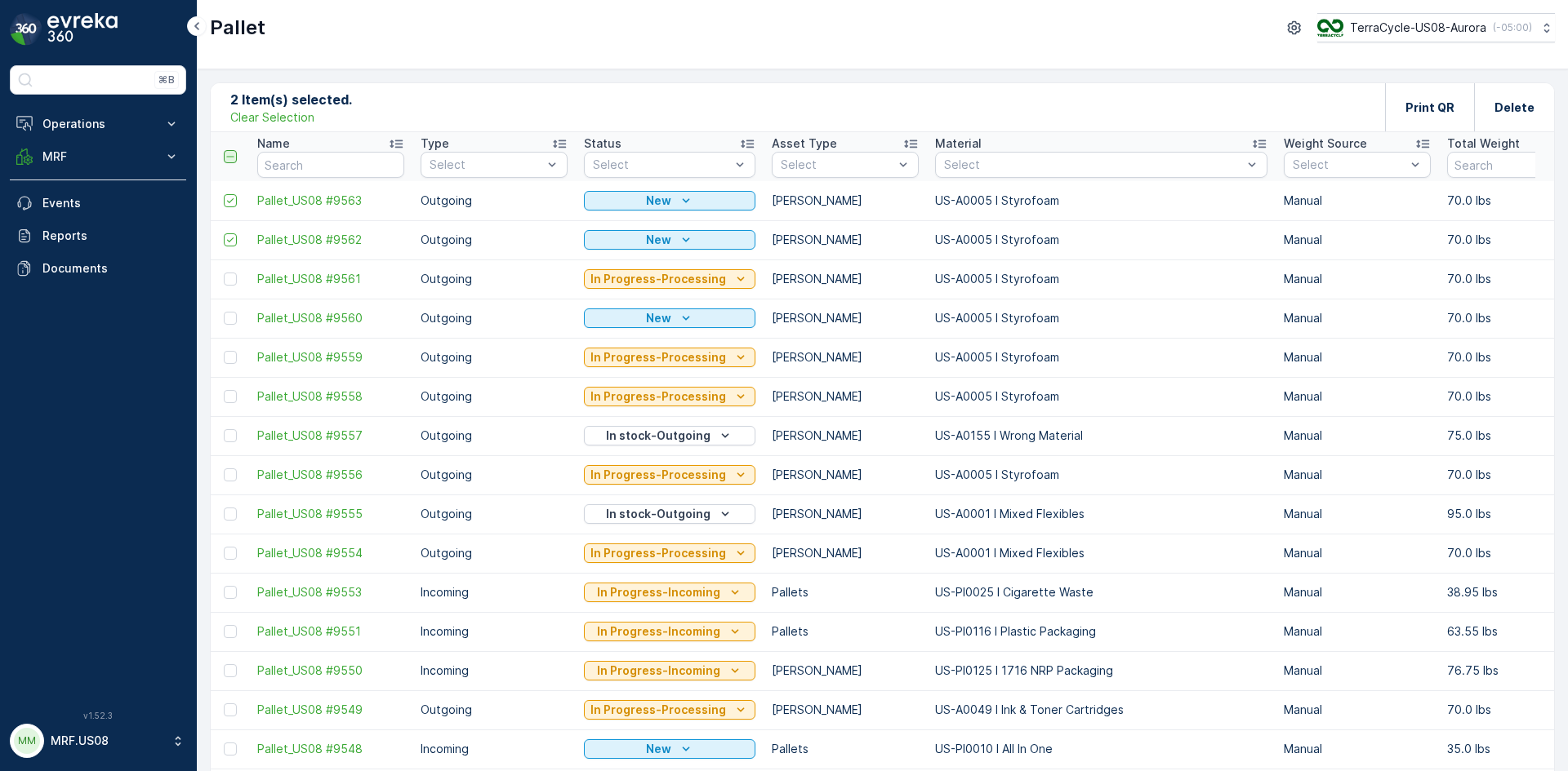
click at [233, 159] on icon at bounding box center [230, 156] width 11 height 11
click at [233, 150] on input "checkbox" at bounding box center [233, 150] width 0 height 0
click at [233, 159] on icon at bounding box center [230, 156] width 11 height 11
click at [233, 150] on input "checkbox" at bounding box center [233, 150] width 0 height 0
click at [588, 88] on div "Pallet Add Clear Filters Export Import" at bounding box center [882, 108] width 1343 height 49
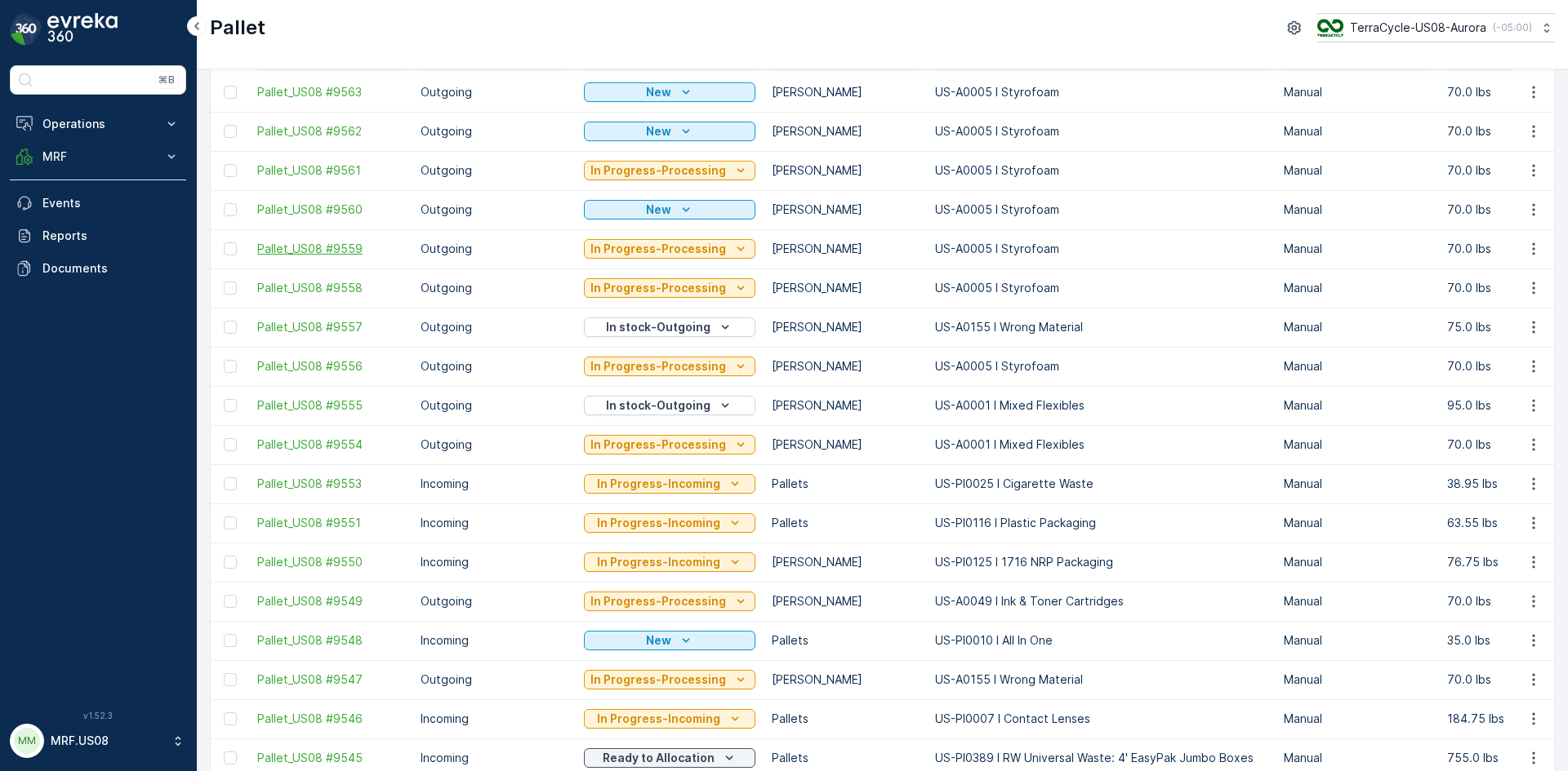
scroll to position [82, 0]
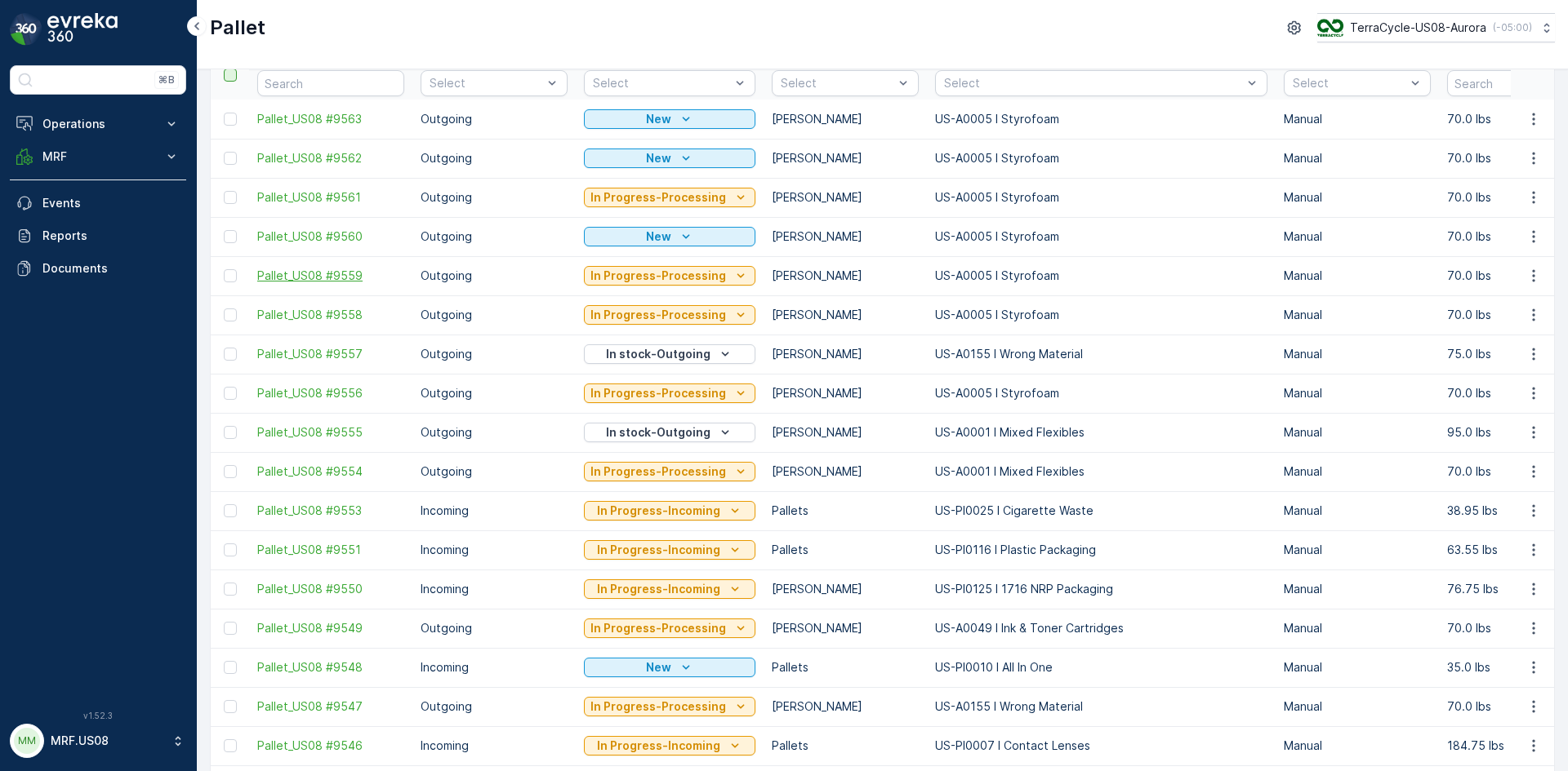
click at [336, 280] on span "Pallet_US08 #9559" at bounding box center [330, 275] width 147 height 17
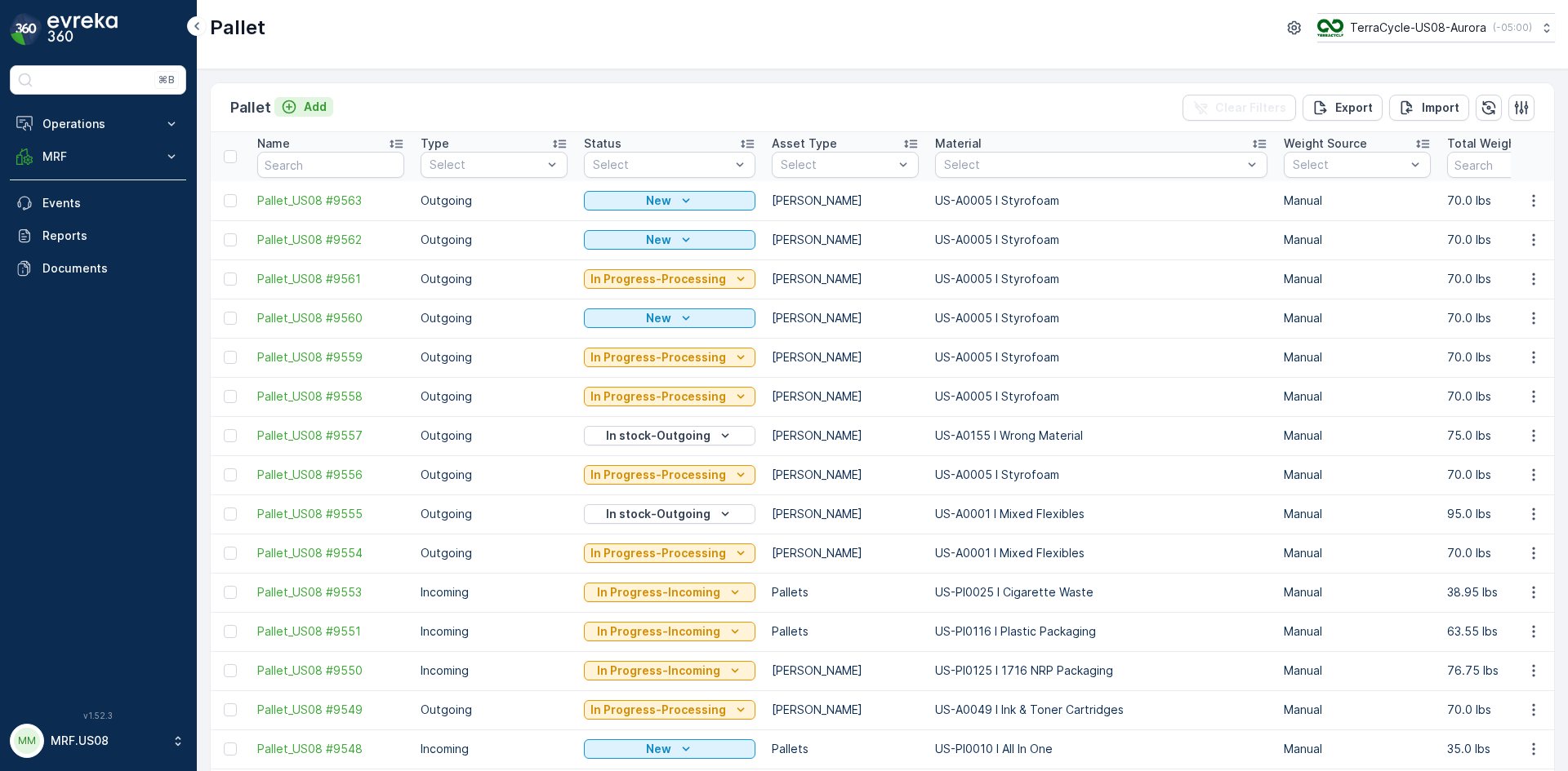
click at [314, 99] on p "Add" at bounding box center [315, 107] width 23 height 17
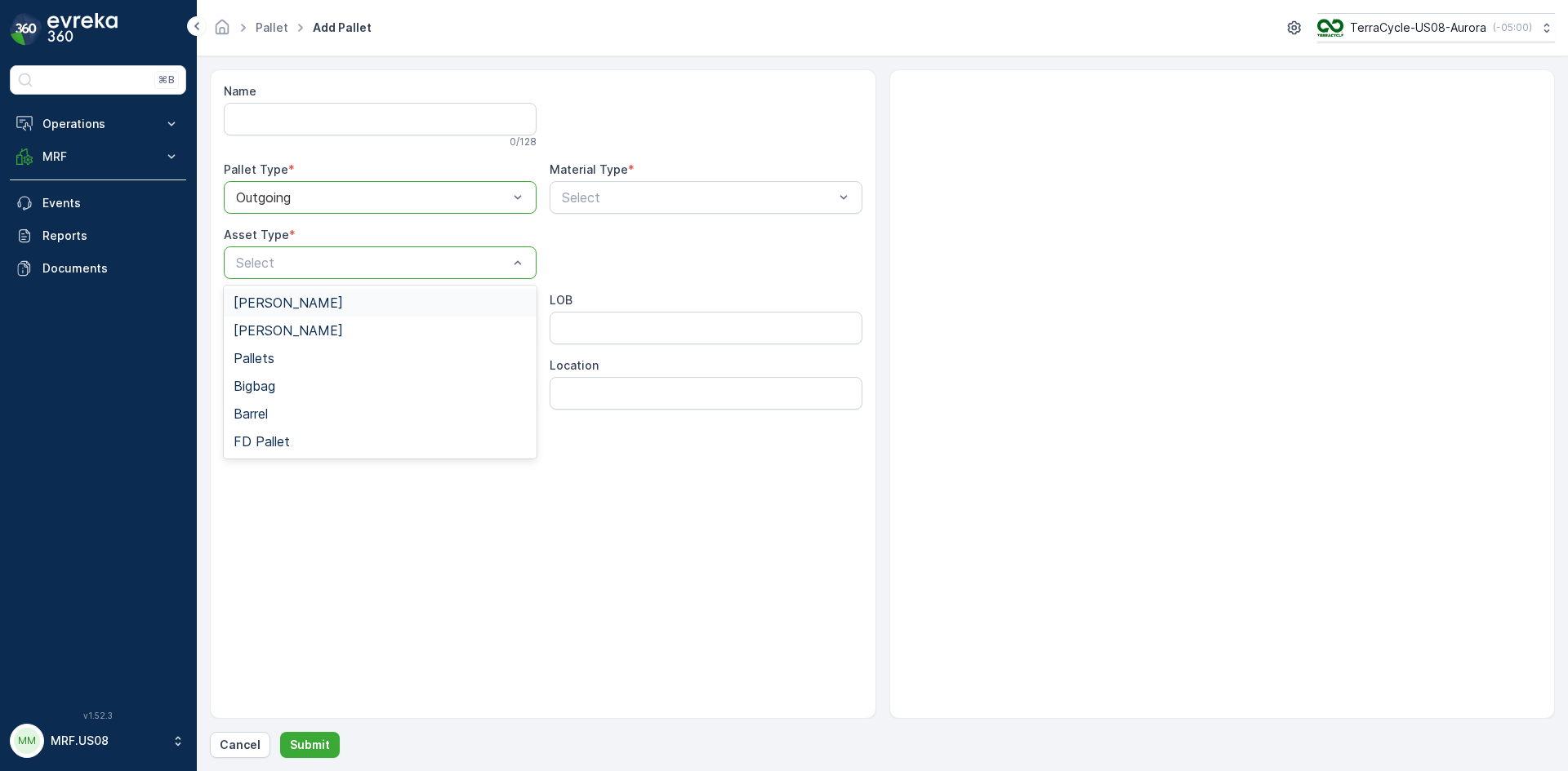
click at [378, 310] on div "[PERSON_NAME]" at bounding box center [380, 303] width 293 height 15
type input "0049"
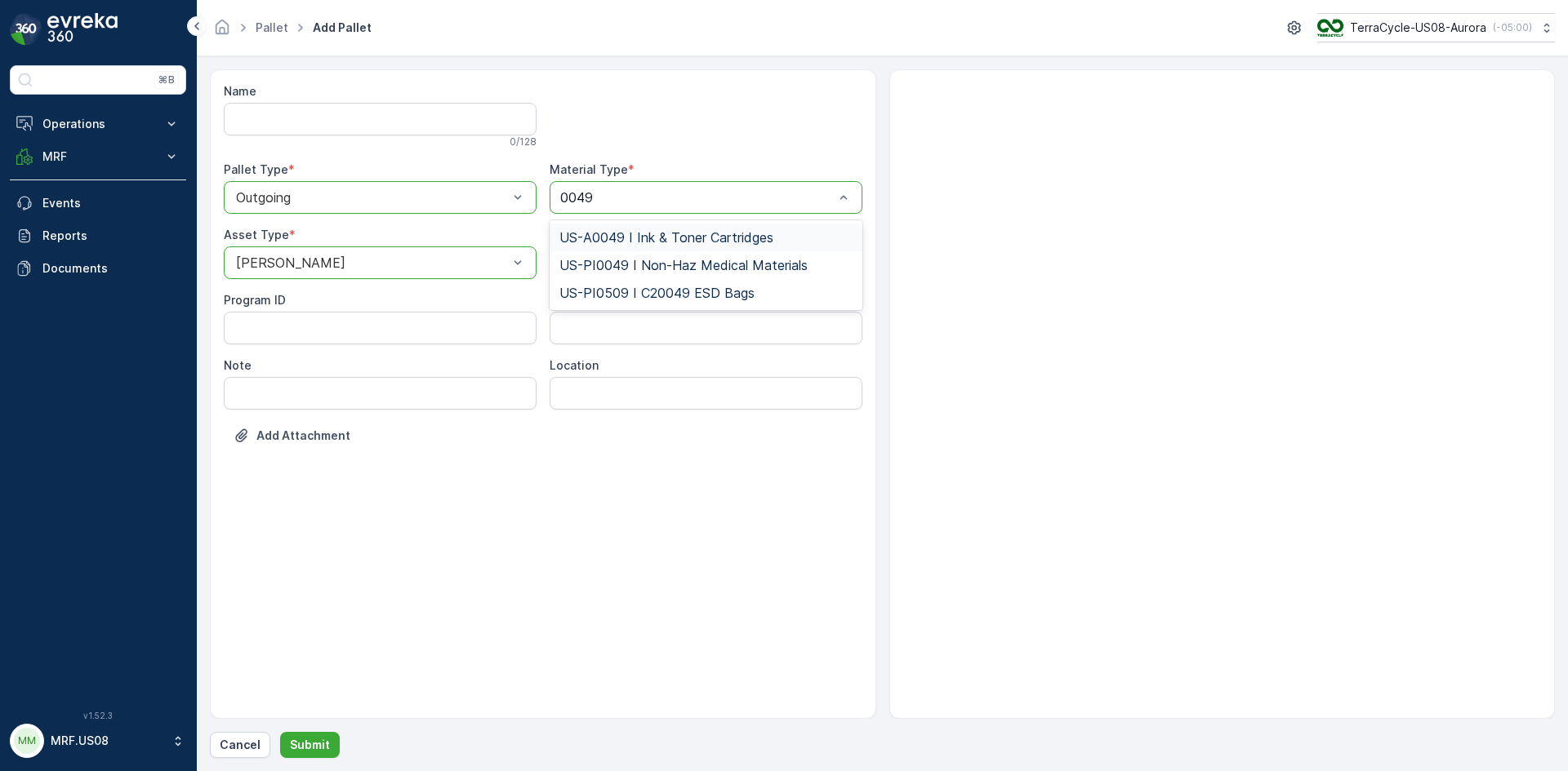
click at [761, 240] on span "US-A0049 I Ink & Toner Cartridges" at bounding box center [666, 237] width 214 height 15
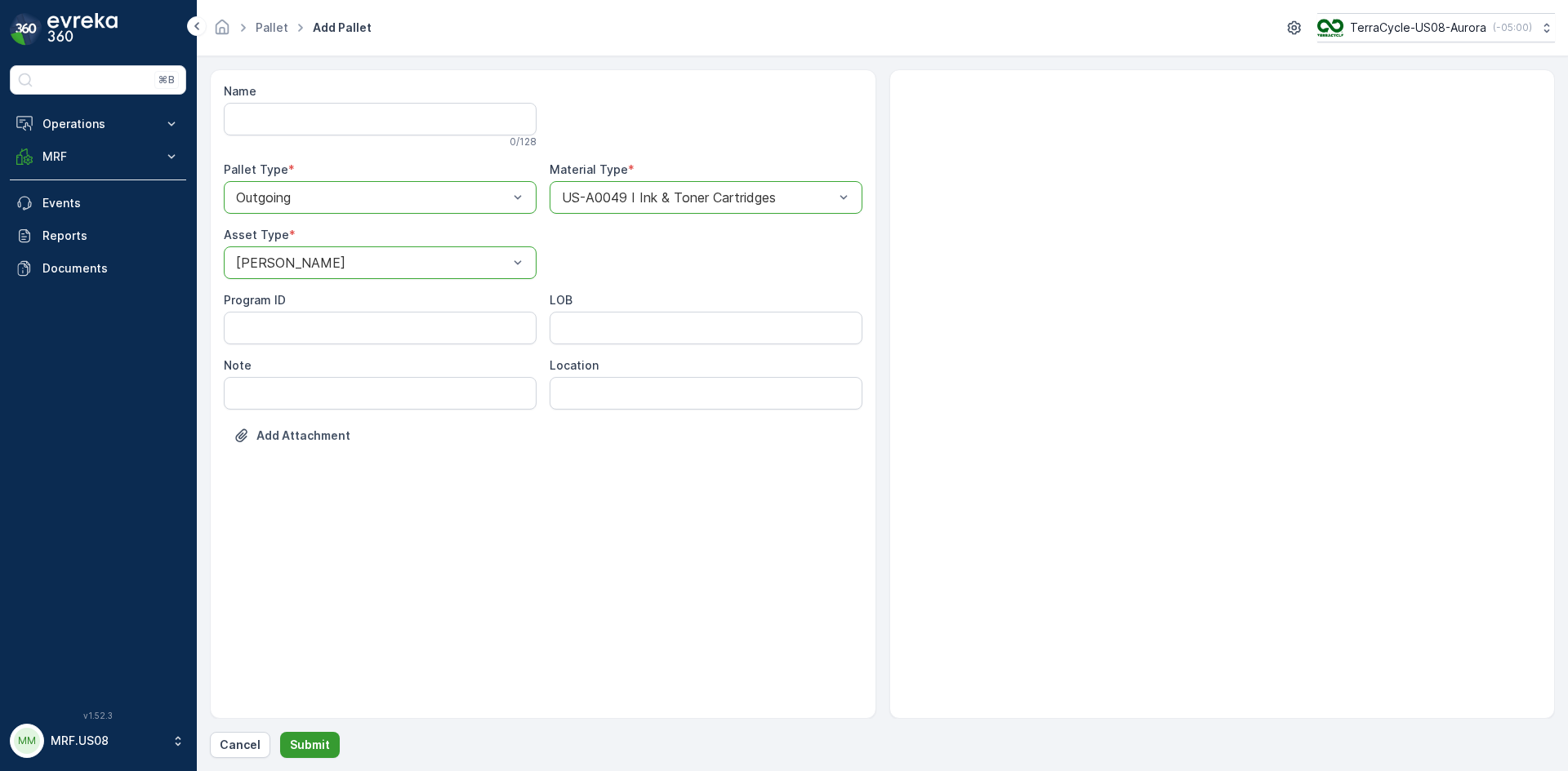
click at [329, 746] on button "Submit" at bounding box center [310, 746] width 60 height 26
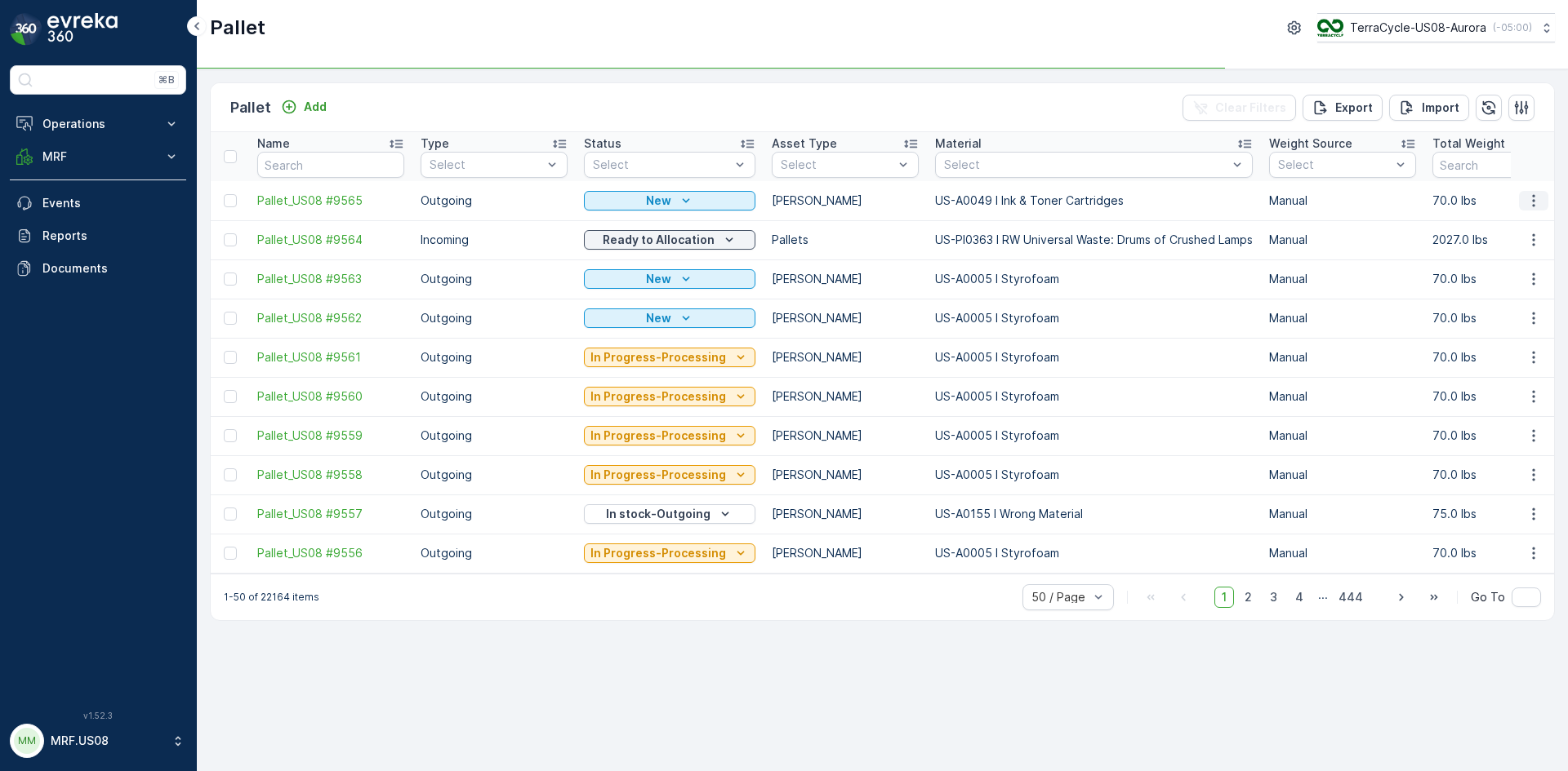
click at [1529, 199] on icon "button" at bounding box center [1533, 201] width 17 height 17
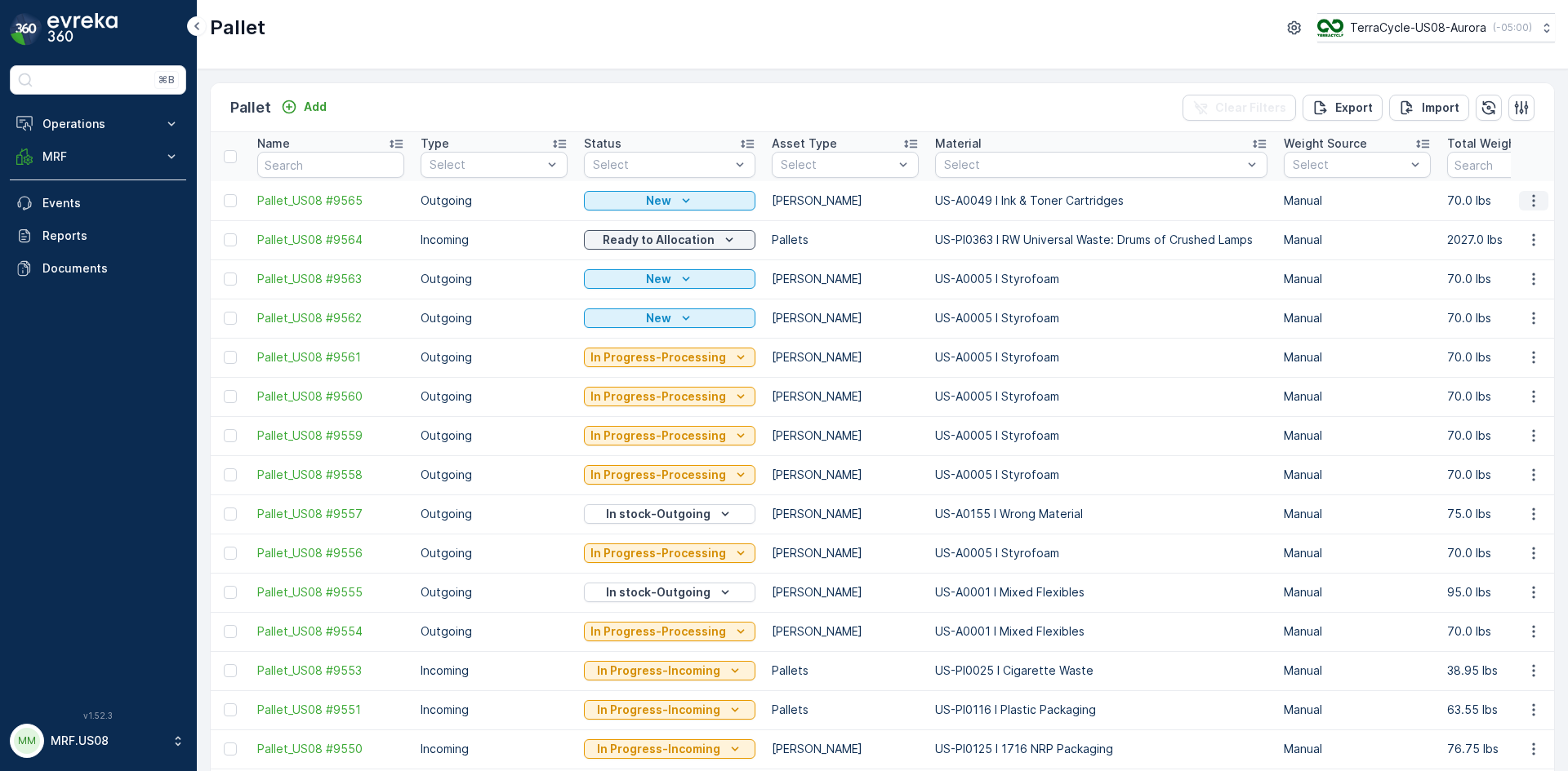
click at [1530, 198] on icon "button" at bounding box center [1533, 201] width 17 height 17
click at [1509, 317] on span "Print QR" at bounding box center [1488, 317] width 45 height 17
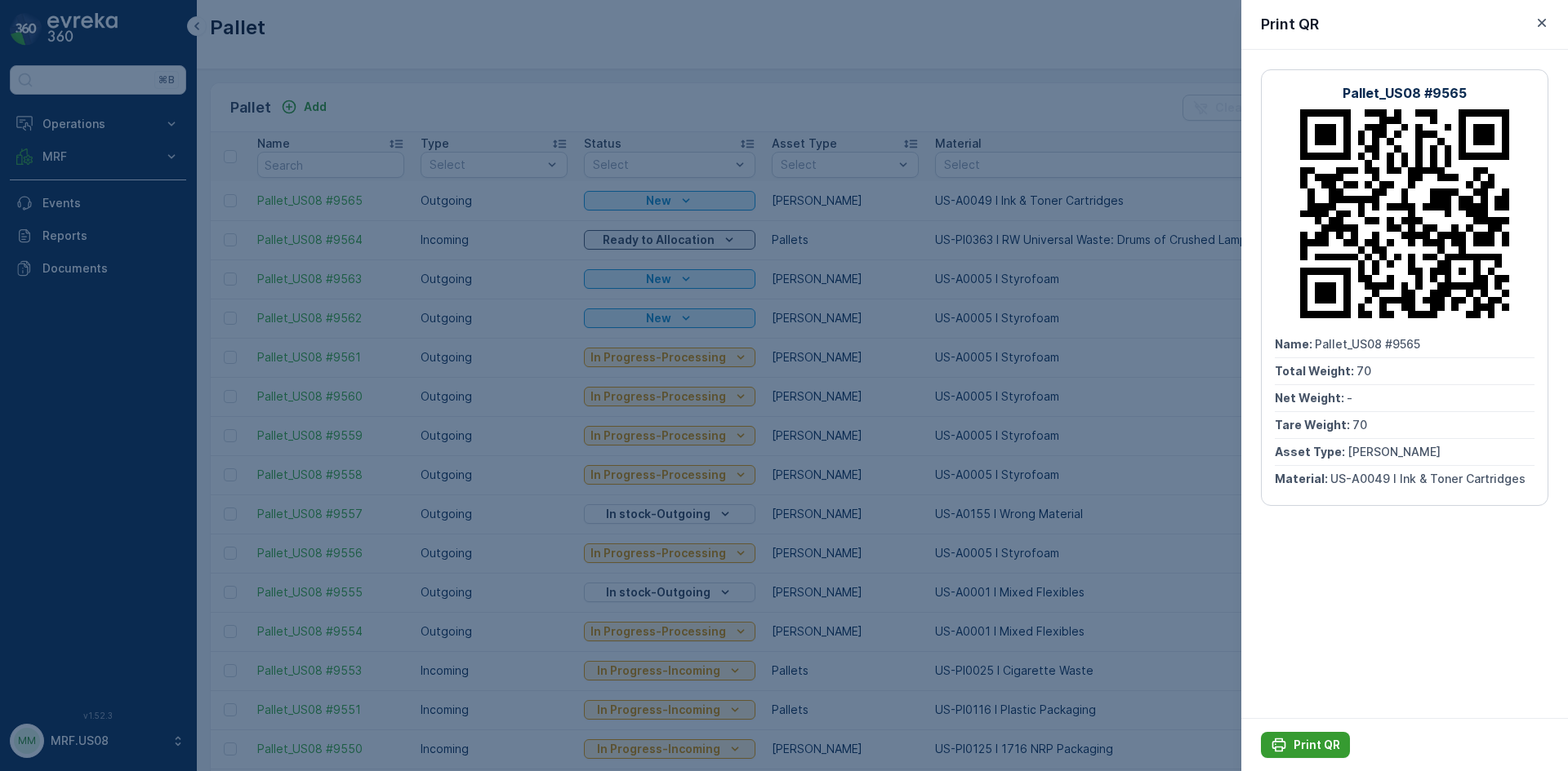
click at [1292, 737] on div "Print QR" at bounding box center [1305, 745] width 69 height 17
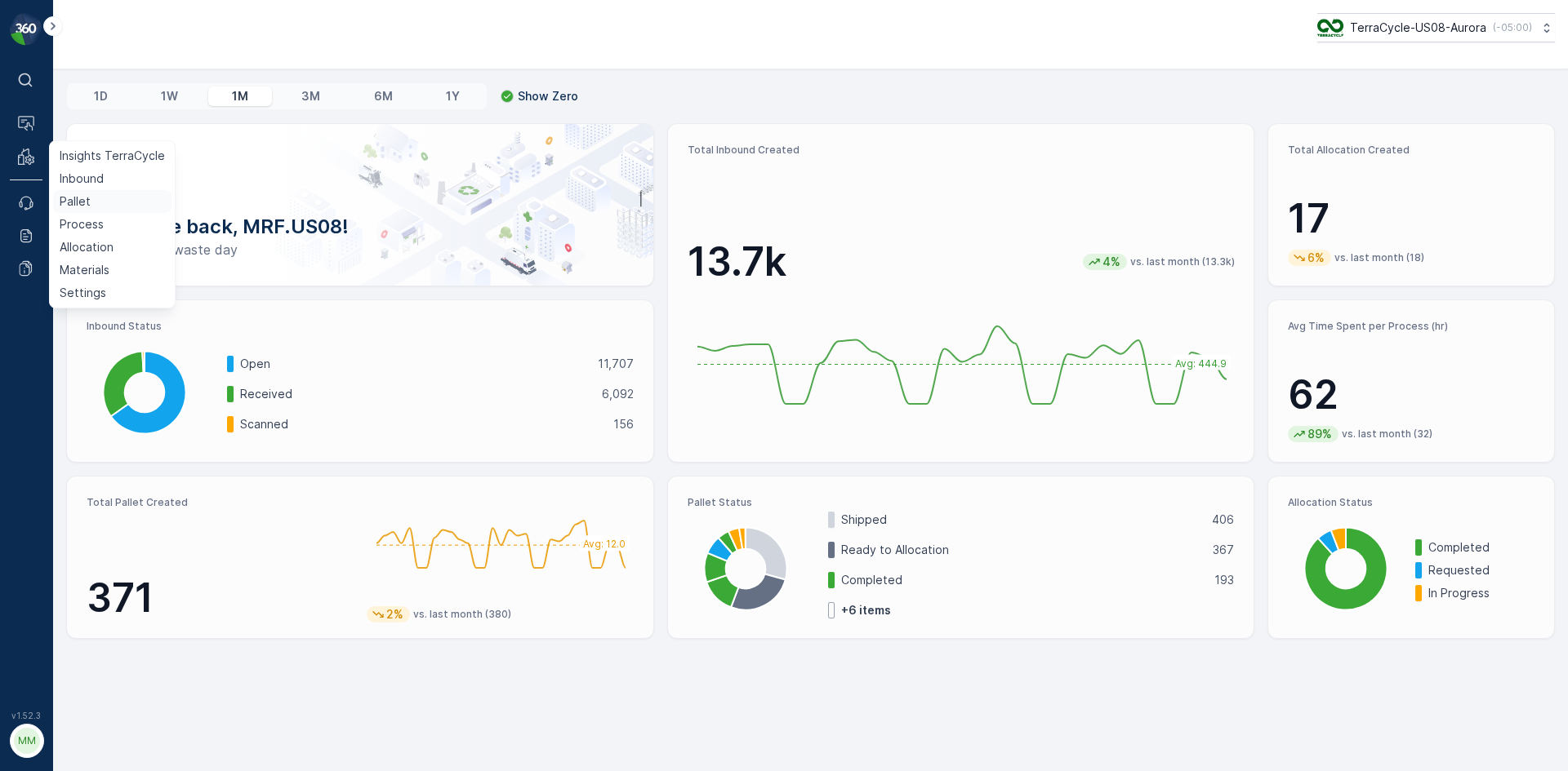
click at [87, 194] on p "Pallet" at bounding box center [75, 202] width 31 height 17
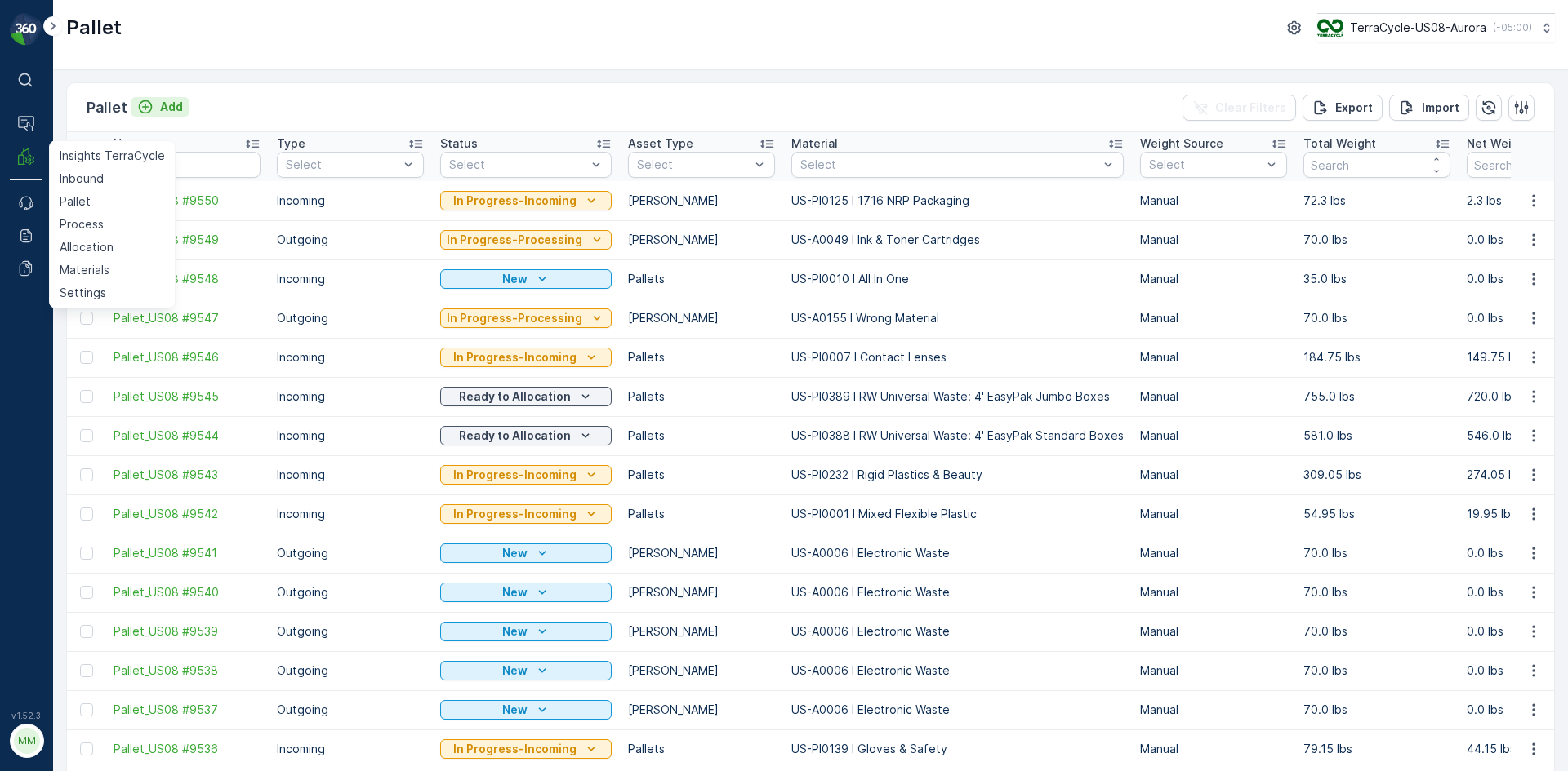
click at [177, 103] on p "Add" at bounding box center [171, 107] width 23 height 17
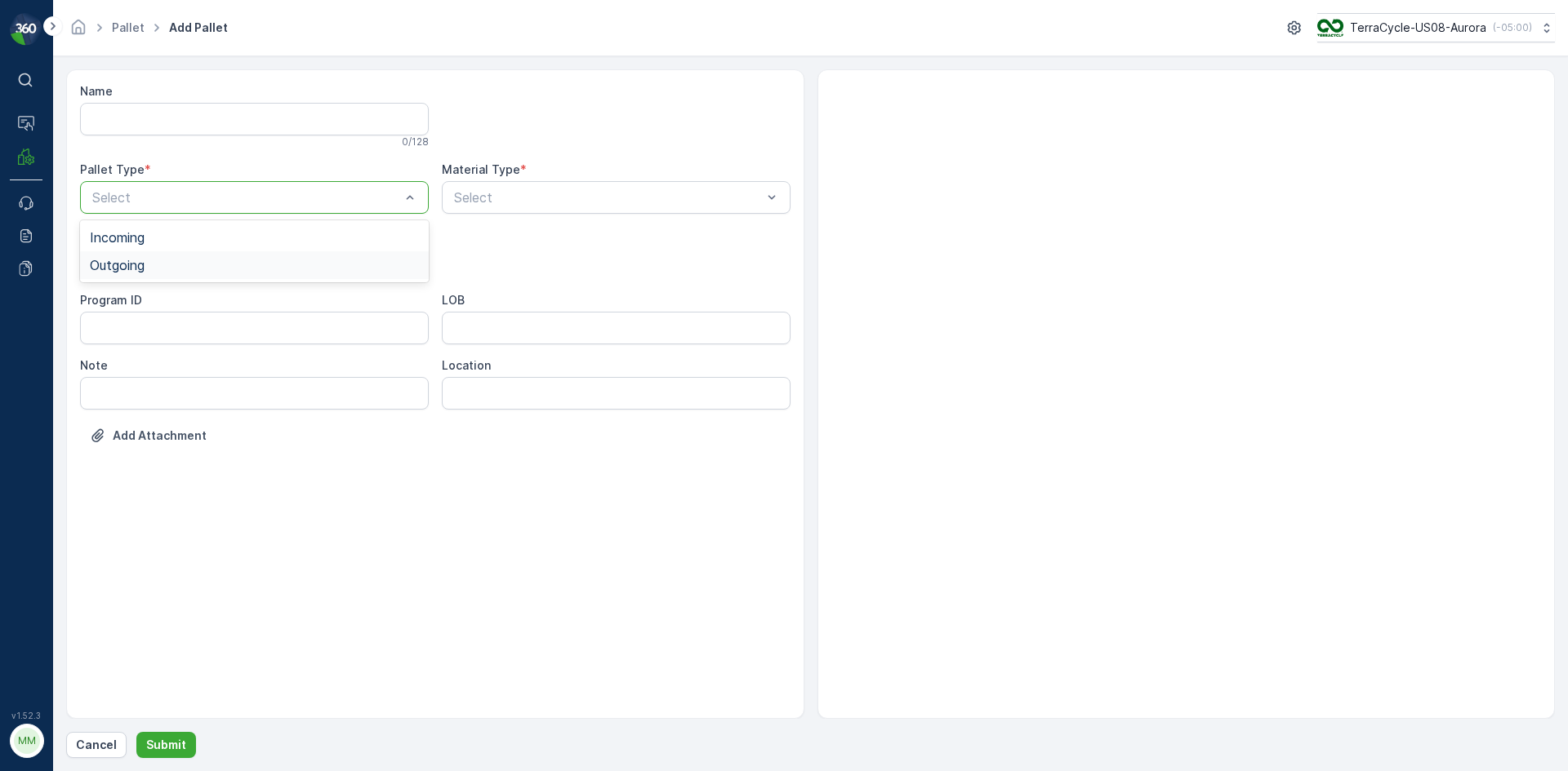
click at [102, 264] on span "Outgoing" at bounding box center [117, 265] width 54 height 15
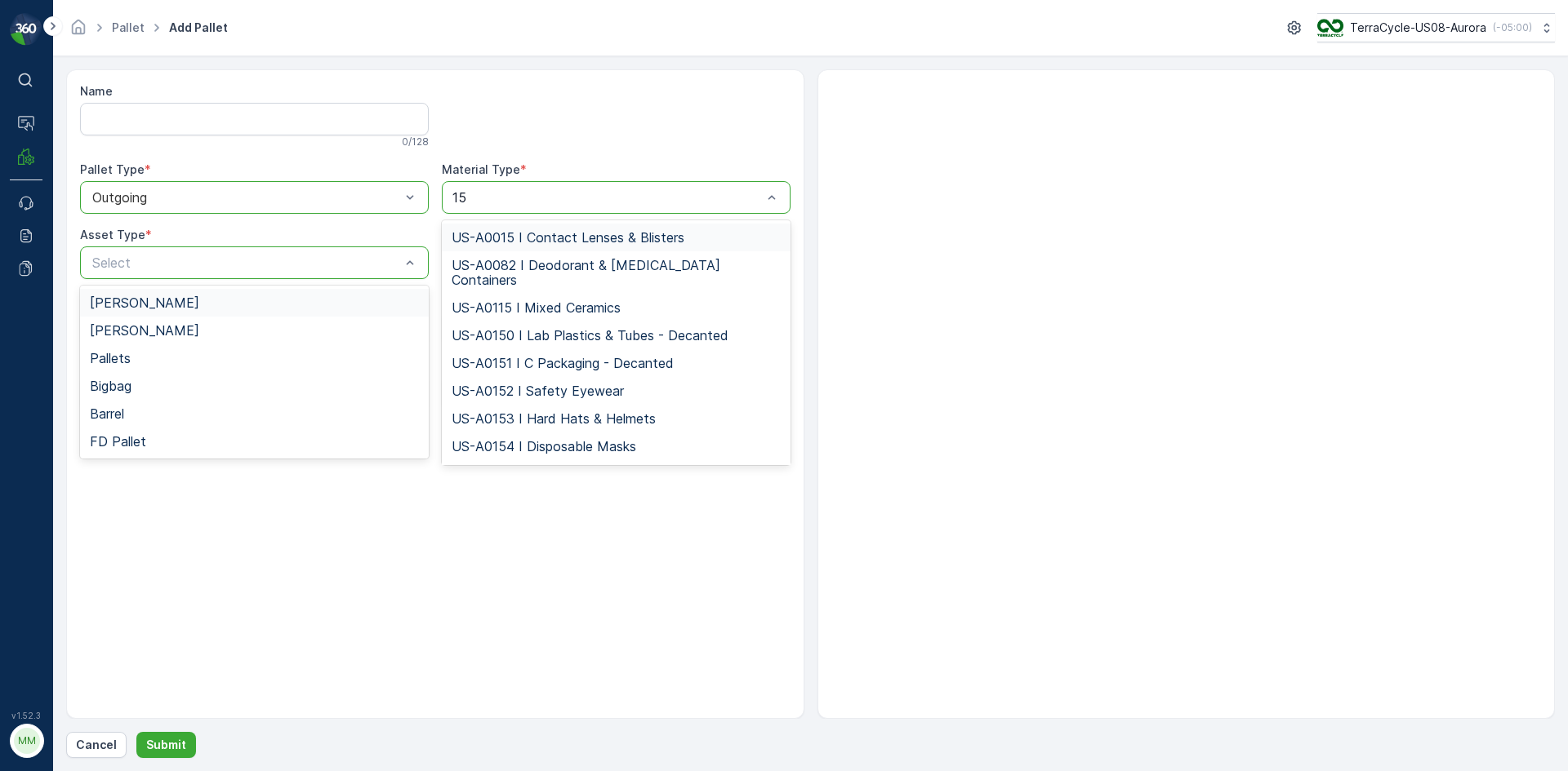
type input "150"
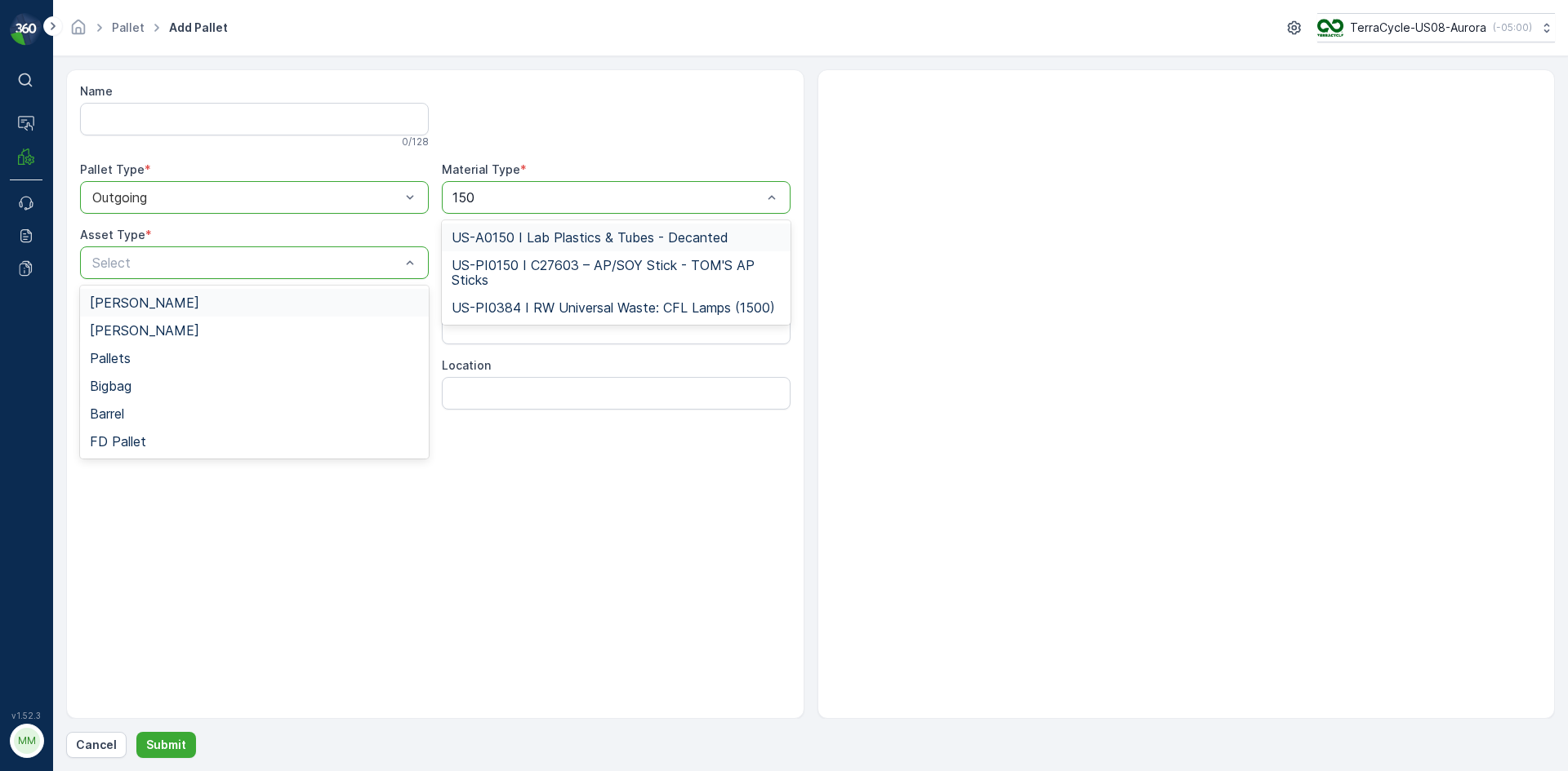
click at [544, 234] on span "US-A0150 I Lab Plastics & Tubes - Decanted" at bounding box center [590, 237] width 276 height 15
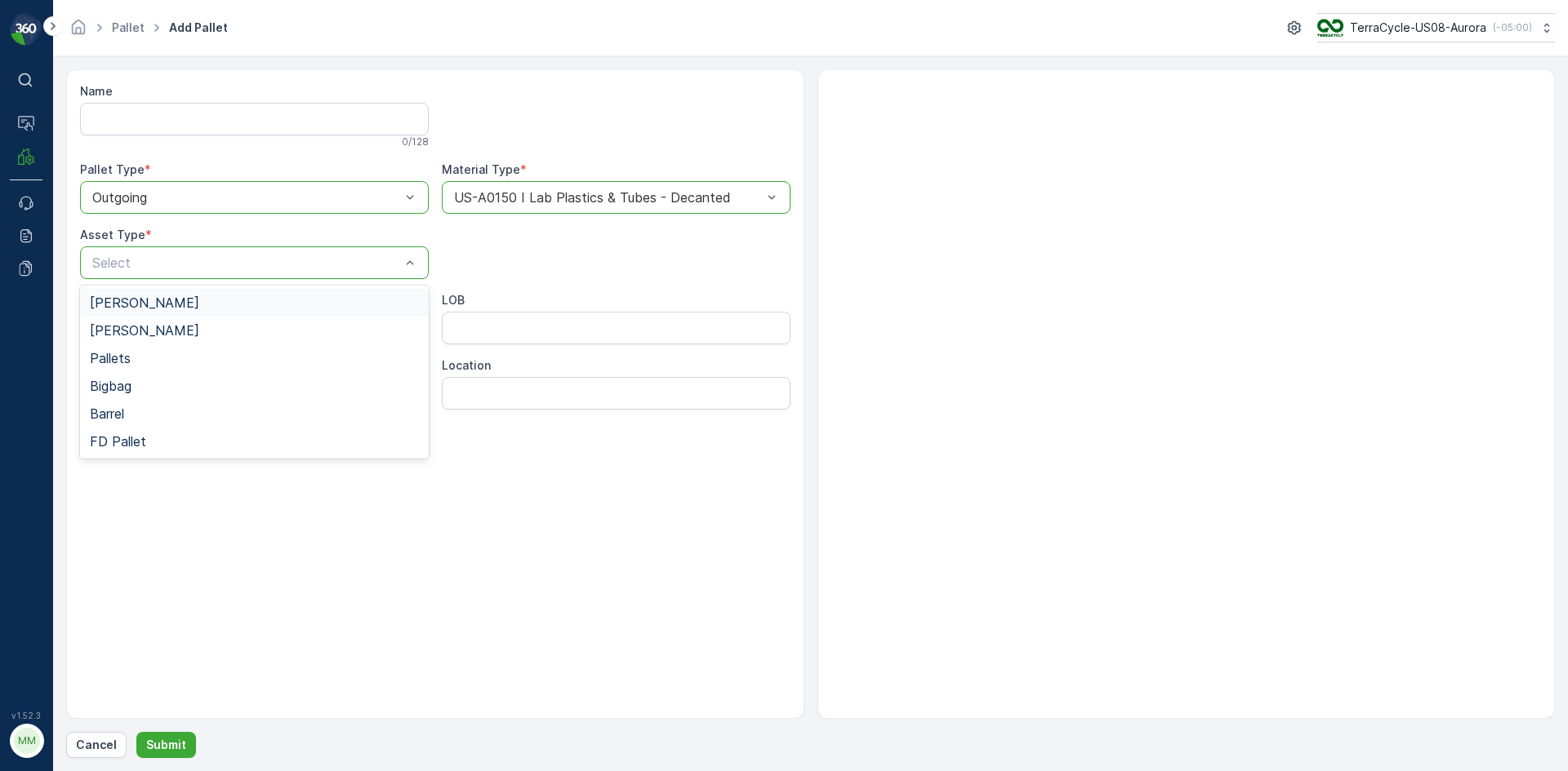
click at [112, 305] on span "[PERSON_NAME]" at bounding box center [144, 303] width 110 height 15
click at [182, 733] on button "Submit" at bounding box center [166, 746] width 60 height 26
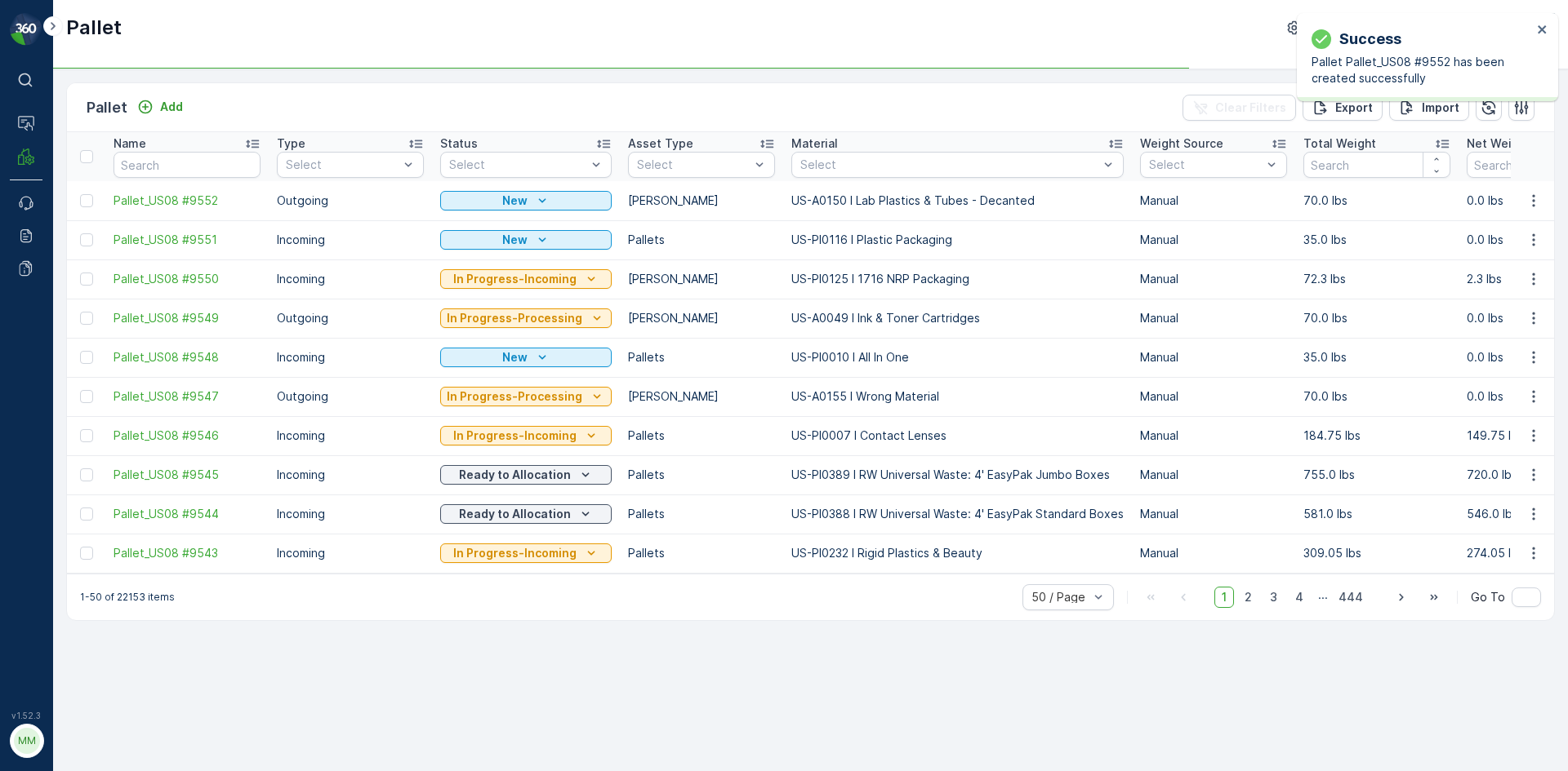
drag, startPoint x: 91, startPoint y: 196, endPoint x: 154, endPoint y: 230, distance: 71.6
click at [91, 196] on div at bounding box center [86, 200] width 13 height 13
click at [80, 194] on input "checkbox" at bounding box center [80, 194] width 0 height 0
click at [1444, 111] on p "Print QR" at bounding box center [1429, 108] width 49 height 17
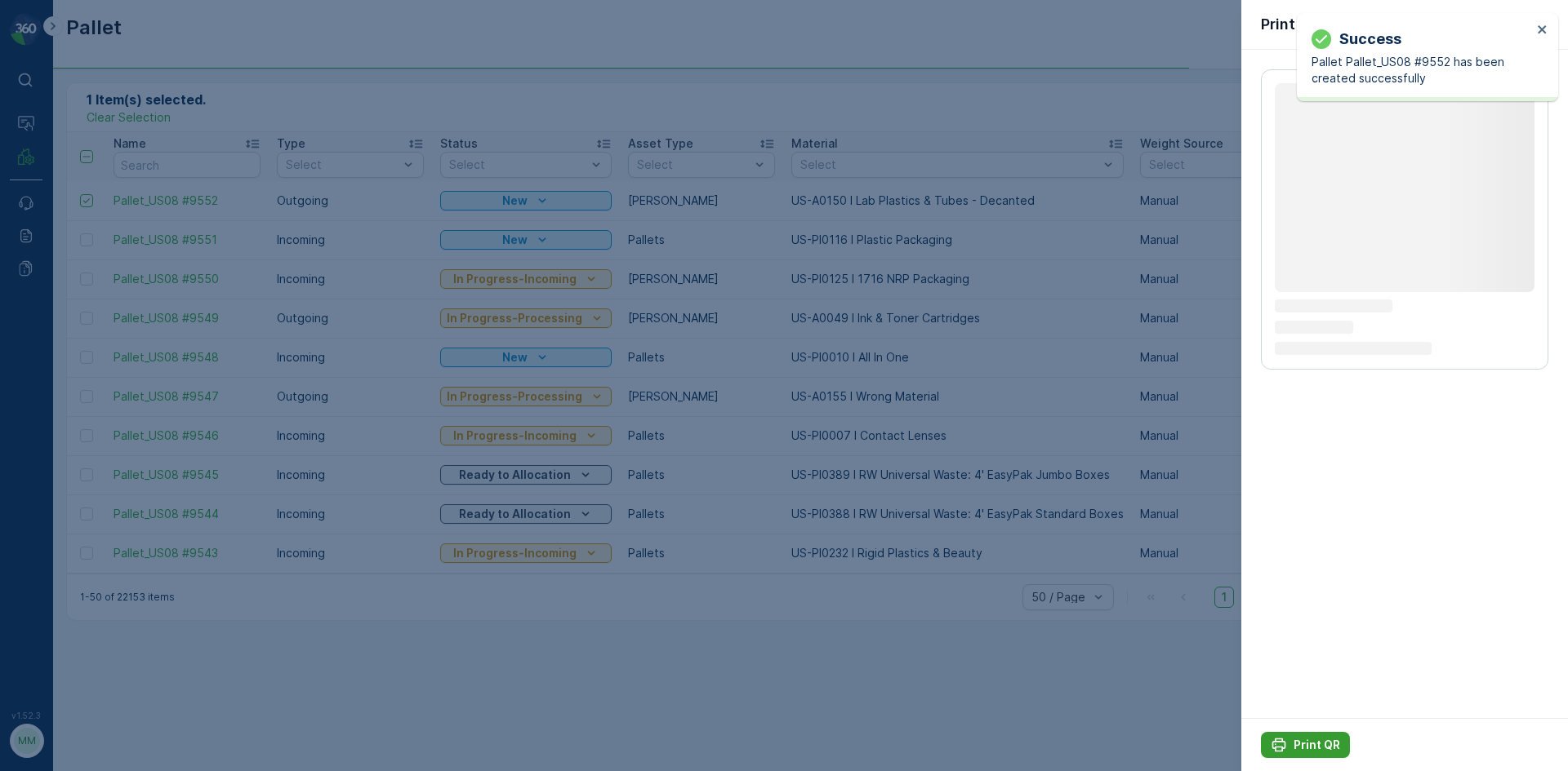
click at [1301, 747] on p "Print QR" at bounding box center [1316, 745] width 47 height 17
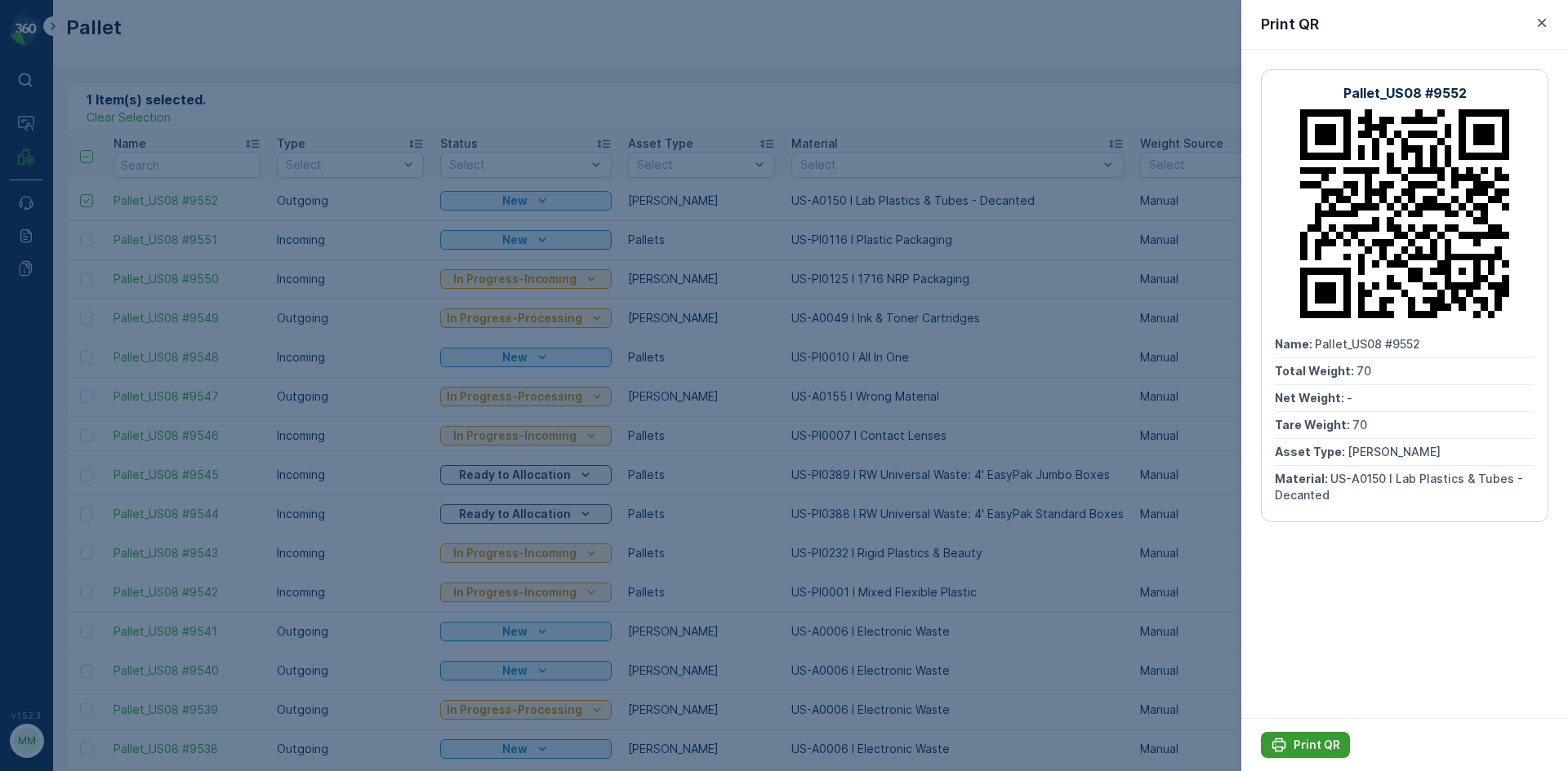
click at [1291, 739] on div "Print QR" at bounding box center [1305, 745] width 69 height 17
click at [218, 84] on div at bounding box center [784, 385] width 1568 height 771
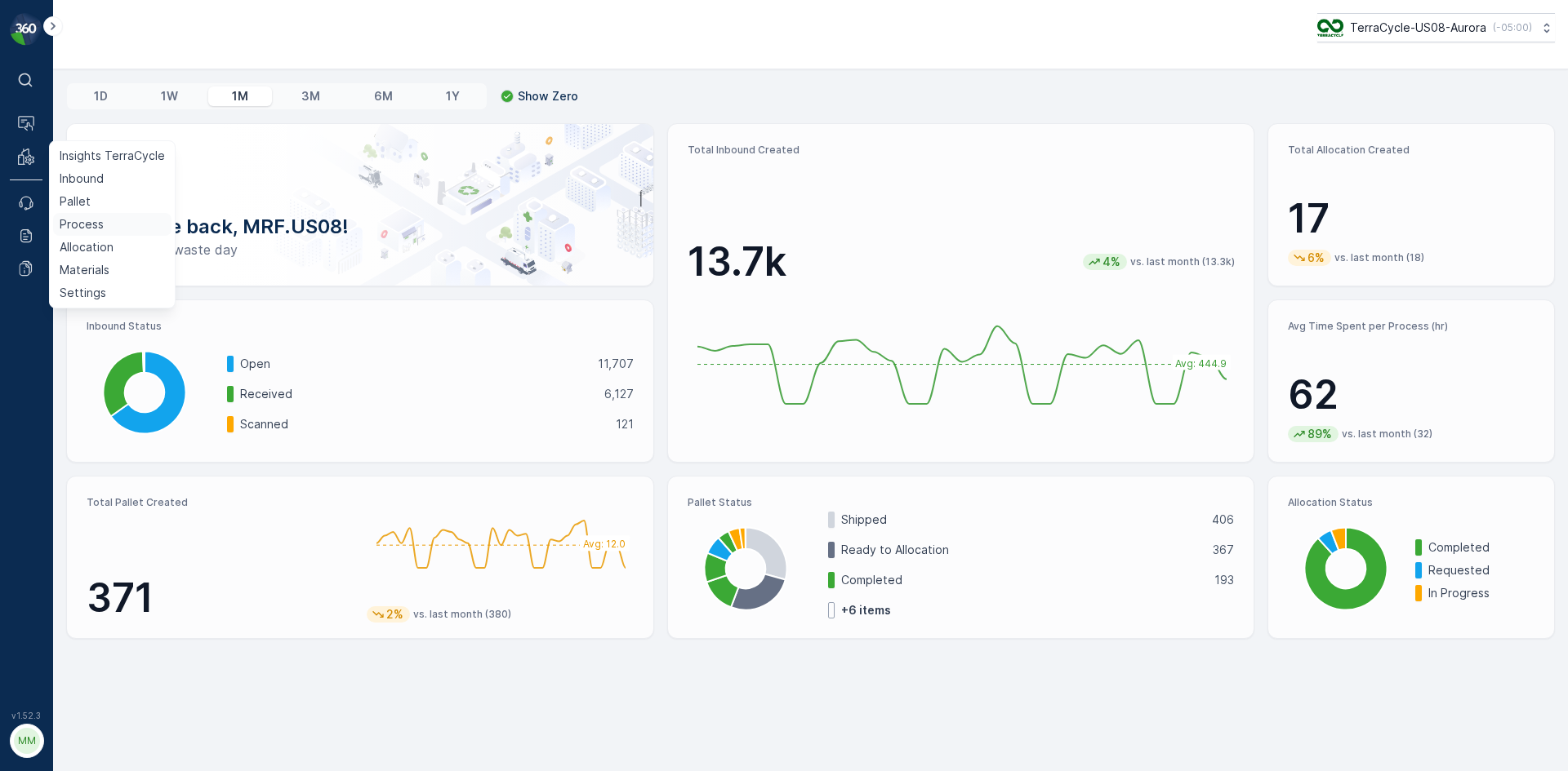
click at [116, 221] on link "Process" at bounding box center [111, 225] width 118 height 23
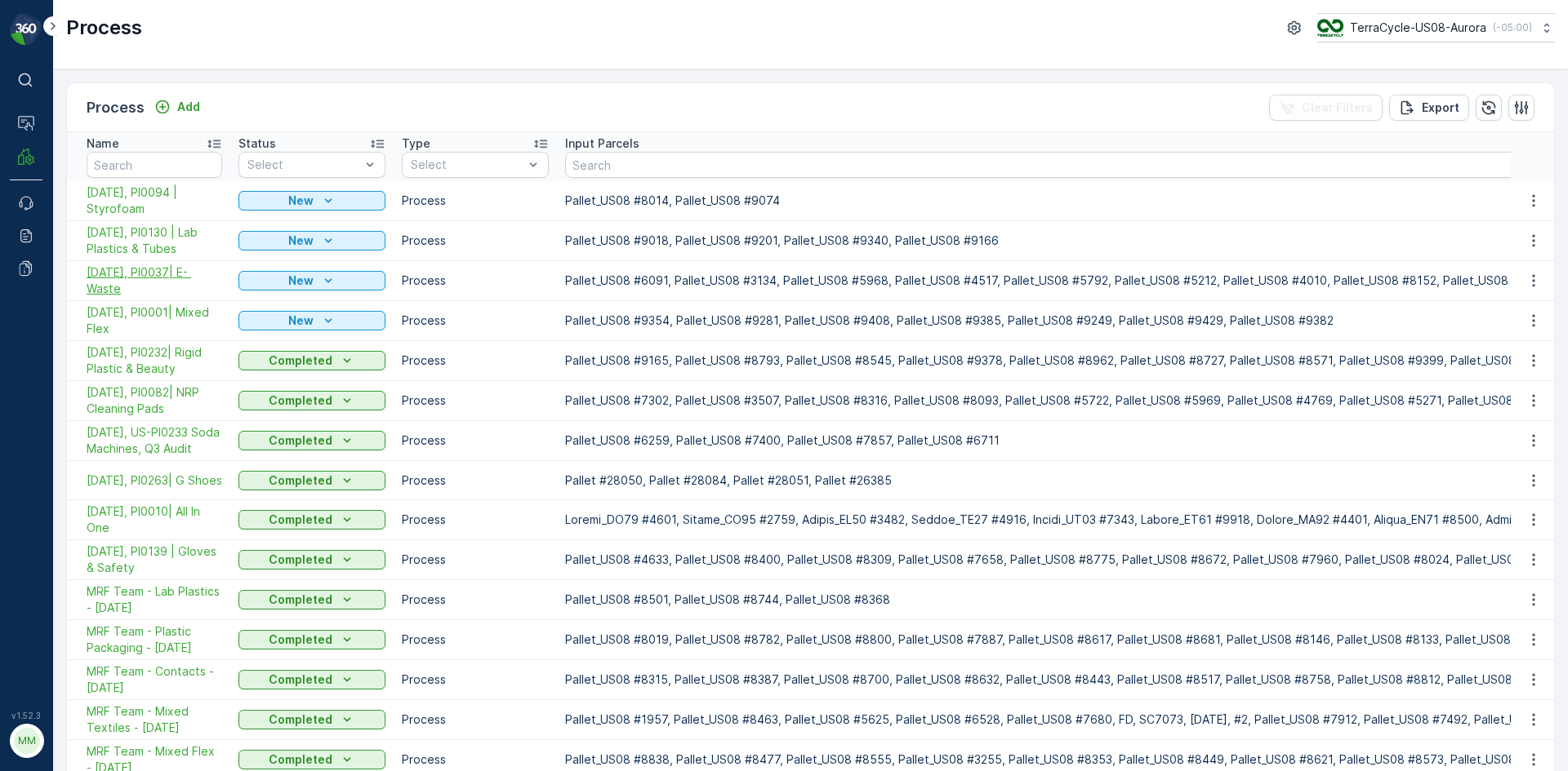
click at [170, 275] on span "[DATE], PI0037| E- Waste" at bounding box center [154, 280] width 135 height 32
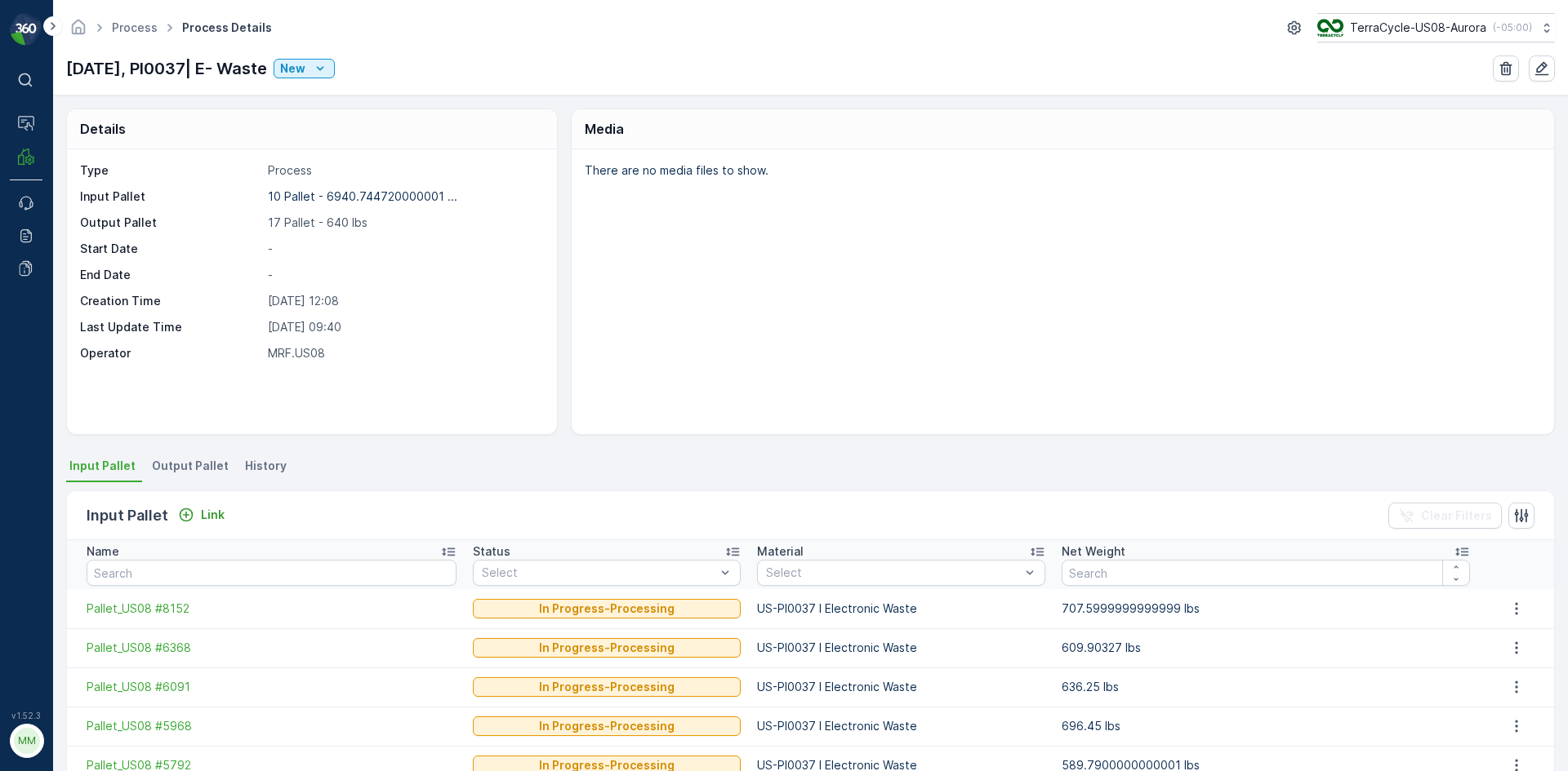
click at [207, 463] on span "Output Pallet" at bounding box center [190, 466] width 76 height 17
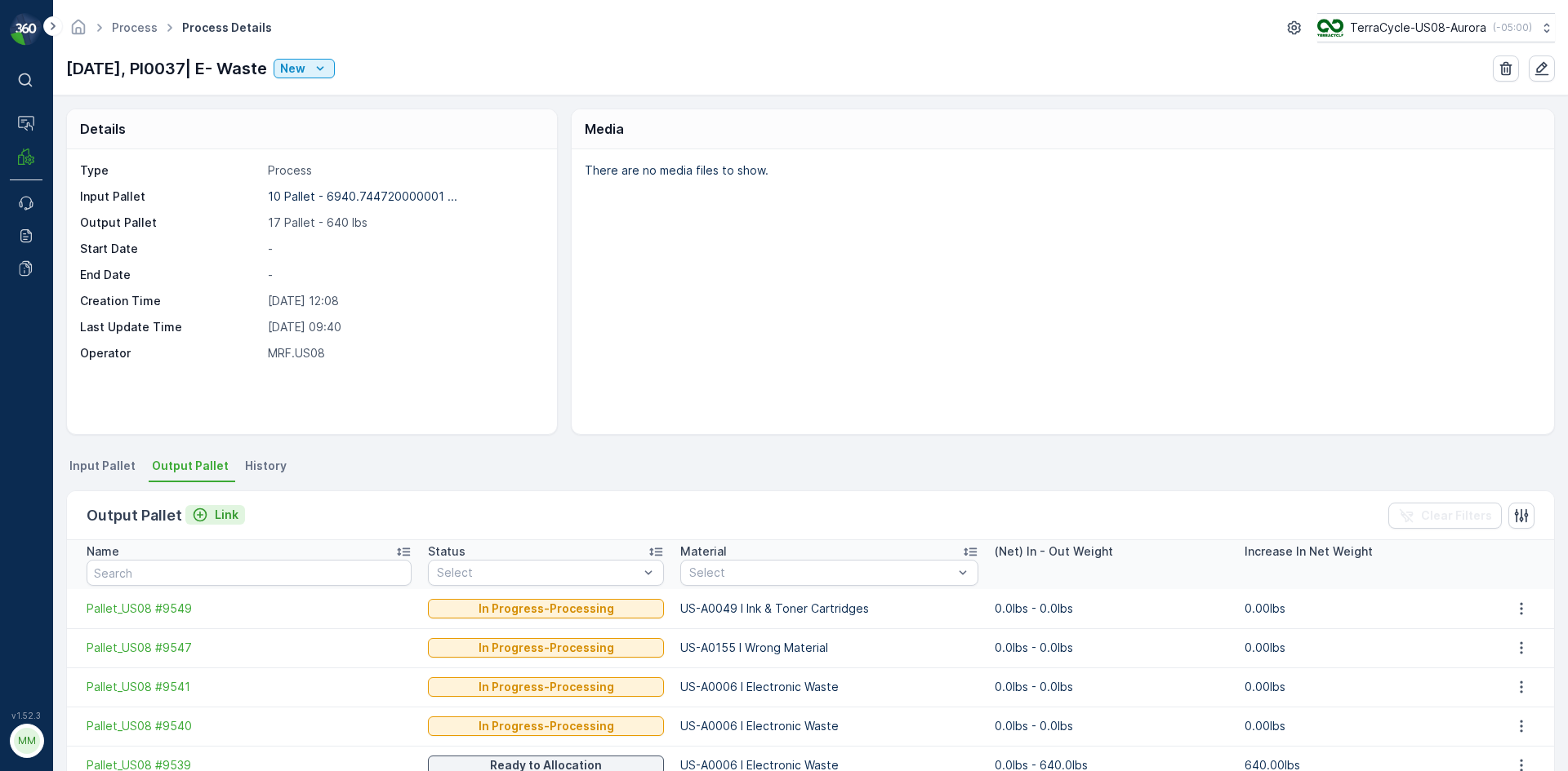
click at [206, 512] on div "Link" at bounding box center [215, 515] width 47 height 17
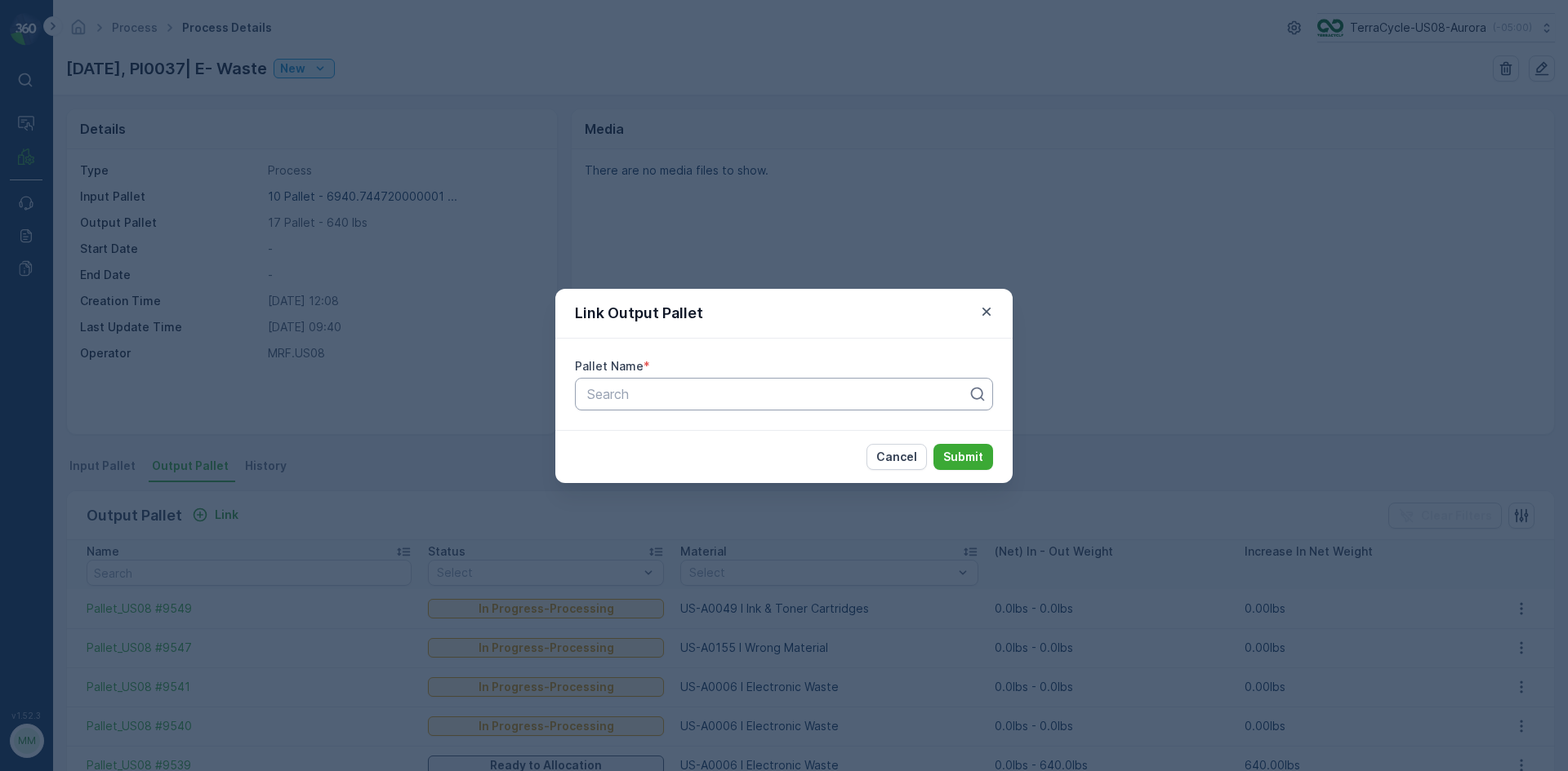
click at [769, 393] on div at bounding box center [777, 394] width 383 height 15
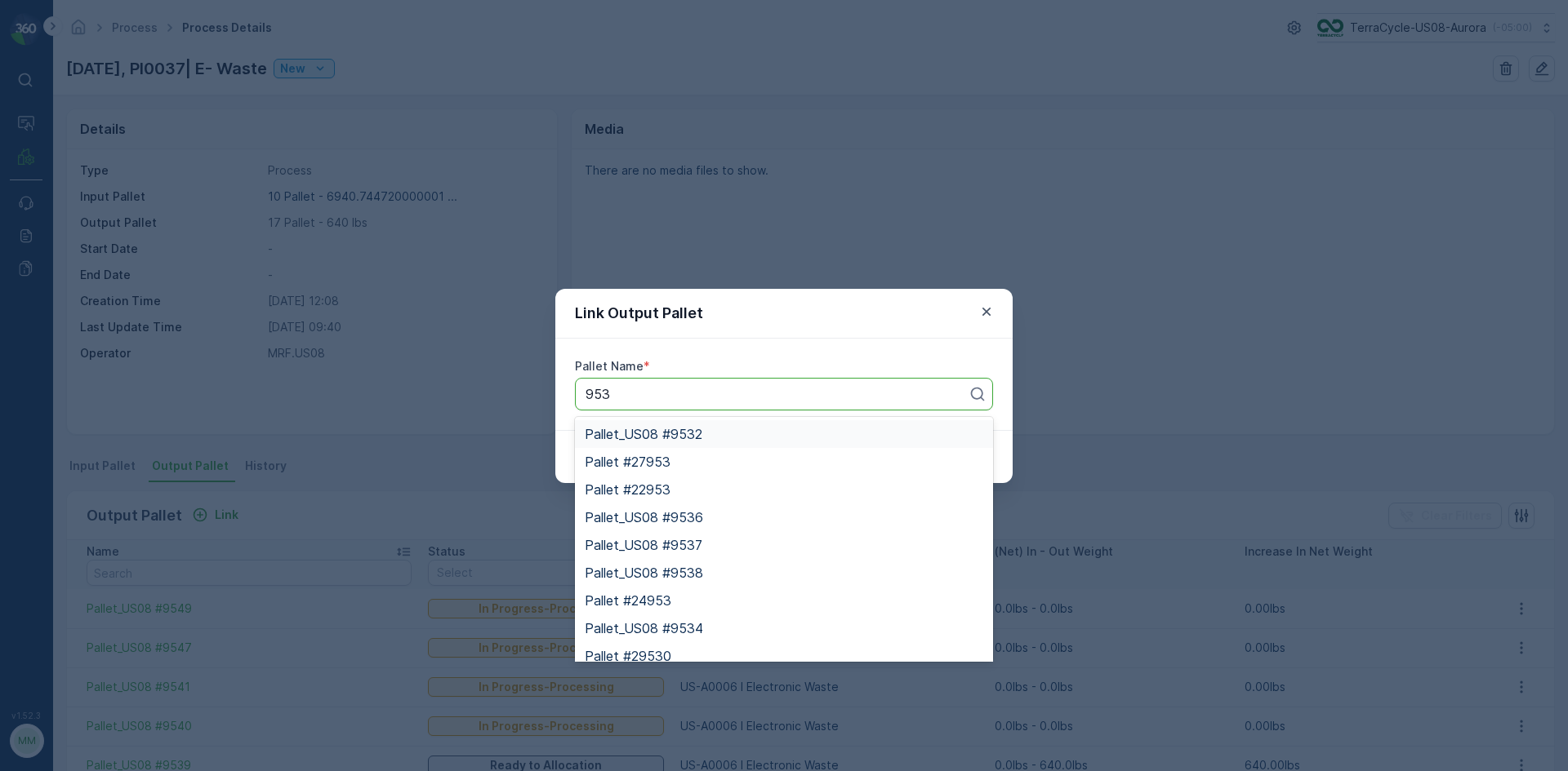
type input "9538"
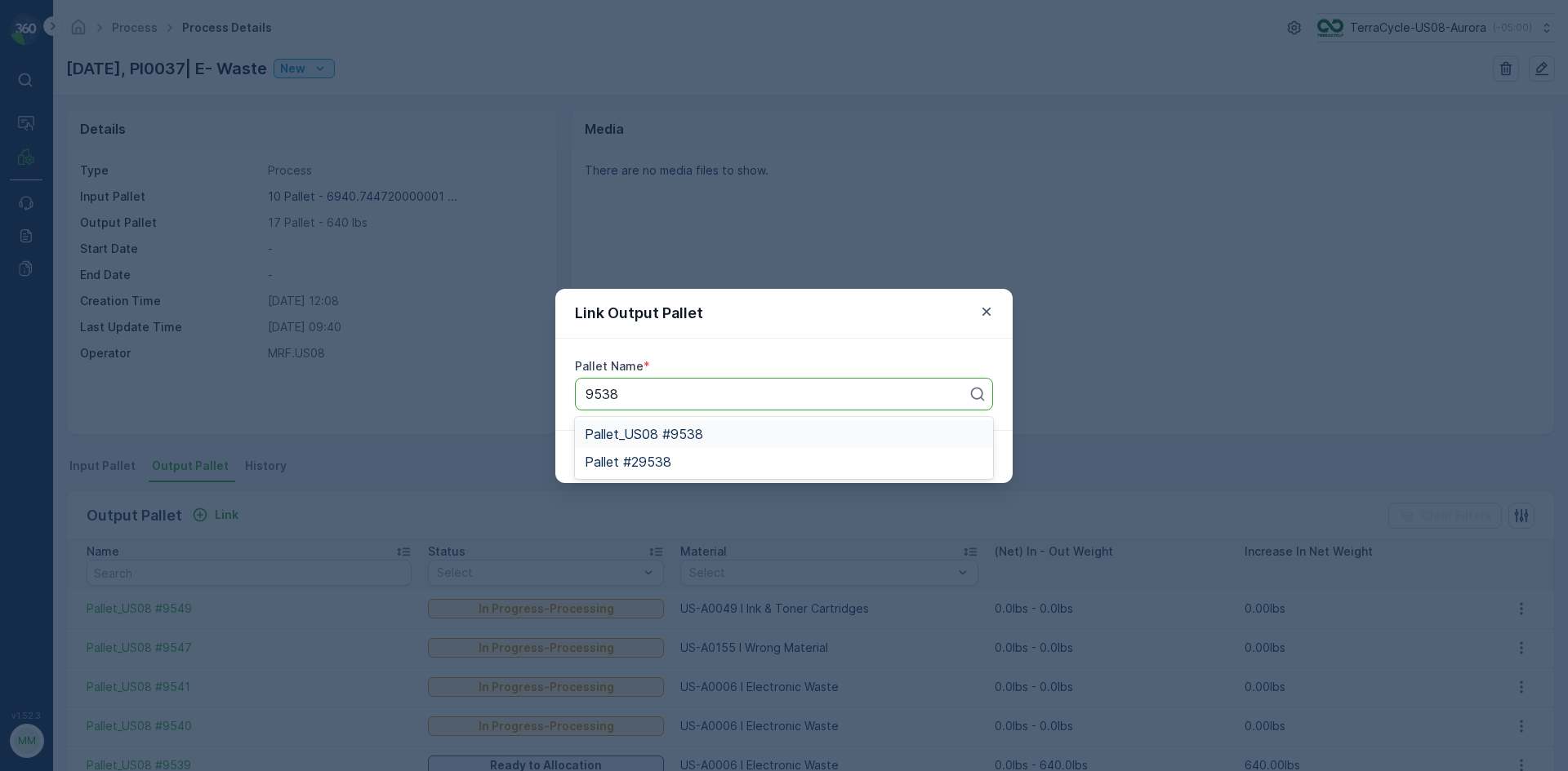
click at [695, 428] on span "Pallet_US08 #9538" at bounding box center [643, 434] width 118 height 15
click at [975, 447] on button "Submit" at bounding box center [963, 457] width 60 height 26
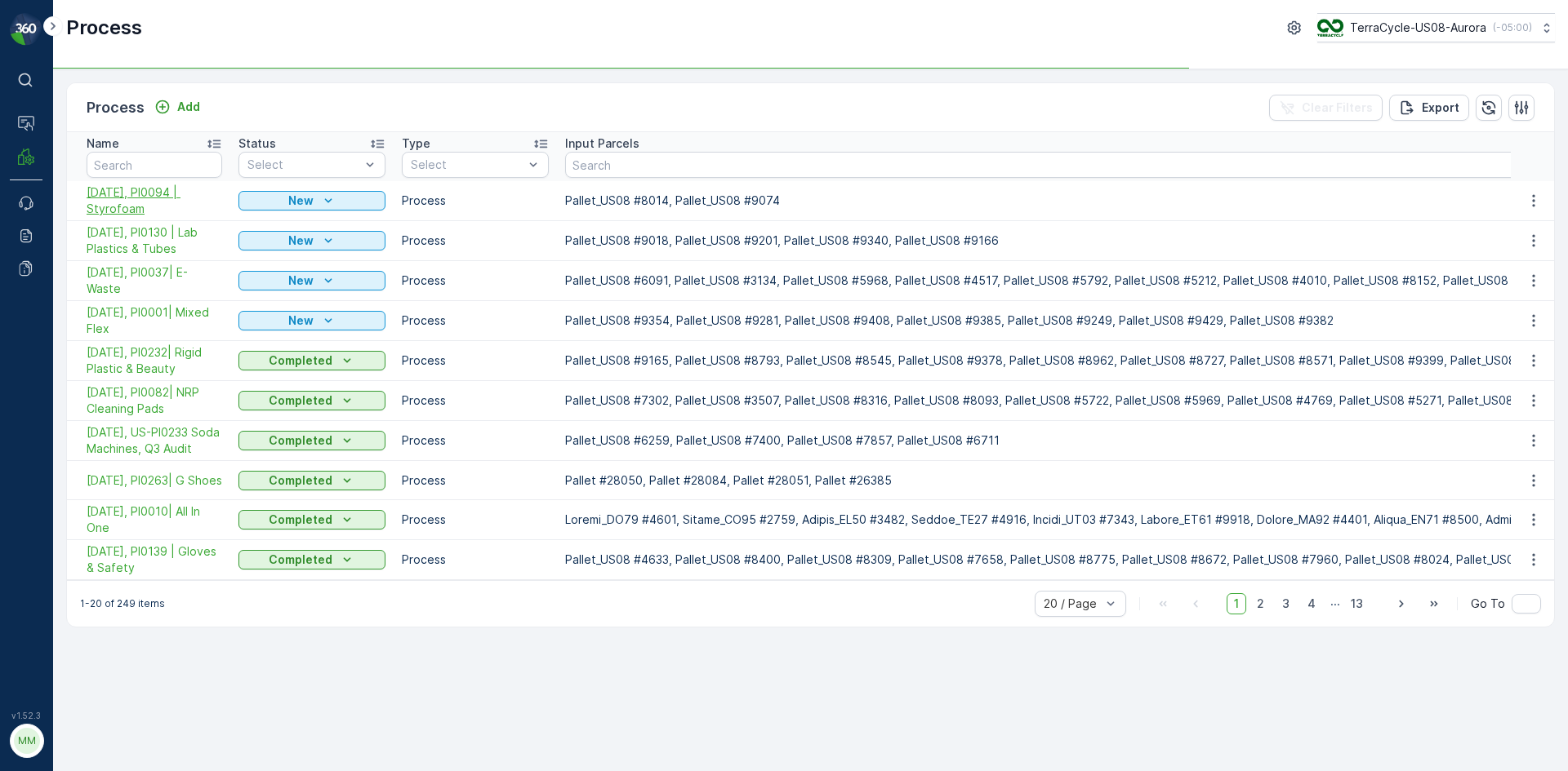
click at [162, 189] on span "10/15/25, PI0094 | Styrofoam" at bounding box center [154, 200] width 135 height 32
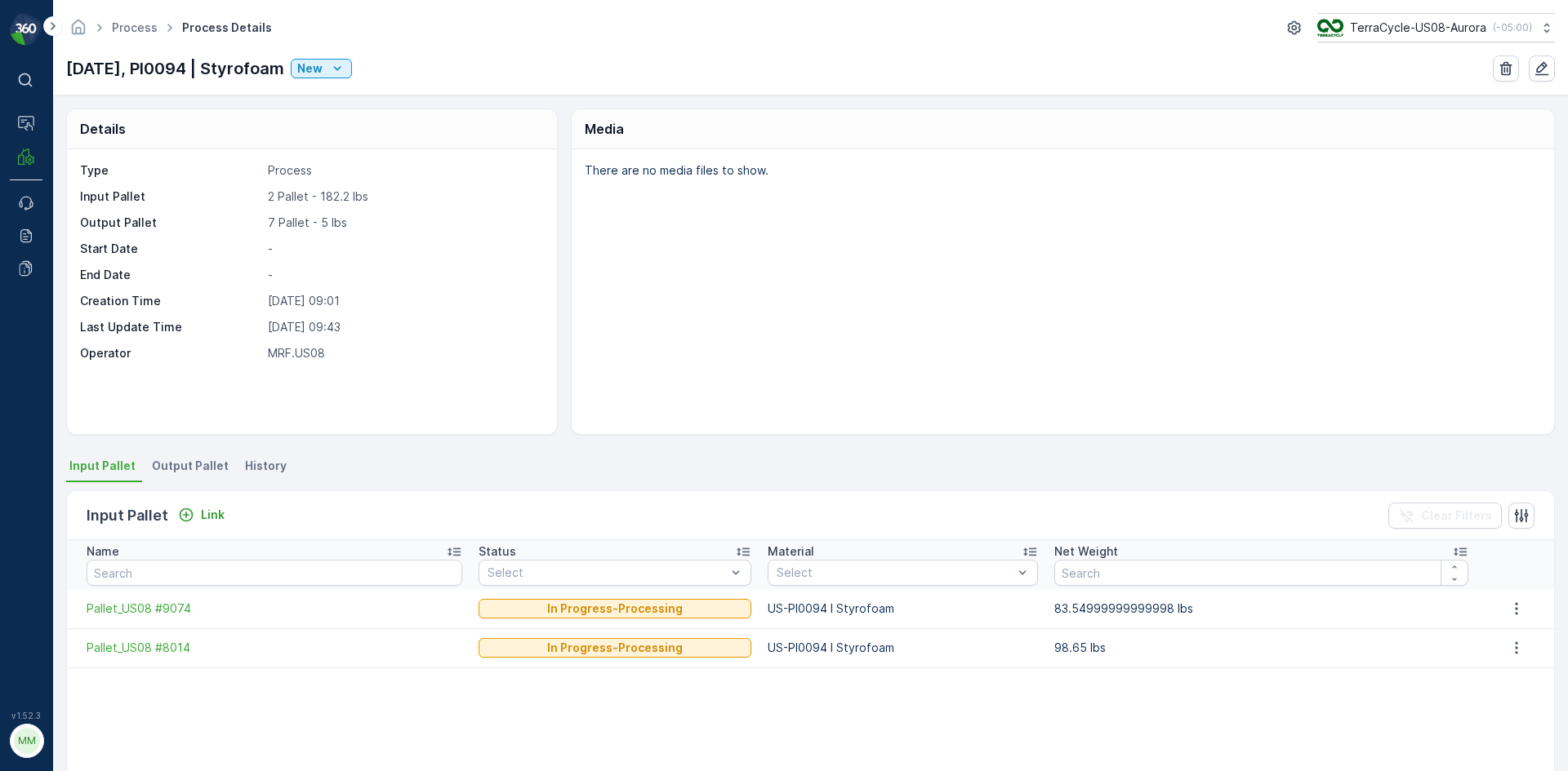
click at [184, 467] on span "Output Pallet" at bounding box center [190, 466] width 76 height 17
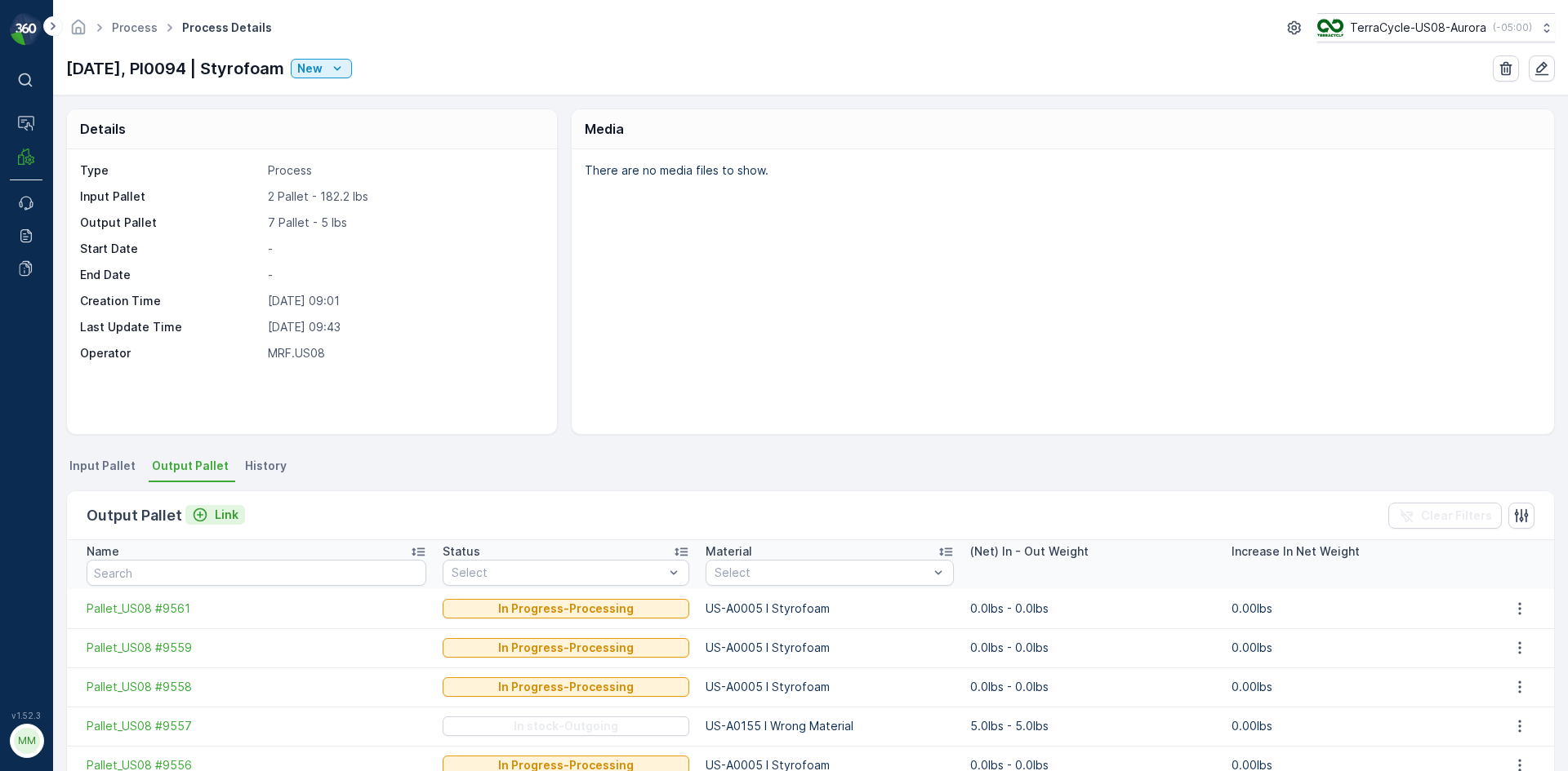
click at [229, 516] on p "Link" at bounding box center [226, 515] width 24 height 17
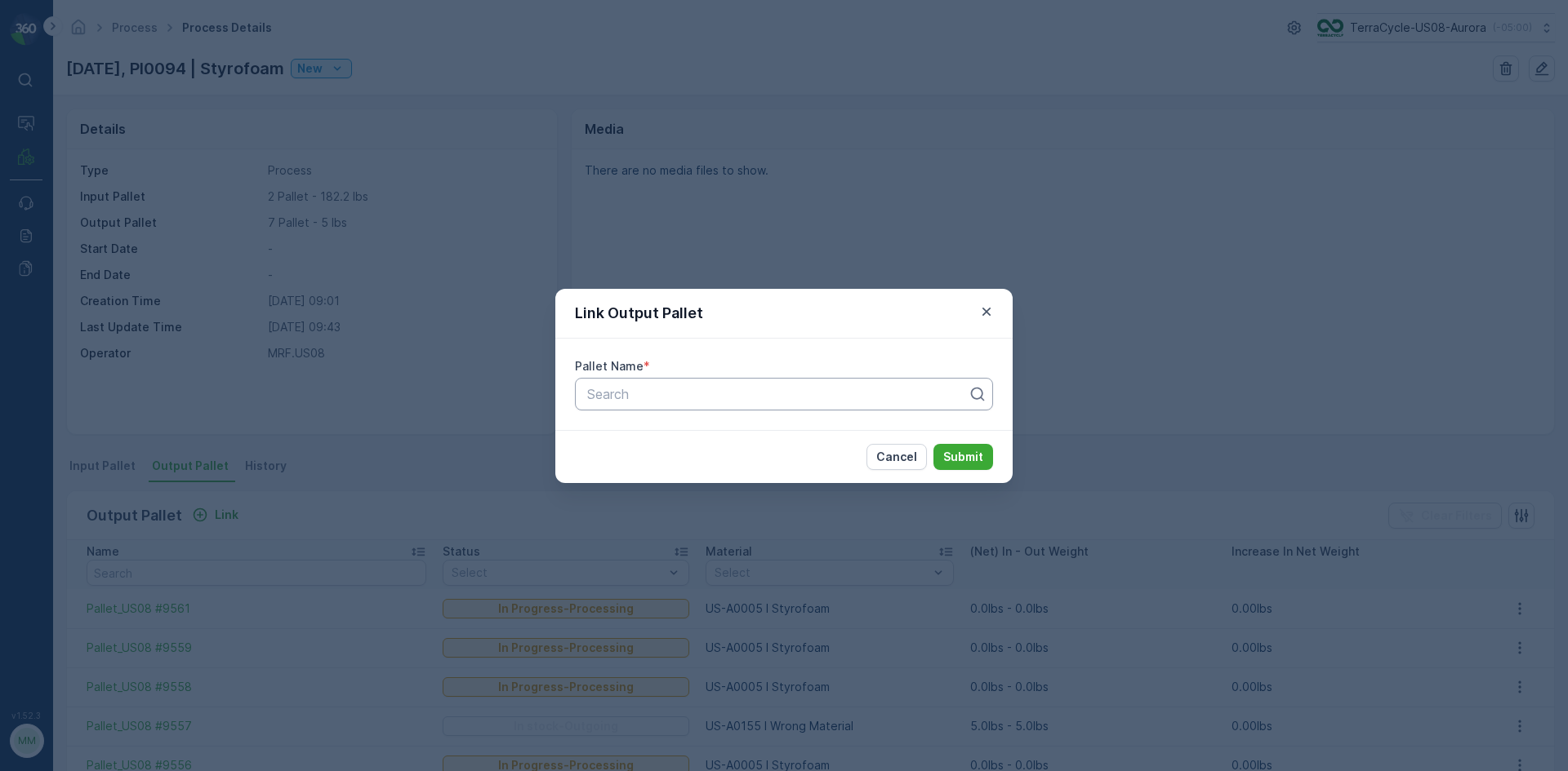
click at [699, 399] on div at bounding box center [777, 394] width 383 height 15
type input "9560"
click at [722, 459] on div "Pallet_US08 #9560" at bounding box center [784, 461] width 398 height 15
click at [934, 444] on button "Submit" at bounding box center [963, 457] width 60 height 26
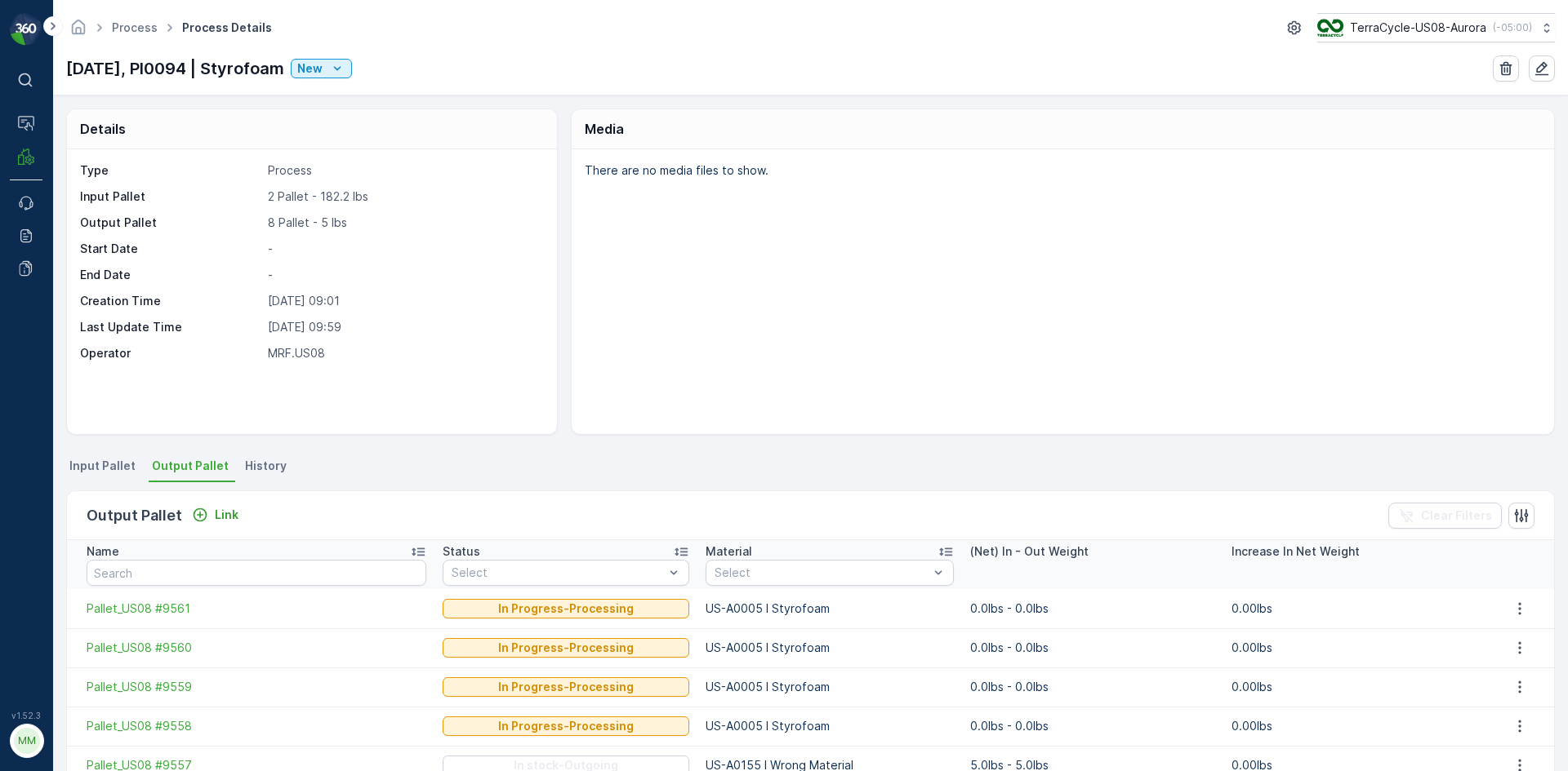
click at [216, 502] on div "Output Pallet Link Clear Filters" at bounding box center [810, 516] width 1486 height 49
click at [225, 513] on p "Link" at bounding box center [226, 515] width 24 height 17
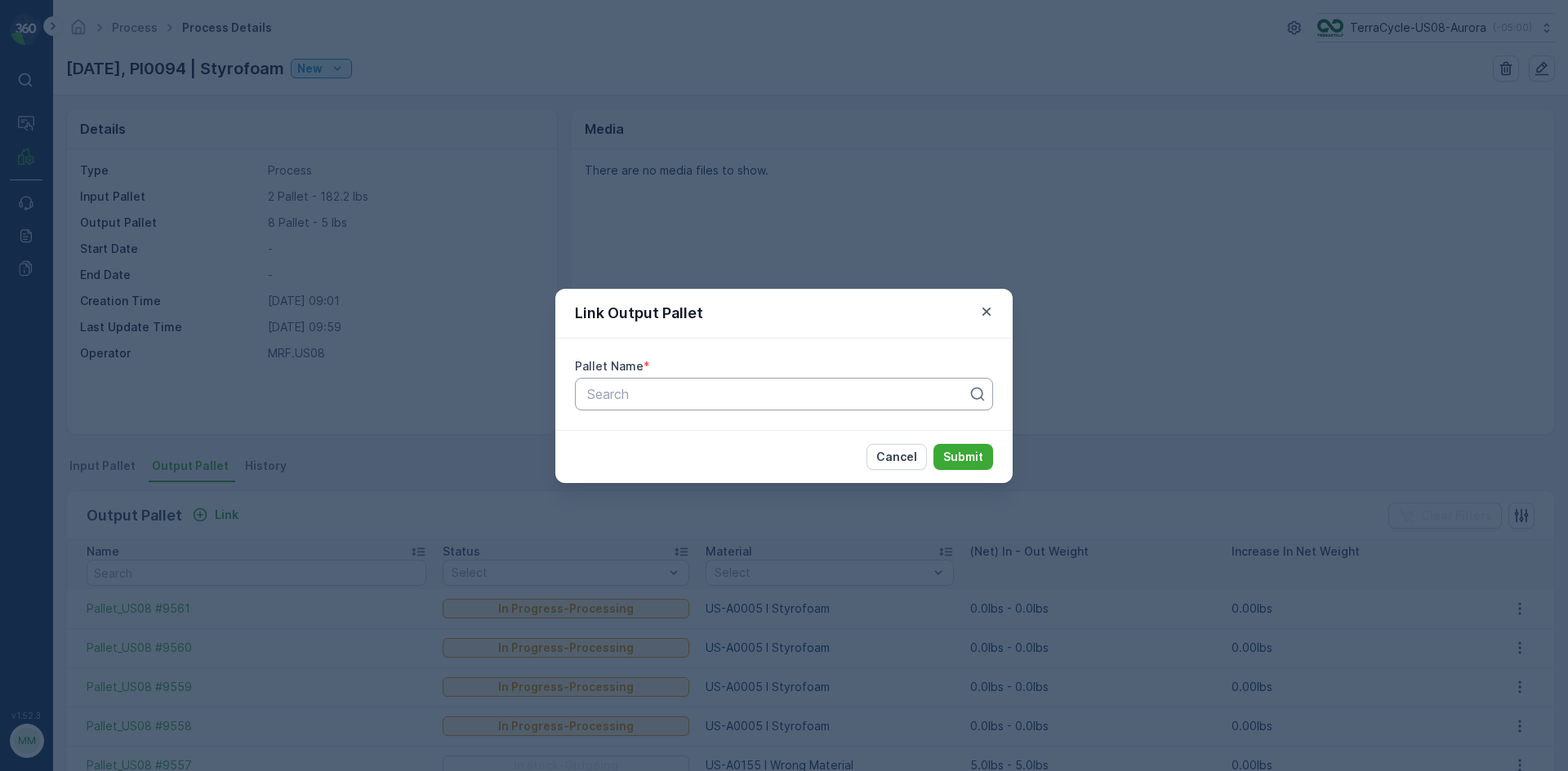
click at [769, 389] on div at bounding box center [777, 394] width 383 height 15
type input "9572"
click at [792, 453] on div "Pallet_US08 #9572" at bounding box center [784, 462] width 418 height 28
click at [955, 462] on p "Submit" at bounding box center [963, 457] width 40 height 17
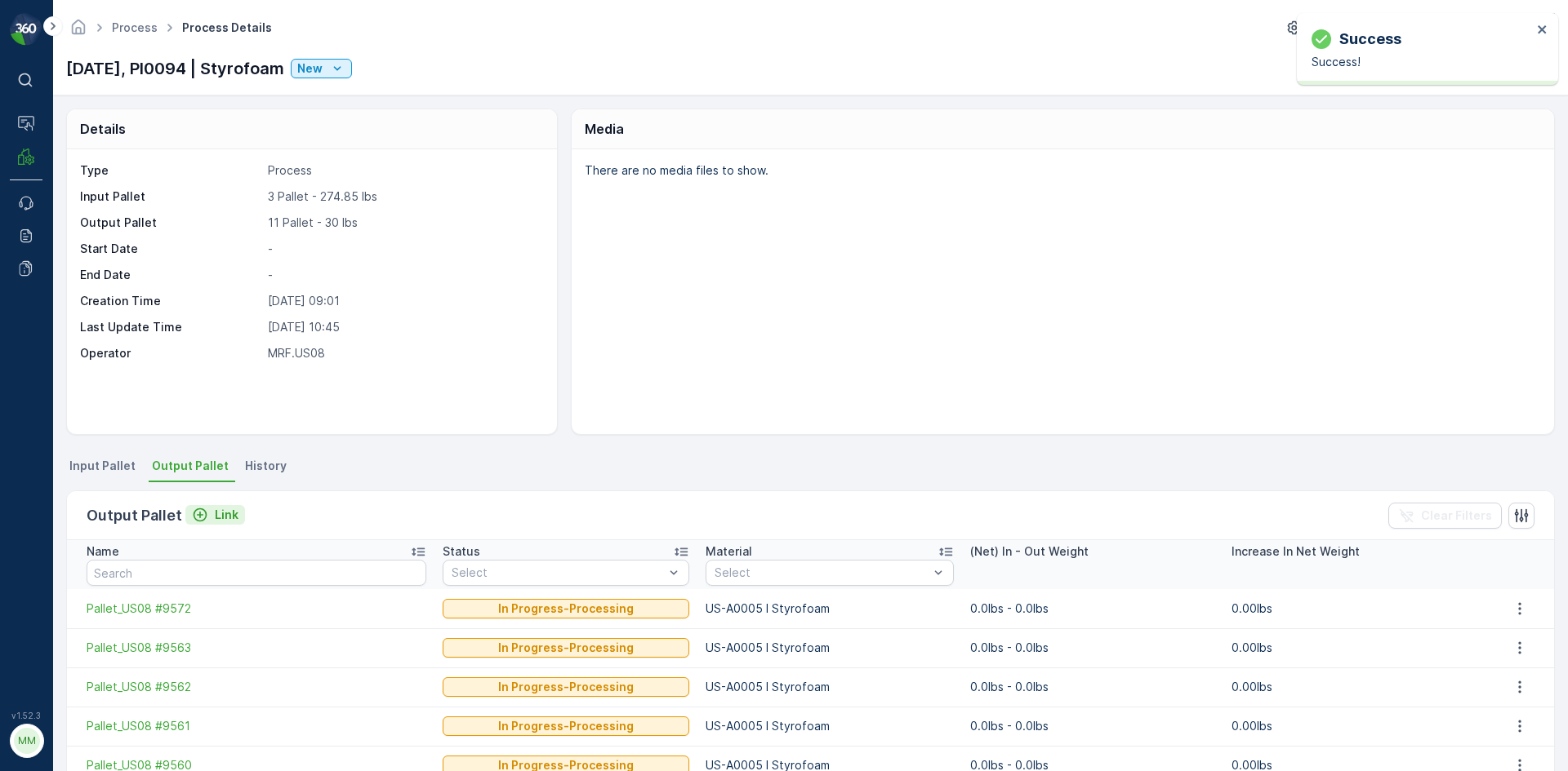
click at [199, 512] on icon "Link" at bounding box center [200, 515] width 17 height 17
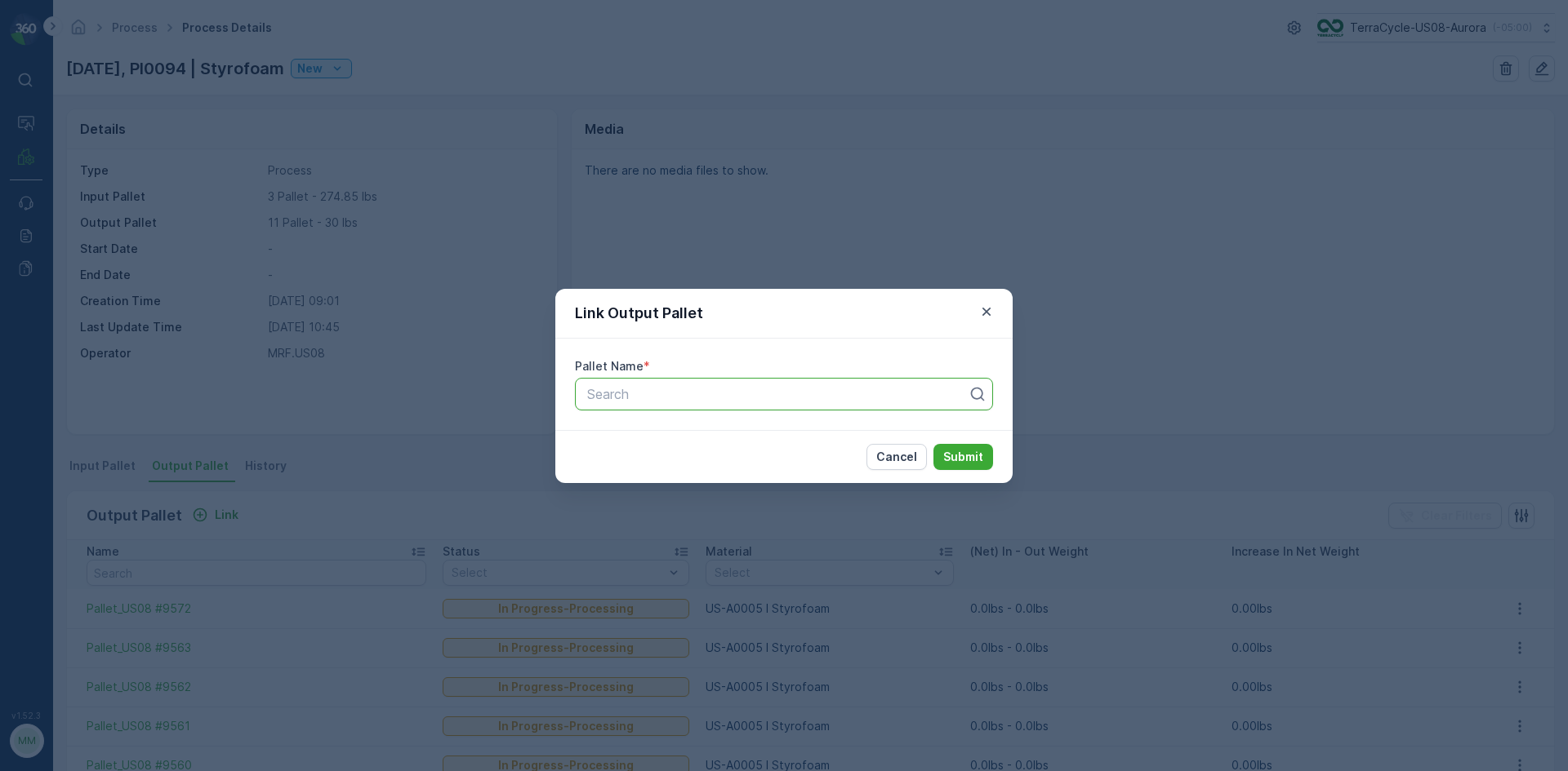
click at [704, 393] on div at bounding box center [777, 394] width 383 height 15
type input "9571"
click at [733, 442] on div "Pallet_US08 #9571" at bounding box center [784, 434] width 418 height 28
click at [934, 444] on button "Submit" at bounding box center [963, 457] width 60 height 26
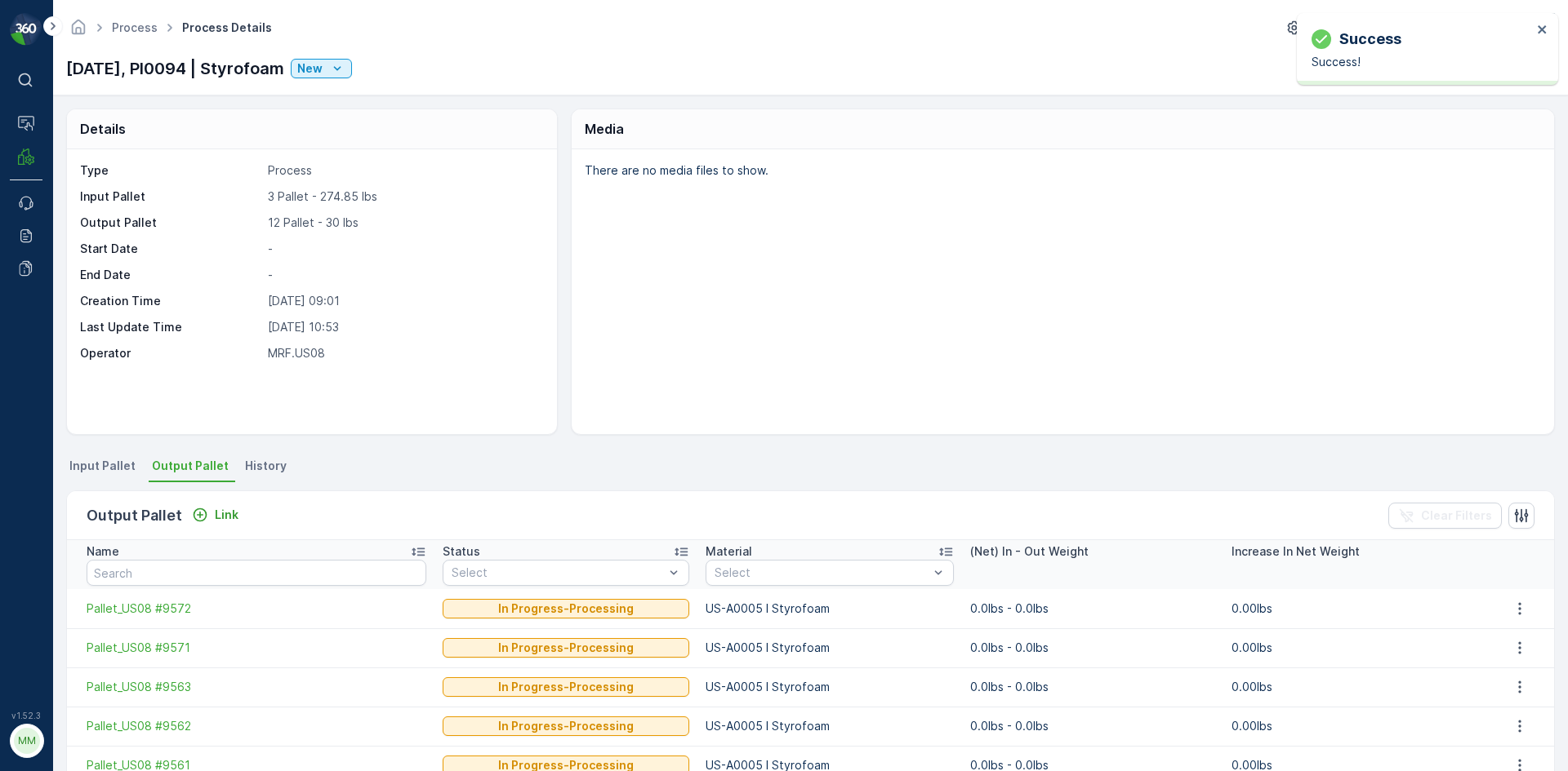
click at [1543, 22] on div "Success Success!" at bounding box center [1428, 49] width 261 height 72
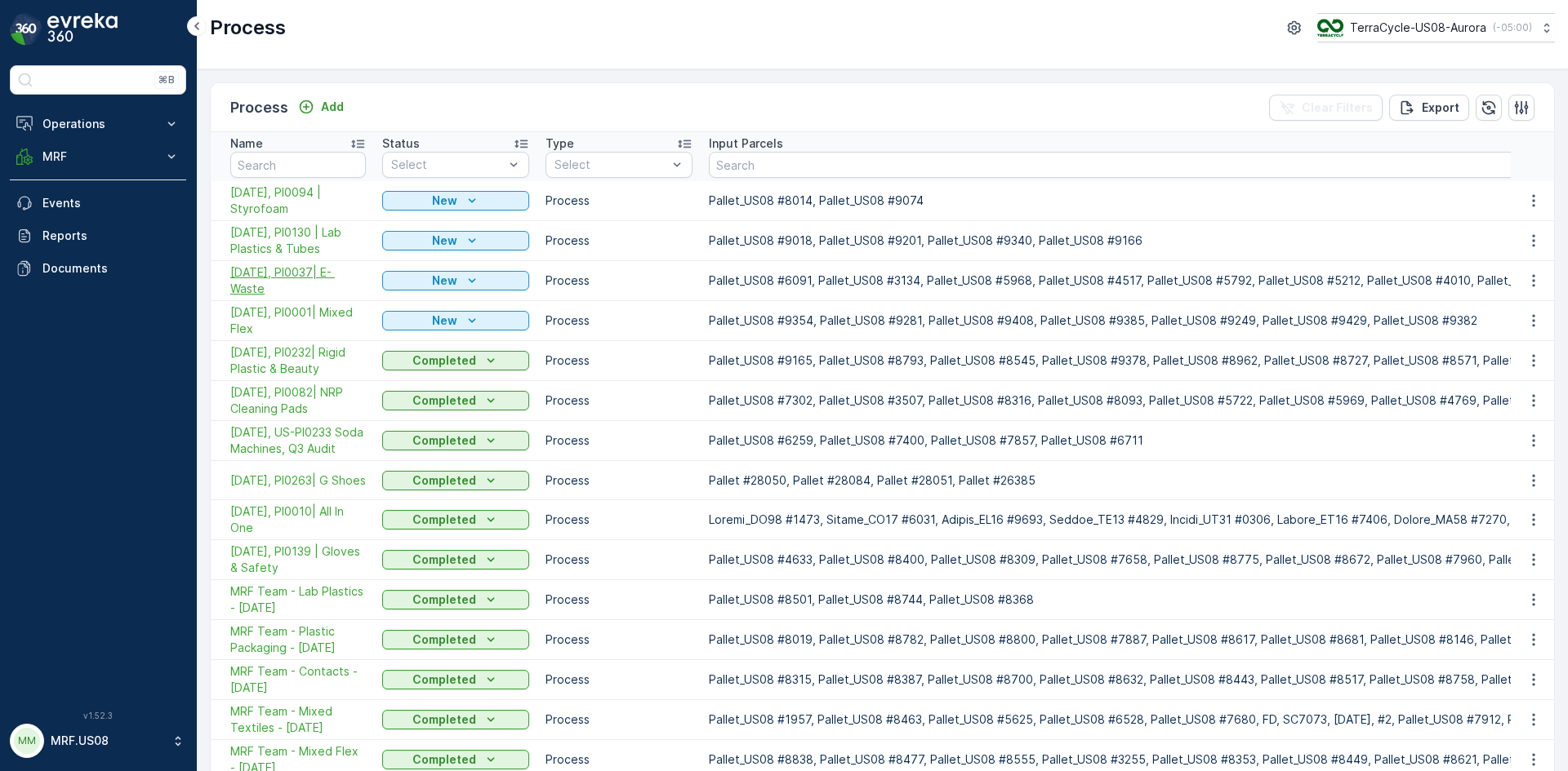
click at [326, 275] on span "[DATE], PI0037| E- Waste" at bounding box center [297, 280] width 135 height 32
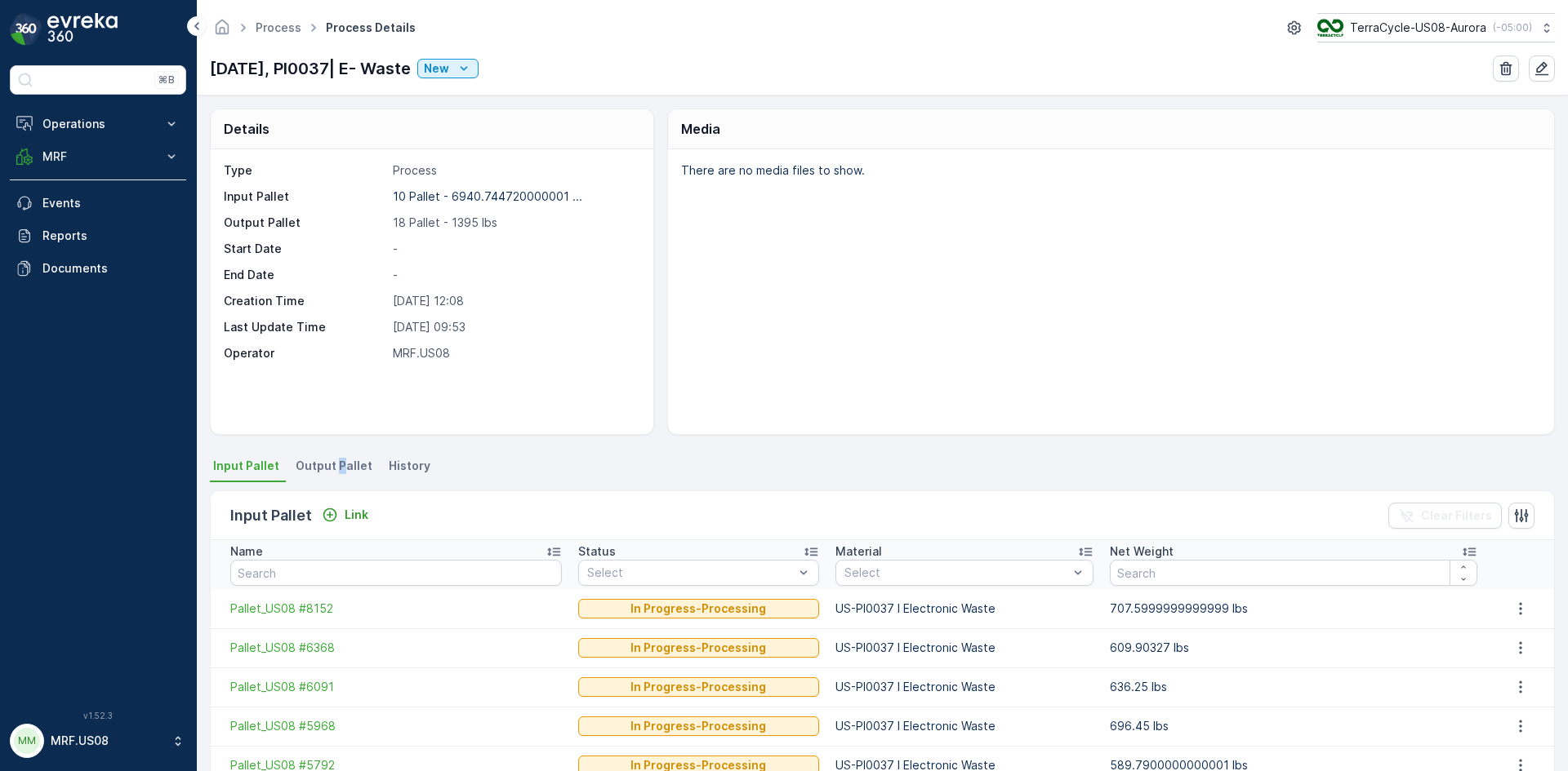
click at [338, 465] on span "Output Pallet" at bounding box center [333, 466] width 76 height 17
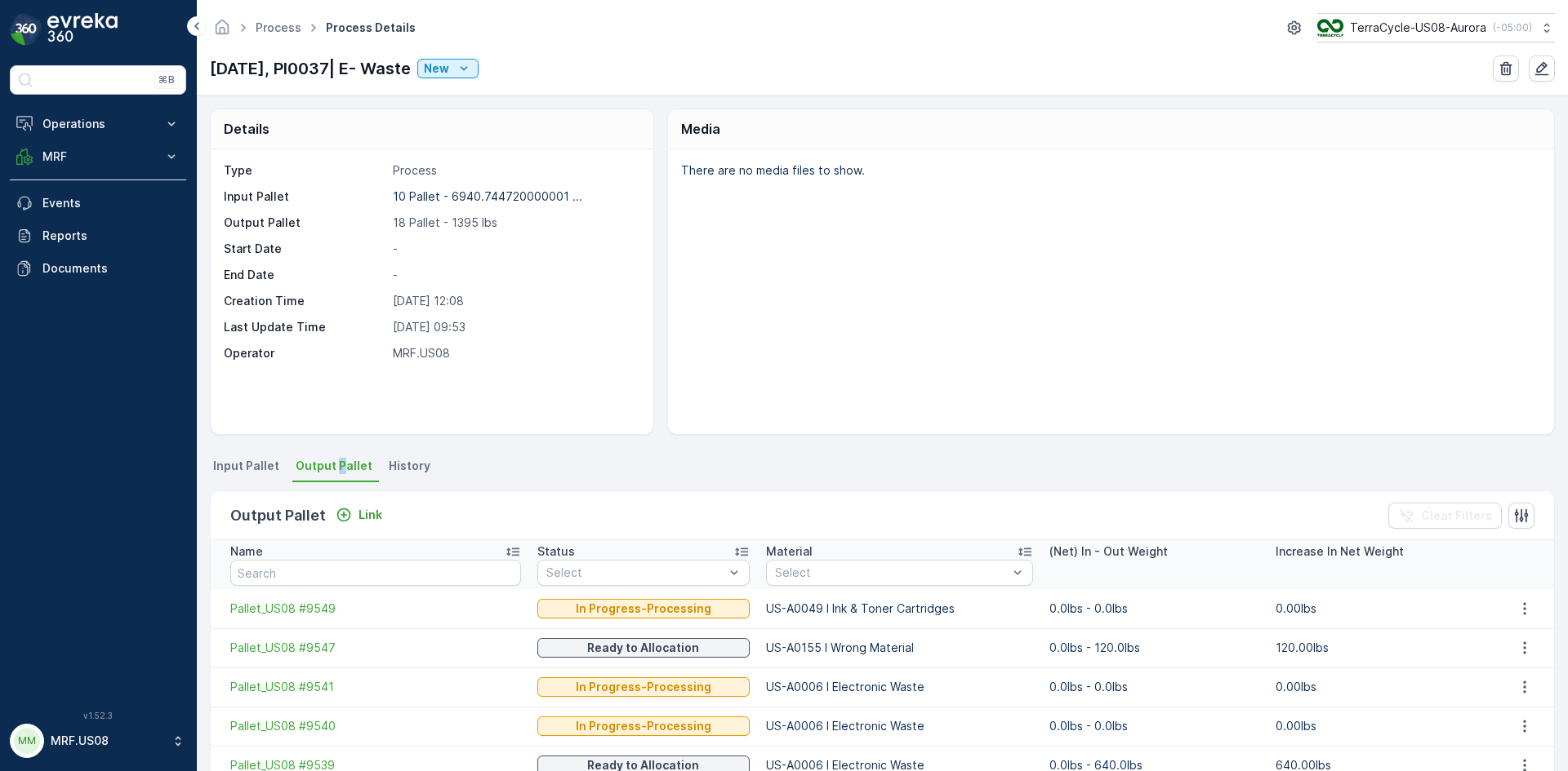
drag, startPoint x: 340, startPoint y: 512, endPoint x: 360, endPoint y: 534, distance: 29.7
click at [360, 534] on div "Output Pallet Link Clear Filters" at bounding box center [882, 516] width 1343 height 49
click at [345, 518] on icon "Link" at bounding box center [343, 515] width 17 height 17
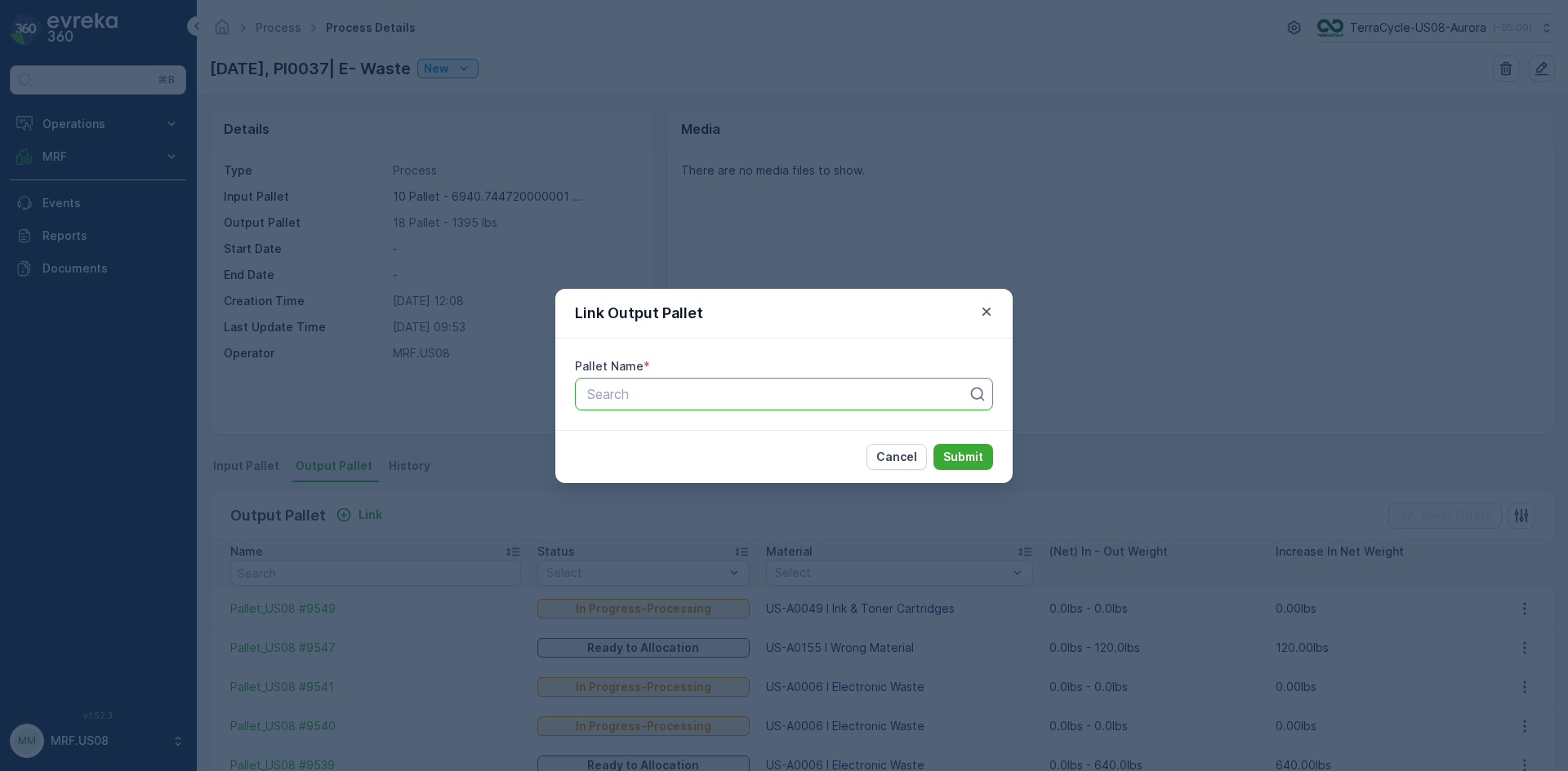
click at [684, 393] on div at bounding box center [777, 394] width 383 height 15
type input "9565"
click at [697, 463] on span "Pallet_US08 #9565" at bounding box center [643, 461] width 118 height 15
click at [952, 459] on p "Submit" at bounding box center [963, 457] width 40 height 17
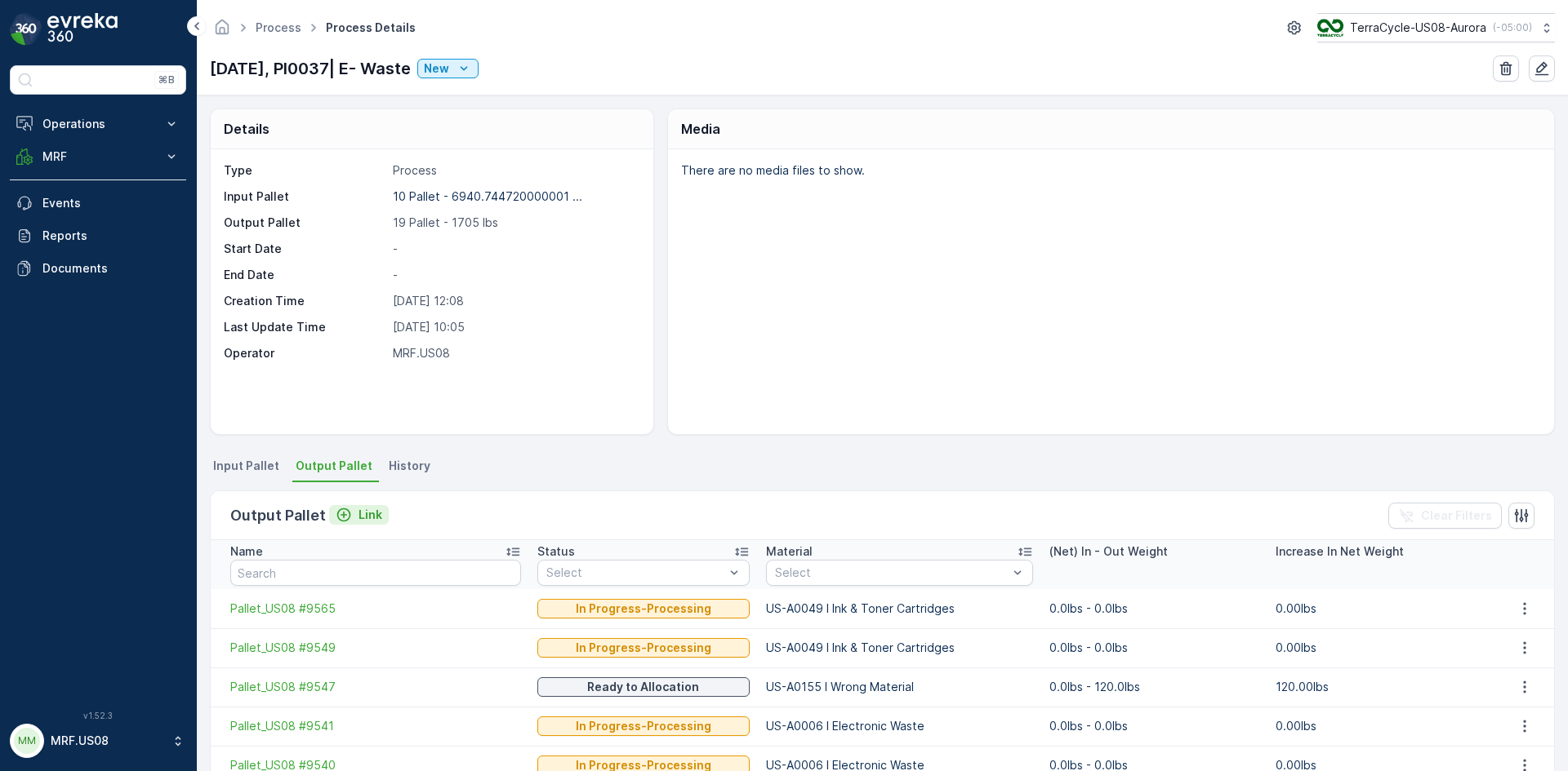
click at [338, 514] on icon "Link" at bounding box center [343, 515] width 17 height 17
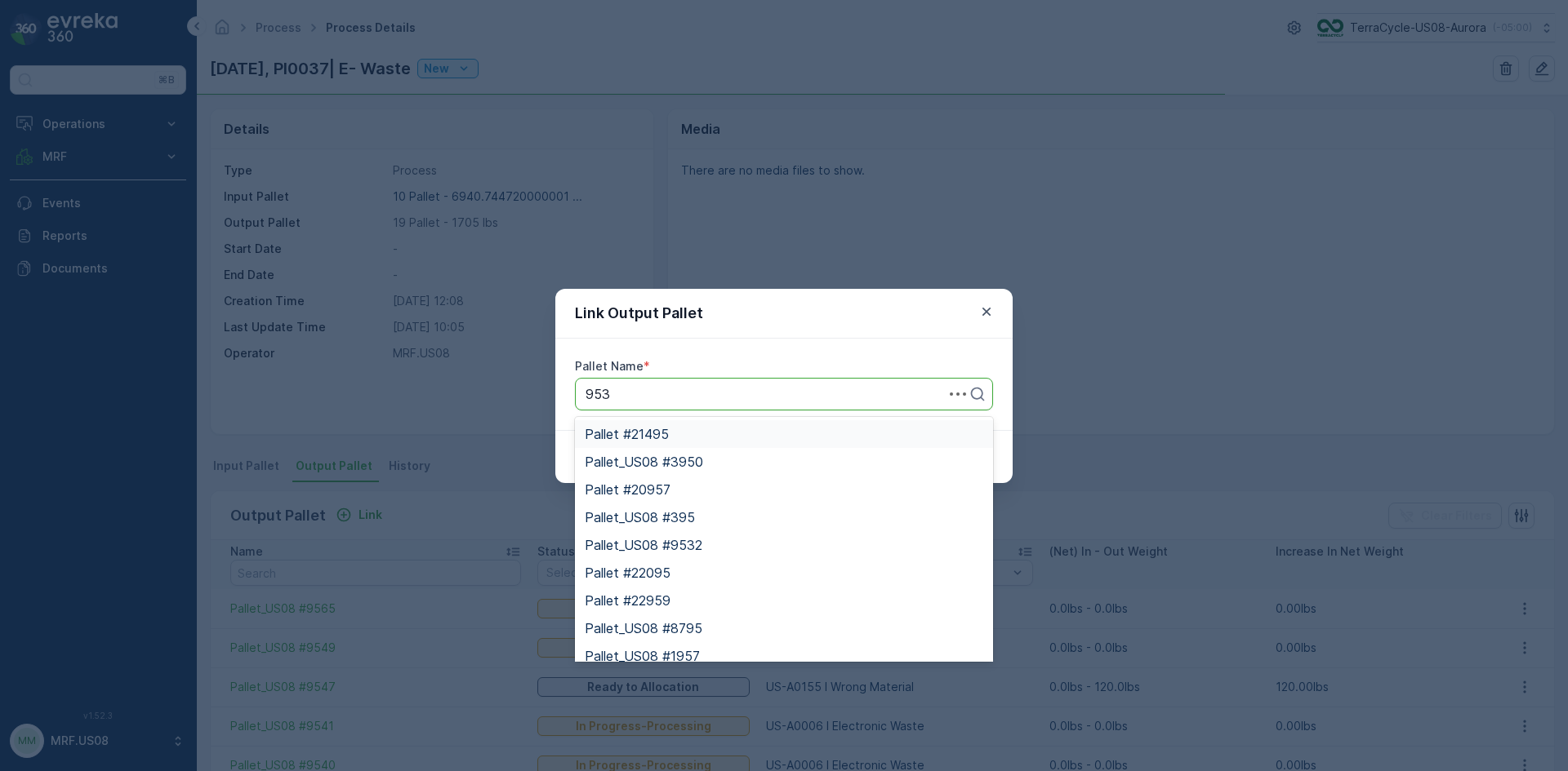
type input "9537"
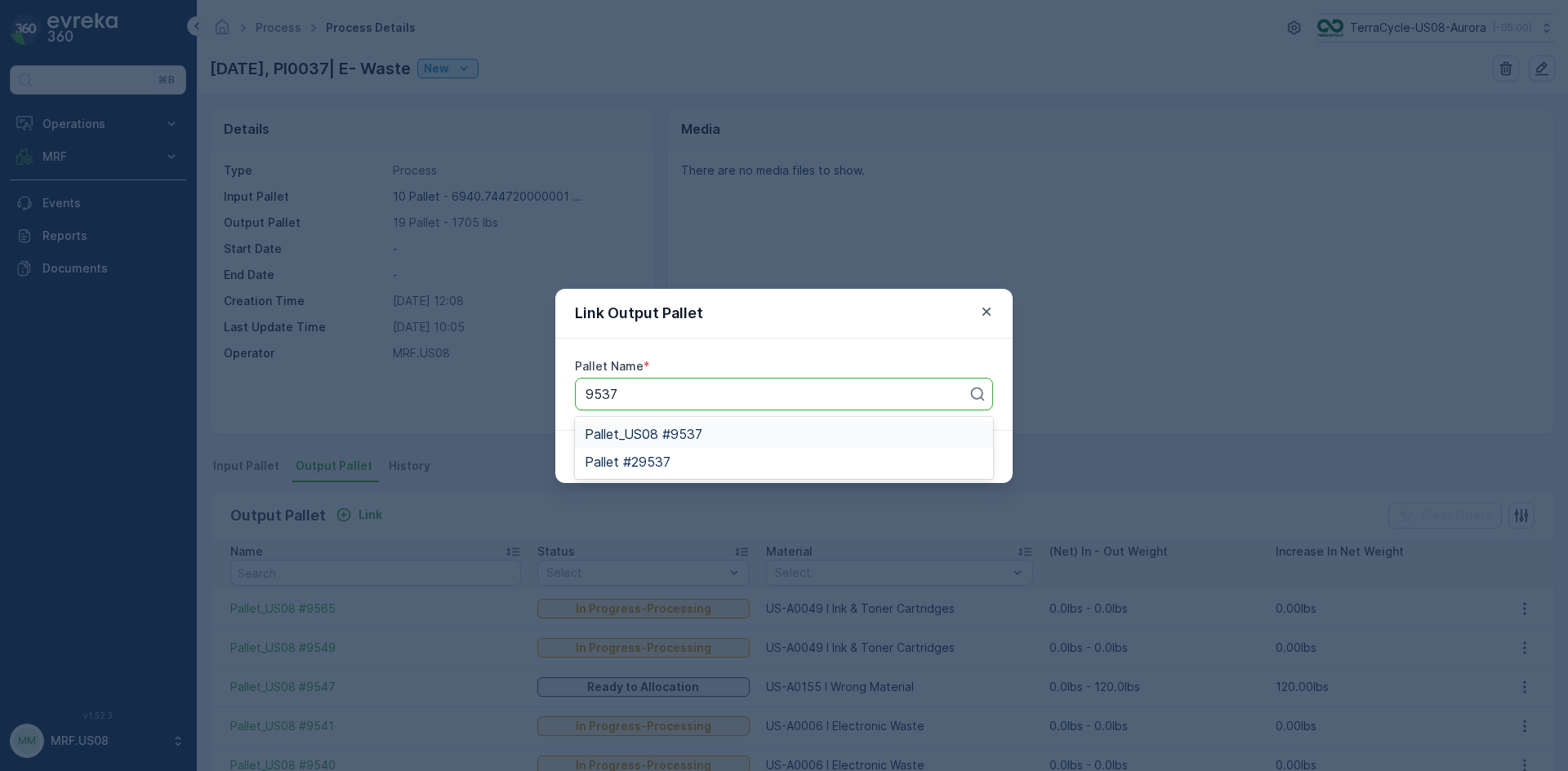
click at [705, 440] on div "Pallet_US08 #9537" at bounding box center [784, 434] width 398 height 15
click at [980, 453] on p "Submit" at bounding box center [963, 457] width 40 height 17
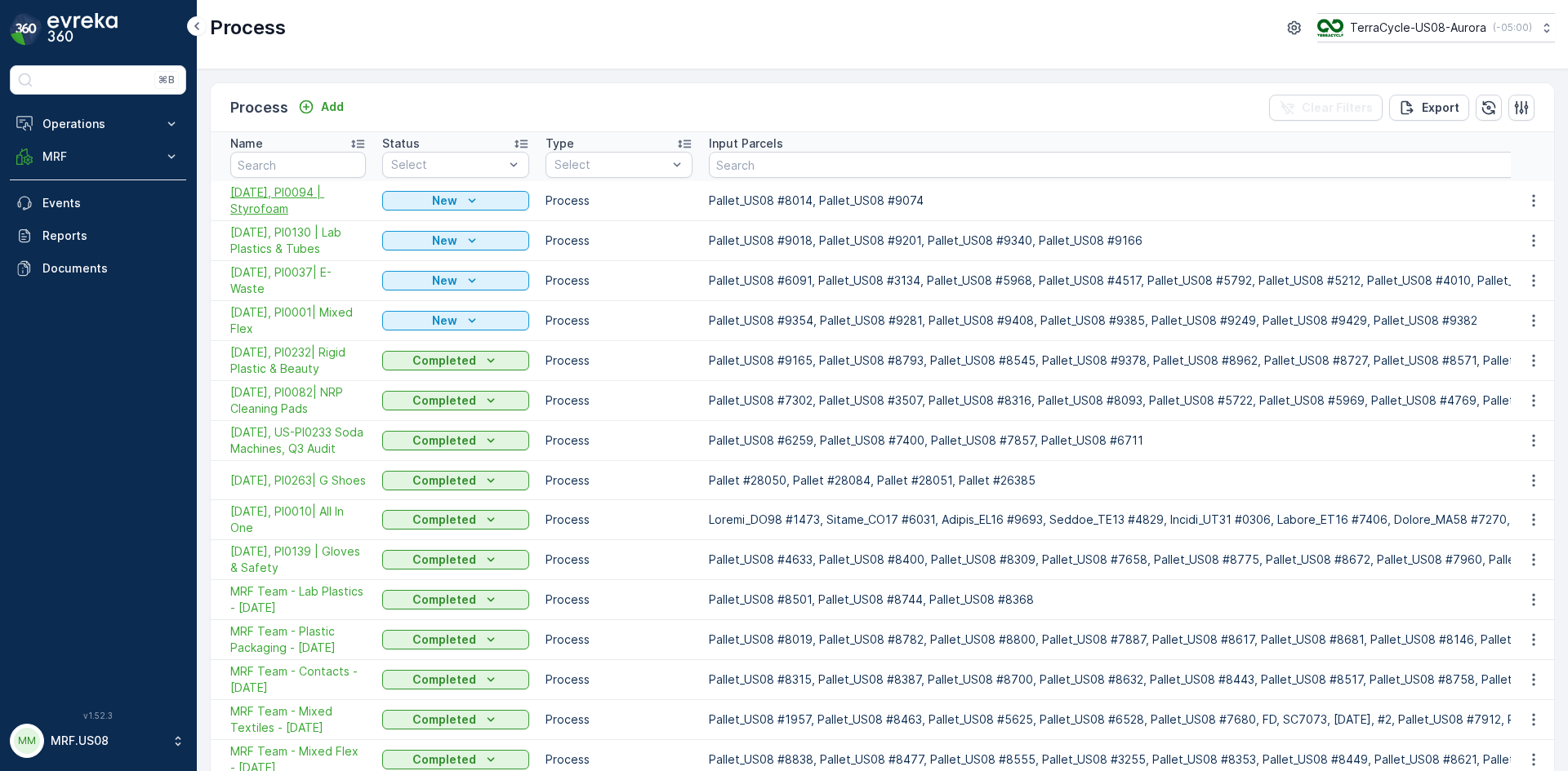
click at [283, 191] on span "10/15/25, PI0094 | Styrofoam" at bounding box center [297, 200] width 135 height 32
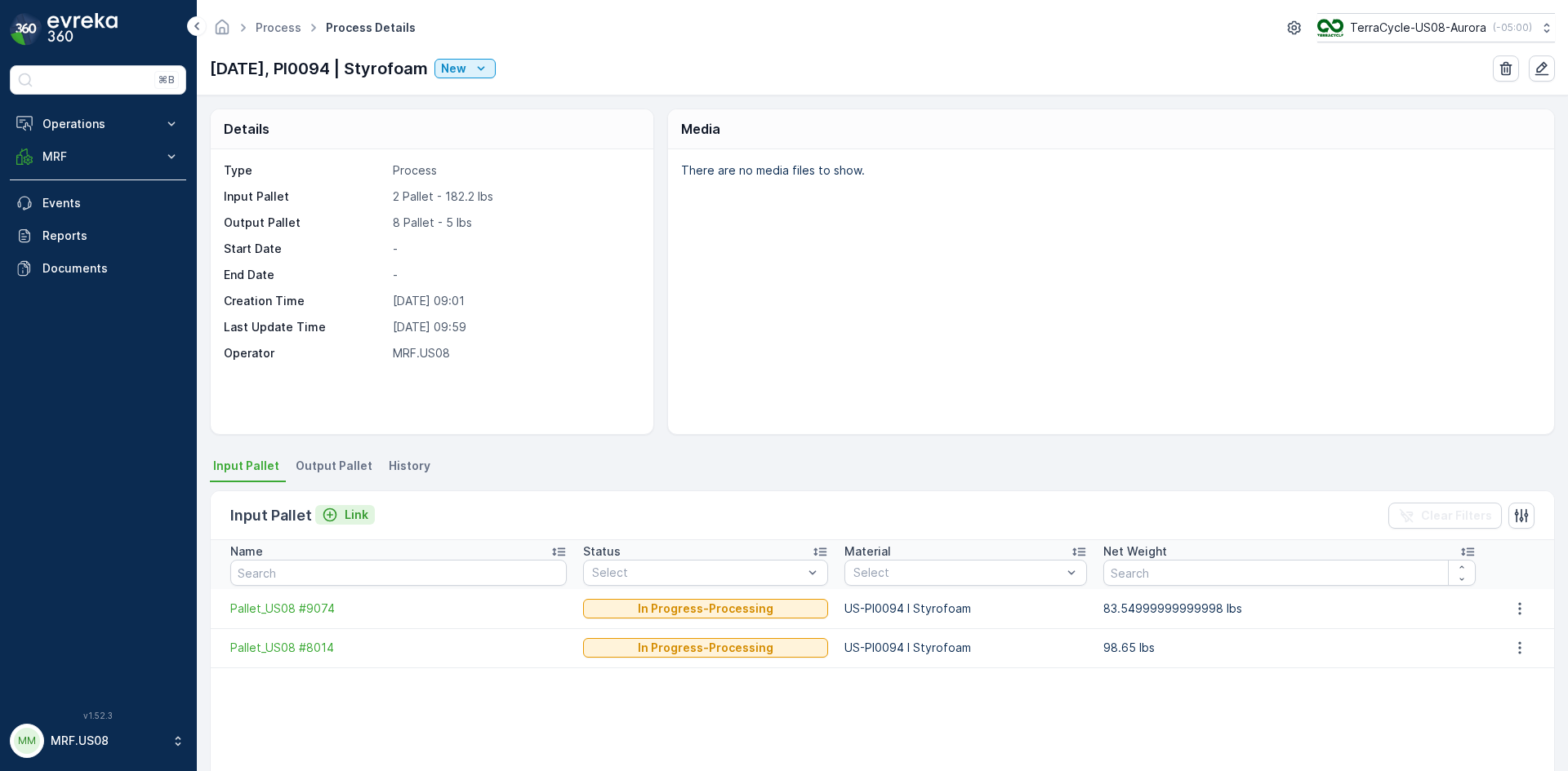
click at [355, 510] on p "Link" at bounding box center [356, 515] width 24 height 17
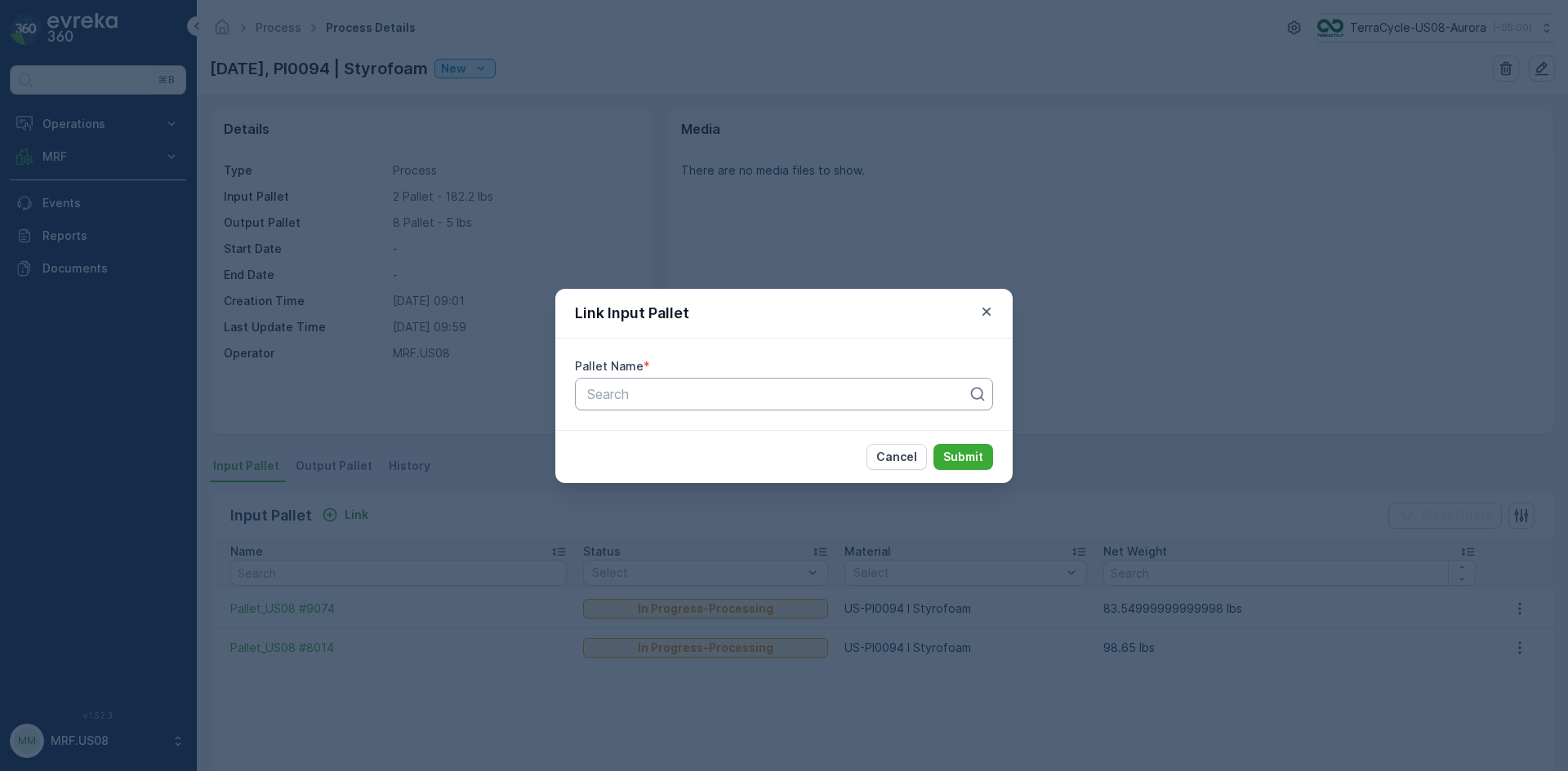
click at [843, 398] on div at bounding box center [777, 394] width 383 height 15
type input "7612"
click at [753, 434] on div "Pallet_US08 #7612" at bounding box center [784, 434] width 398 height 15
click at [934, 444] on button "Submit" at bounding box center [963, 457] width 60 height 26
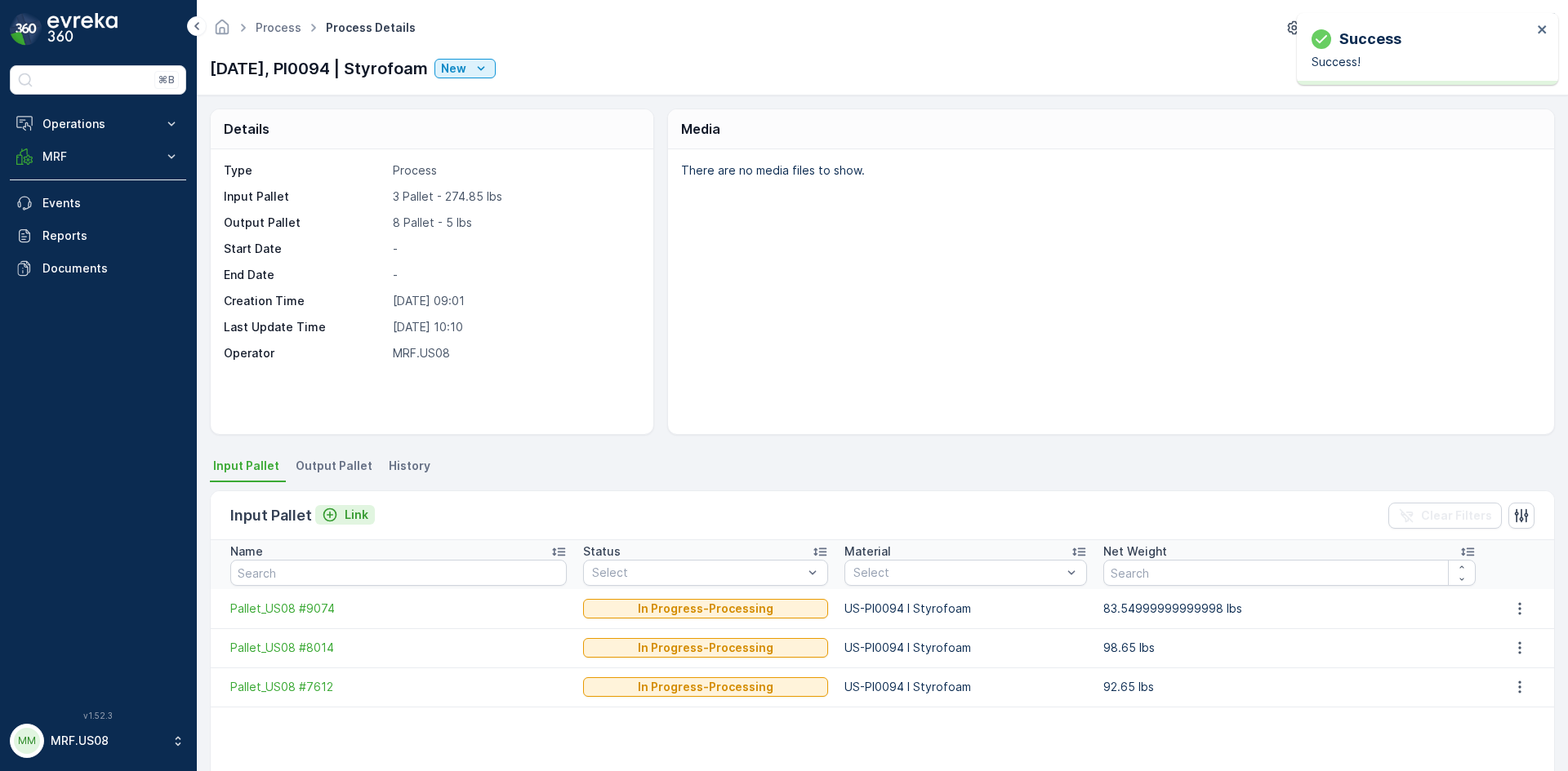
click at [359, 511] on p "Link" at bounding box center [356, 515] width 24 height 17
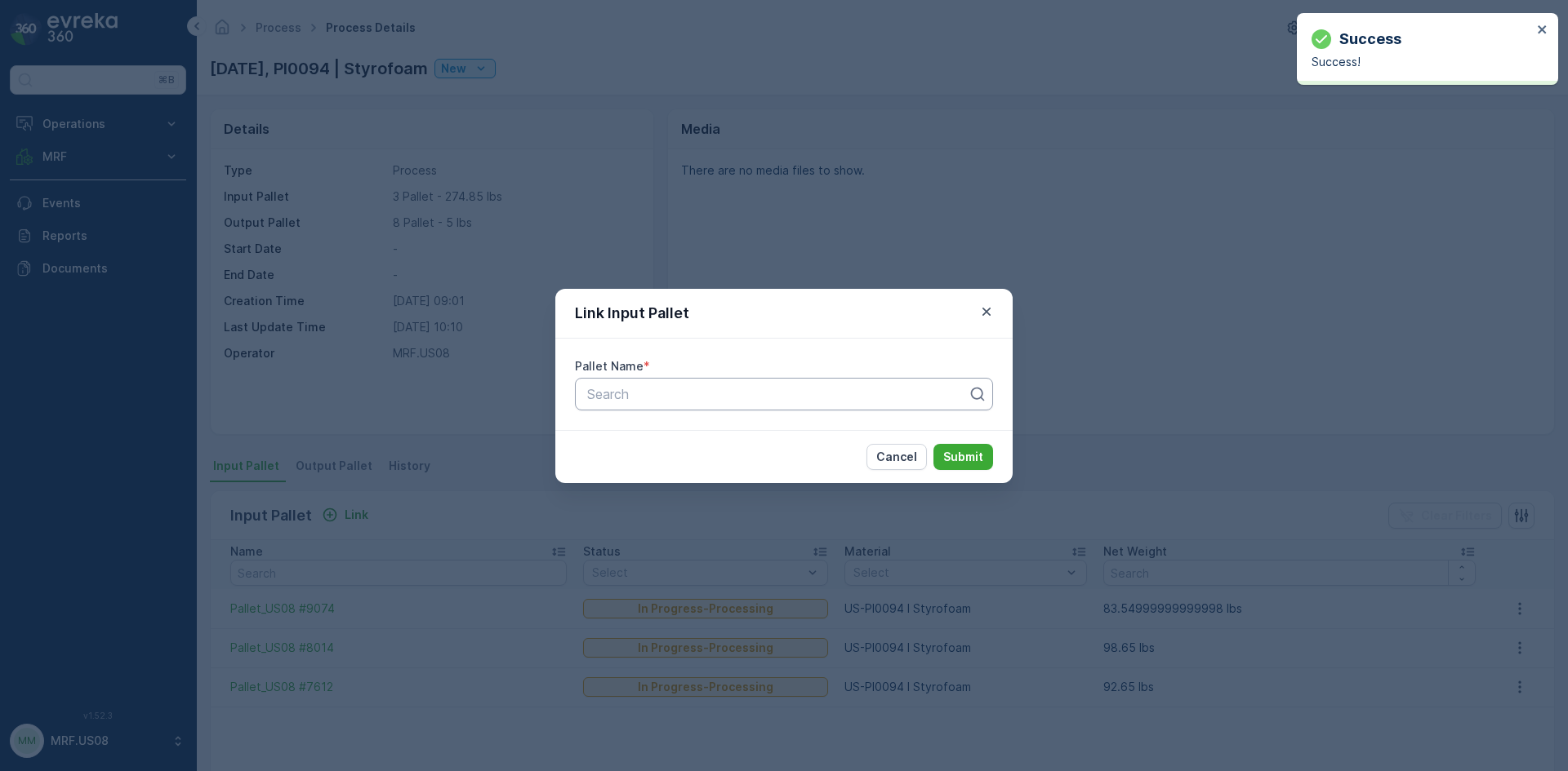
click at [641, 401] on div at bounding box center [777, 394] width 383 height 15
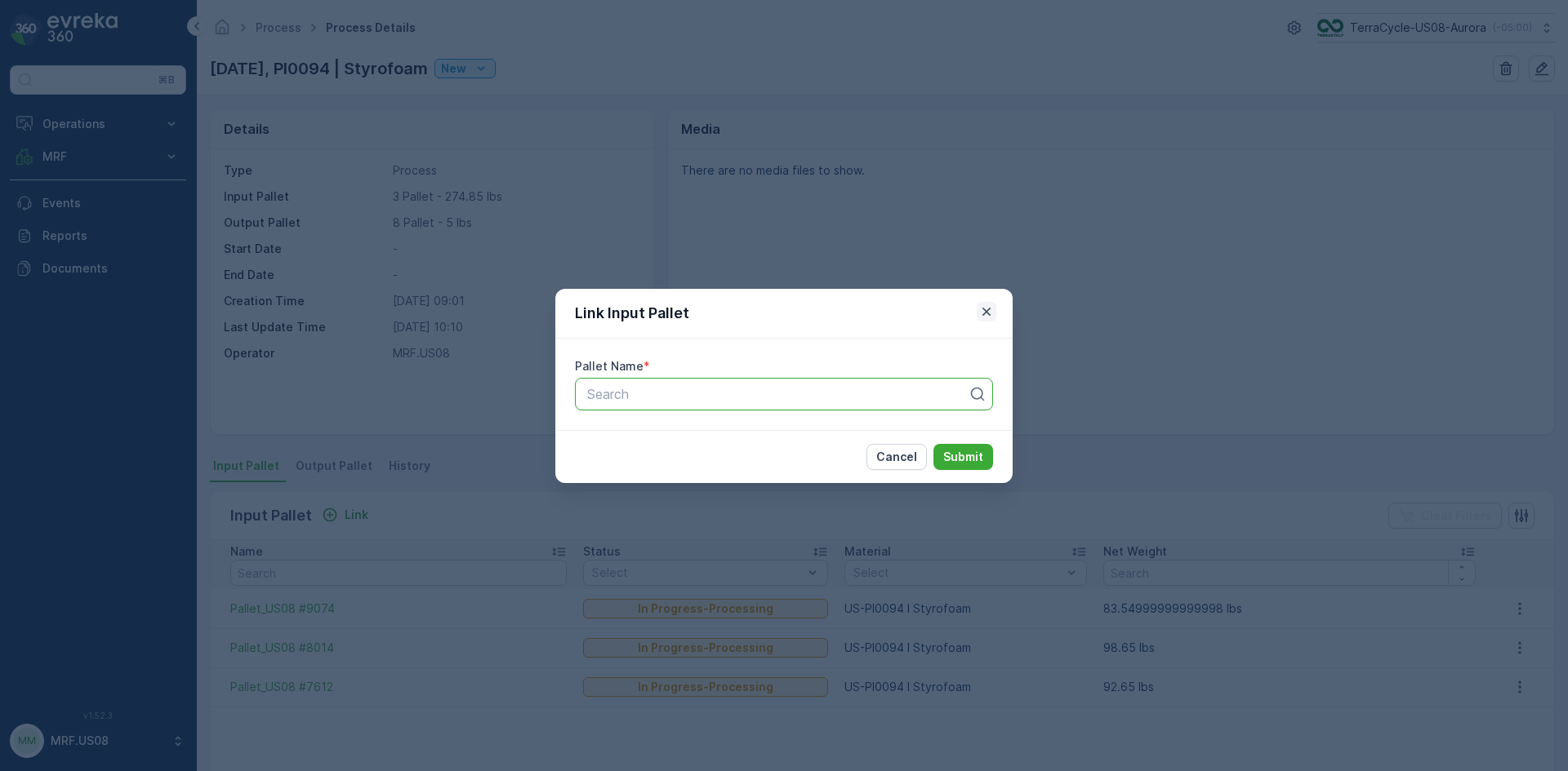
click at [989, 307] on icon "button" at bounding box center [986, 311] width 17 height 17
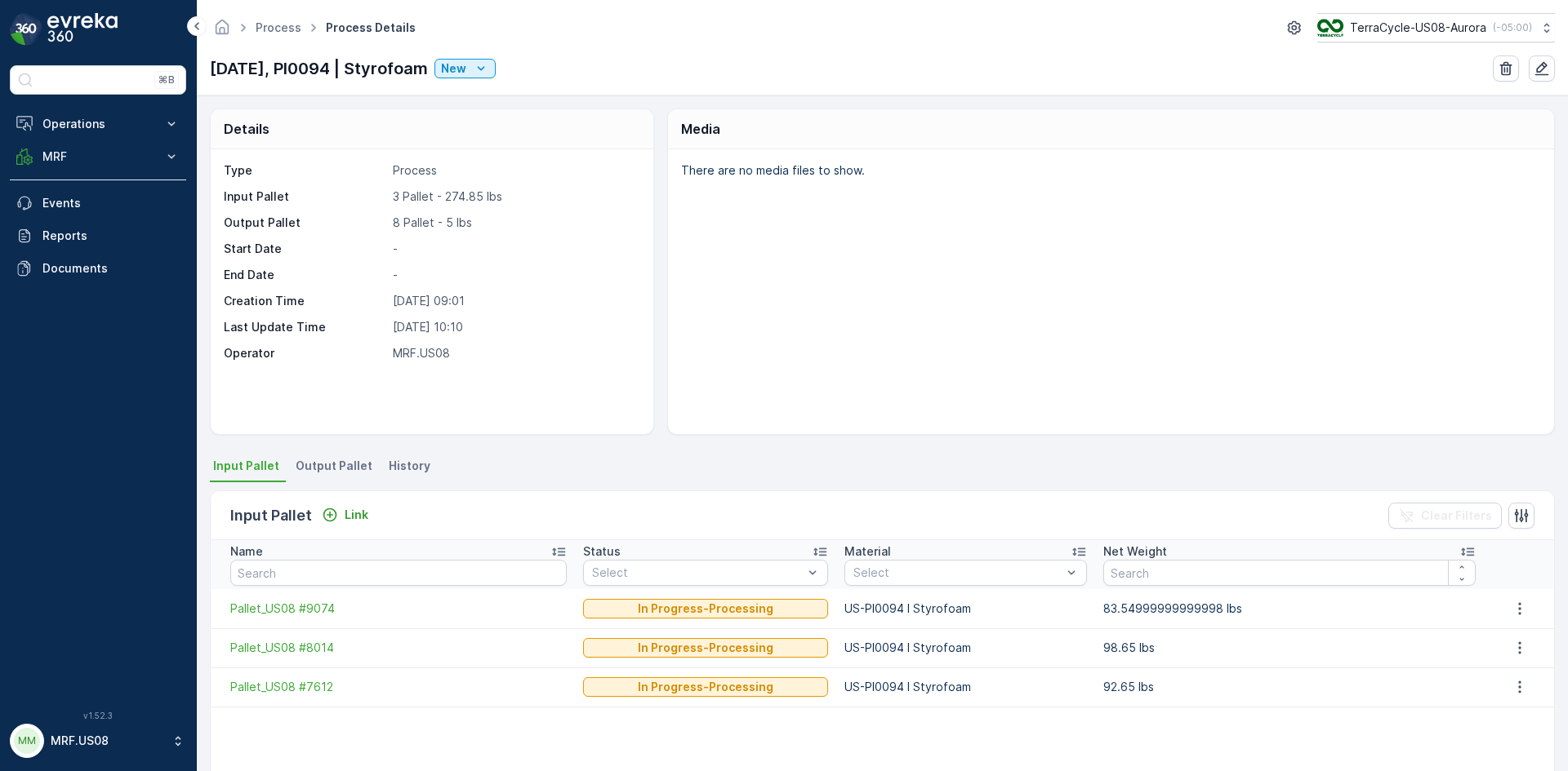
click at [334, 465] on span "Output Pallet" at bounding box center [333, 466] width 76 height 17
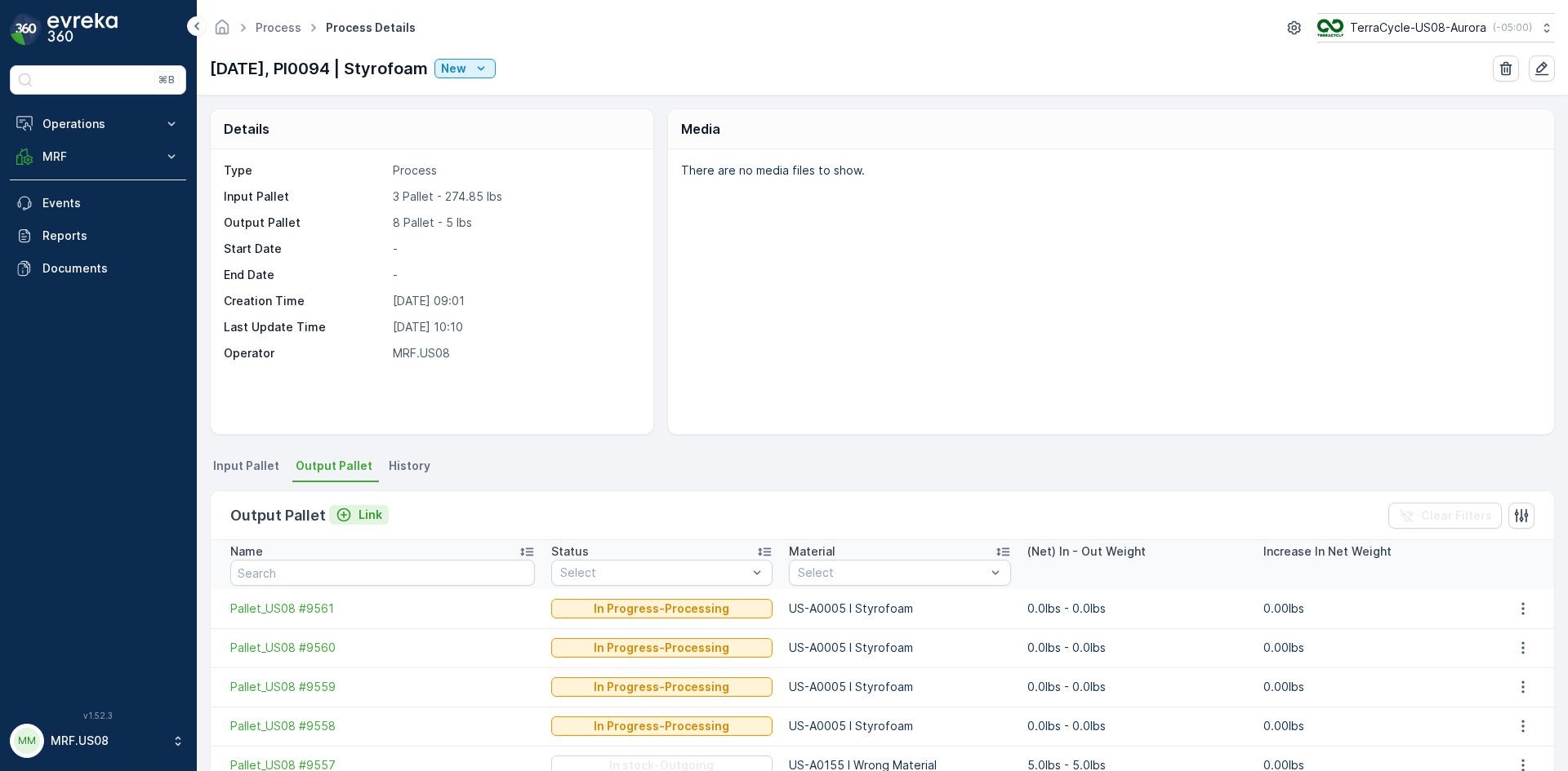
click at [370, 520] on p "Link" at bounding box center [369, 515] width 24 height 17
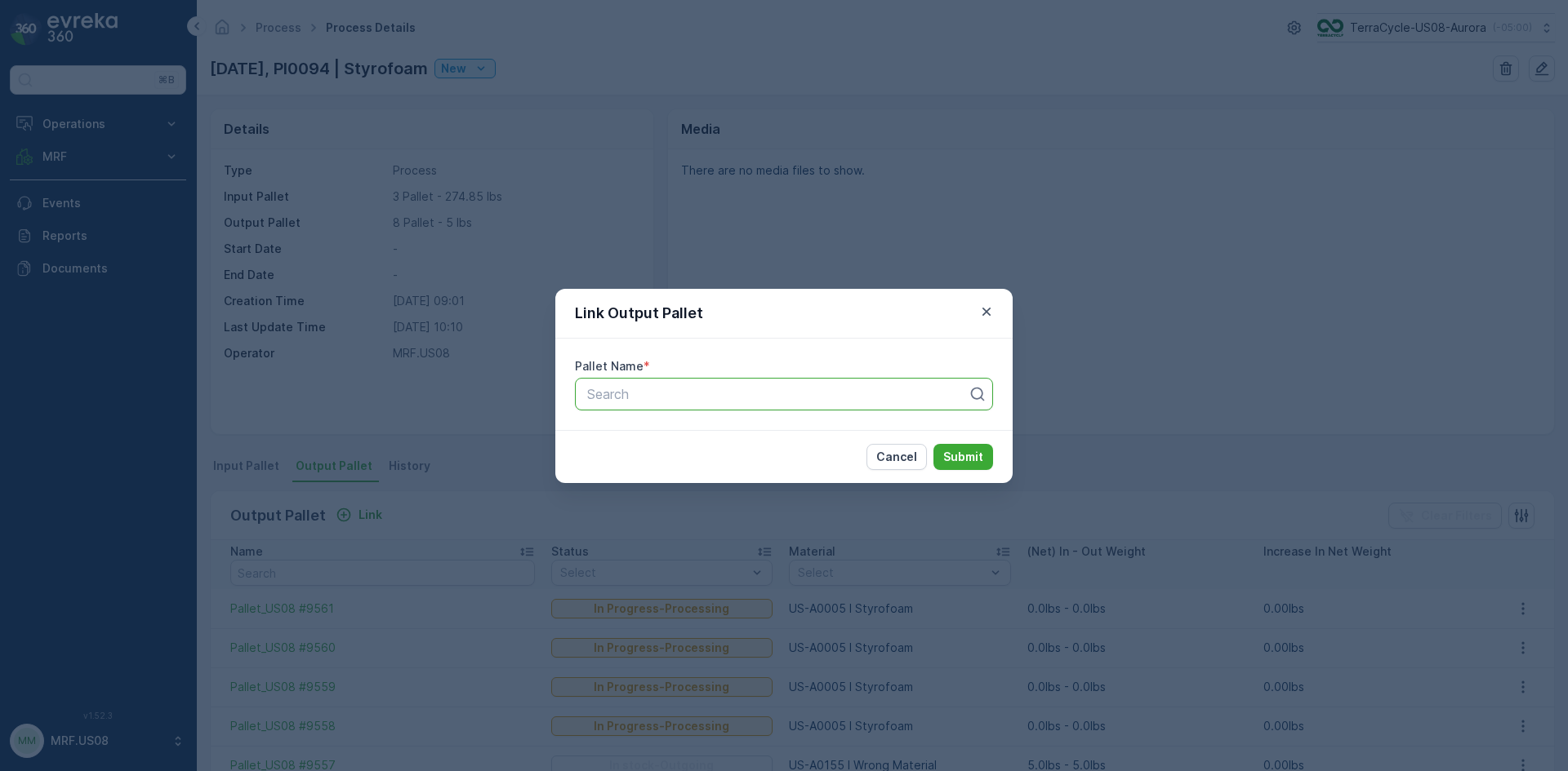
click at [702, 382] on div "Search" at bounding box center [784, 394] width 418 height 32
type input "9563"
click at [784, 463] on div "Pallet_US08 #9563" at bounding box center [784, 461] width 398 height 15
click at [934, 444] on button "Submit" at bounding box center [963, 457] width 60 height 26
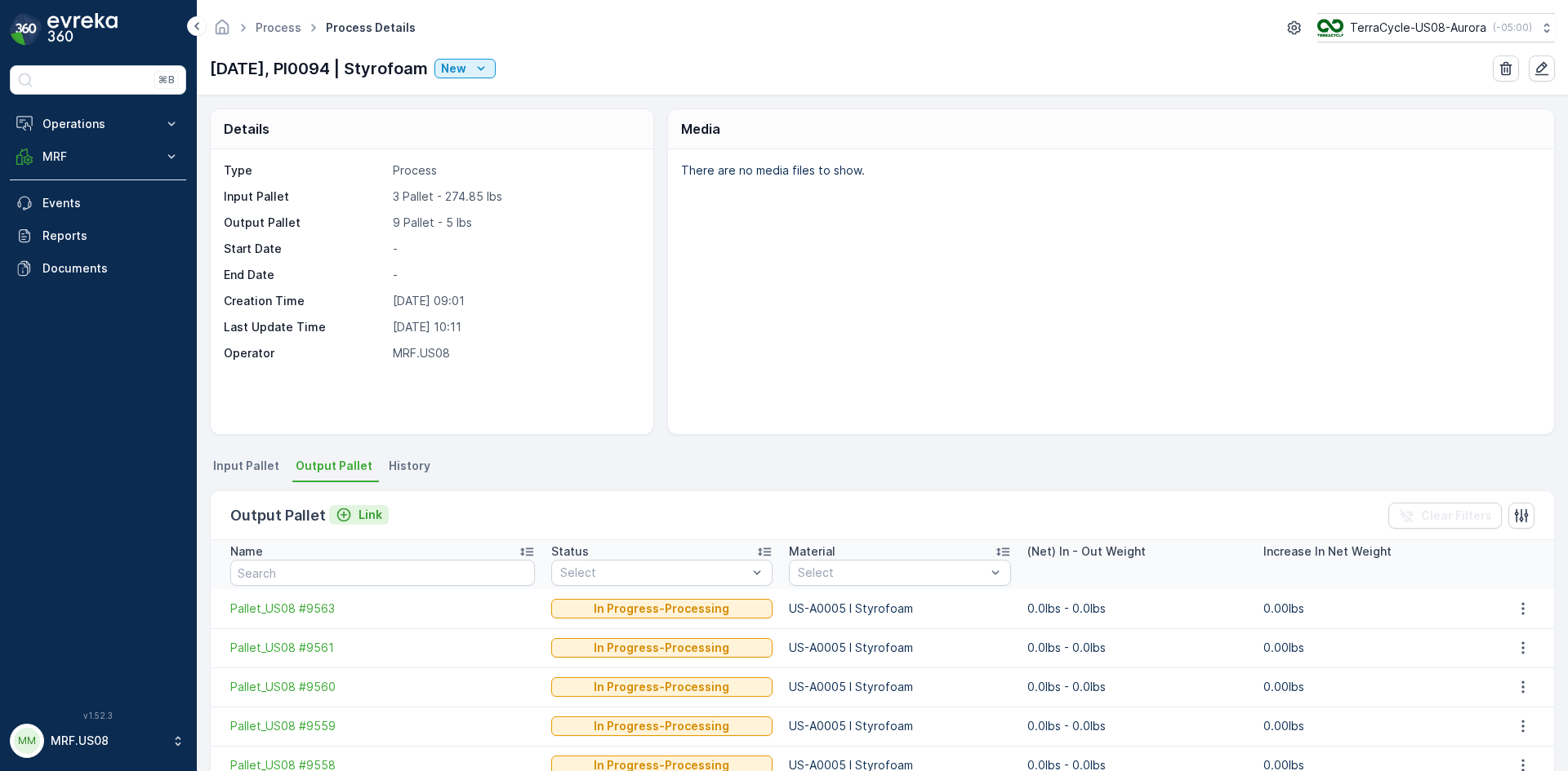
click at [369, 519] on p "Link" at bounding box center [369, 515] width 24 height 17
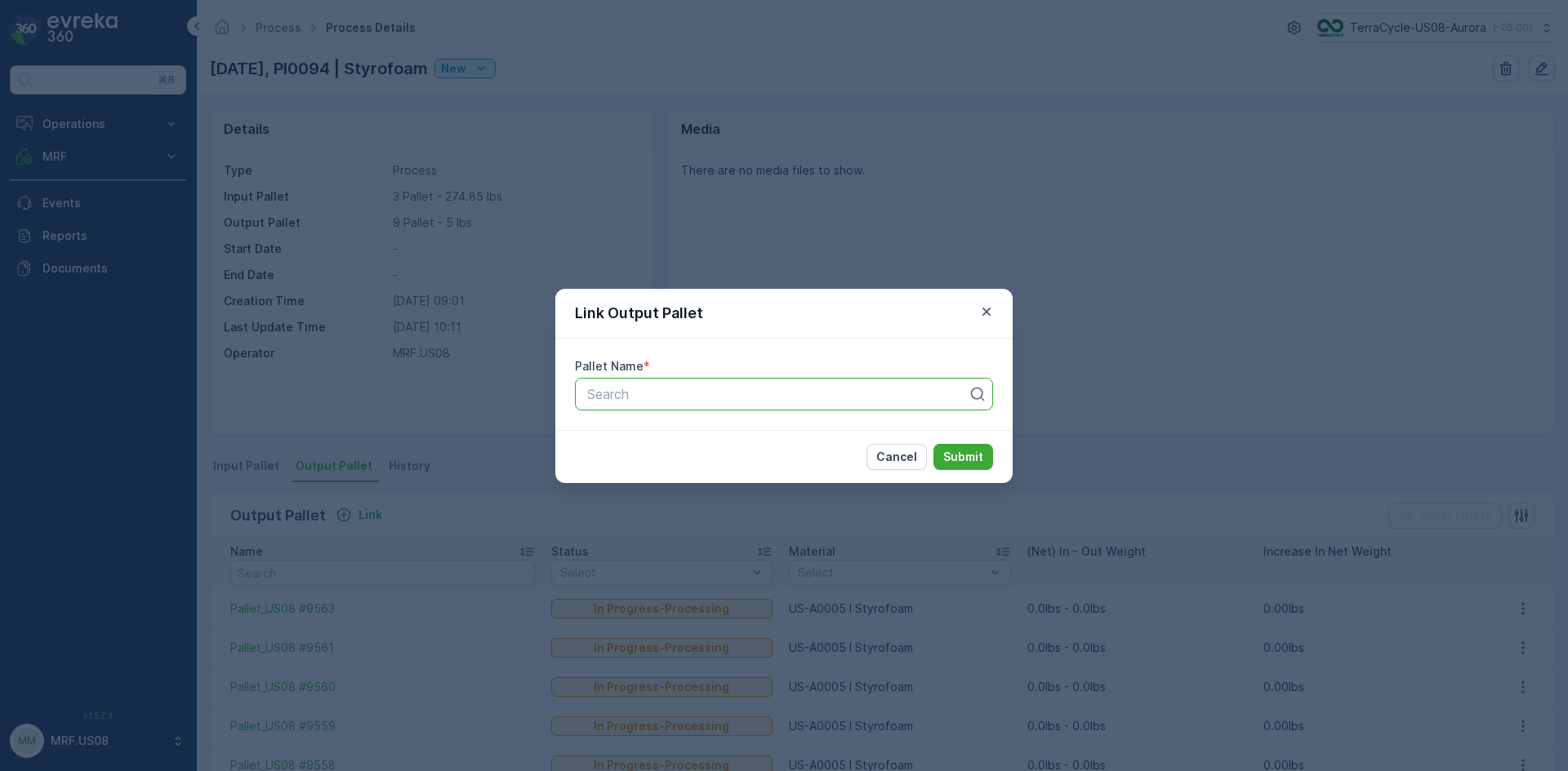
click at [763, 389] on div at bounding box center [777, 394] width 383 height 15
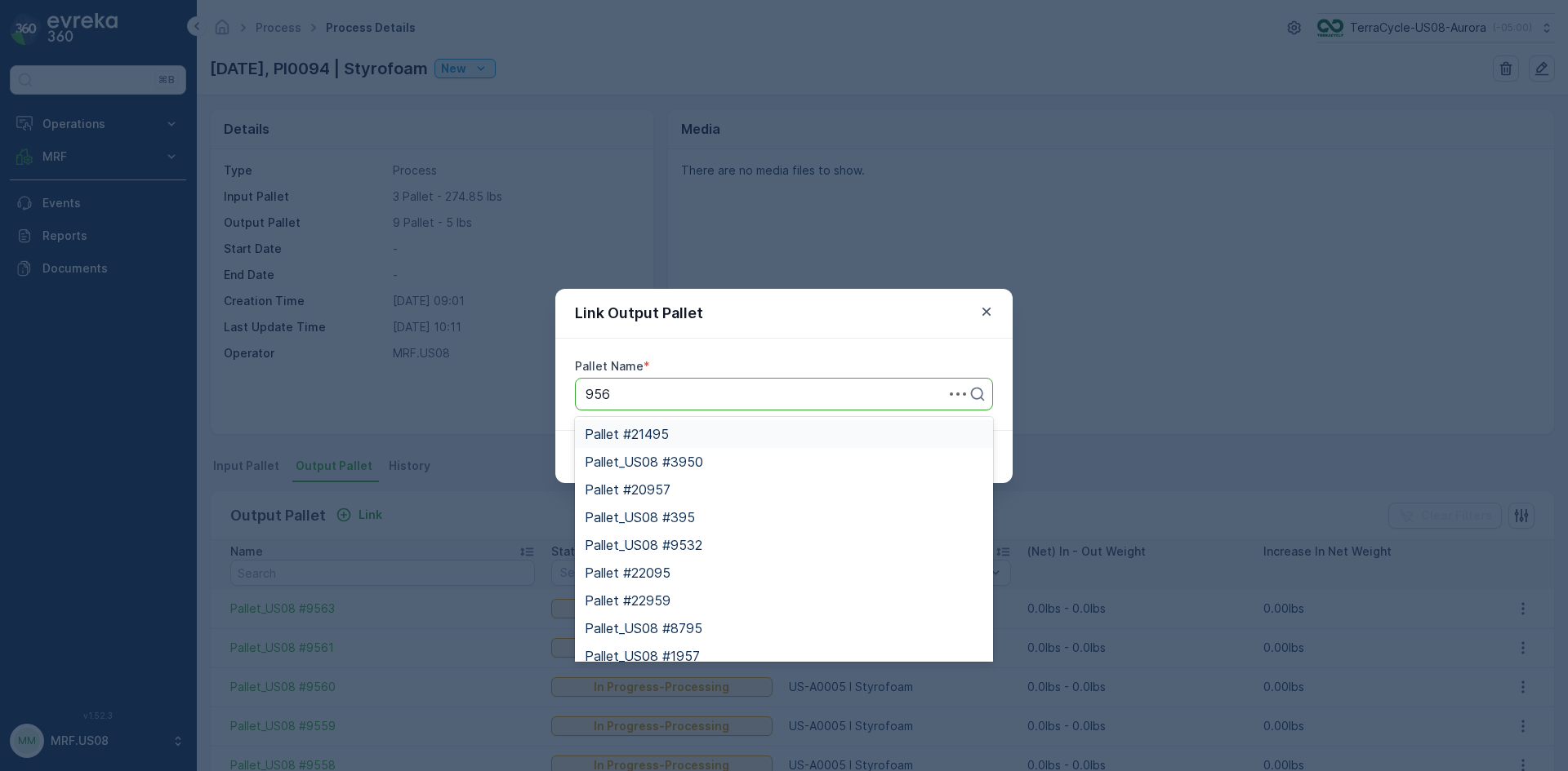
type input "9562"
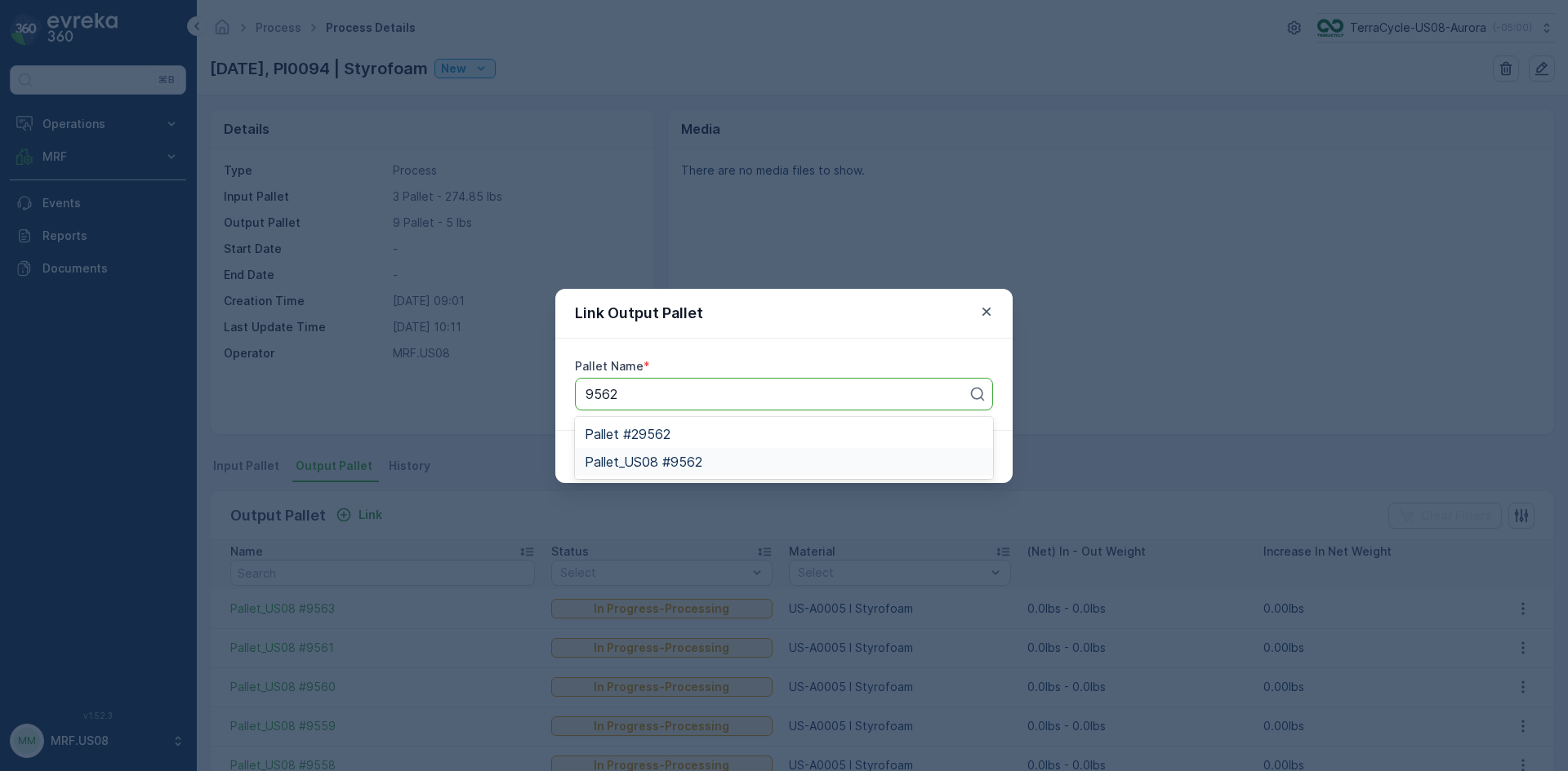
click at [734, 459] on div "Pallet_US08 #9562" at bounding box center [784, 461] width 398 height 15
click at [934, 444] on button "Submit" at bounding box center [963, 457] width 60 height 26
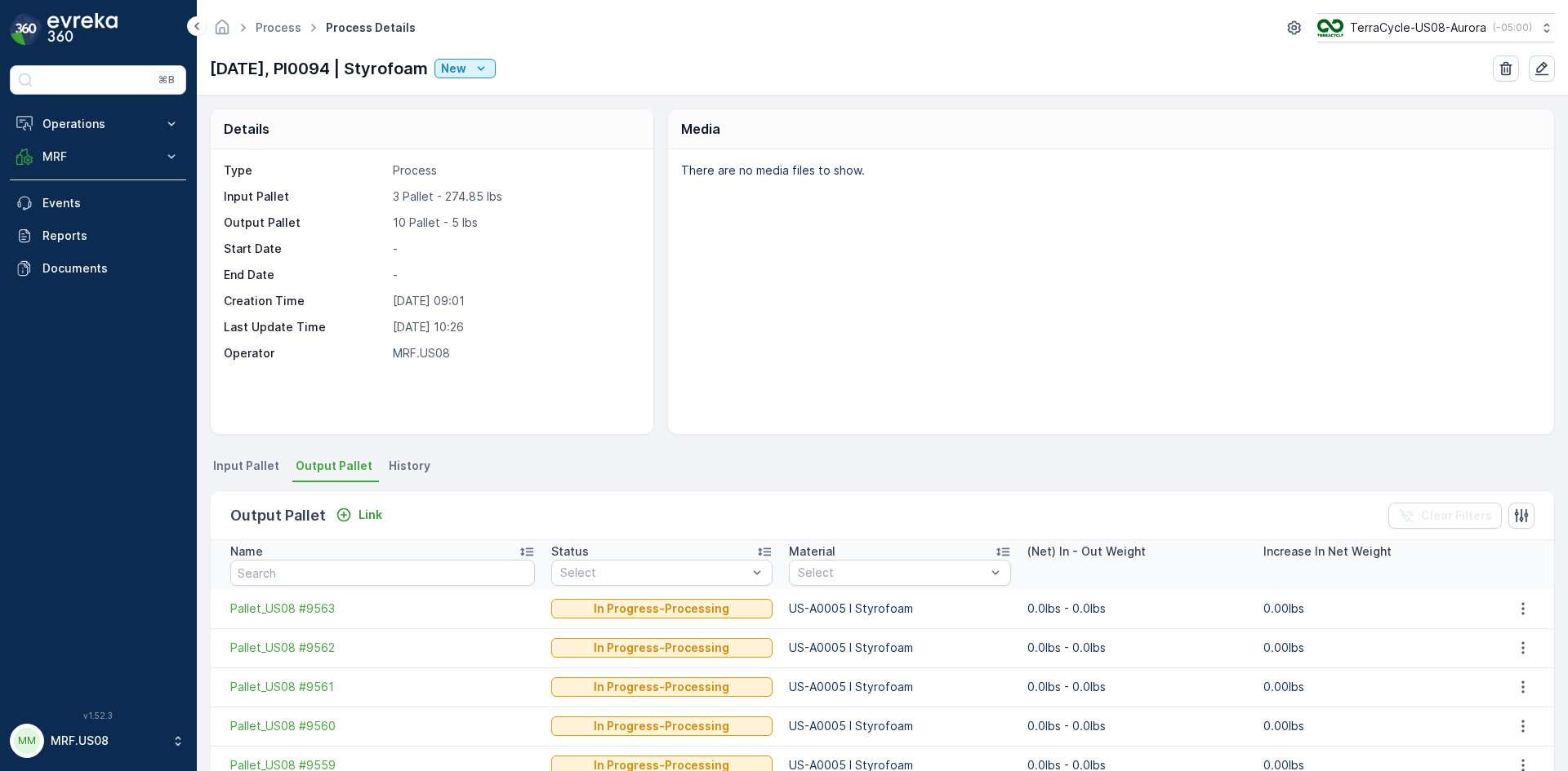
drag, startPoint x: 665, startPoint y: 332, endPoint x: 631, endPoint y: 245, distance: 93.4
click at [631, 245] on p "-" at bounding box center [514, 248] width 243 height 17
click at [190, 27] on icon at bounding box center [197, 26] width 18 height 19
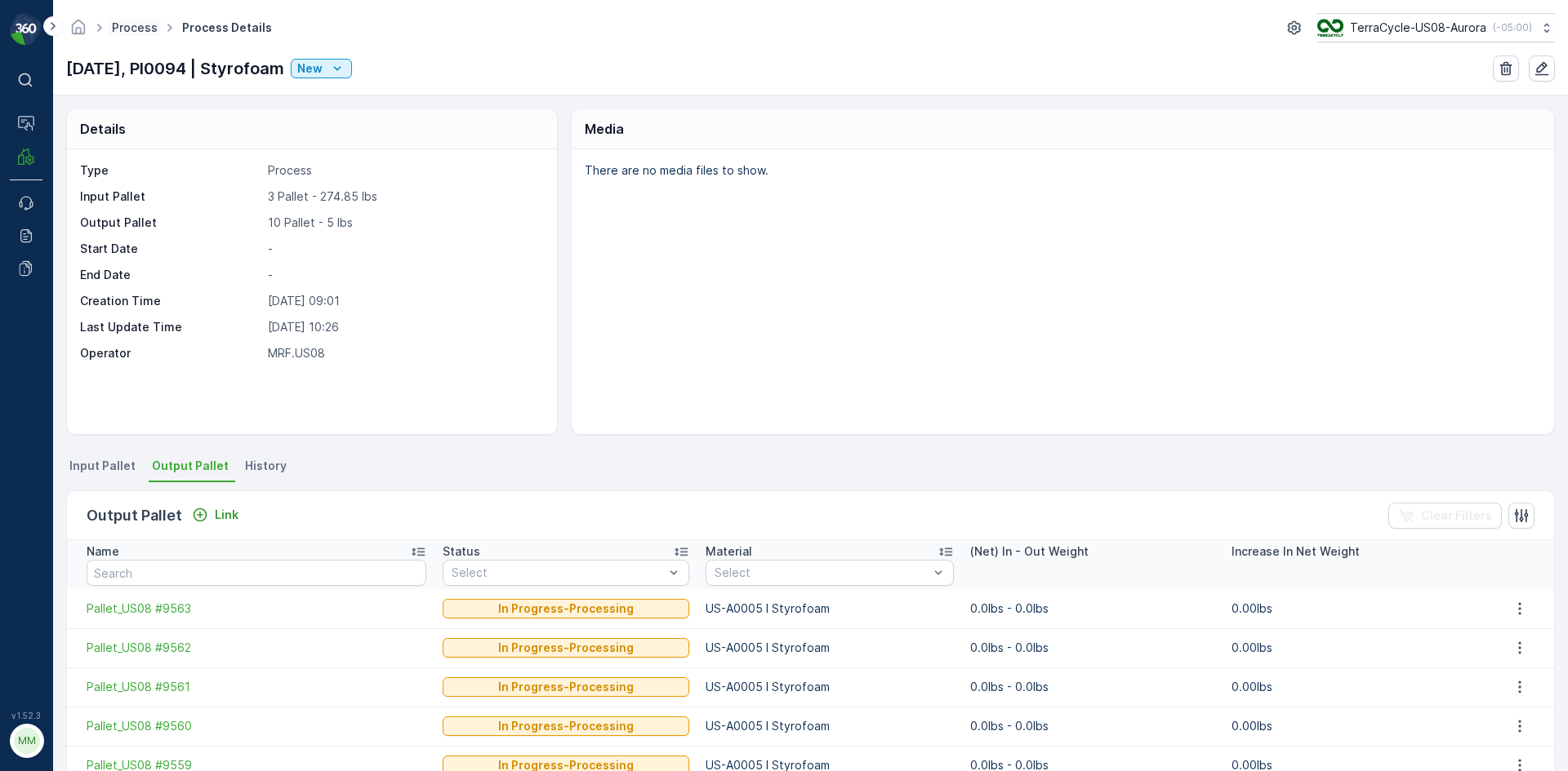
click at [143, 31] on link "Process" at bounding box center [134, 27] width 46 height 14
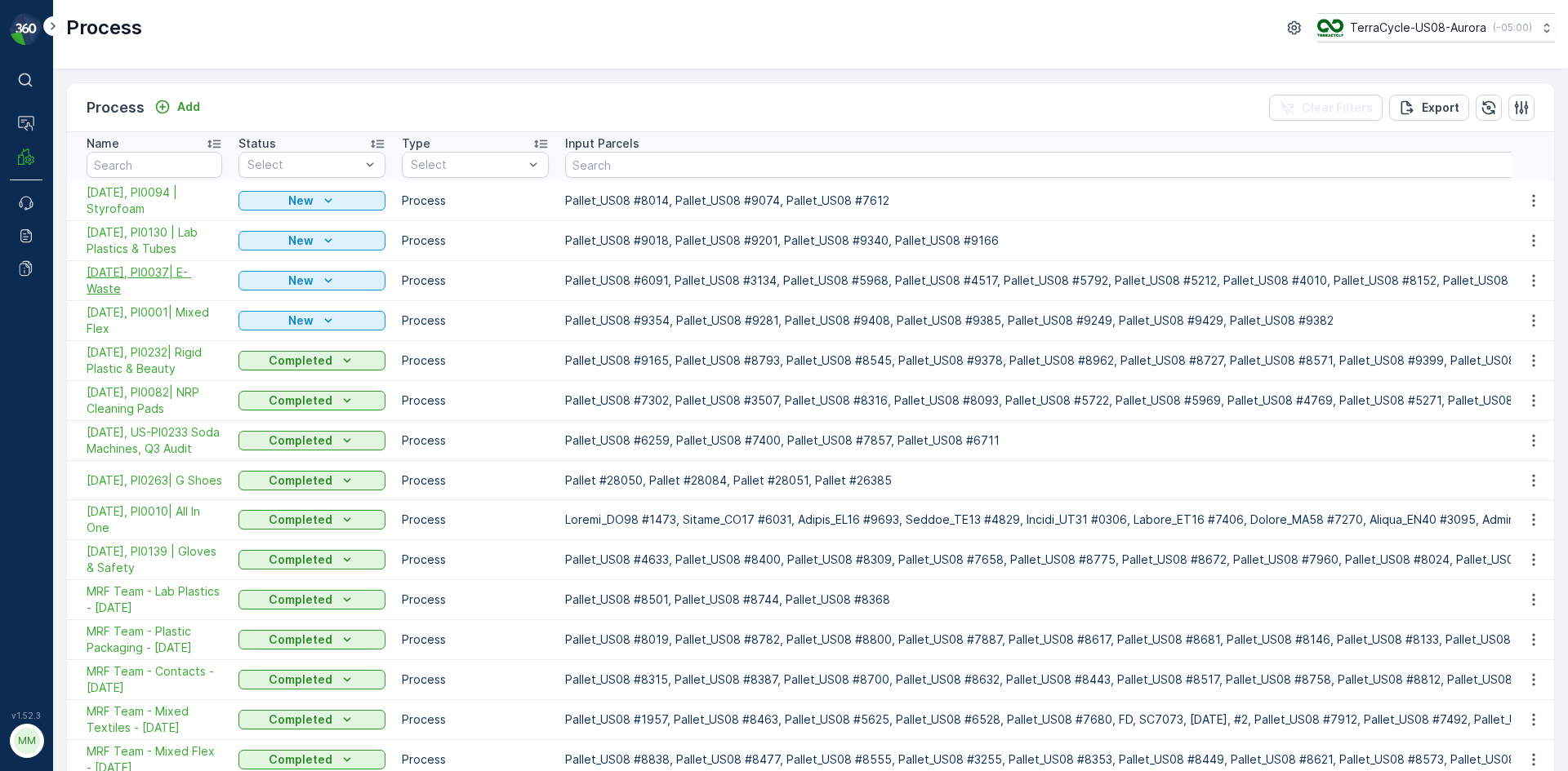
click at [175, 275] on span "[DATE], PI0037| E- Waste" at bounding box center [154, 280] width 135 height 32
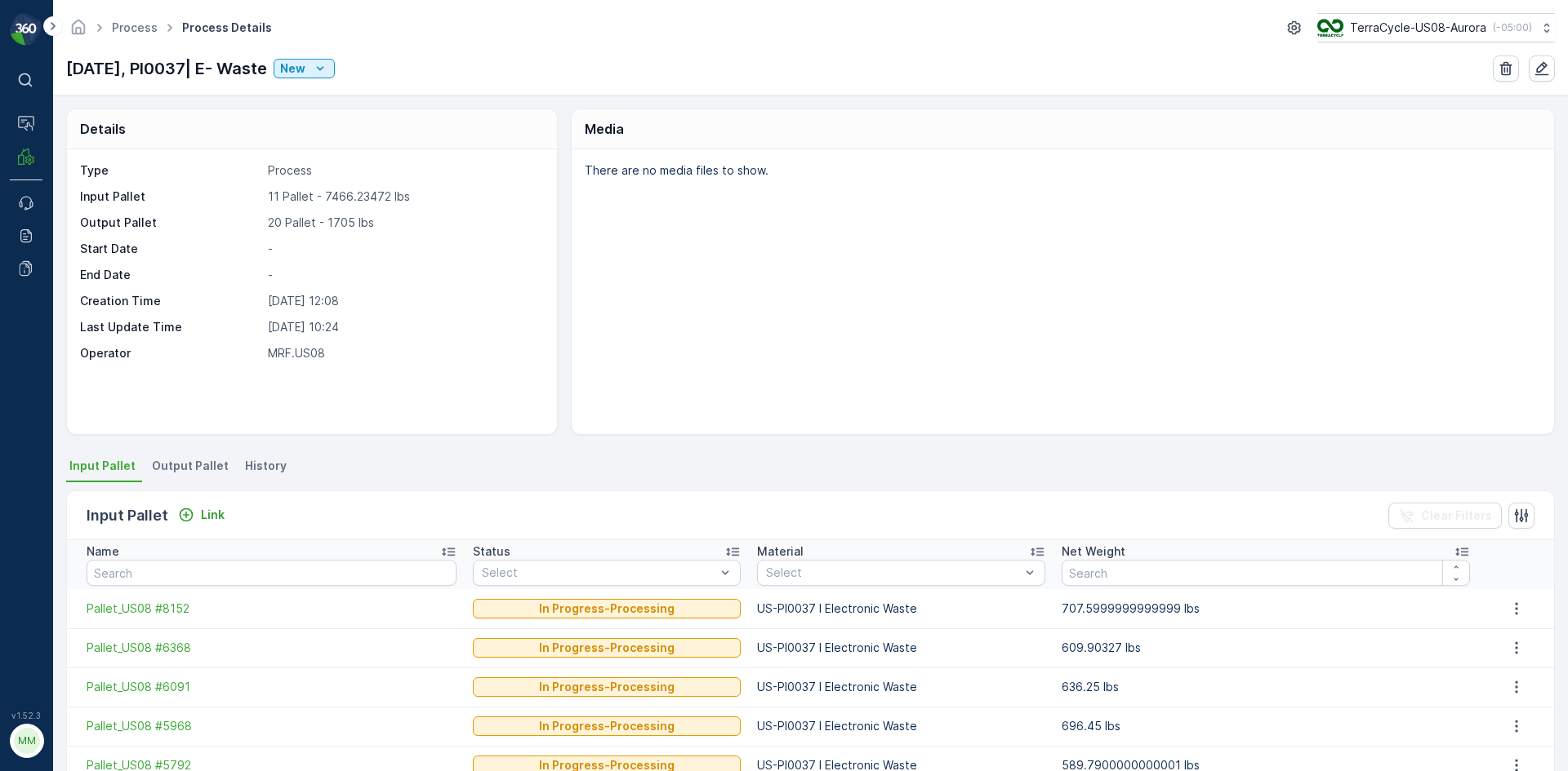
click at [181, 464] on span "Output Pallet" at bounding box center [190, 466] width 76 height 17
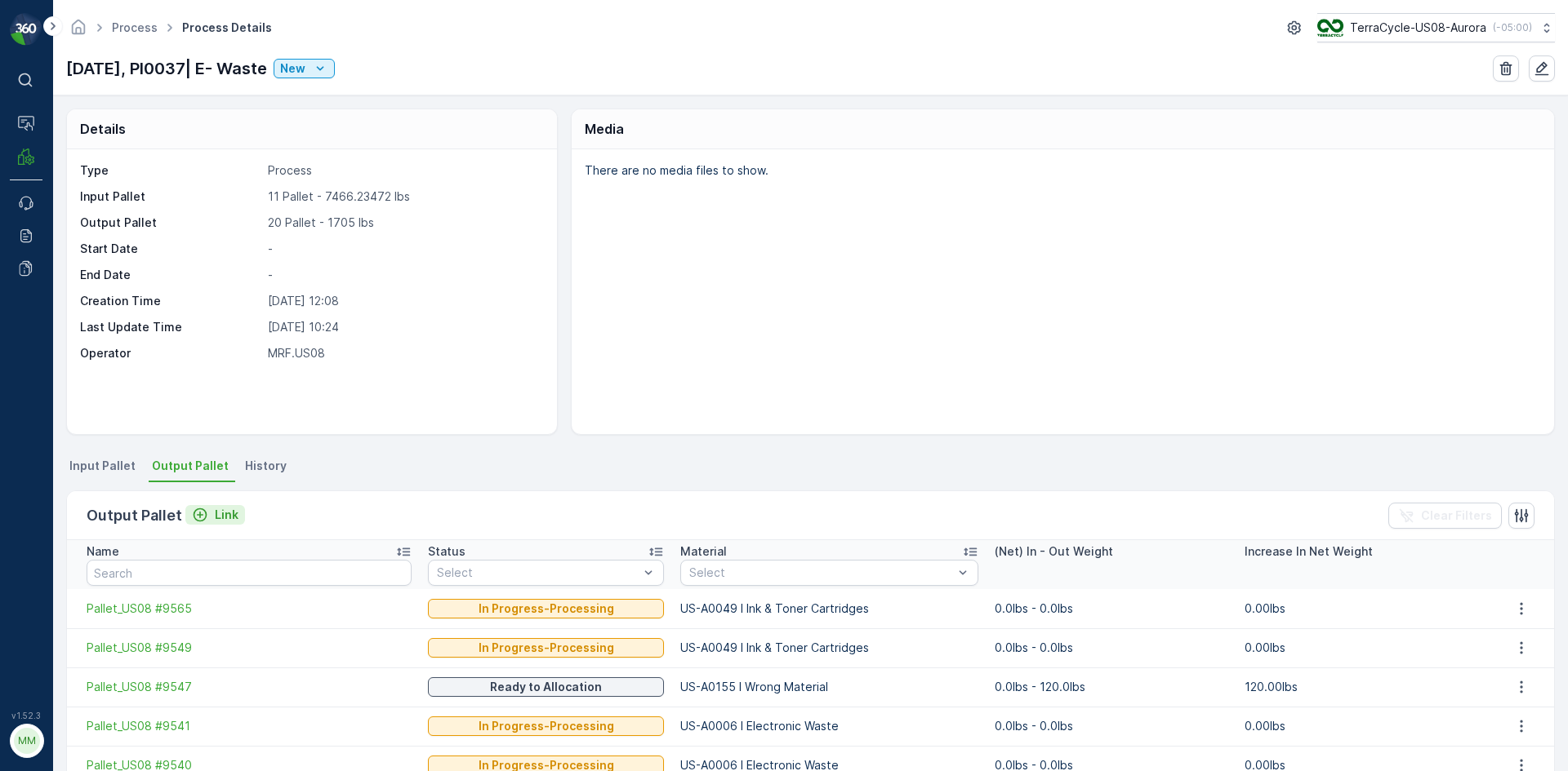
click at [217, 516] on p "Link" at bounding box center [226, 515] width 24 height 17
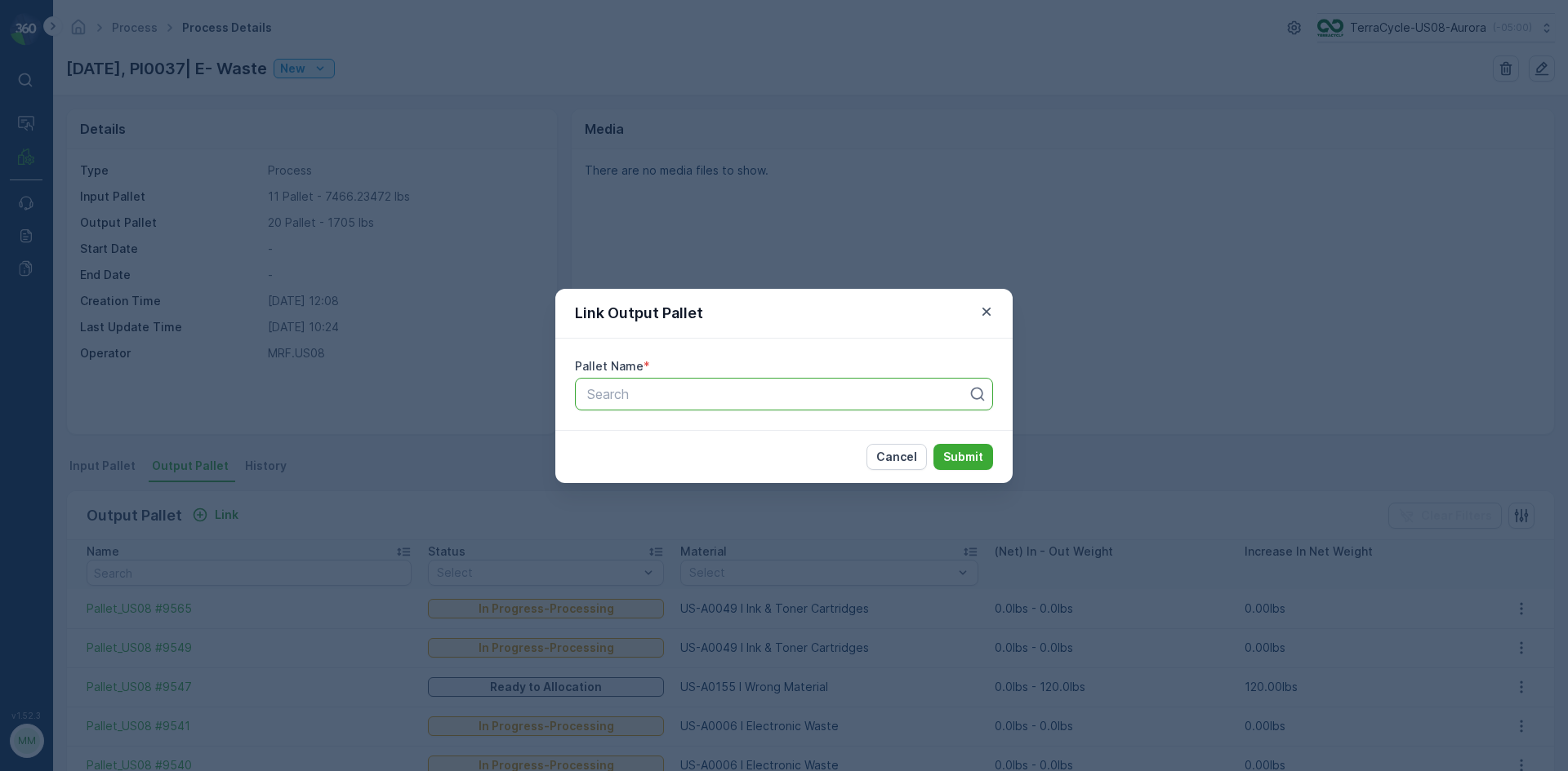
click at [869, 393] on div at bounding box center [777, 394] width 383 height 15
type input "9532"
click at [934, 444] on button "Submit" at bounding box center [963, 457] width 60 height 26
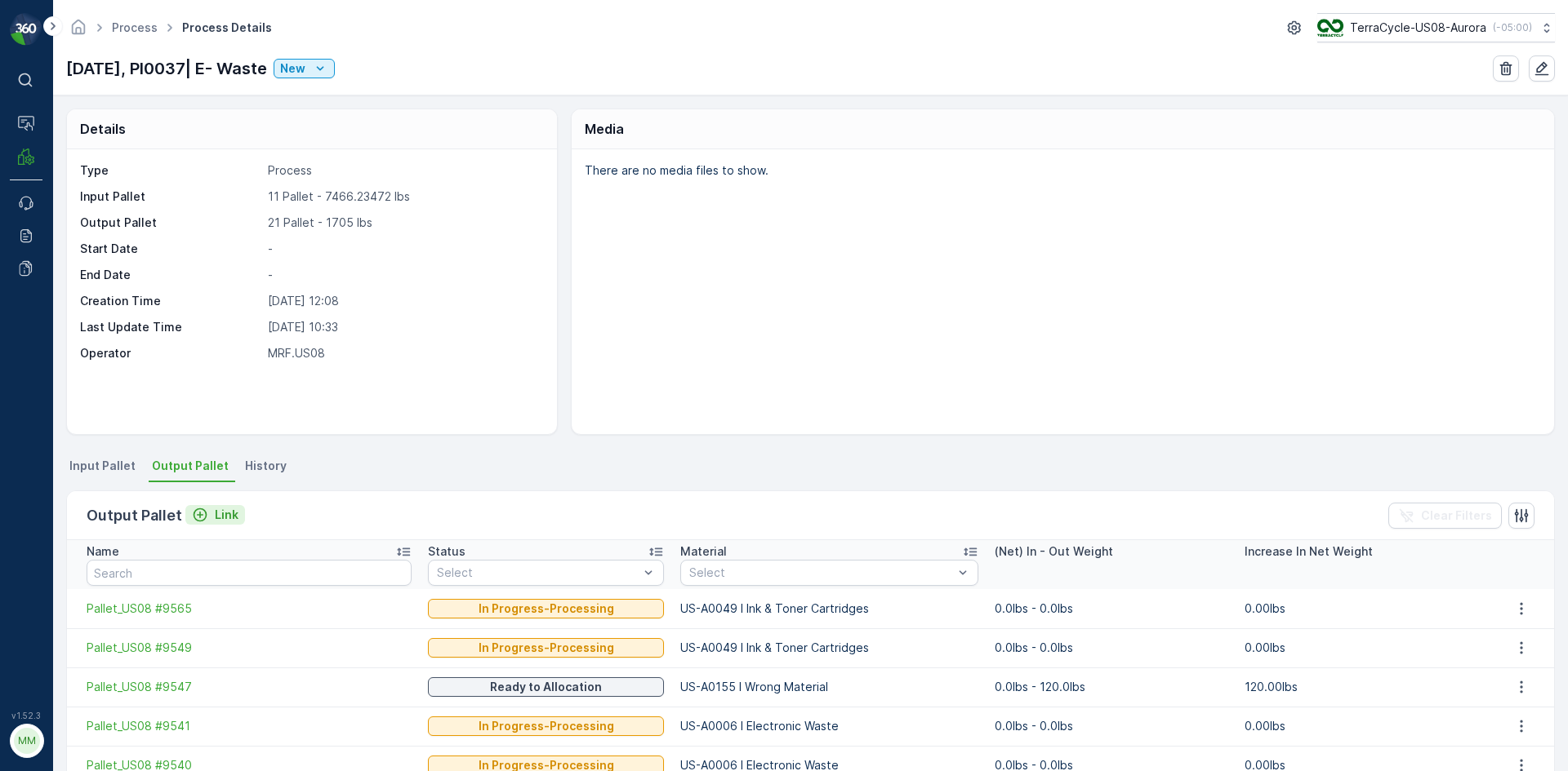
click at [215, 516] on p "Link" at bounding box center [226, 515] width 24 height 17
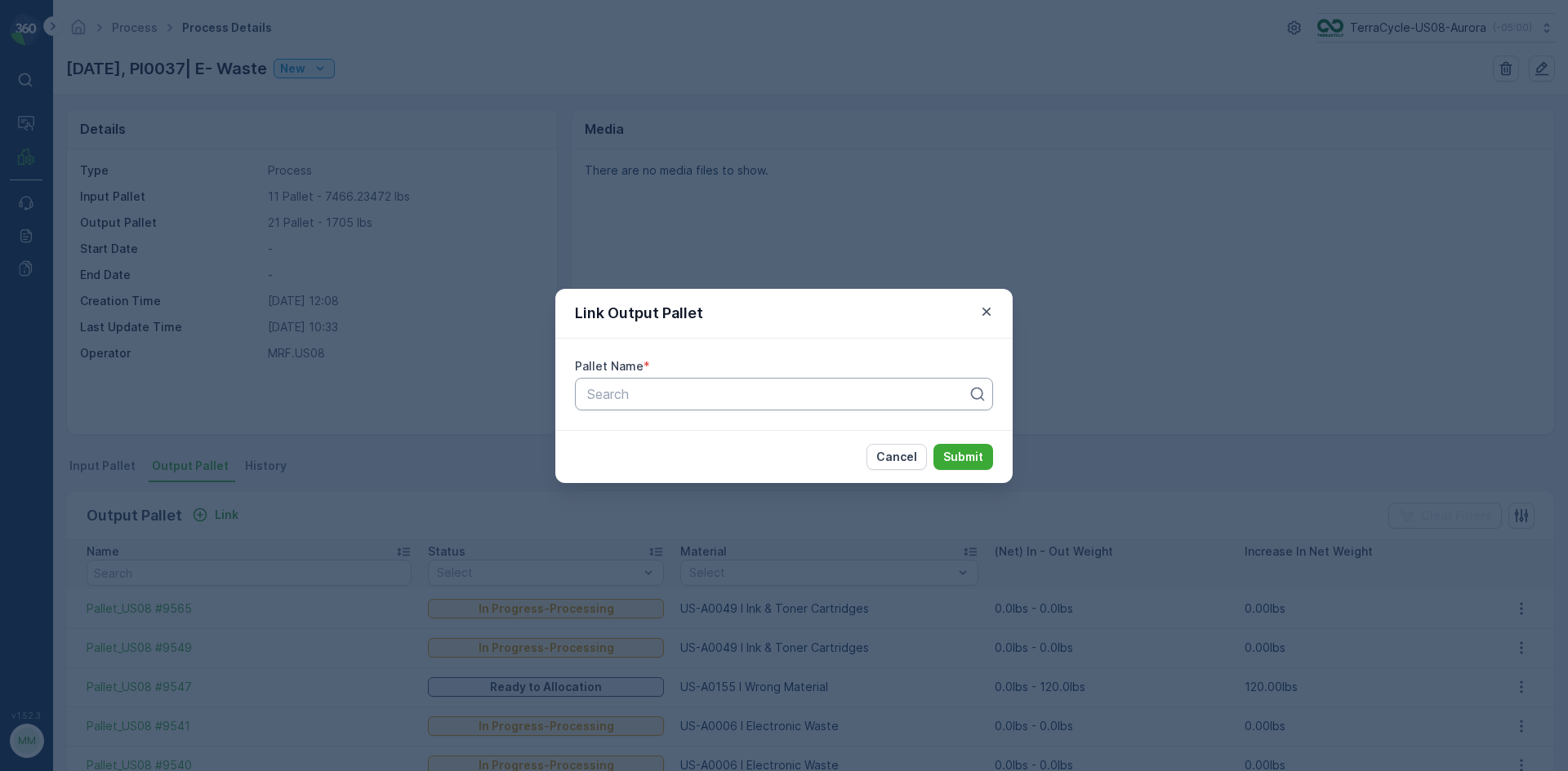
click at [630, 398] on div at bounding box center [777, 394] width 383 height 15
type input "9512"
click at [934, 444] on button "Submit" at bounding box center [963, 457] width 60 height 26
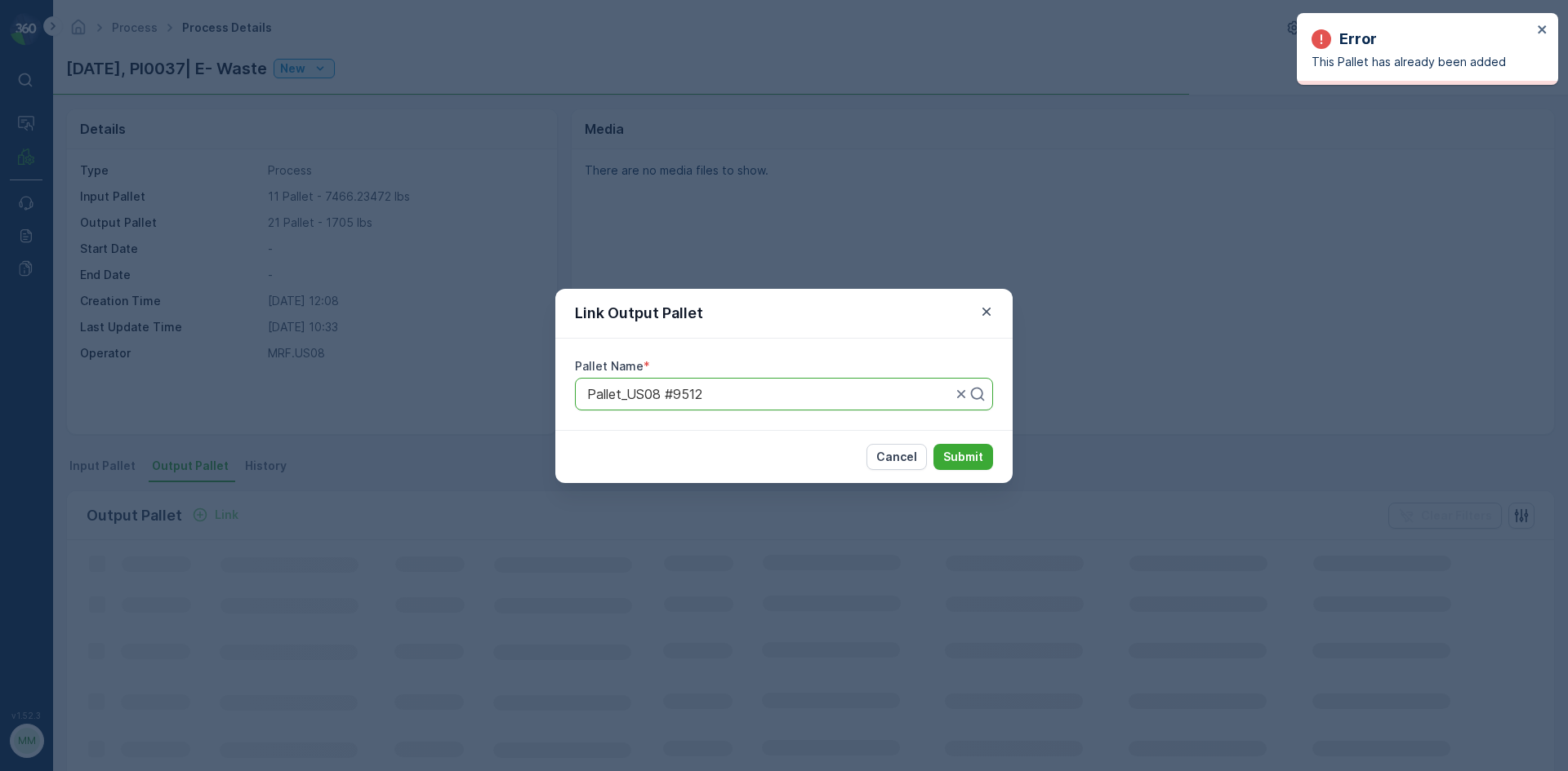
click at [1184, 246] on div "Link Output Pallet Pallet Name * option Pallet_US08 #9512, selected. Select is …" at bounding box center [784, 385] width 1568 height 771
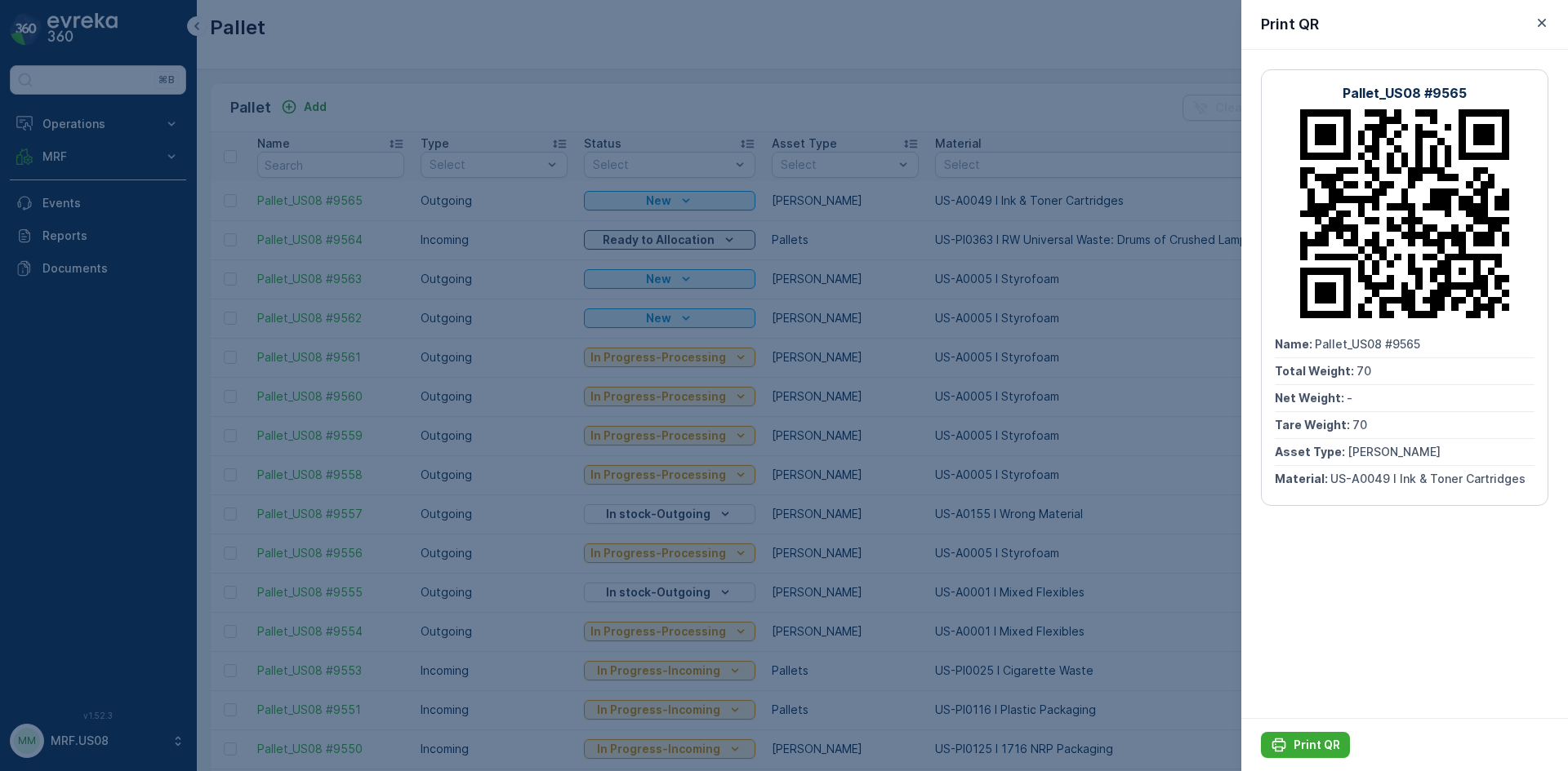
click at [360, 106] on div at bounding box center [784, 385] width 1568 height 771
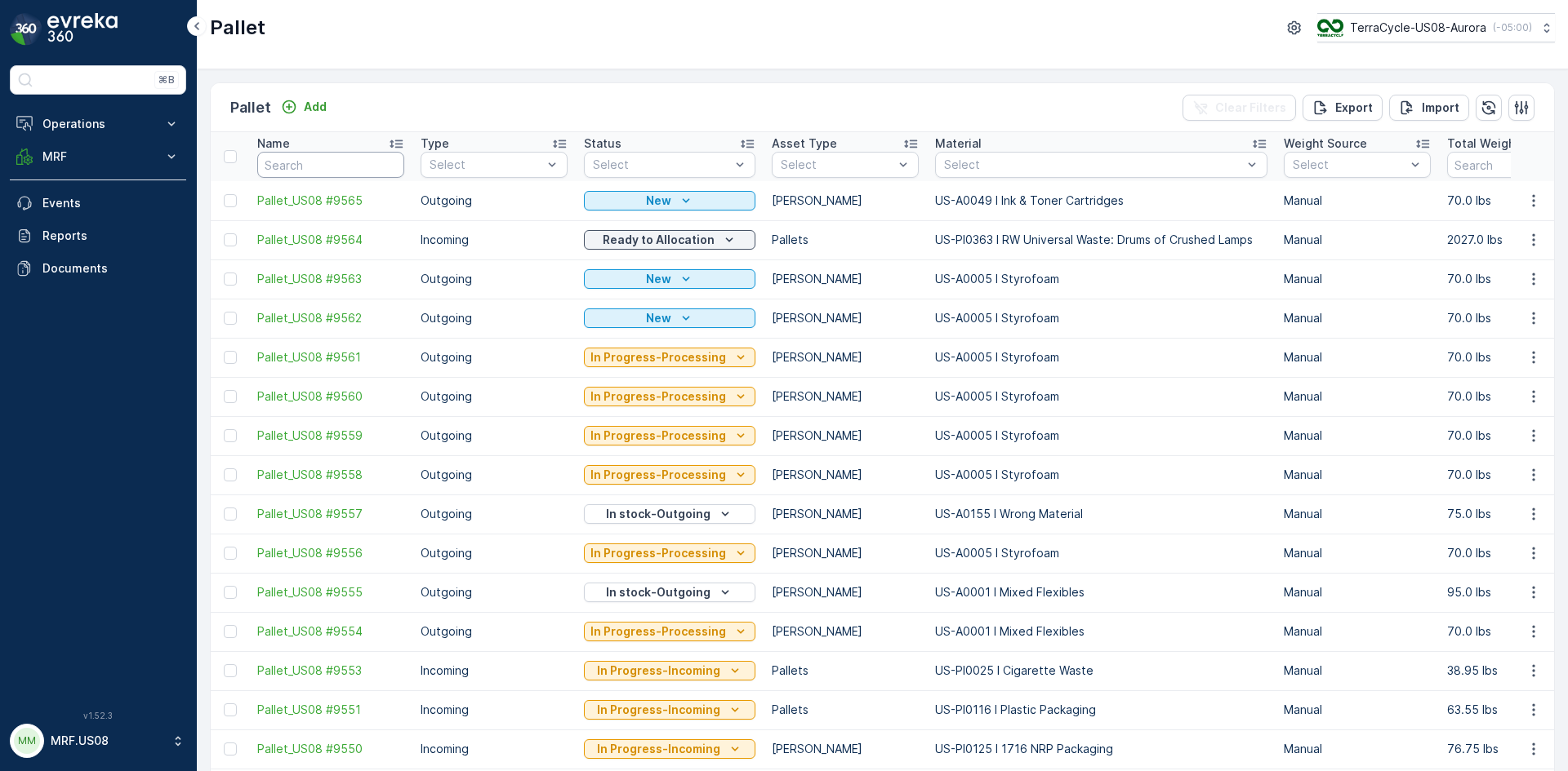
click at [331, 173] on input "text" at bounding box center [330, 165] width 147 height 26
type input "9512"
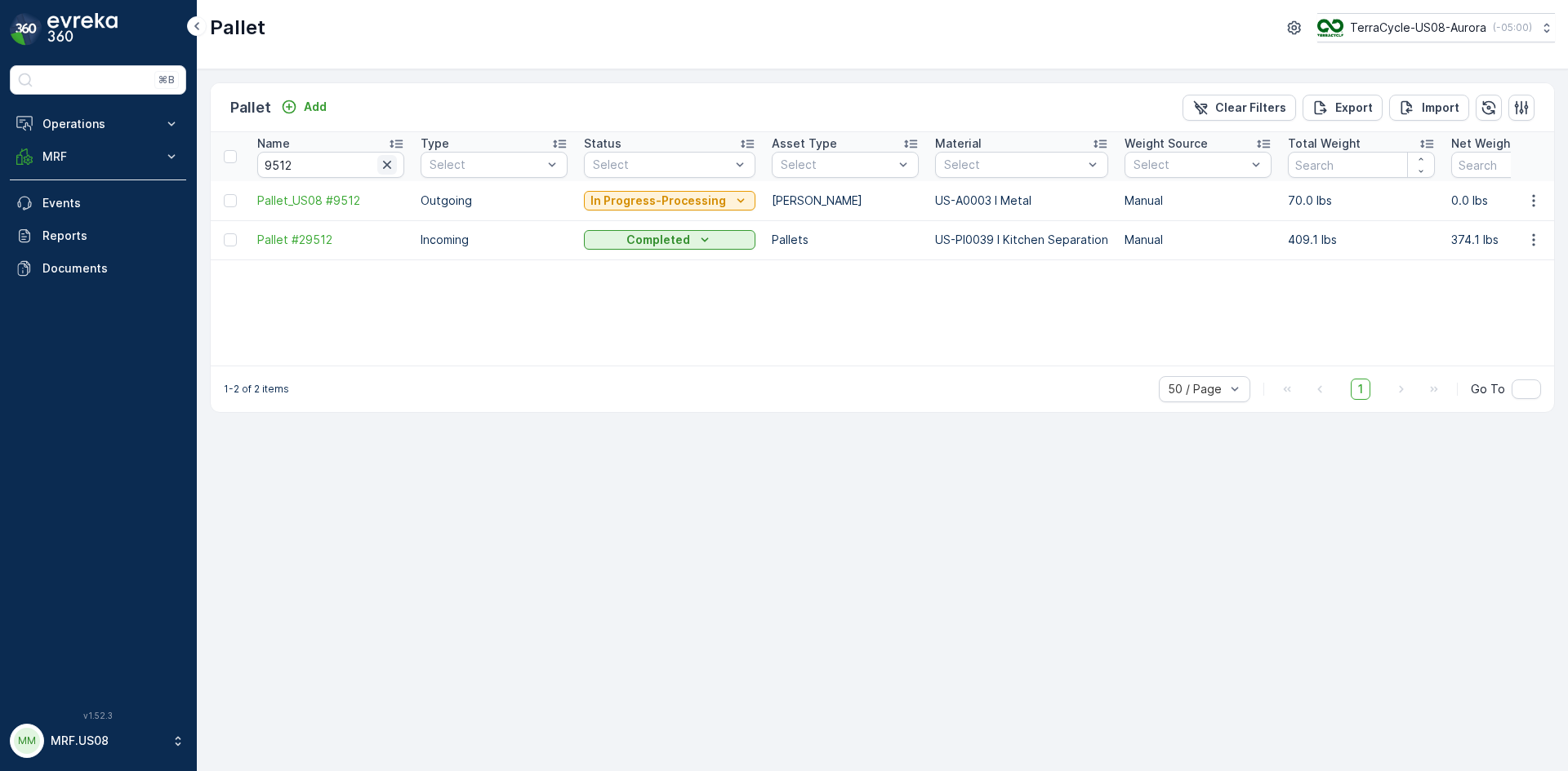
click at [388, 166] on icon "button" at bounding box center [386, 164] width 8 height 8
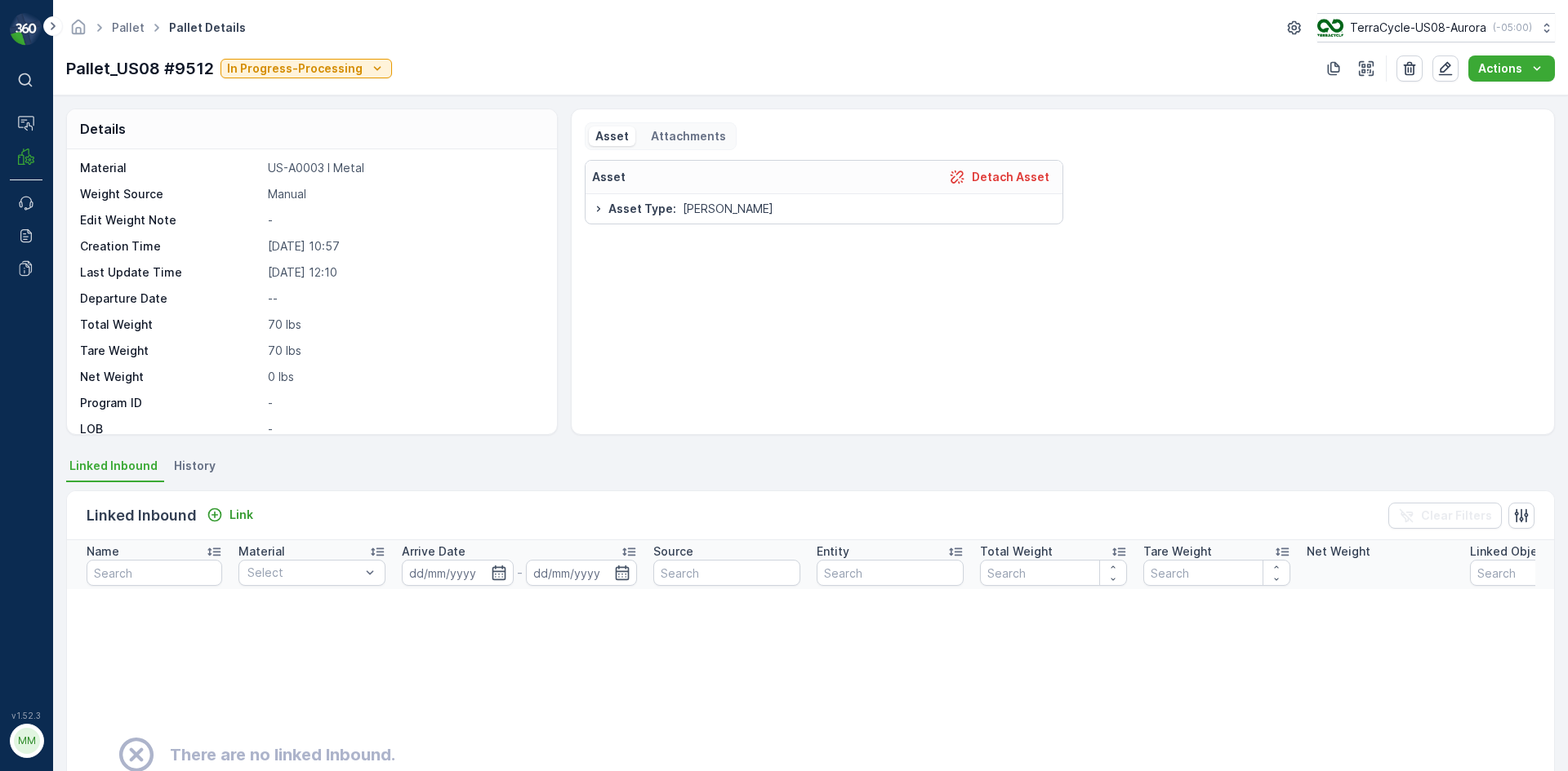
scroll to position [124, 0]
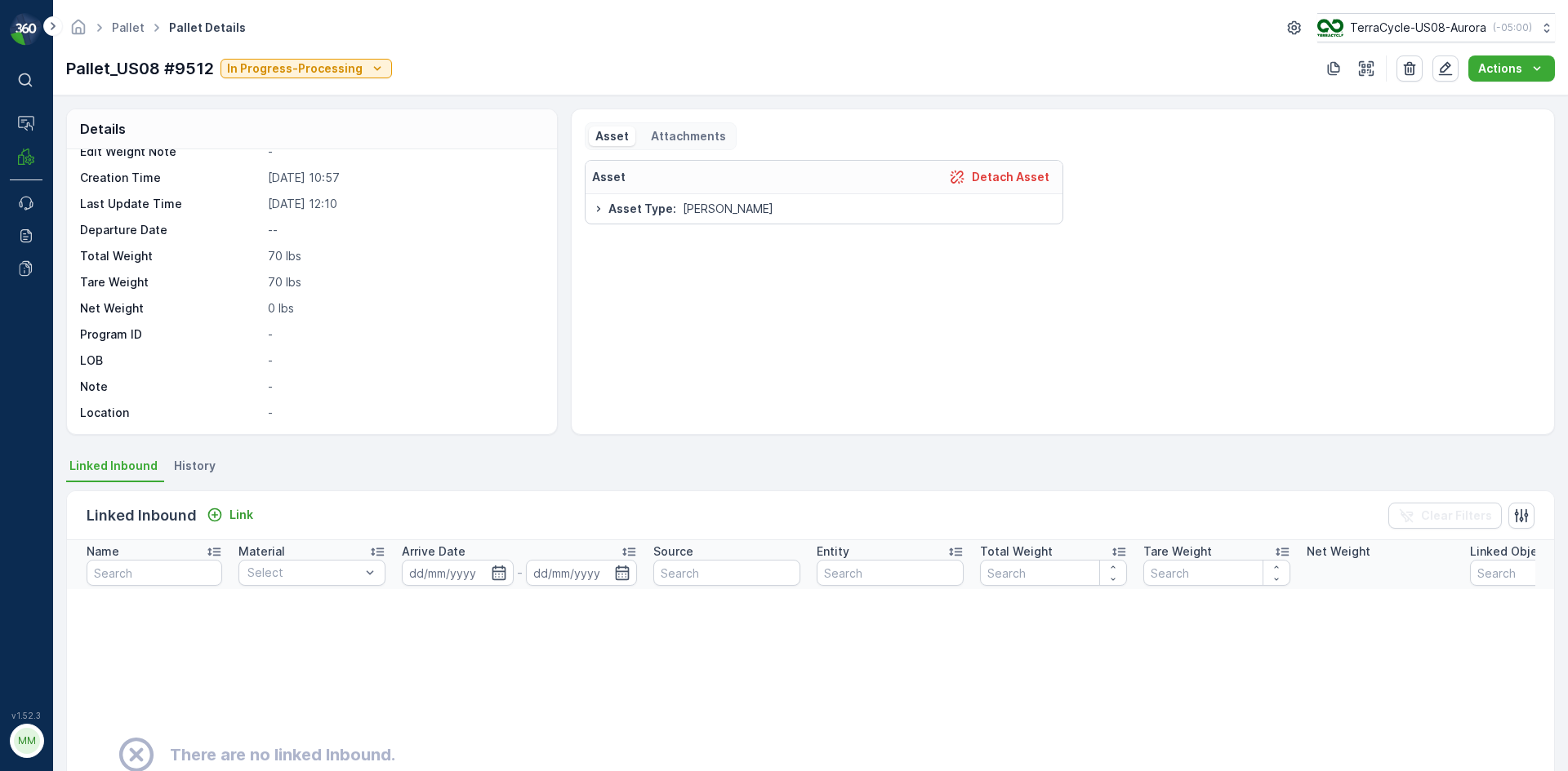
click at [598, 207] on icon at bounding box center [598, 209] width 4 height 6
click at [682, 132] on p "Attachments" at bounding box center [687, 136] width 77 height 17
click at [628, 133] on div "Asset" at bounding box center [612, 136] width 47 height 19
